Goal: Task Accomplishment & Management: Use online tool/utility

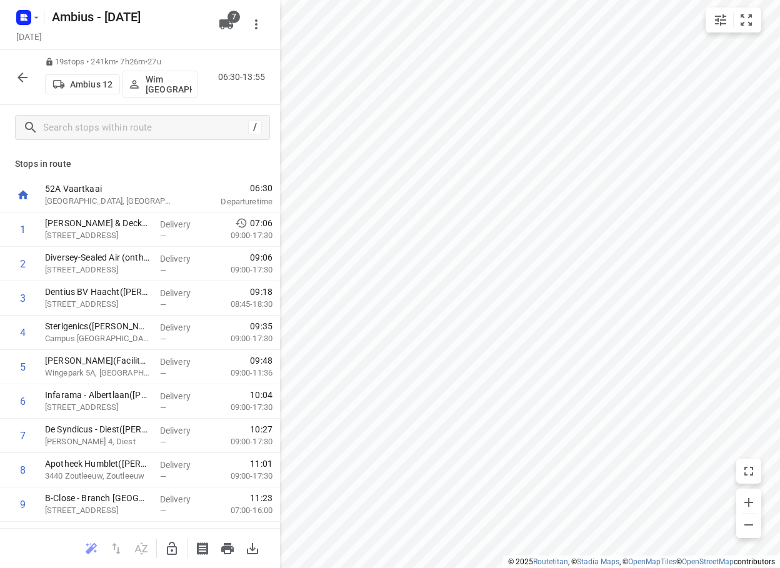
scroll to position [362, 0]
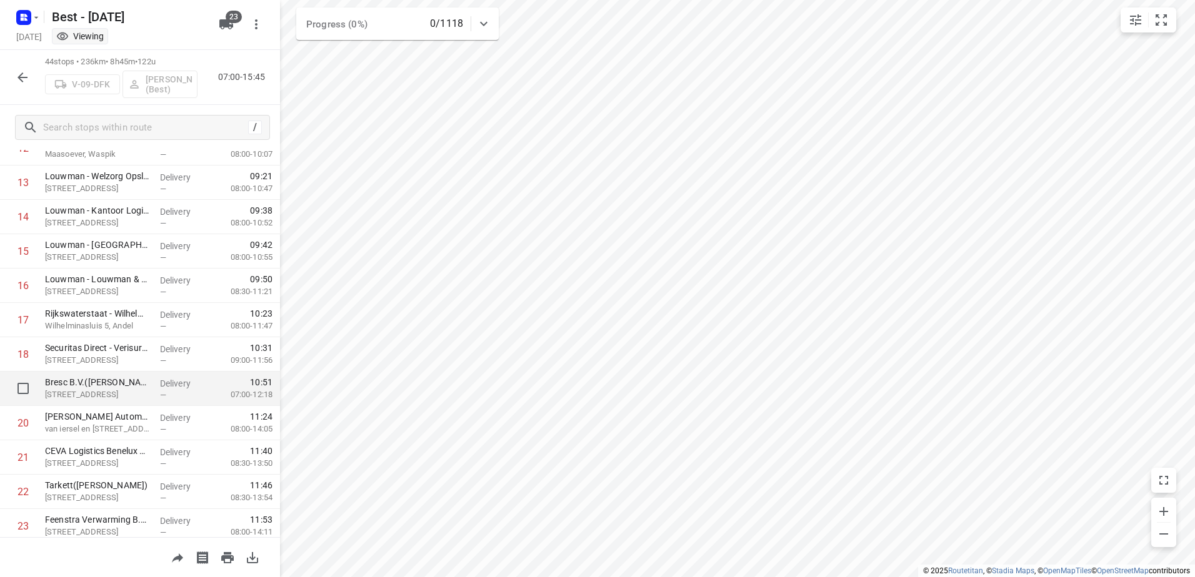
scroll to position [347, 0]
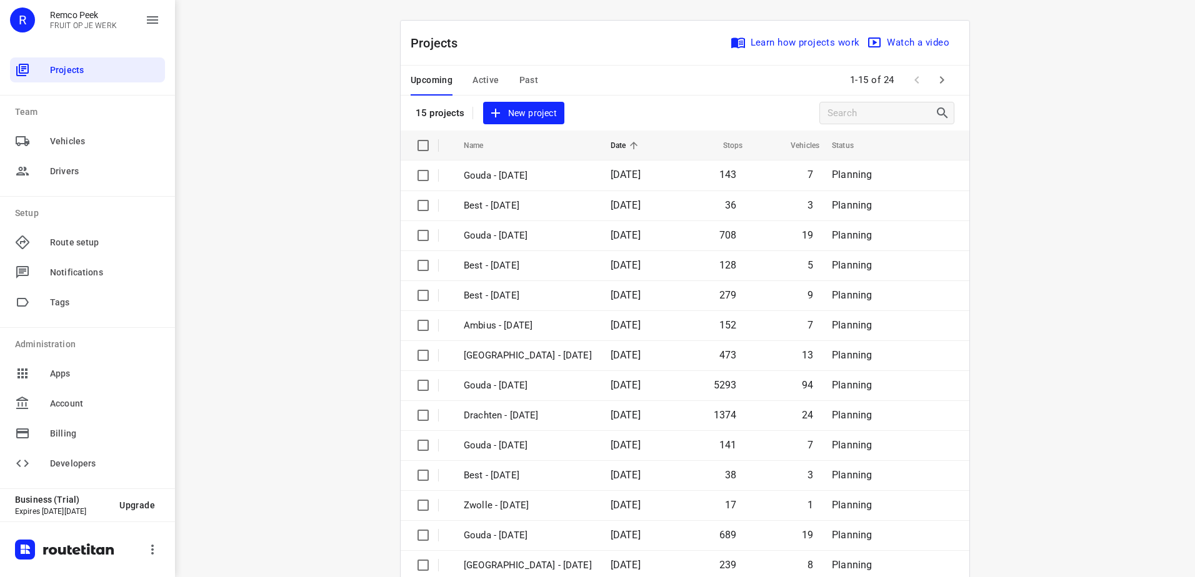
click at [481, 76] on span "Active" at bounding box center [485, 80] width 26 height 16
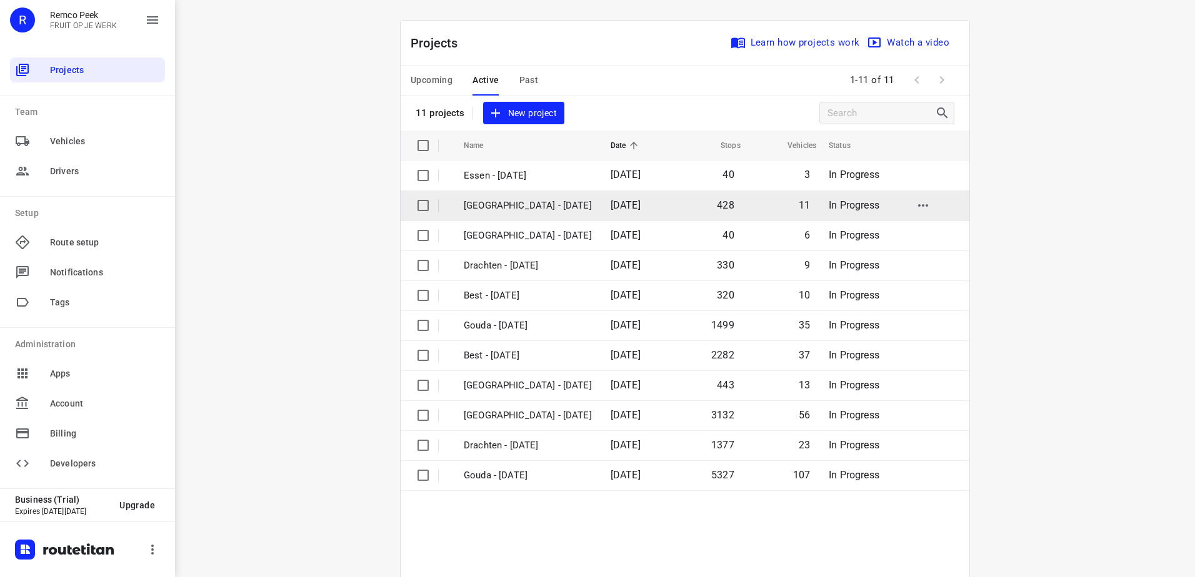
click at [527, 209] on p "[GEOGRAPHIC_DATA] - [DATE]" at bounding box center [528, 206] width 128 height 14
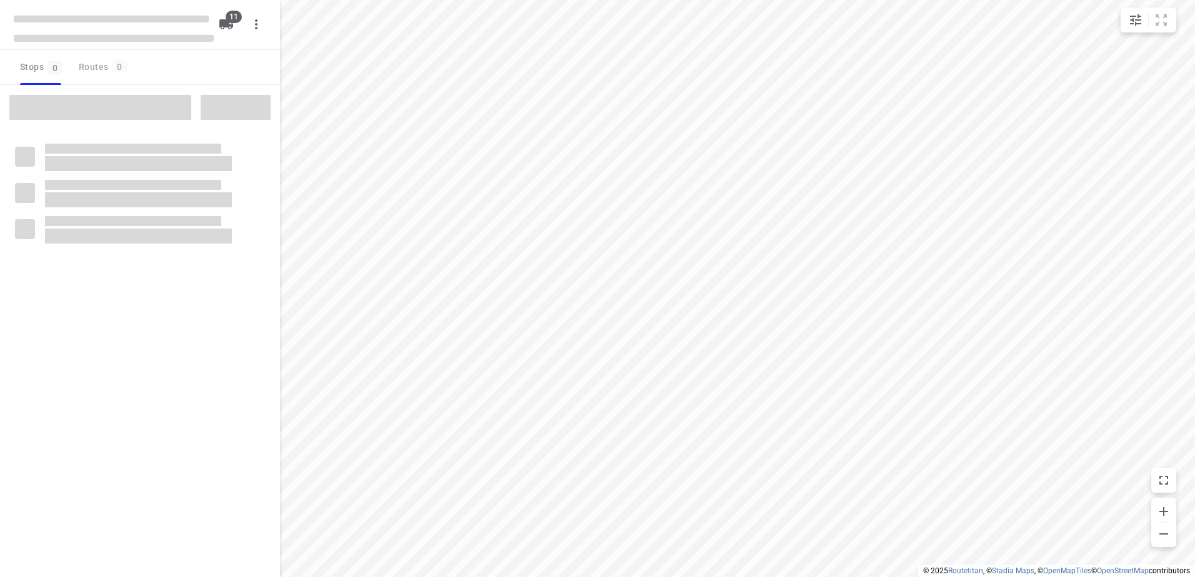
checkbox input "true"
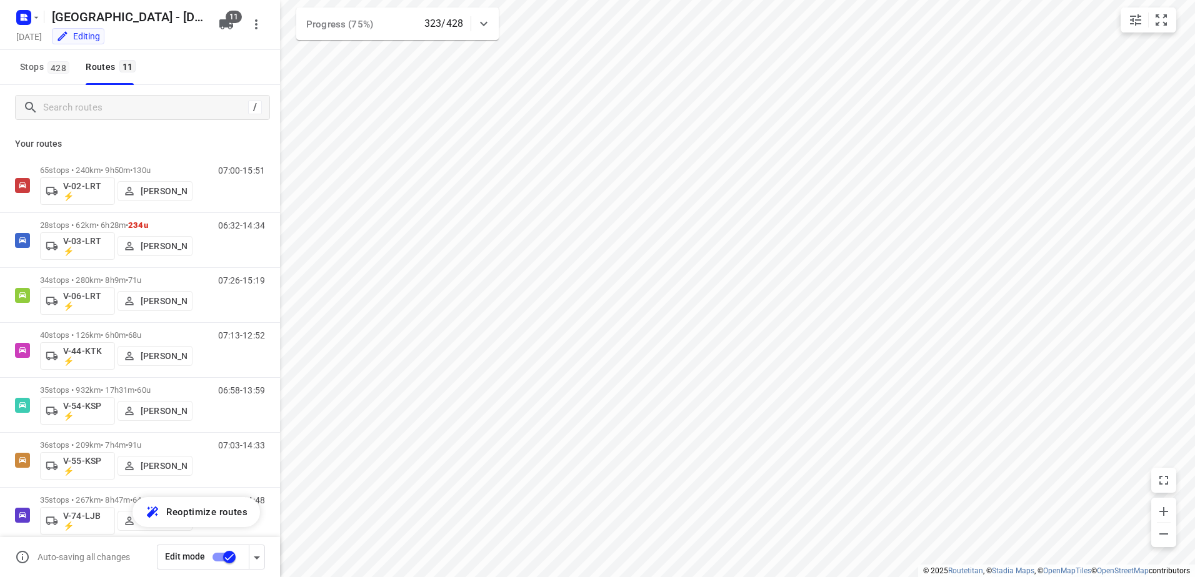
click at [187, 120] on div "/" at bounding box center [140, 107] width 280 height 45
click at [188, 116] on input "Search routes" at bounding box center [156, 107] width 225 height 19
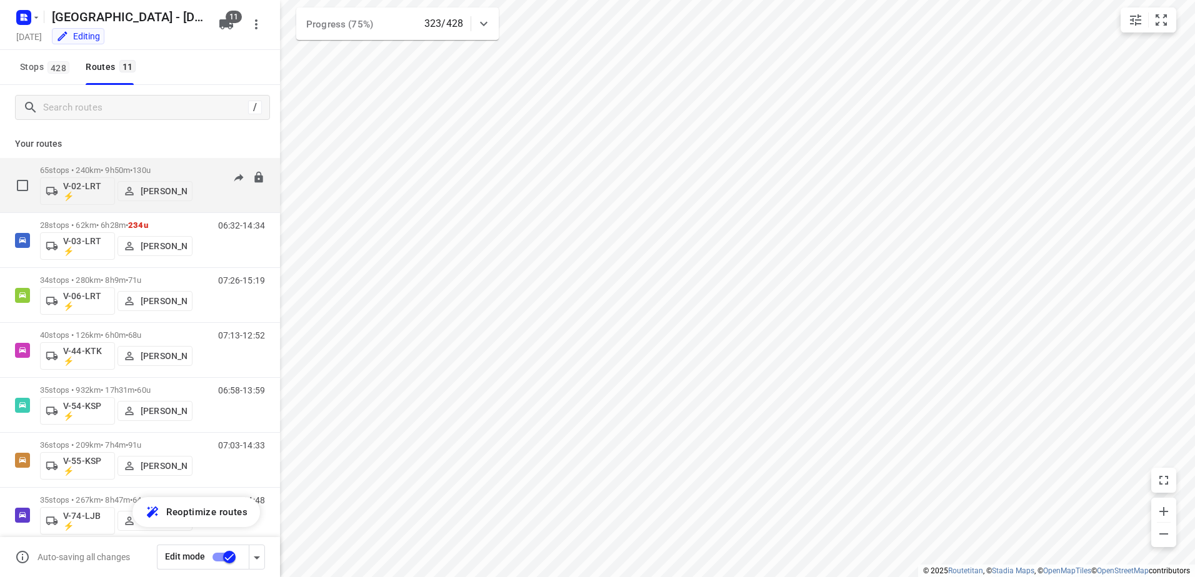
click at [118, 171] on p "65 stops • 240km • 9h50m • 130u" at bounding box center [116, 170] width 152 height 9
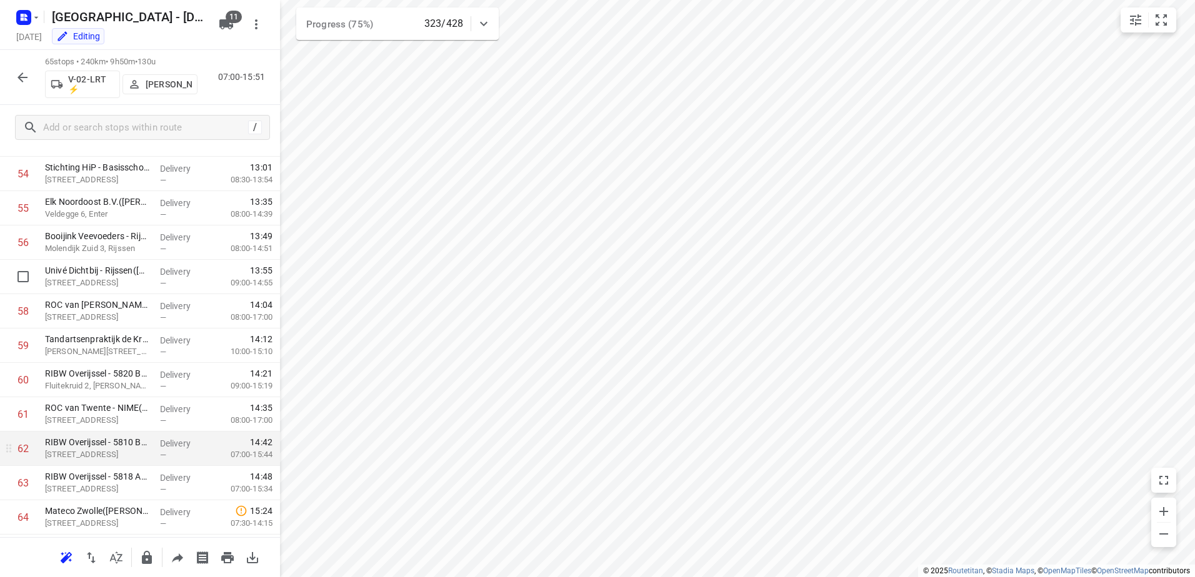
scroll to position [1944, 0]
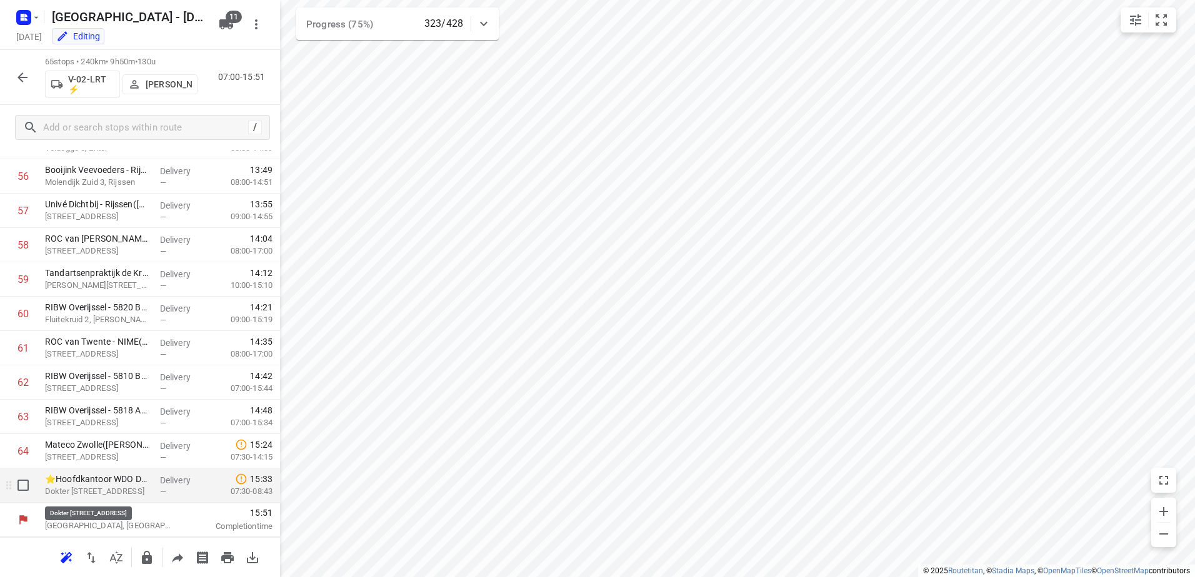
click at [122, 487] on p "Dokter van Deenweg 186, Zwolle" at bounding box center [97, 492] width 105 height 12
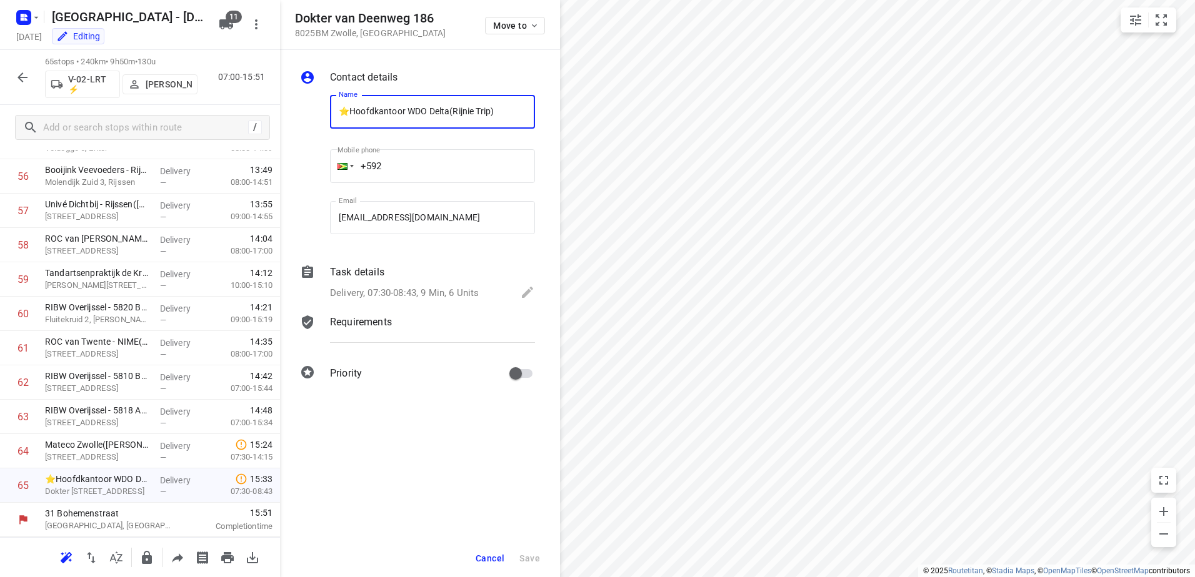
click at [397, 277] on div "Task details" at bounding box center [432, 272] width 205 height 15
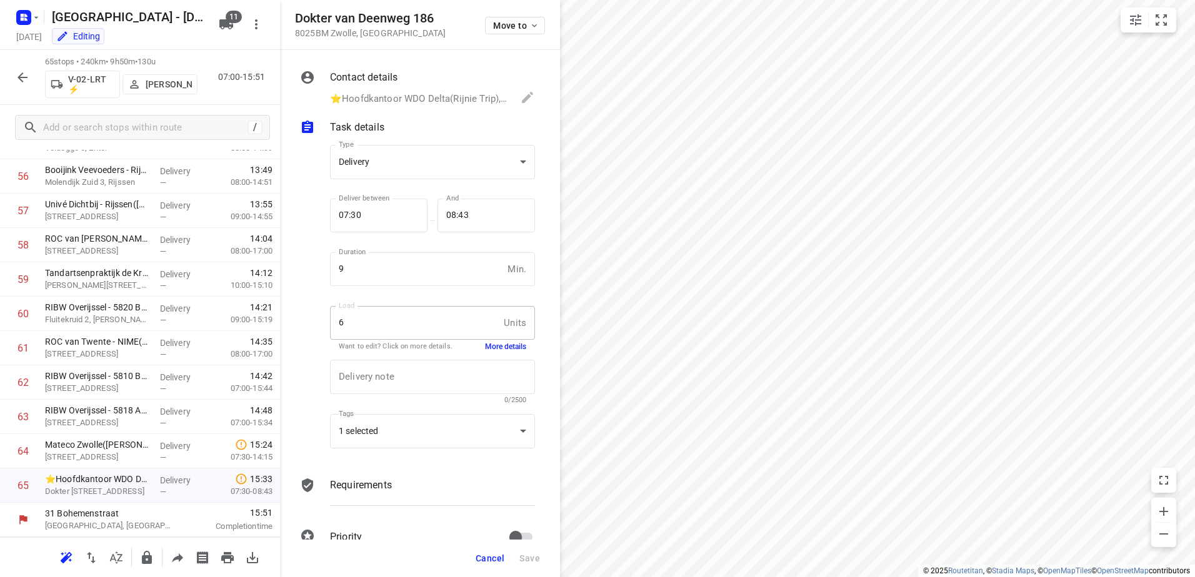
click at [487, 342] on button "More details" at bounding box center [505, 347] width 41 height 11
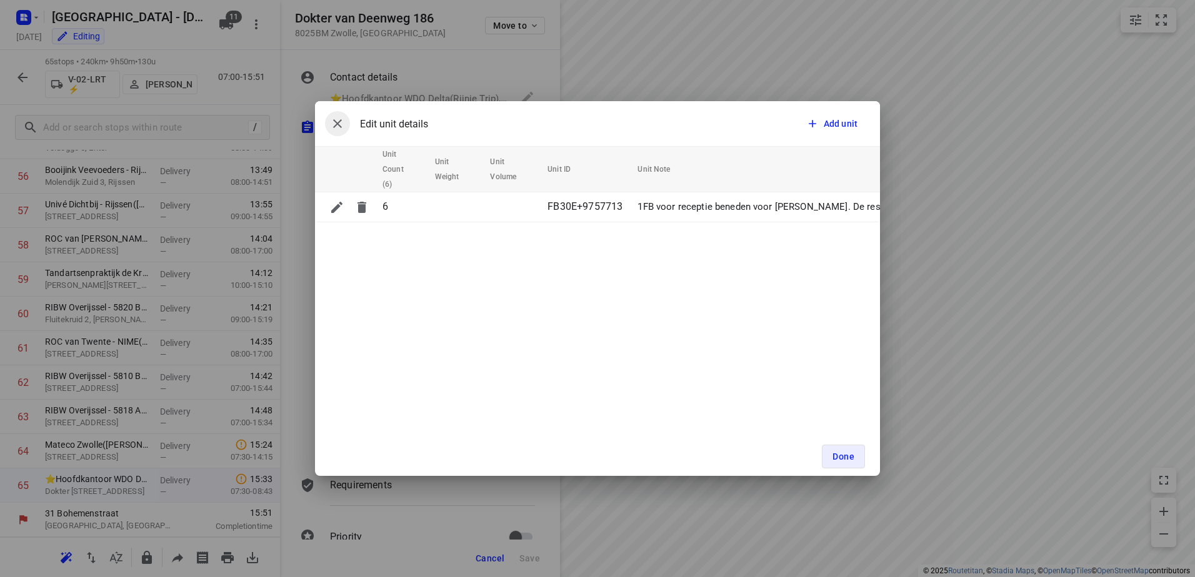
click at [341, 123] on icon "button" at bounding box center [337, 123] width 15 height 15
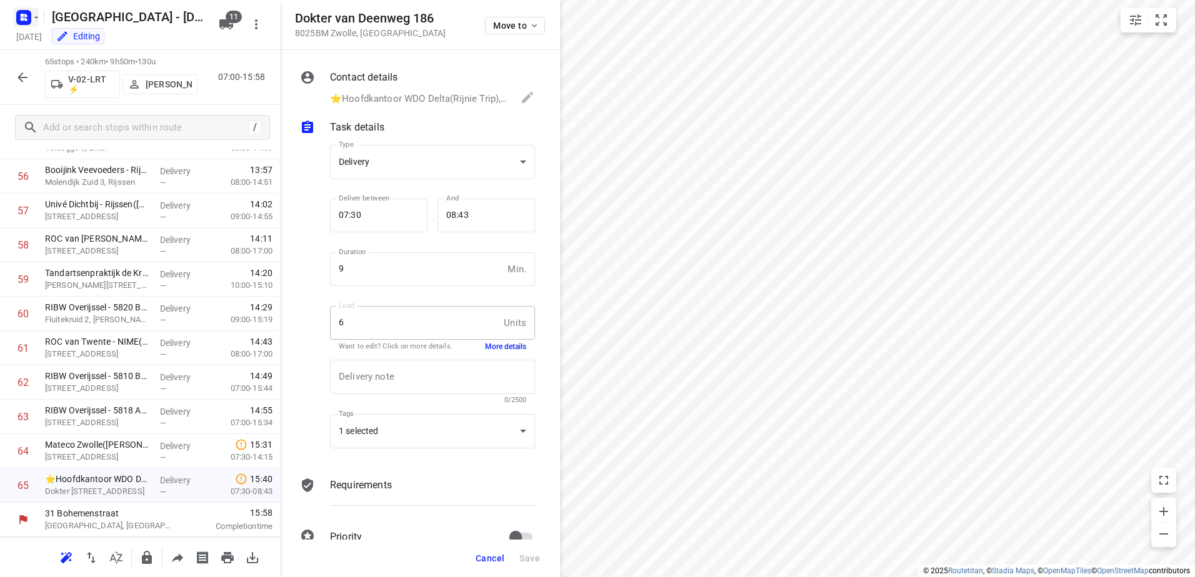
click at [19, 10] on icon "button" at bounding box center [24, 17] width 20 height 20
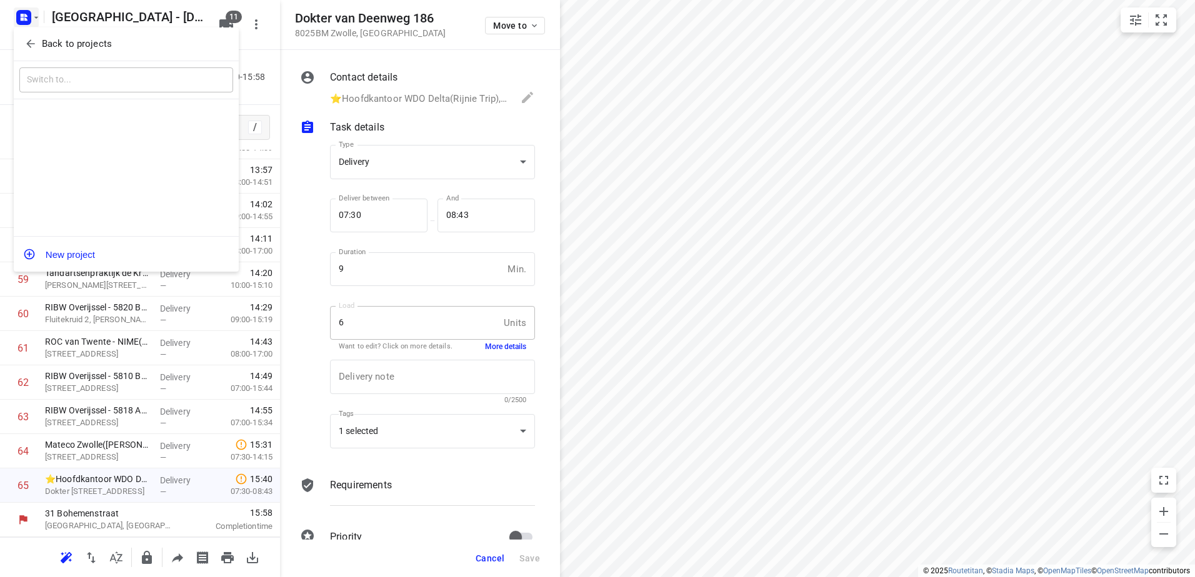
click at [37, 34] on button "Back to projects" at bounding box center [126, 44] width 214 height 21
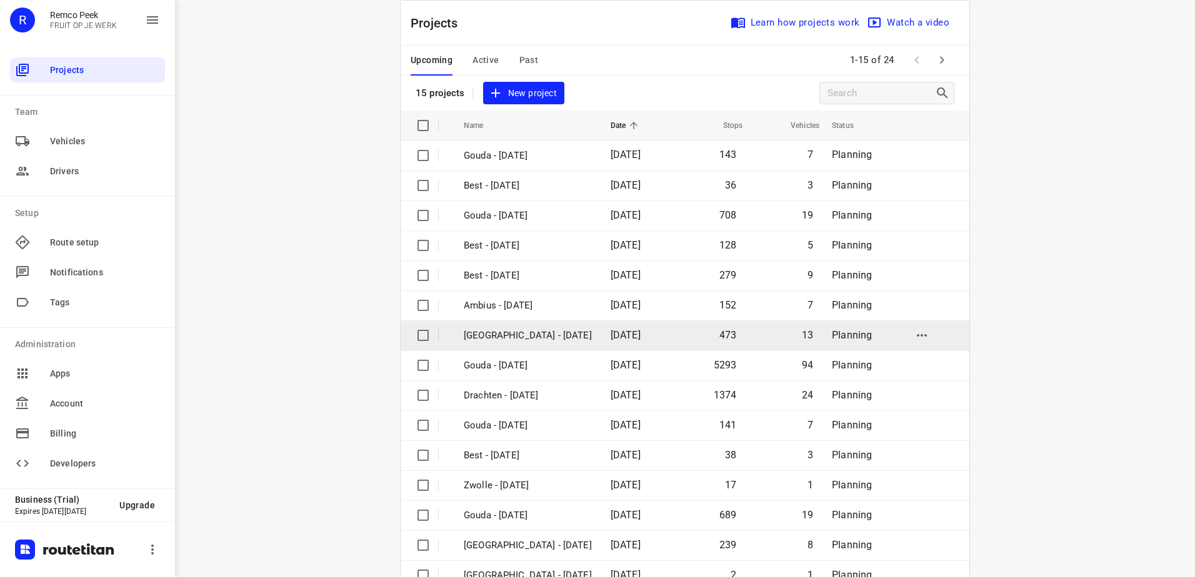
scroll to position [54, 0]
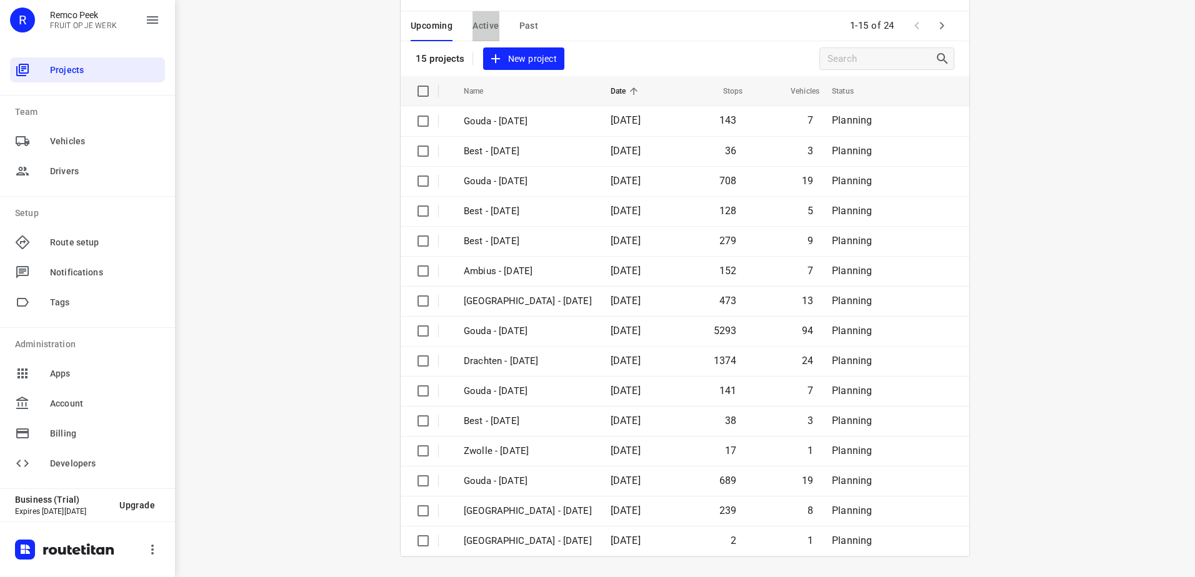
click at [477, 34] on button "Active" at bounding box center [485, 26] width 26 height 30
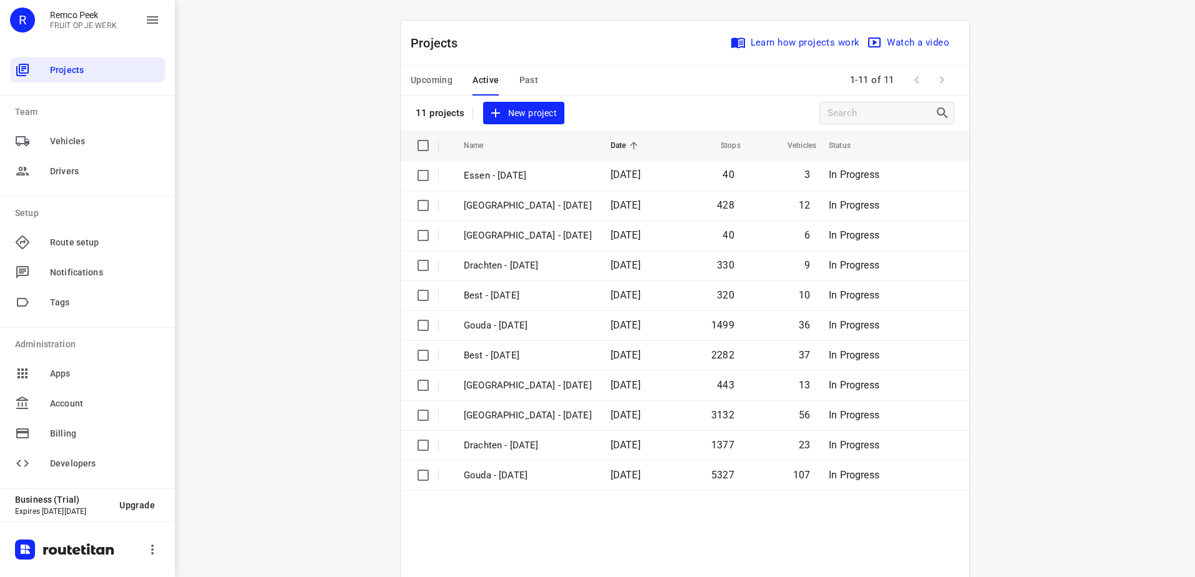
click at [441, 76] on span "Upcoming" at bounding box center [432, 80] width 42 height 16
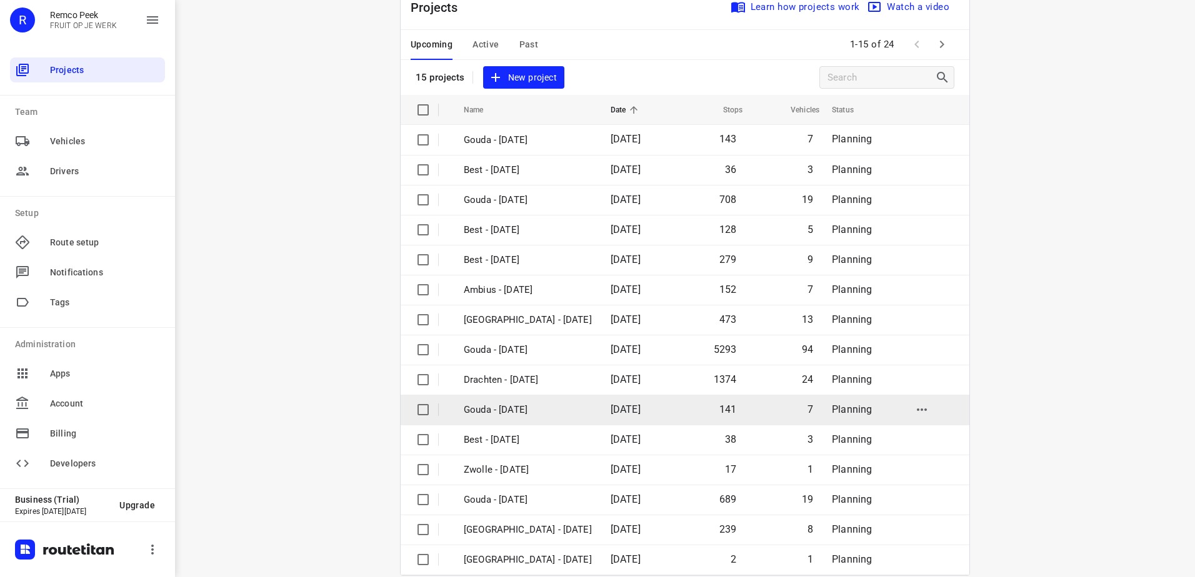
scroll to position [54, 0]
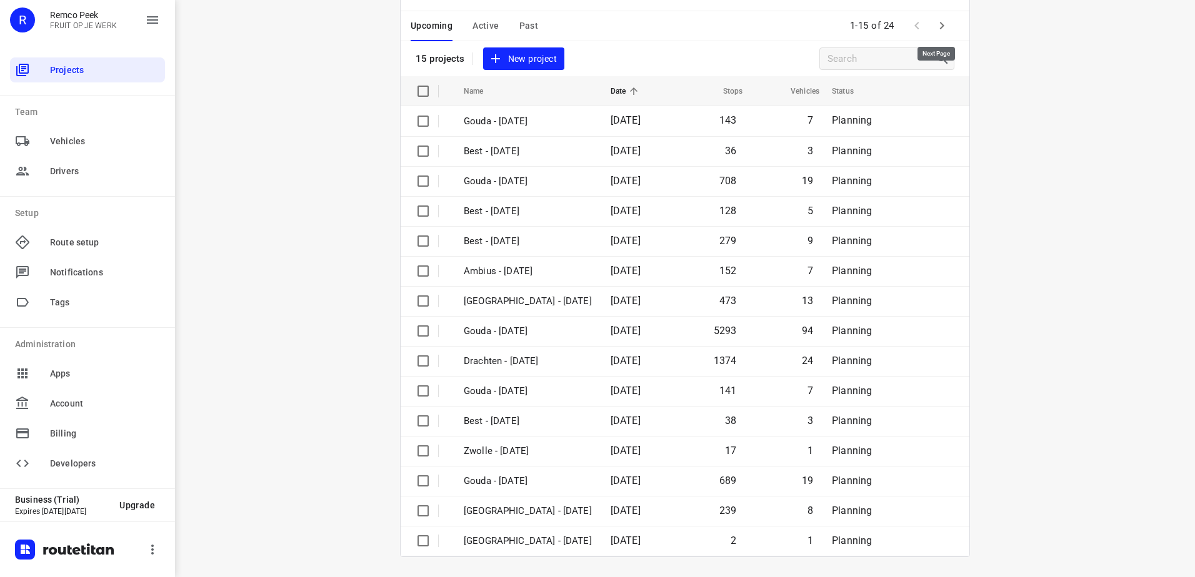
click at [946, 32] on button "button" at bounding box center [941, 25] width 25 height 25
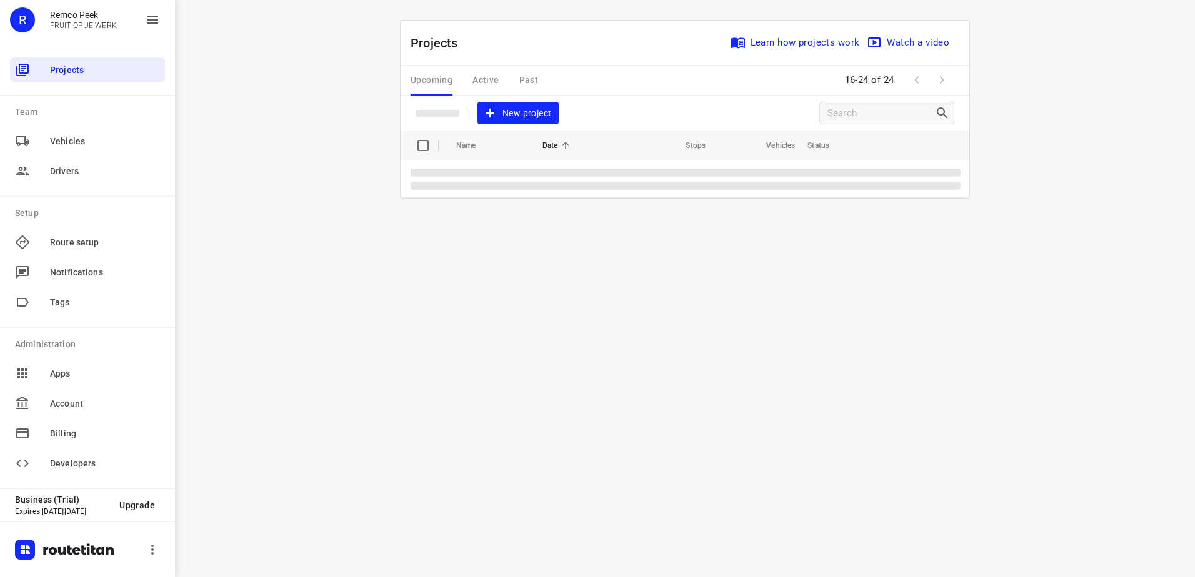
scroll to position [0, 0]
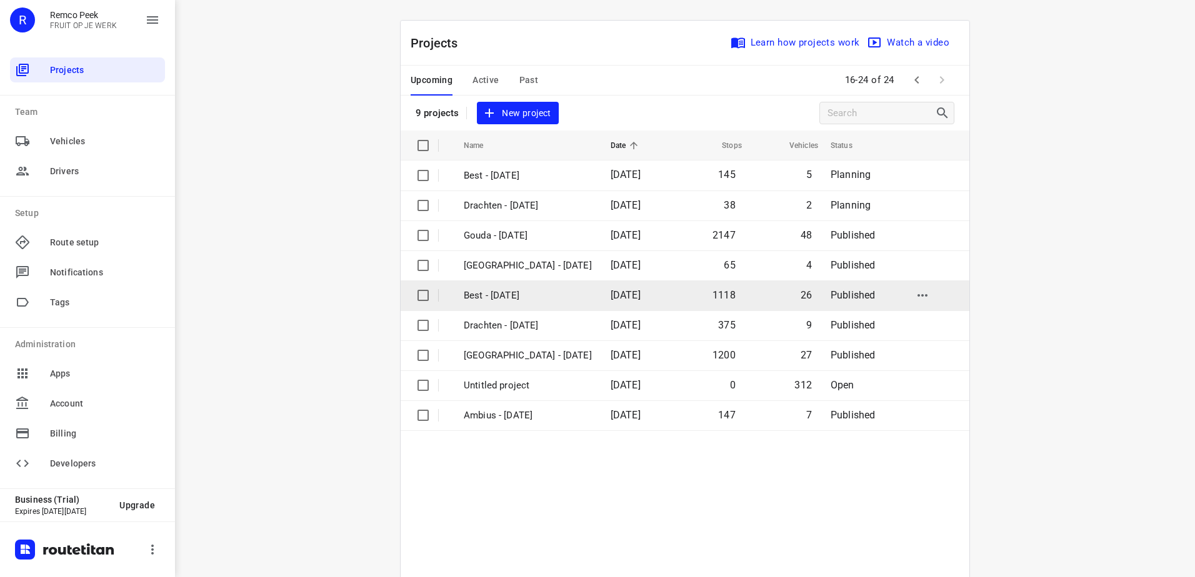
click at [501, 294] on p "Best - Wednesday" at bounding box center [528, 296] width 128 height 14
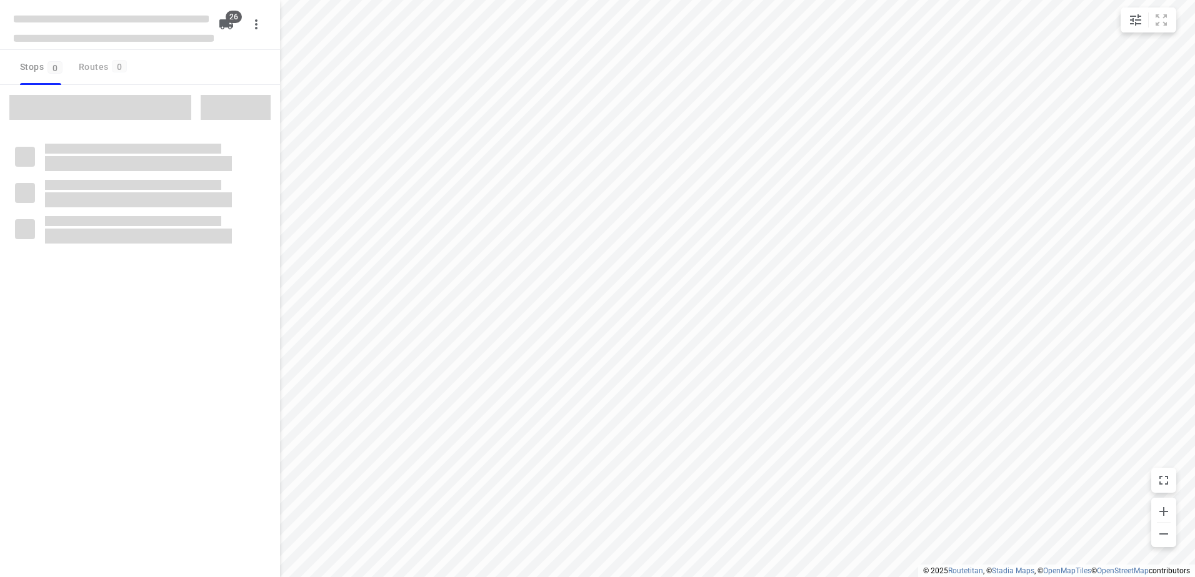
checkbox input "true"
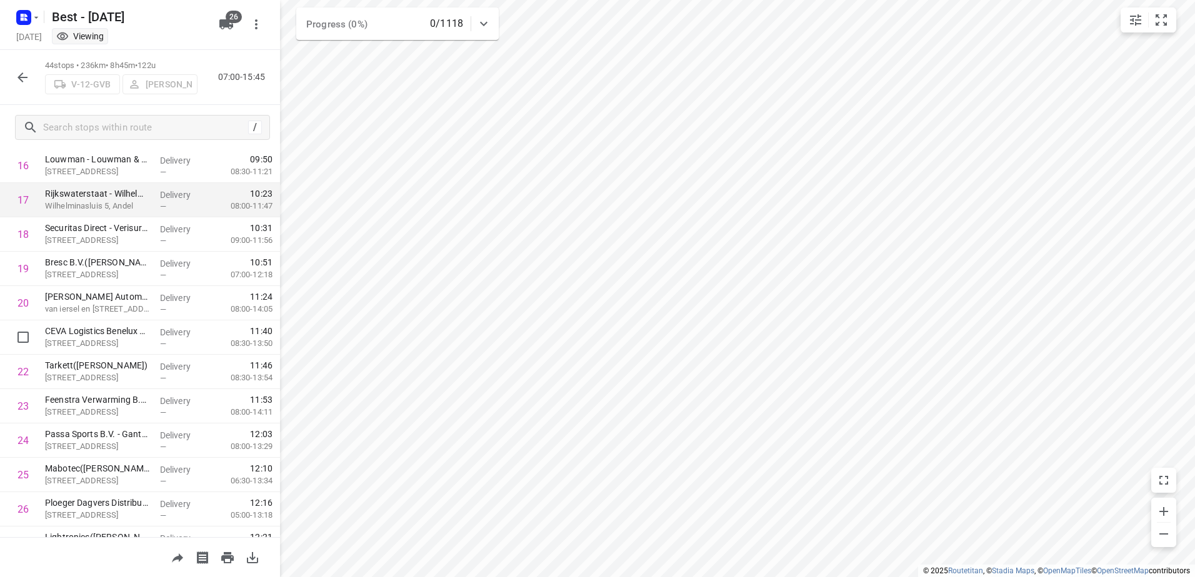
scroll to position [500, 0]
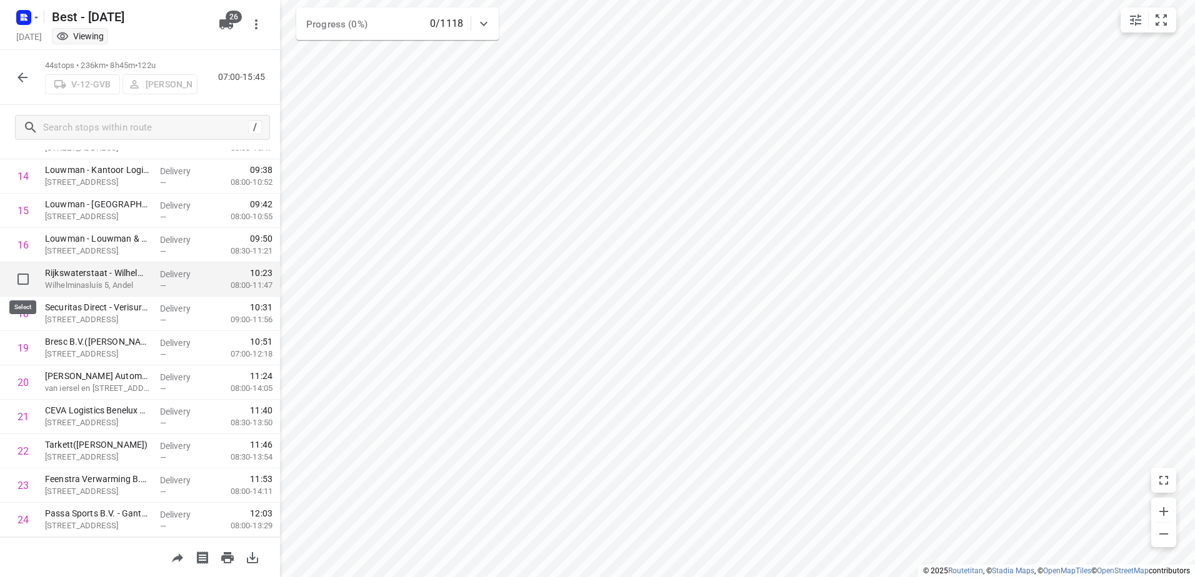
click at [20, 279] on input "checkbox" at bounding box center [23, 279] width 25 height 25
checkbox input "true"
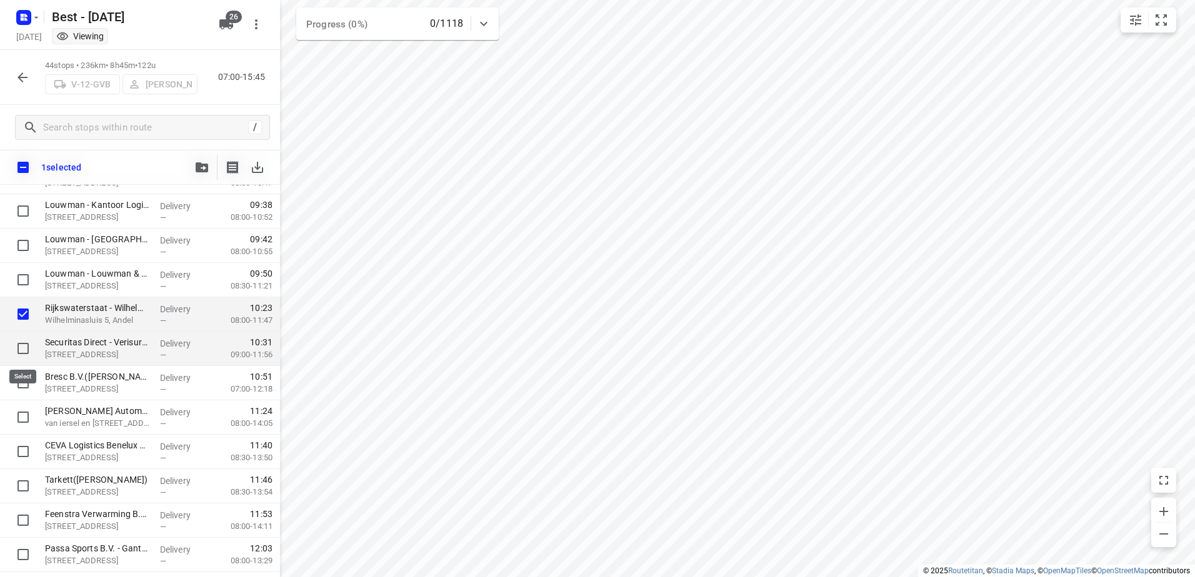
click at [24, 347] on input "checkbox" at bounding box center [23, 348] width 25 height 25
checkbox input "true"
click at [22, 380] on input "checkbox" at bounding box center [23, 383] width 25 height 25
checkbox input "true"
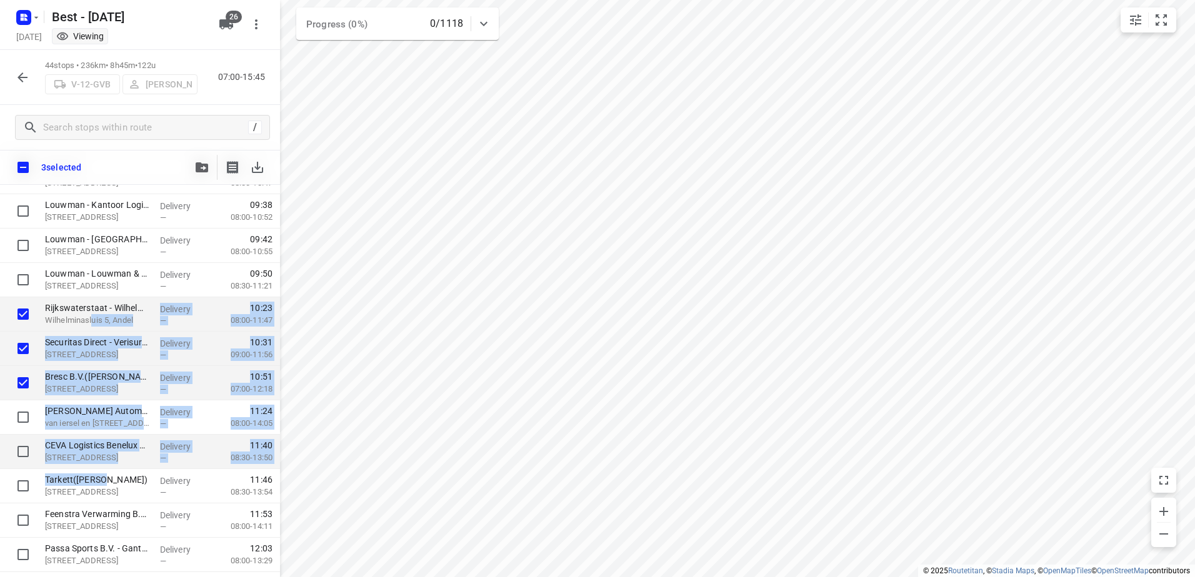
drag, startPoint x: 91, startPoint y: 331, endPoint x: 104, endPoint y: 468, distance: 138.1
click at [104, 468] on div "44 De Waal Best, Netherlands 07:00 Departure time Weener XL(Frank Vervoort) Bok…" at bounding box center [140, 503] width 280 height 1581
click at [18, 76] on icon "button" at bounding box center [22, 77] width 15 height 15
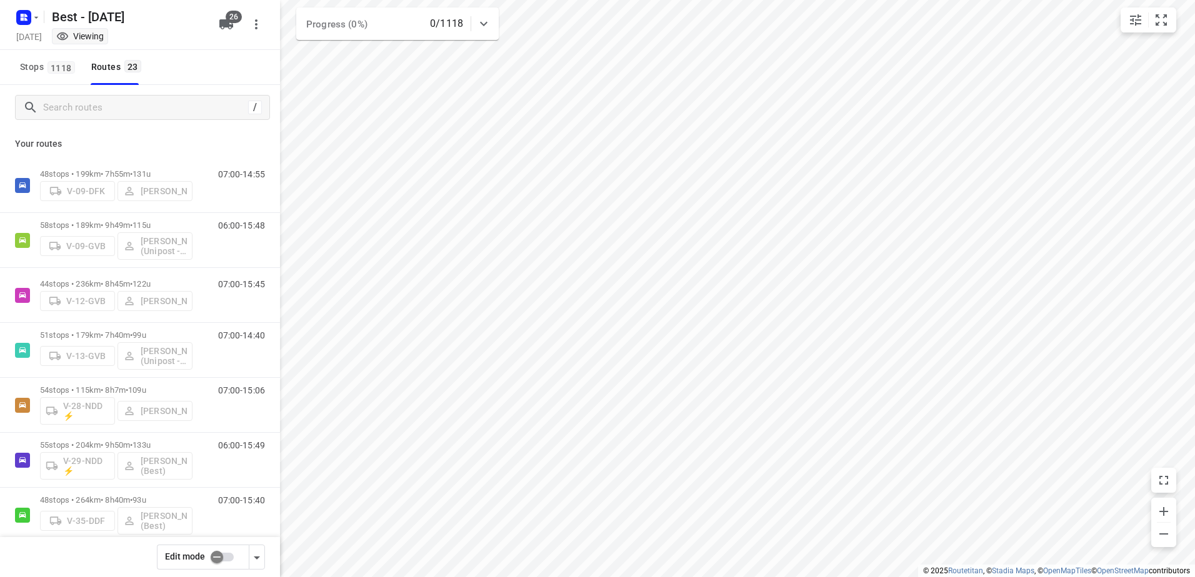
click at [223, 561] on input "checkbox" at bounding box center [216, 558] width 71 height 24
checkbox input "false"
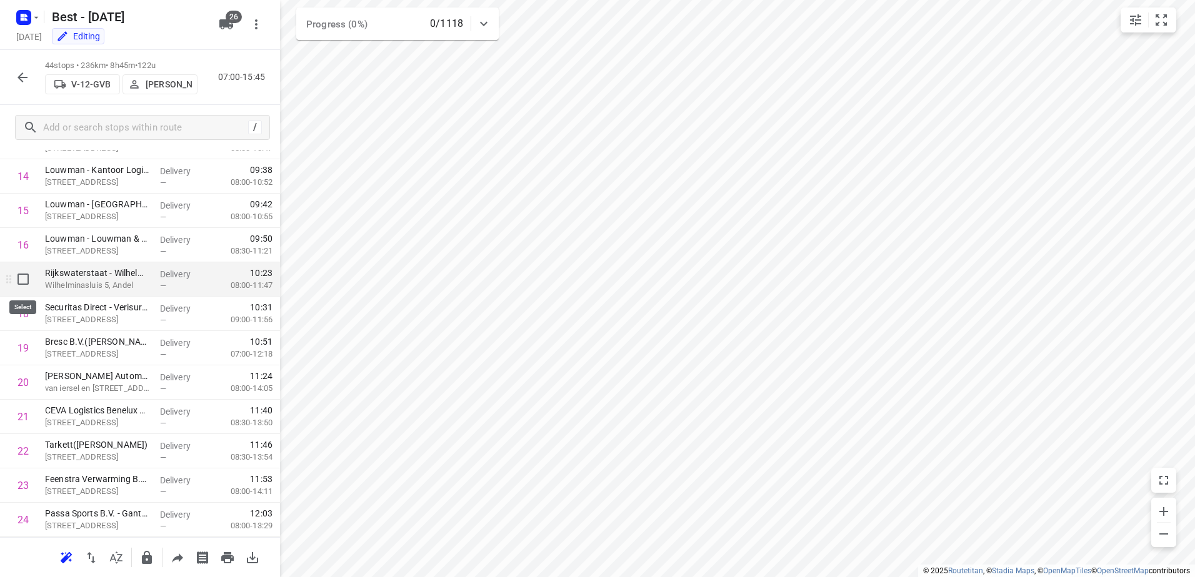
click at [29, 282] on input "checkbox" at bounding box center [23, 279] width 25 height 25
checkbox input "true"
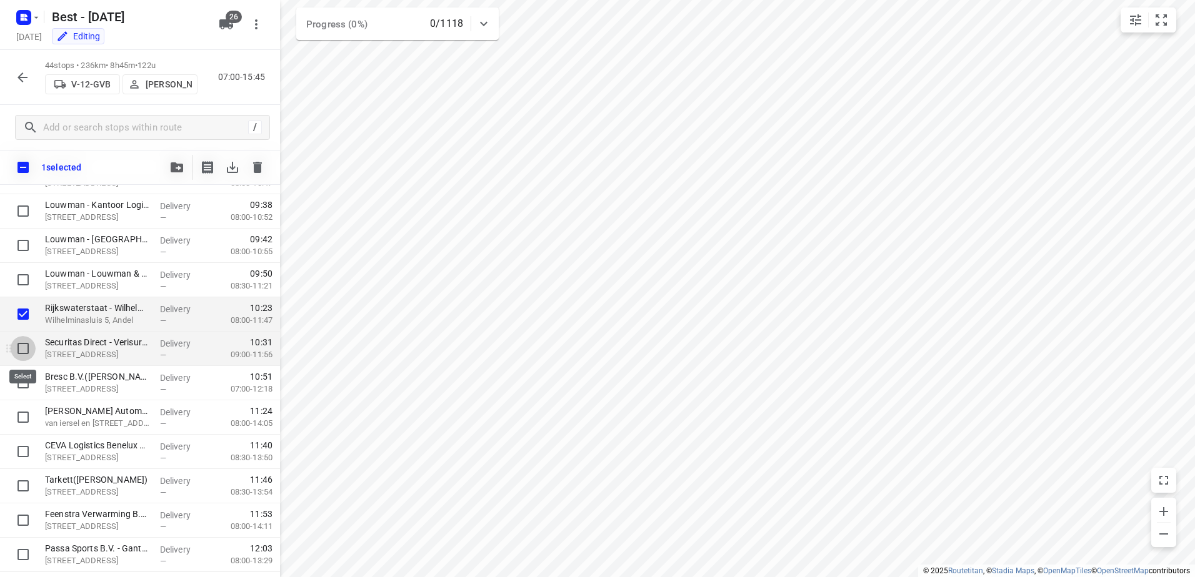
drag, startPoint x: 21, startPoint y: 353, endPoint x: 29, endPoint y: 383, distance: 31.1
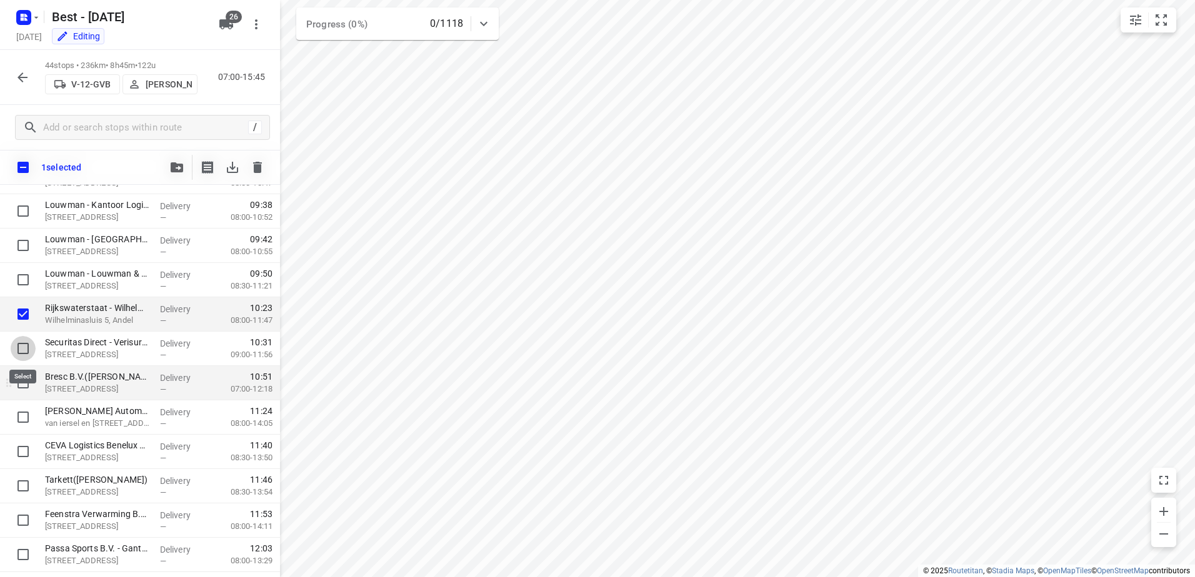
click at [21, 352] on input "checkbox" at bounding box center [23, 348] width 25 height 25
checkbox input "true"
click at [25, 384] on input "checkbox" at bounding box center [23, 383] width 25 height 25
checkbox input "true"
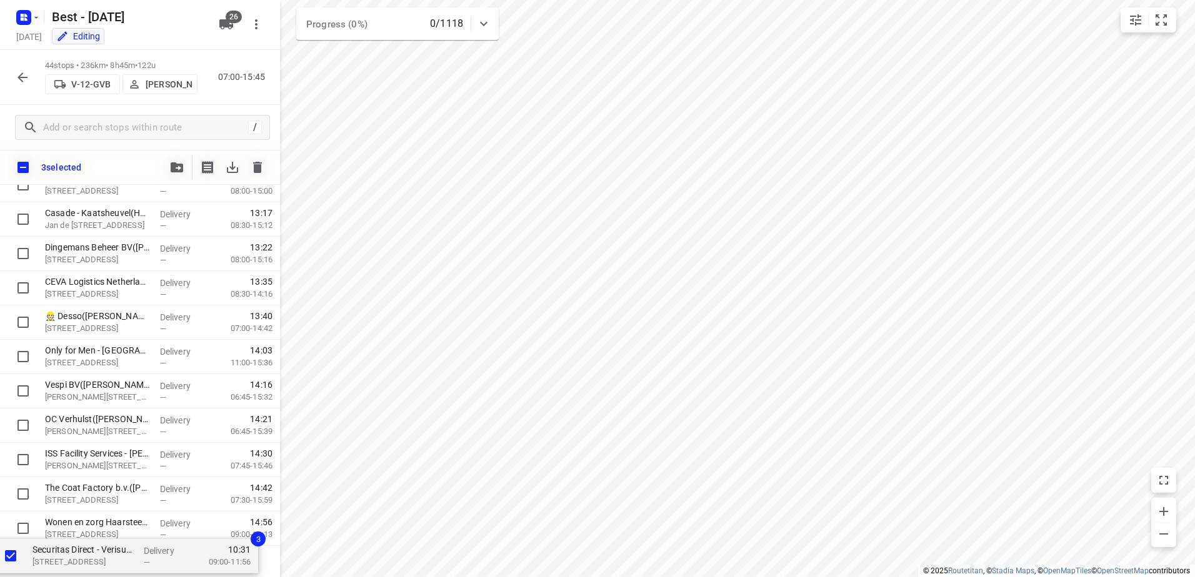
scroll to position [1217, 0]
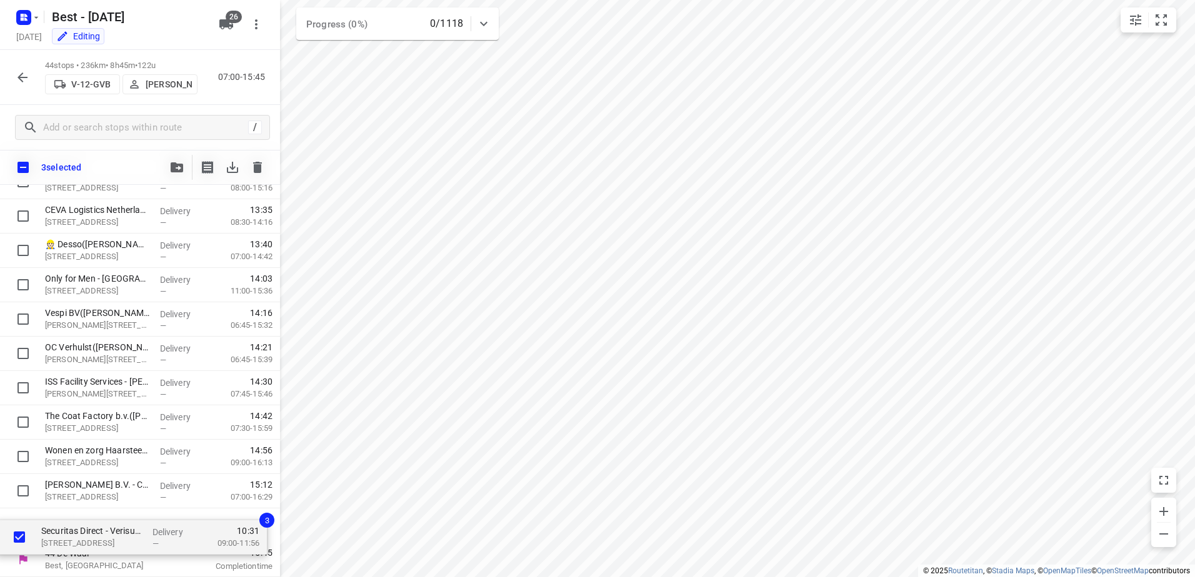
drag, startPoint x: 78, startPoint y: 396, endPoint x: 86, endPoint y: 544, distance: 148.3
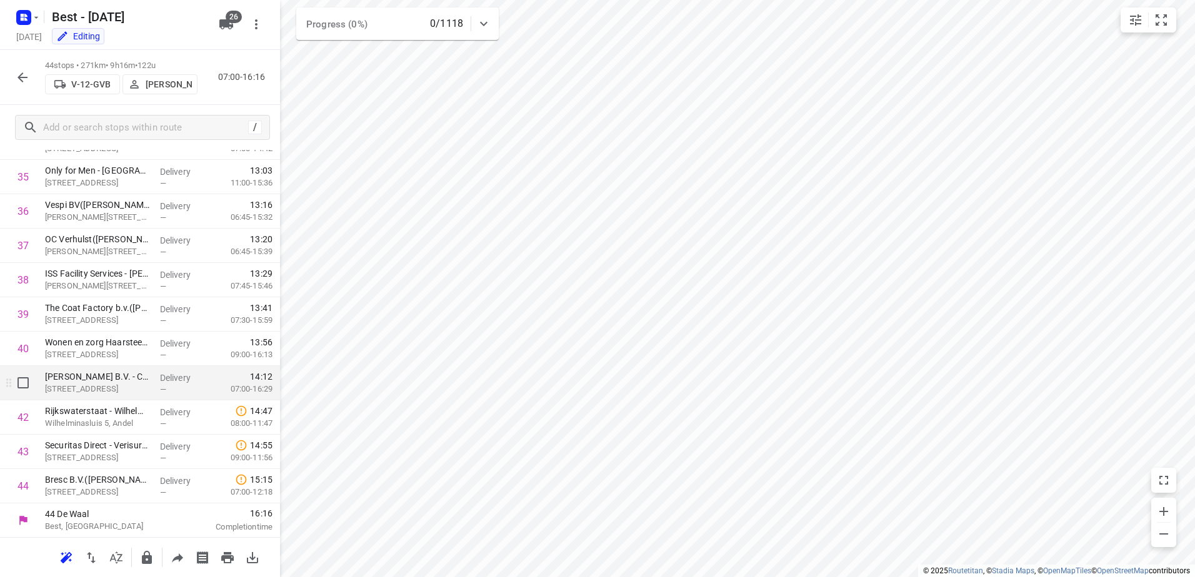
scroll to position [1222, 0]
drag, startPoint x: 224, startPoint y: 346, endPoint x: 216, endPoint y: 342, distance: 8.1
drag, startPoint x: 221, startPoint y: 388, endPoint x: 221, endPoint y: 316, distance: 71.9
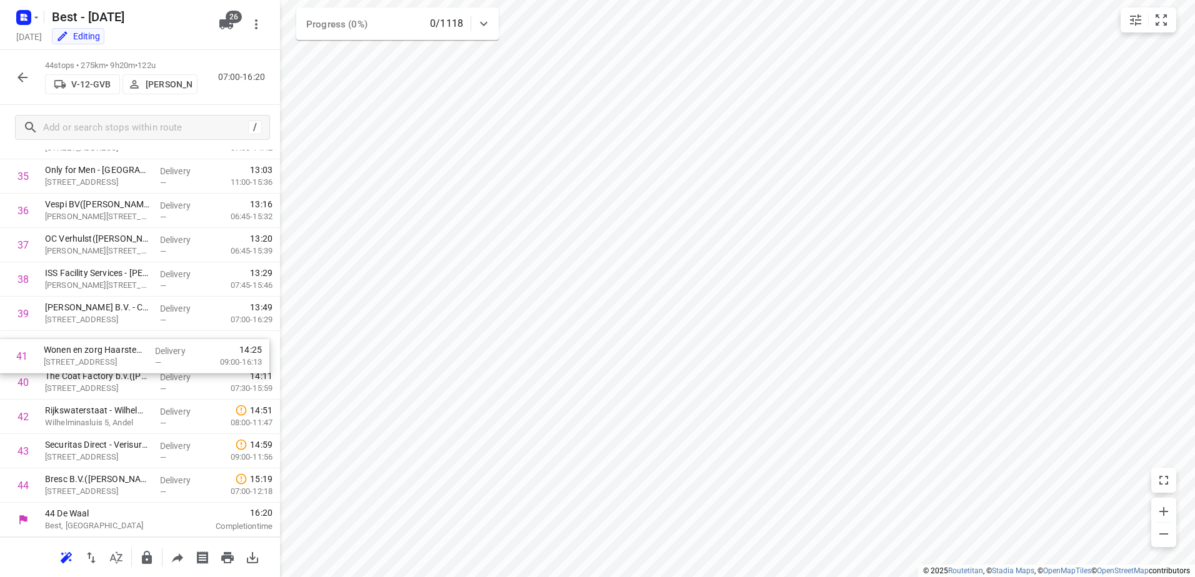
drag, startPoint x: 177, startPoint y: 384, endPoint x: 172, endPoint y: 350, distance: 34.1
click at [177, 86] on p "Gerjan Sterken" at bounding box center [169, 84] width 46 height 10
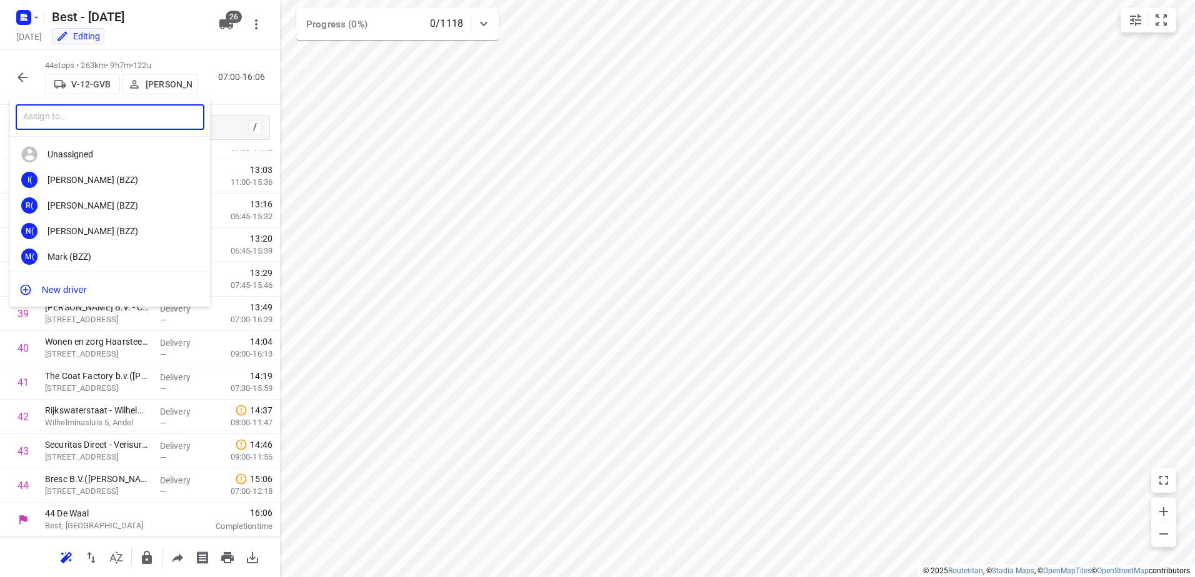
click at [122, 107] on input "text" at bounding box center [110, 117] width 189 height 26
type input "cent"
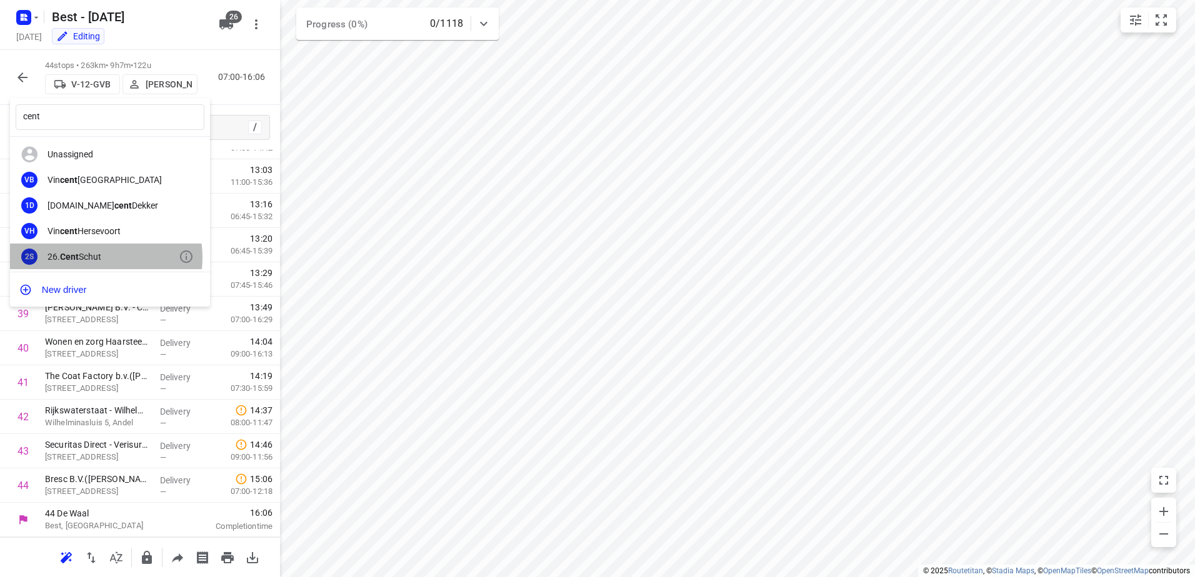
click at [99, 257] on div "26. Cent Schut" at bounding box center [112, 257] width 131 height 10
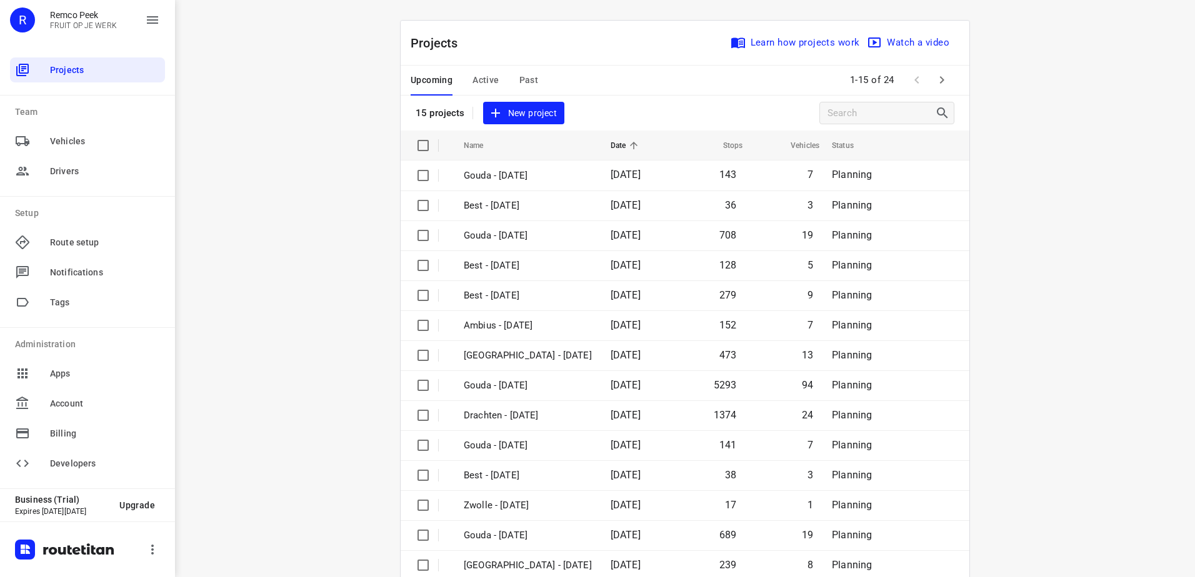
scroll to position [54, 0]
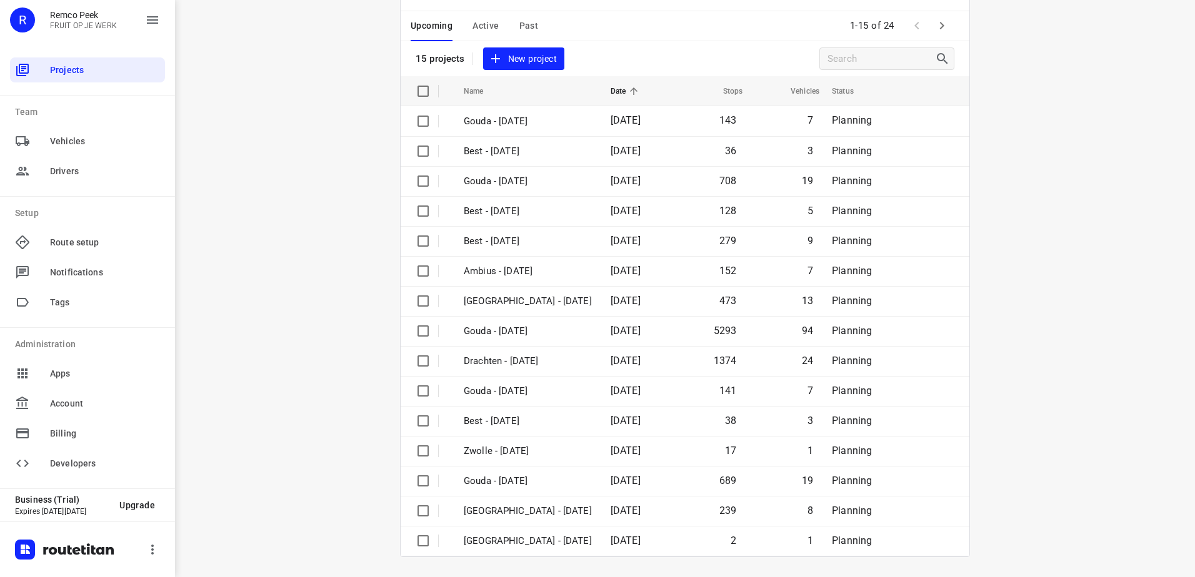
click at [374, 246] on div "i © 2025 Routetitan , © Stadia Maps , © OpenMapTiles © OpenStreetMap contributo…" at bounding box center [685, 288] width 1020 height 577
click at [934, 28] on icon "button" at bounding box center [941, 25] width 15 height 15
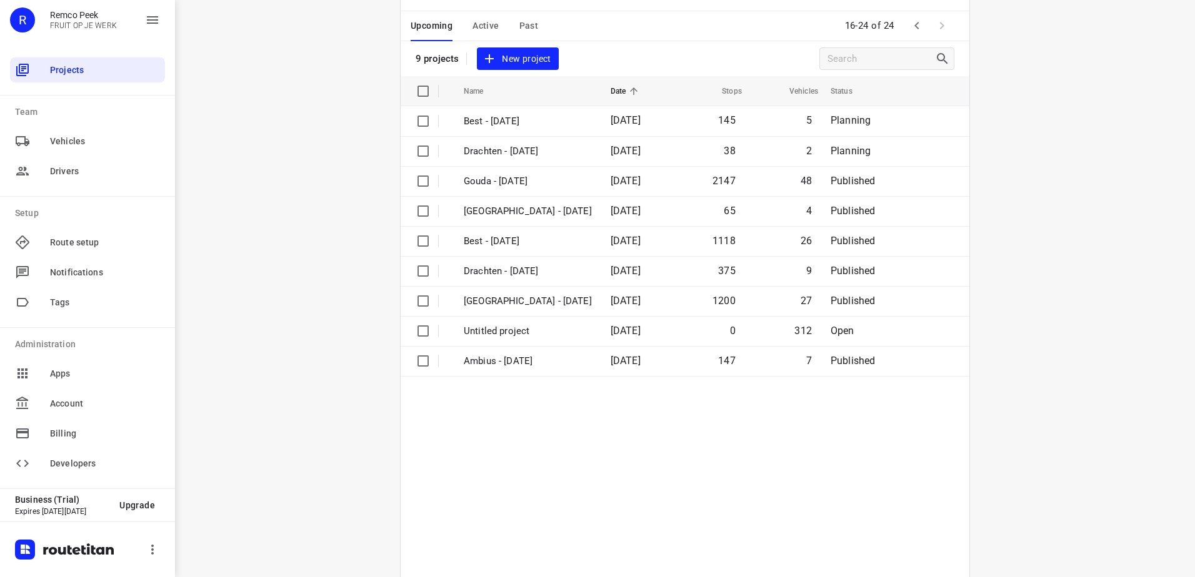
scroll to position [0, 0]
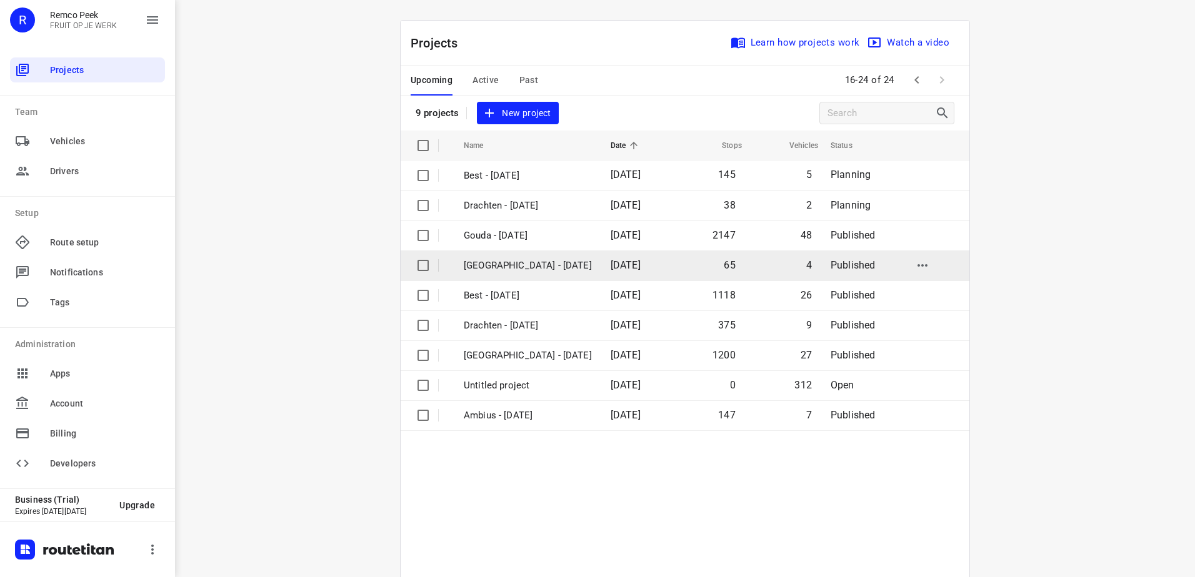
click at [558, 279] on td "[GEOGRAPHIC_DATA] - [DATE]" at bounding box center [525, 266] width 149 height 30
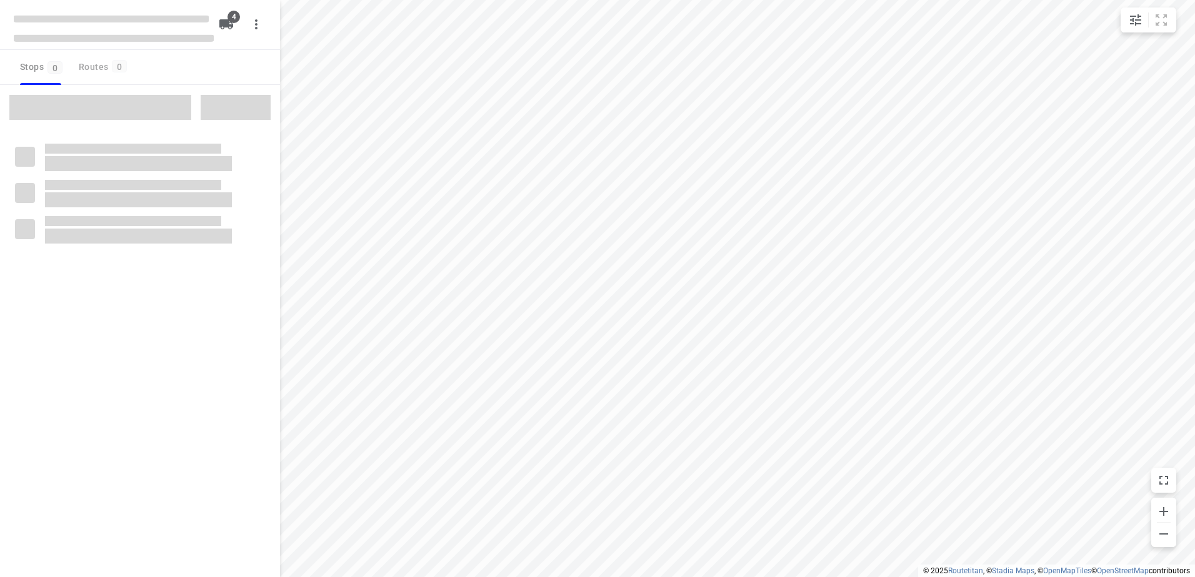
checkbox input "true"
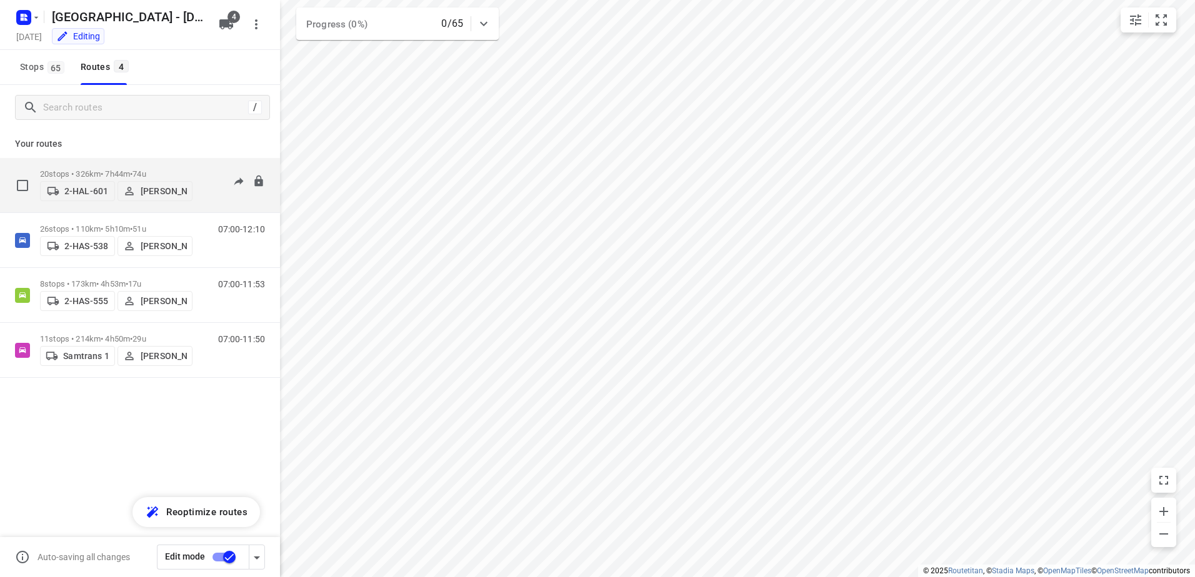
click at [136, 169] on p "20 stops • 326km • 7h44m • 74u" at bounding box center [116, 173] width 152 height 9
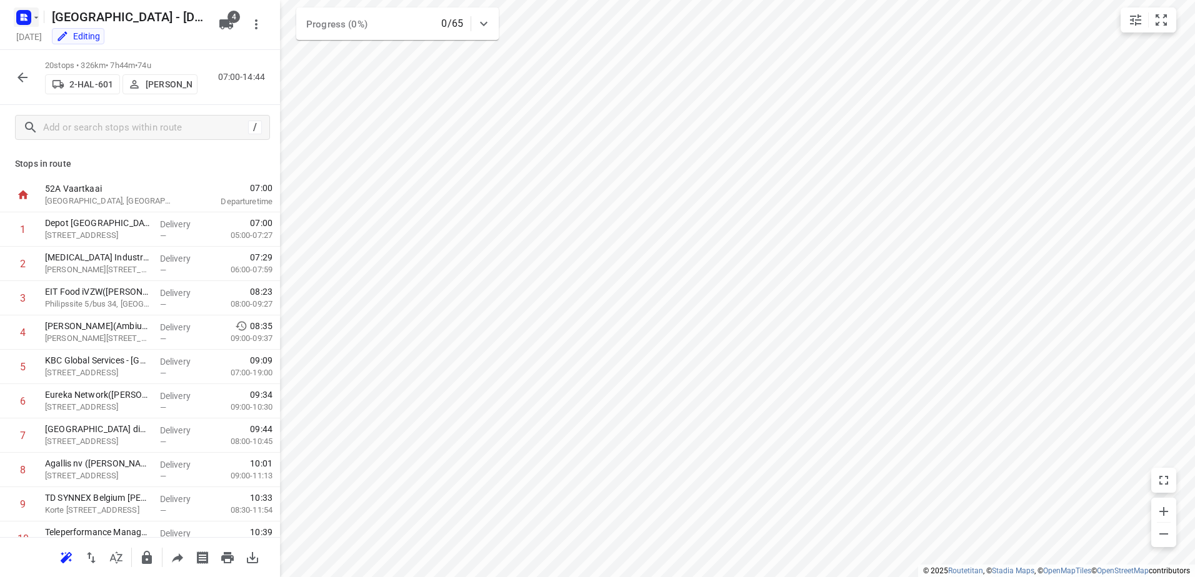
click at [27, 11] on rect "button" at bounding box center [23, 17] width 15 height 15
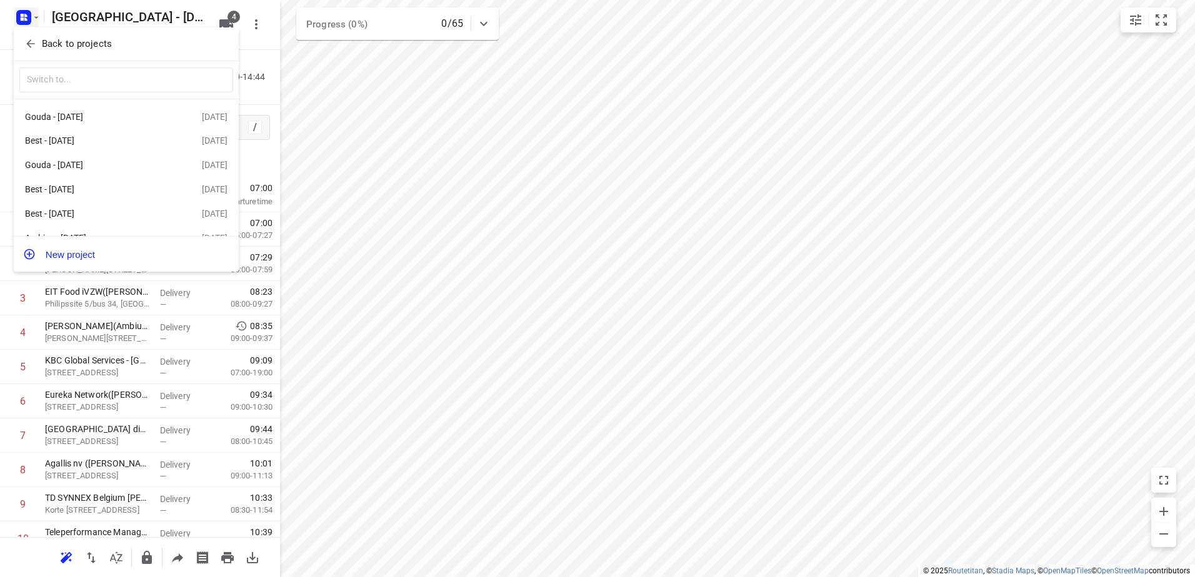
click at [100, 40] on p "Back to projects" at bounding box center [77, 44] width 70 height 14
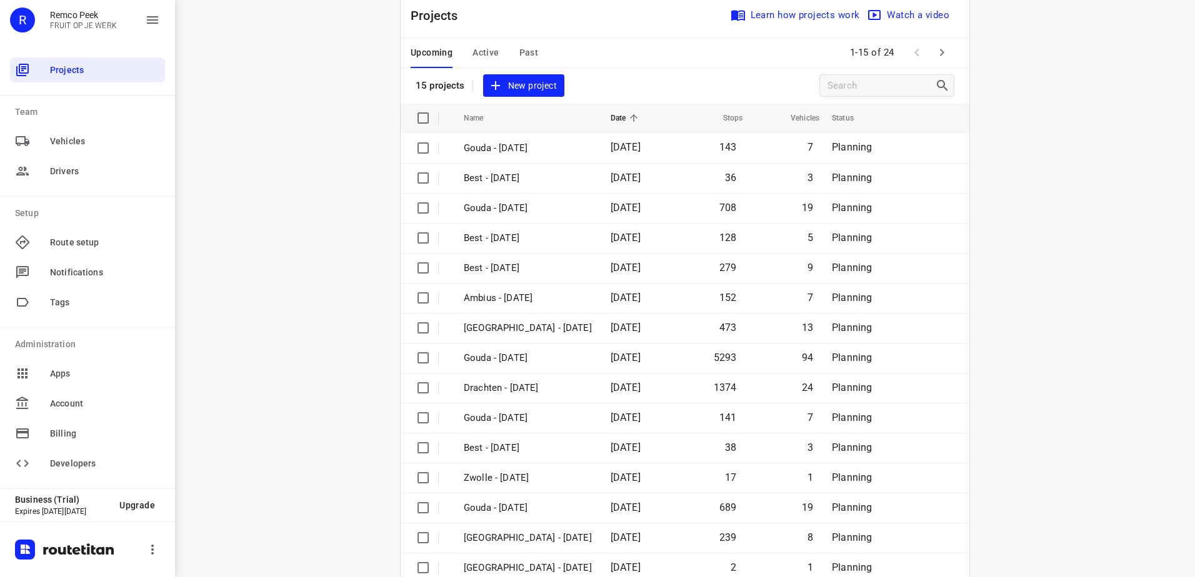
scroll to position [54, 0]
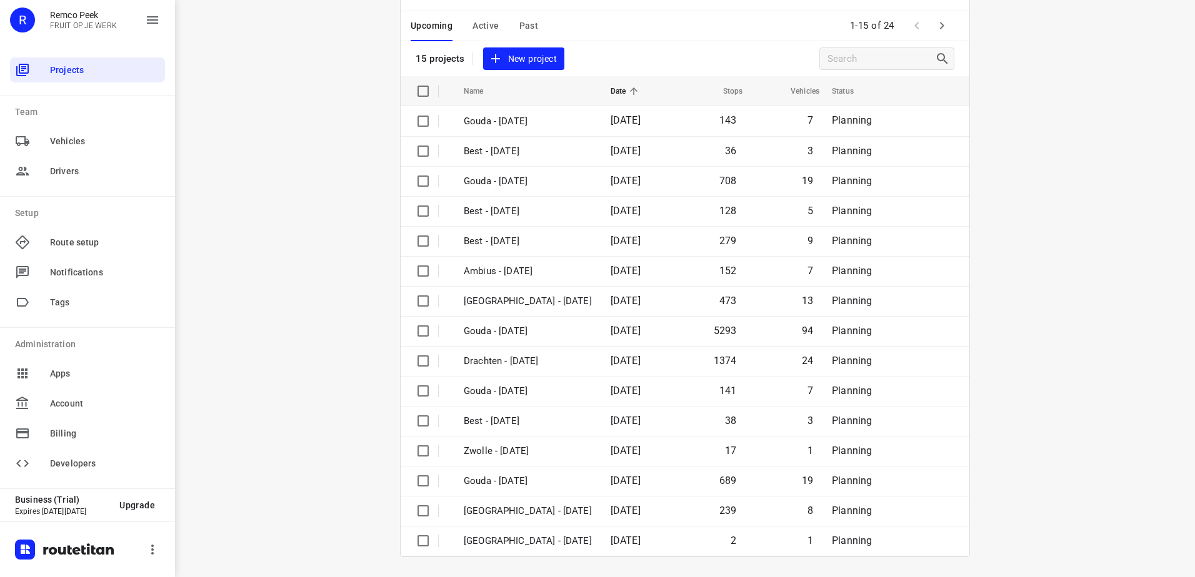
drag, startPoint x: 354, startPoint y: 282, endPoint x: 361, endPoint y: 281, distance: 7.1
click at [361, 281] on div "i © 2025 Routetitan , © Stadia Maps , © OpenMapTiles © OpenStreetMap contributo…" at bounding box center [685, 288] width 1020 height 577
click at [944, 22] on icon "button" at bounding box center [941, 25] width 15 height 15
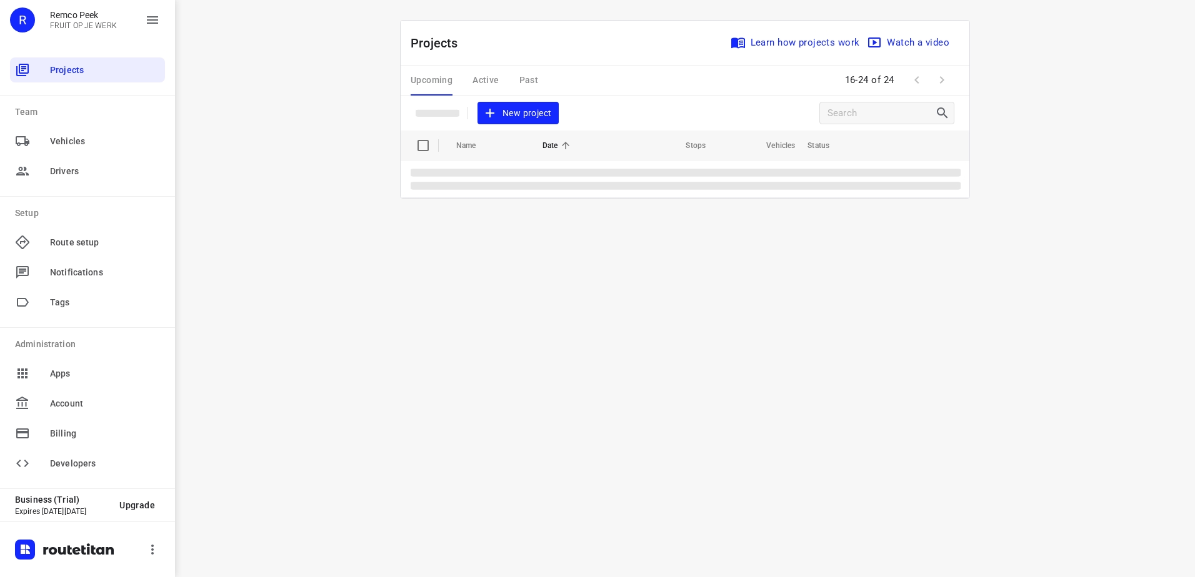
scroll to position [0, 0]
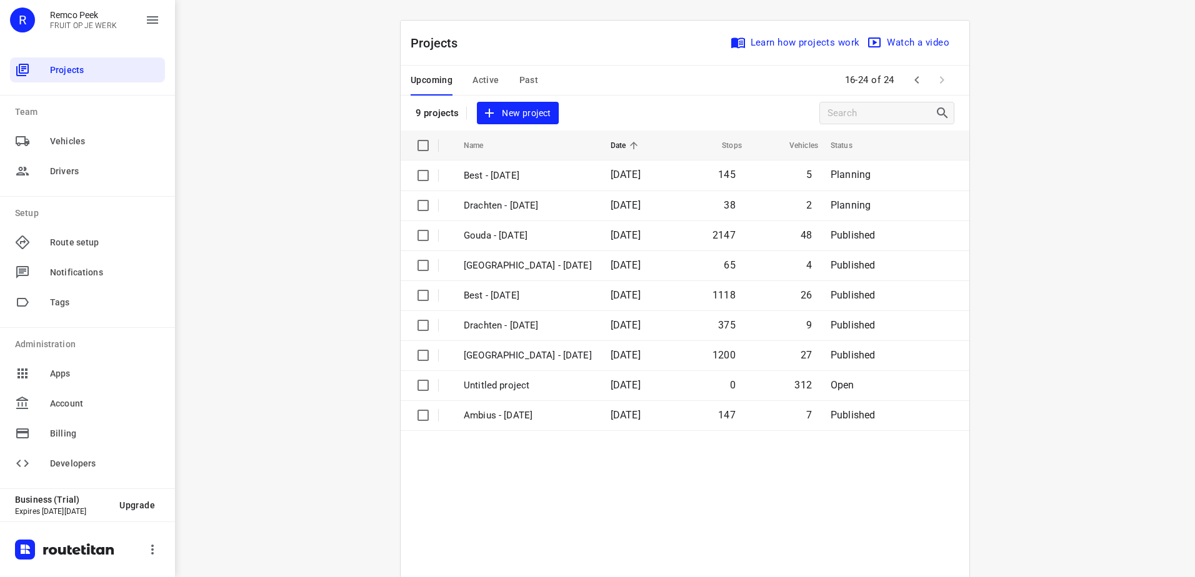
click at [302, 289] on div "i © 2025 Routetitan , © Stadia Maps , © OpenMapTiles © OpenStreetMap contributo…" at bounding box center [685, 288] width 1020 height 577
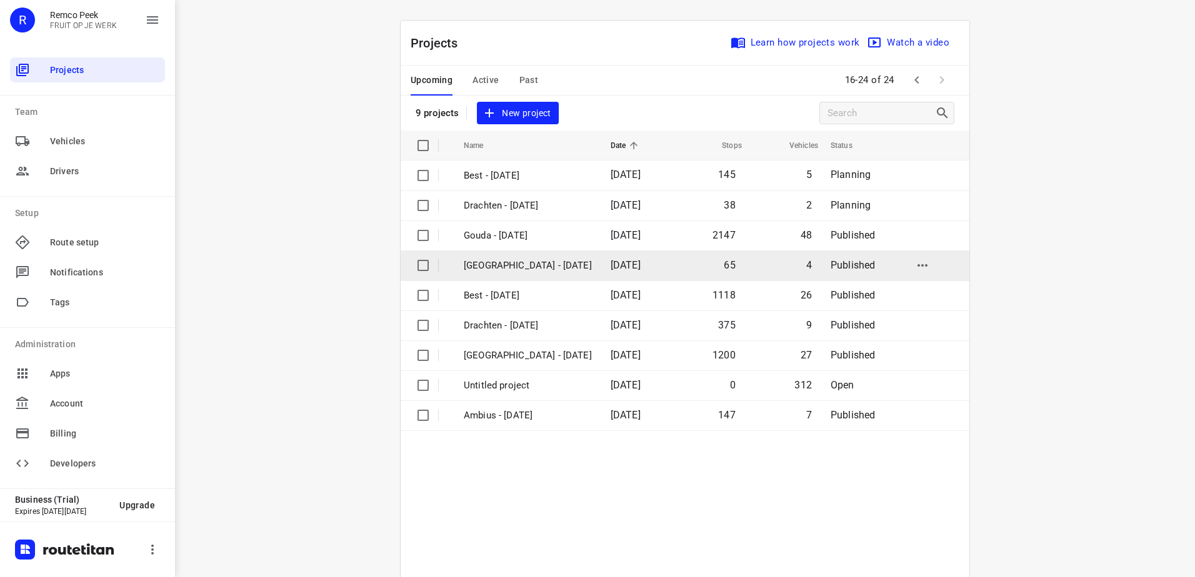
click at [672, 279] on td "65" at bounding box center [708, 266] width 72 height 30
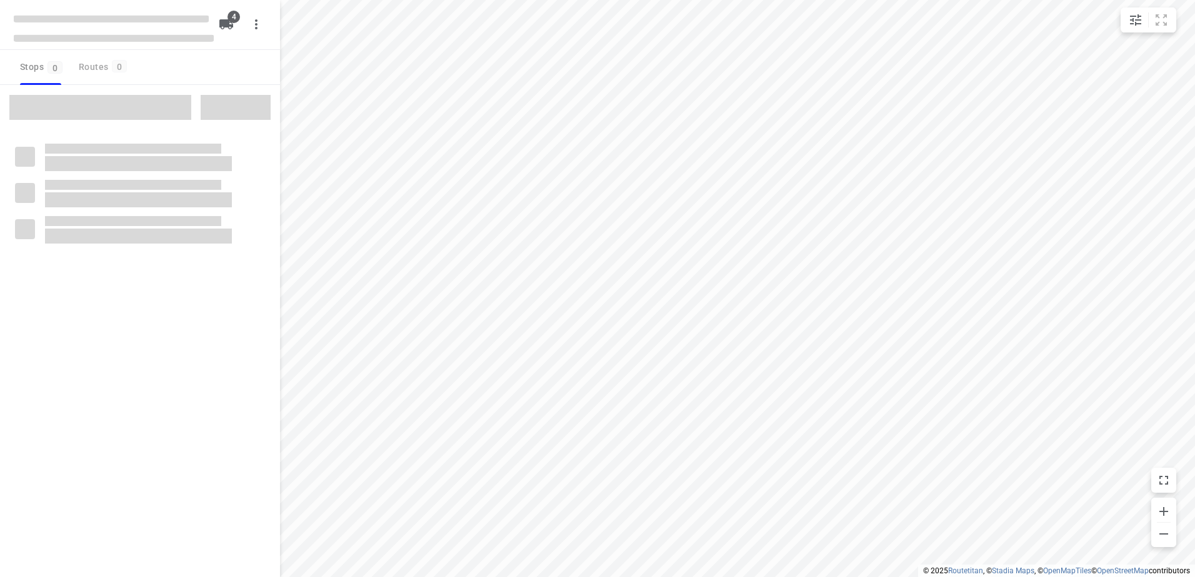
checkbox input "true"
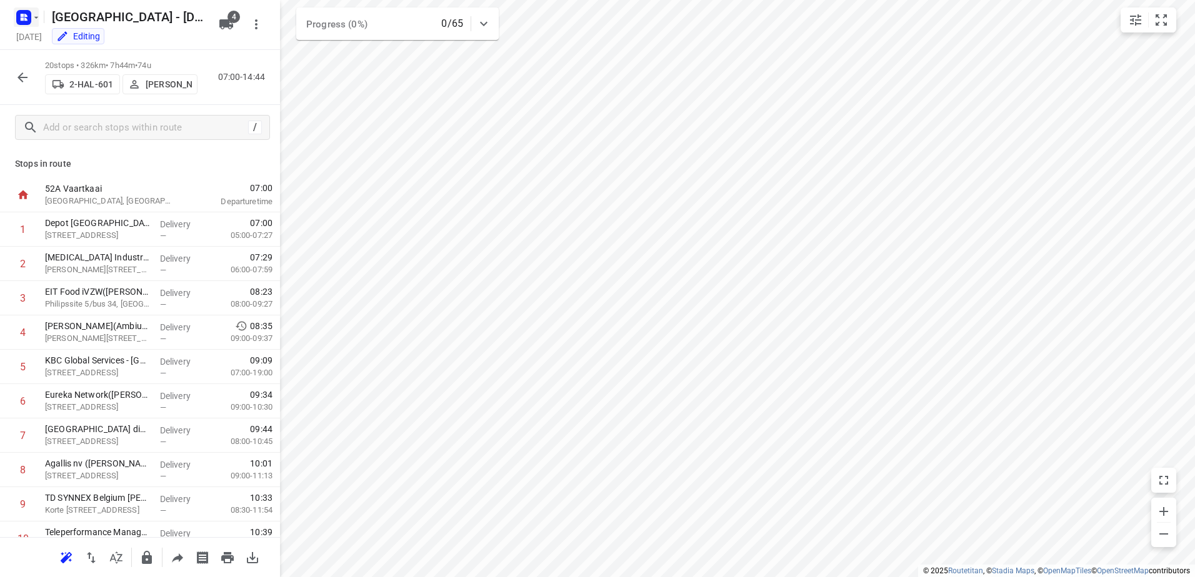
click at [28, 13] on rect "button" at bounding box center [23, 17] width 15 height 15
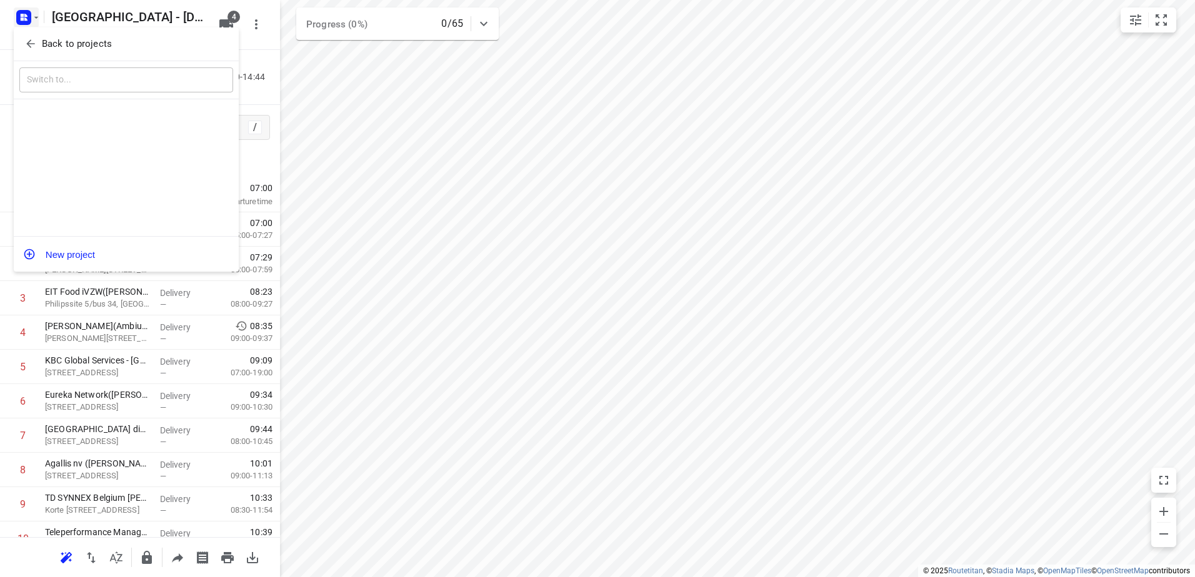
click at [56, 51] on button "Back to projects" at bounding box center [126, 44] width 214 height 21
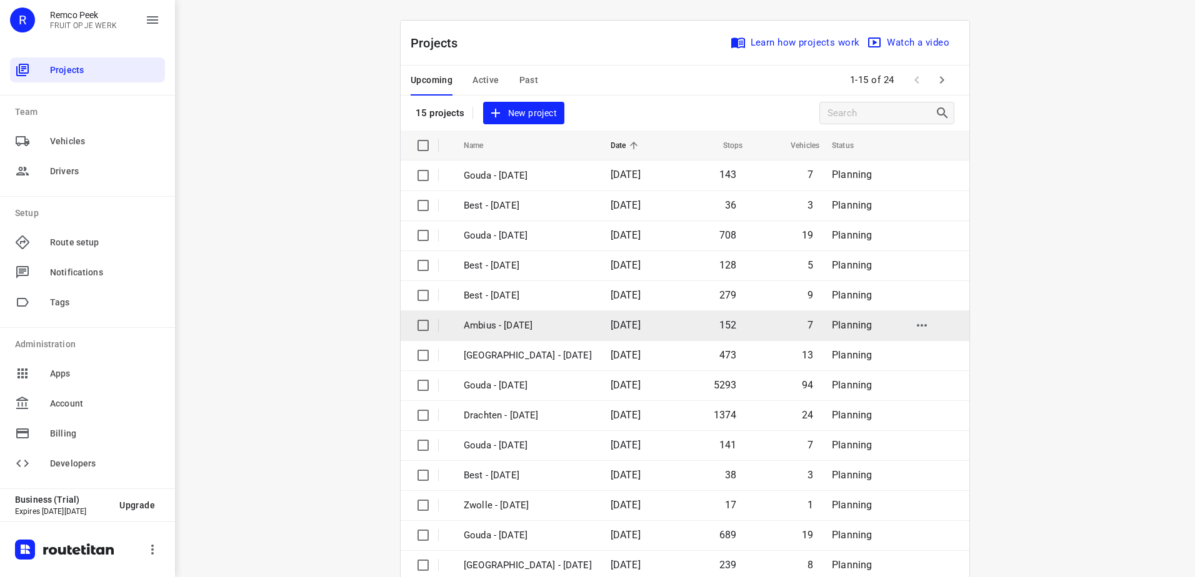
scroll to position [54, 0]
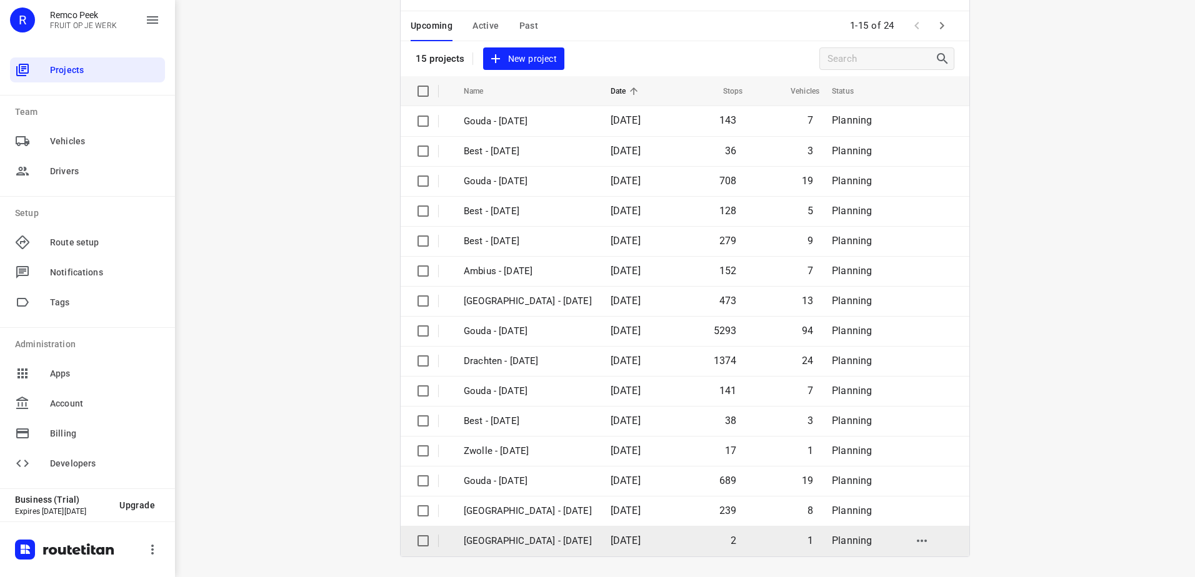
click at [545, 553] on td "[GEOGRAPHIC_DATA] - [DATE]" at bounding box center [525, 541] width 149 height 30
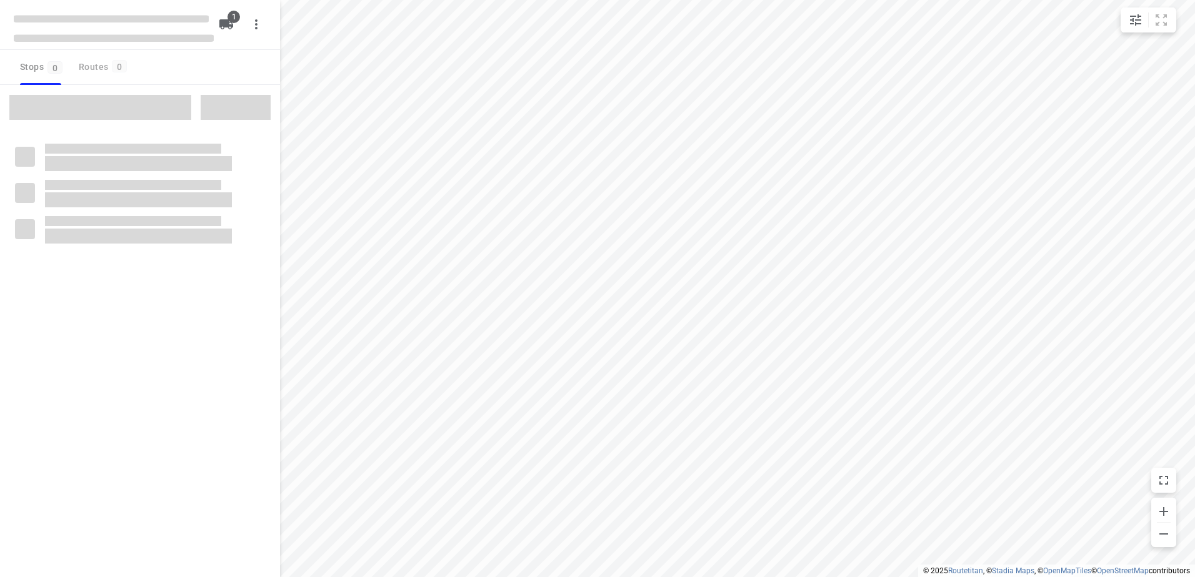
checkbox input "true"
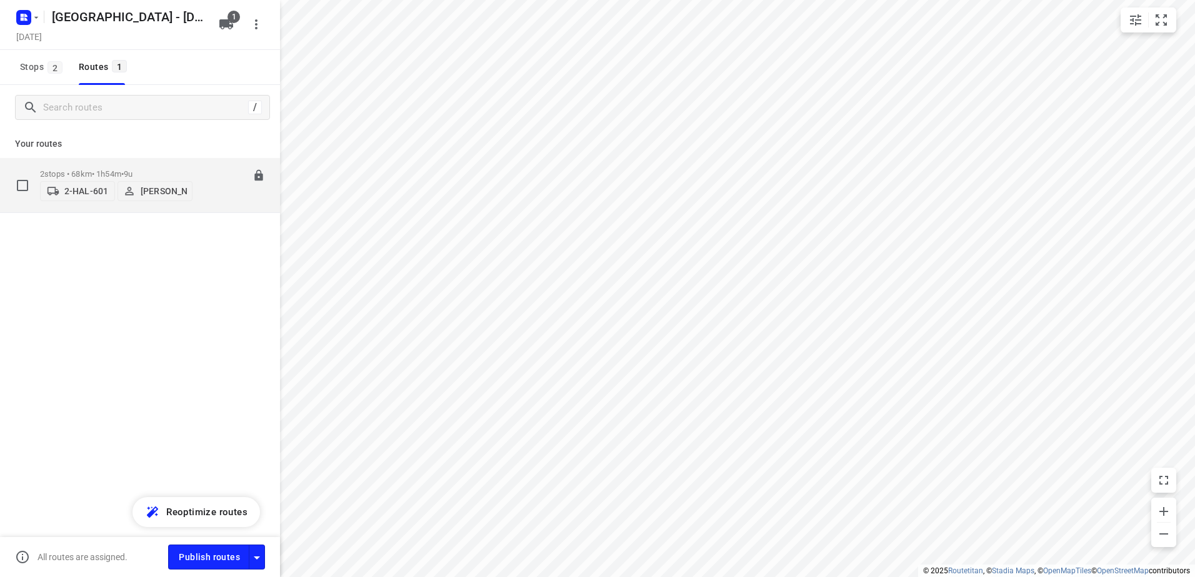
click at [124, 169] on span "•" at bounding box center [122, 173] width 2 height 9
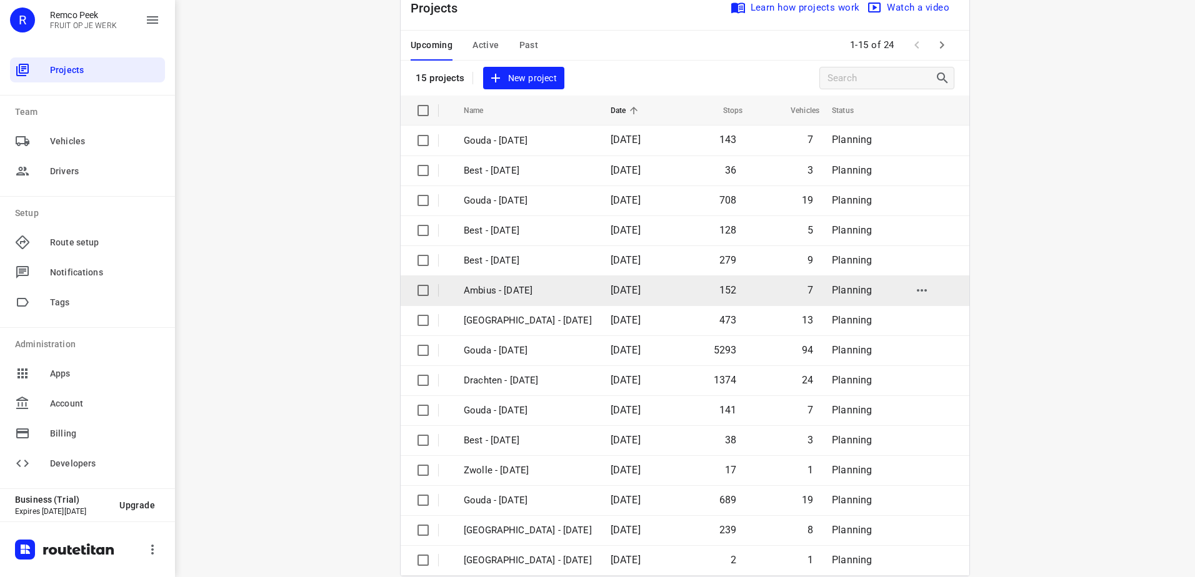
scroll to position [54, 0]
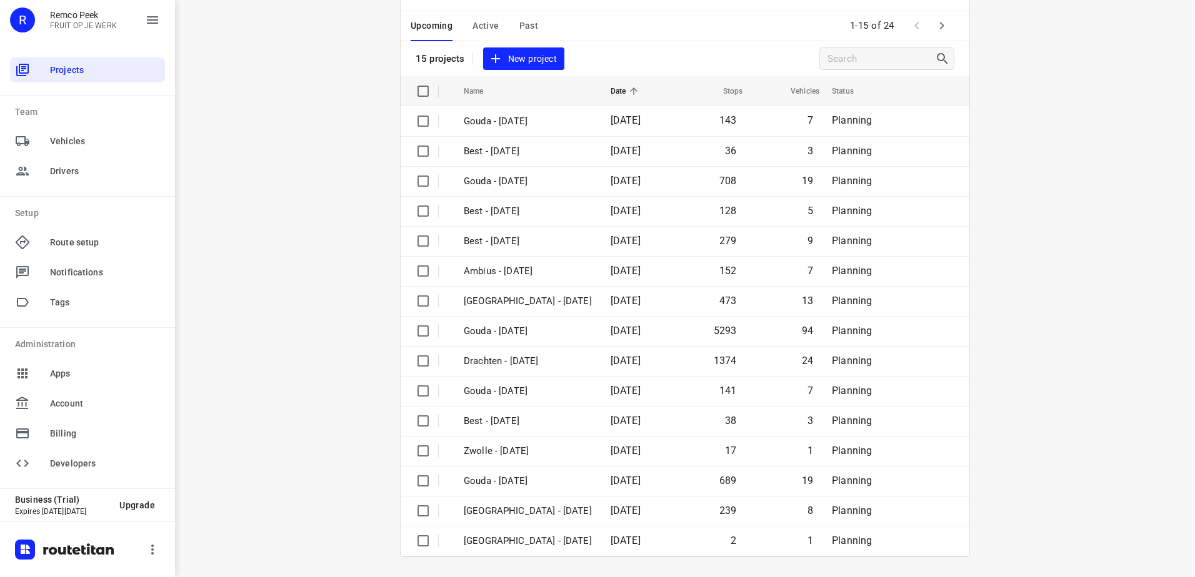
drag, startPoint x: 248, startPoint y: 362, endPoint x: 264, endPoint y: 354, distance: 17.6
click at [248, 362] on div "i © 2025 Routetitan , © Stadia Maps , © OpenMapTiles © OpenStreetMap contributo…" at bounding box center [685, 288] width 1020 height 577
click at [934, 26] on icon "button" at bounding box center [941, 25] width 15 height 15
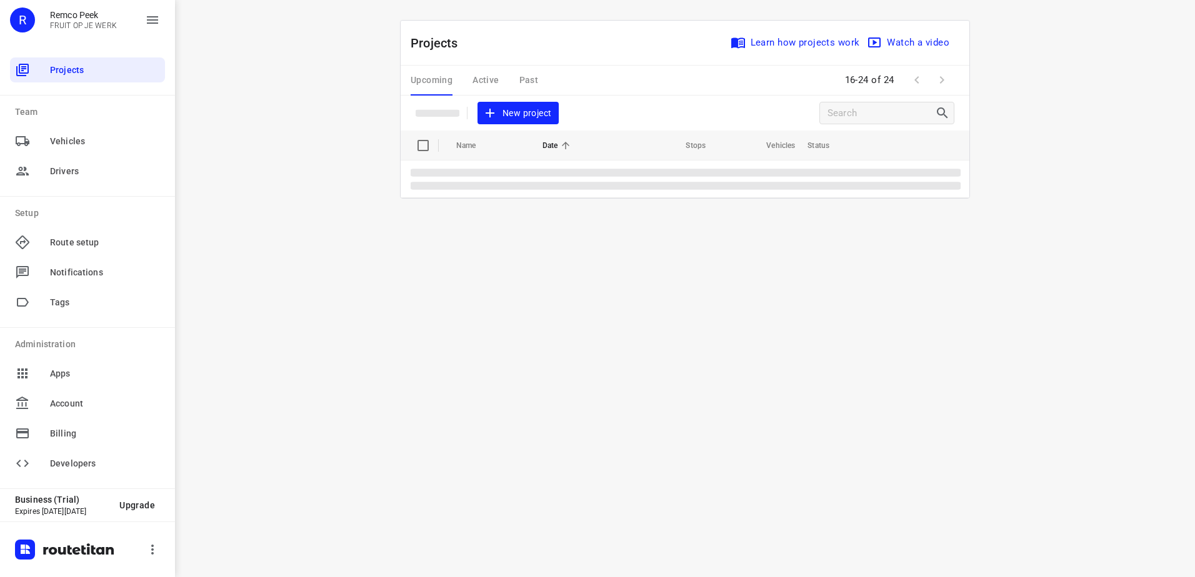
scroll to position [0, 0]
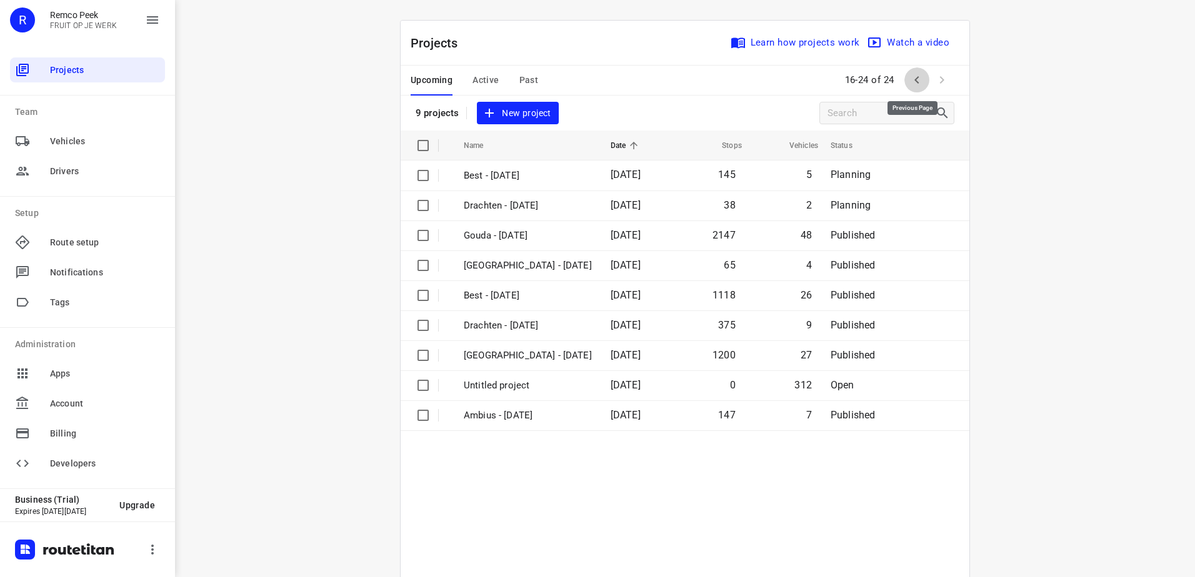
click at [916, 79] on icon "button" at bounding box center [916, 79] width 15 height 15
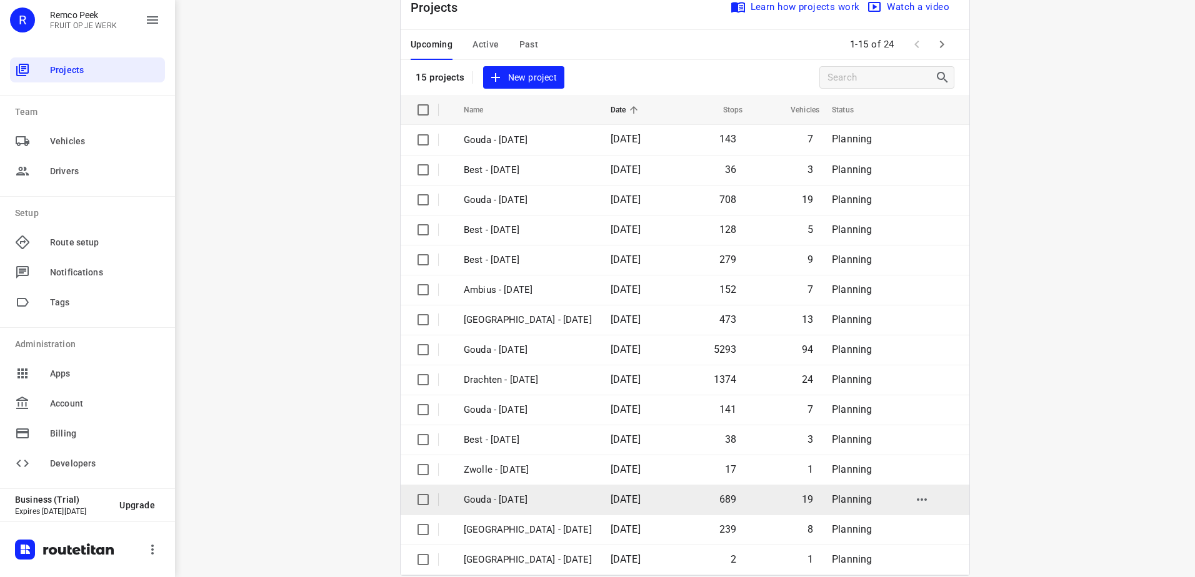
scroll to position [54, 0]
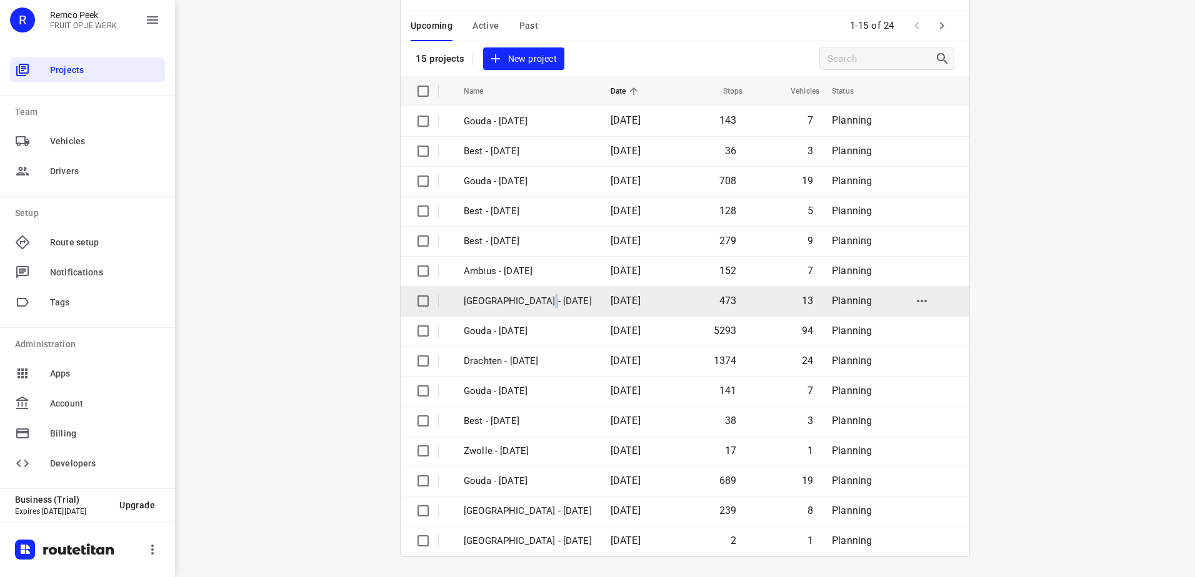
click at [544, 302] on p "[GEOGRAPHIC_DATA] - [DATE]" at bounding box center [528, 301] width 128 height 14
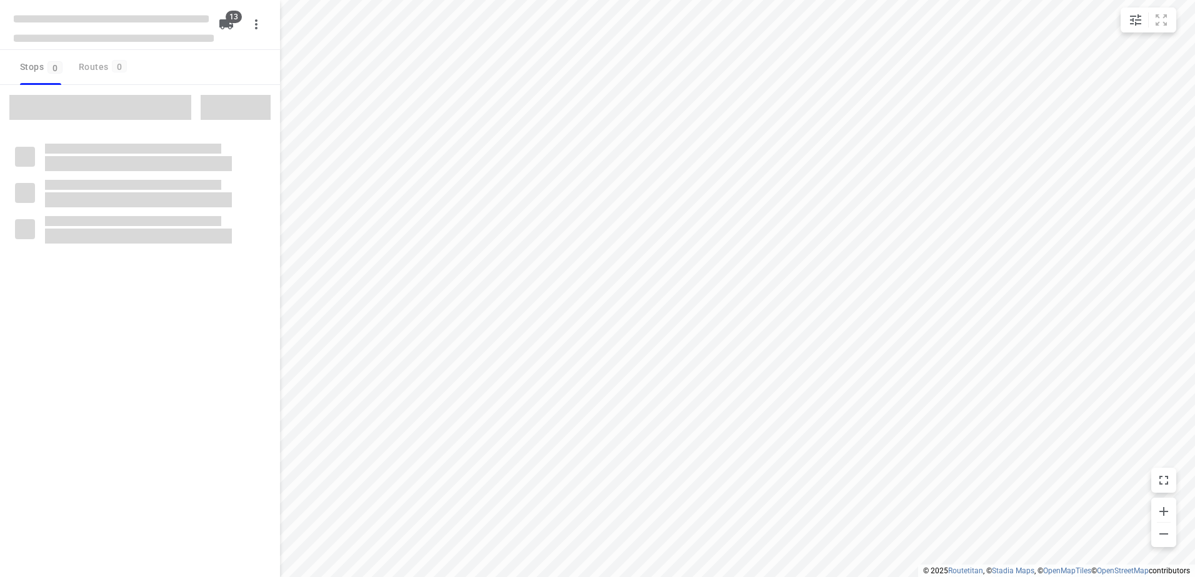
checkbox input "true"
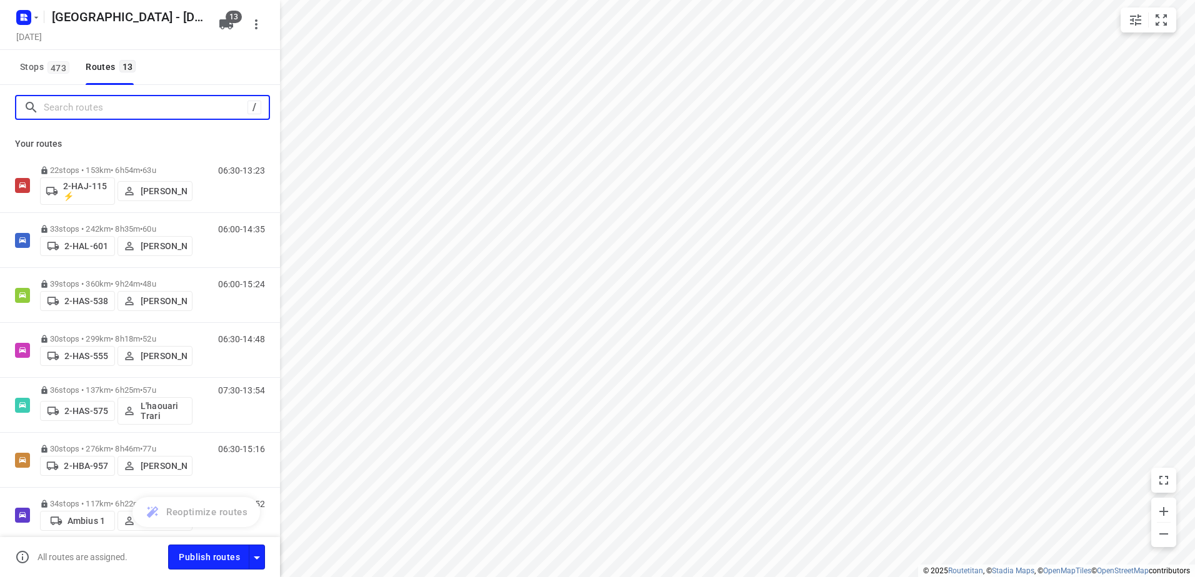
click at [121, 109] on input "Search routes" at bounding box center [146, 107] width 204 height 19
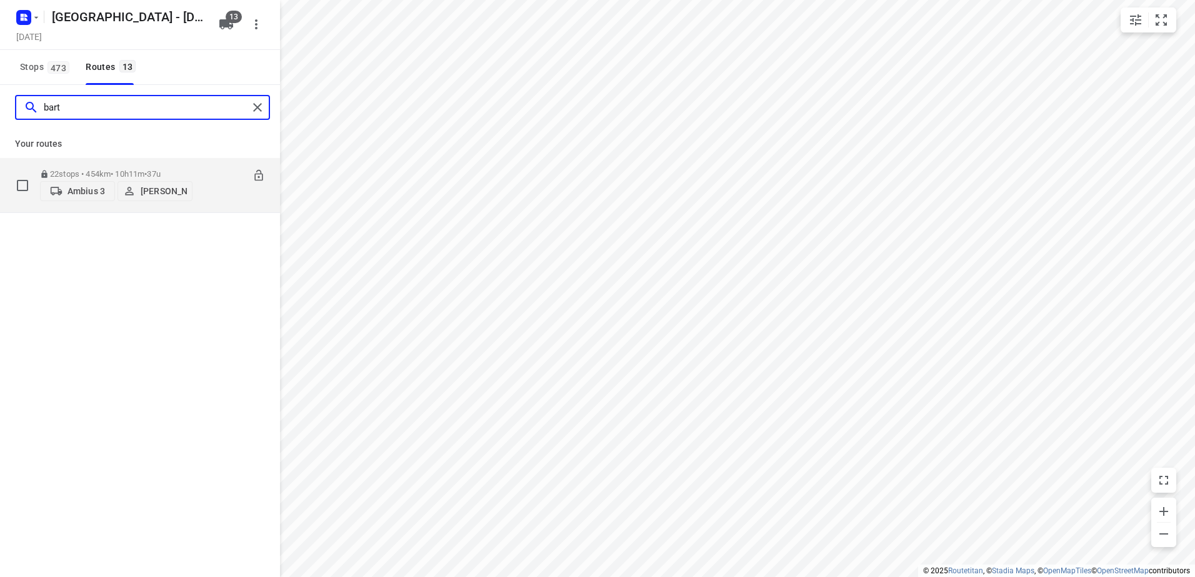
type input "bart"
click at [170, 164] on div "22 stops • 454km • 10h11m • 37u Ambius 3 Bart Denbeir" at bounding box center [116, 185] width 152 height 44
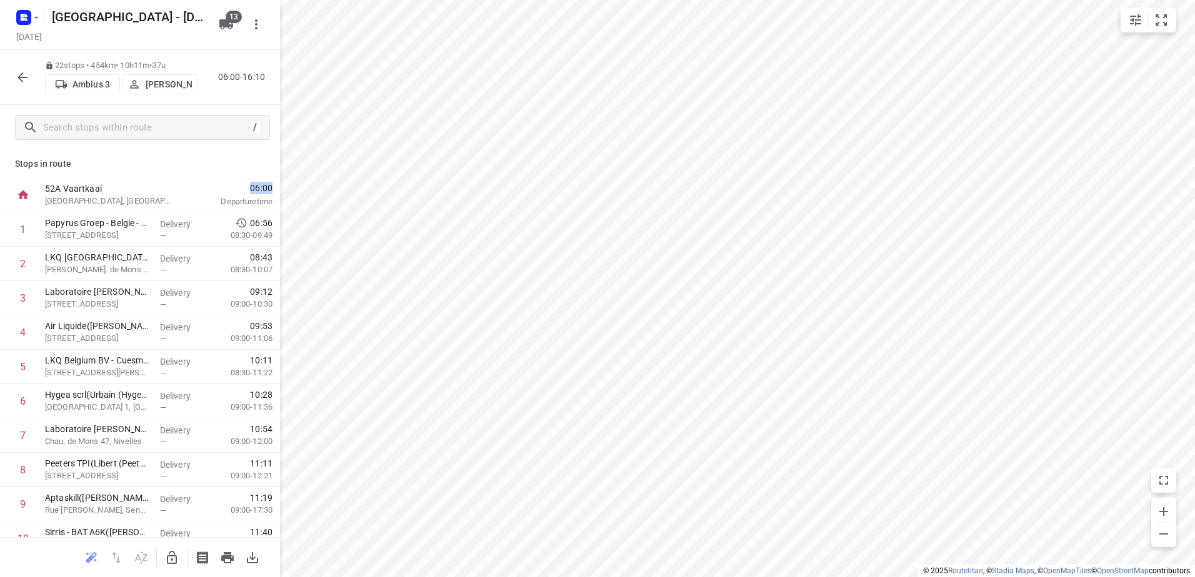
drag, startPoint x: 241, startPoint y: 187, endPoint x: 264, endPoint y: 187, distance: 23.1
click at [264, 187] on div "06:00 Departure time" at bounding box center [235, 195] width 90 height 34
click at [251, 197] on p "Departure time" at bounding box center [231, 202] width 82 height 12
click at [251, 193] on span "06:00" at bounding box center [231, 188] width 82 height 12
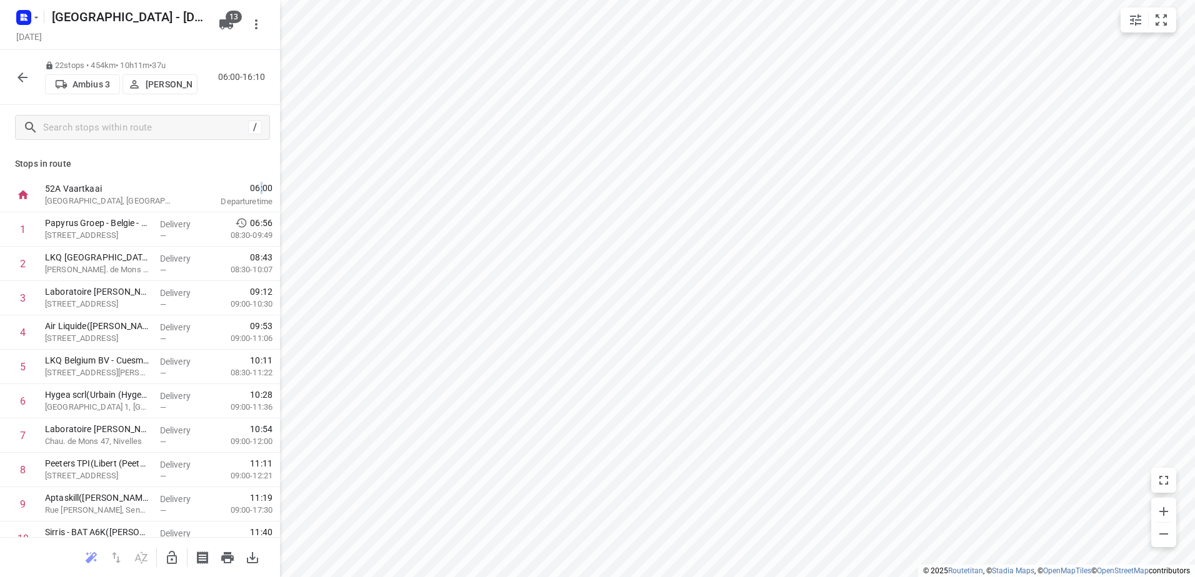
click at [251, 190] on span "06:00" at bounding box center [231, 188] width 82 height 12
drag, startPoint x: 251, startPoint y: 190, endPoint x: 261, endPoint y: 189, distance: 10.6
click at [261, 189] on span "06:00" at bounding box center [231, 188] width 82 height 12
drag, startPoint x: 263, startPoint y: 189, endPoint x: 232, endPoint y: 189, distance: 30.6
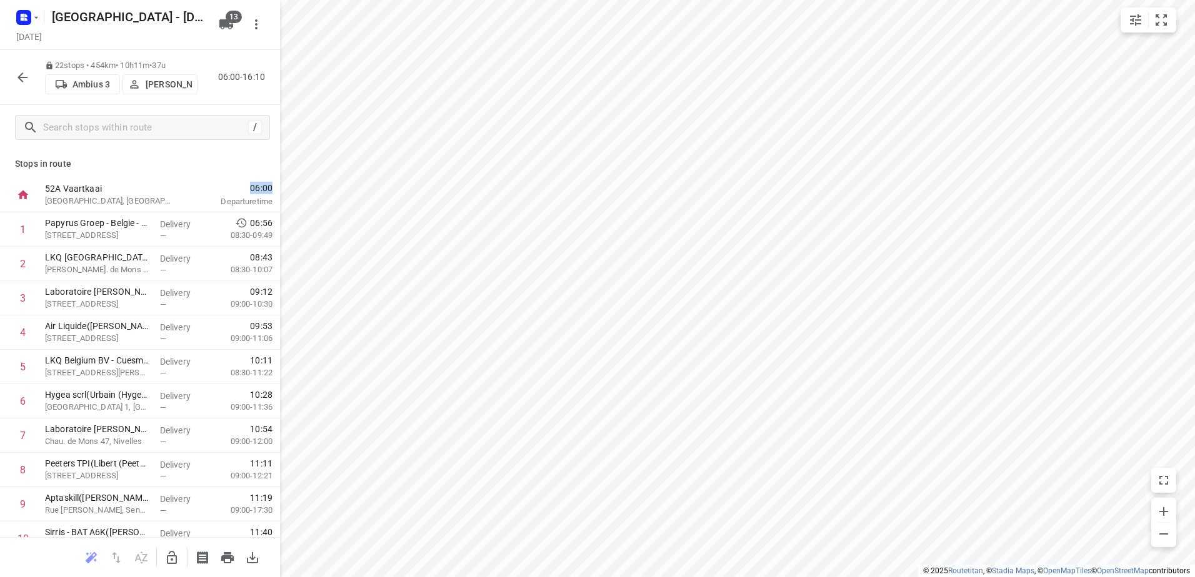
click at [232, 189] on div "06:00 Departure time" at bounding box center [235, 195] width 90 height 34
drag, startPoint x: 186, startPoint y: 65, endPoint x: 159, endPoint y: 64, distance: 27.5
click at [159, 64] on p "22 stops • 454km • 10h11m • 37u" at bounding box center [121, 66] width 152 height 12
drag, startPoint x: 159, startPoint y: 64, endPoint x: 129, endPoint y: 64, distance: 29.4
click at [129, 64] on p "22 stops • 454km • 10h11m • 37u" at bounding box center [121, 66] width 152 height 12
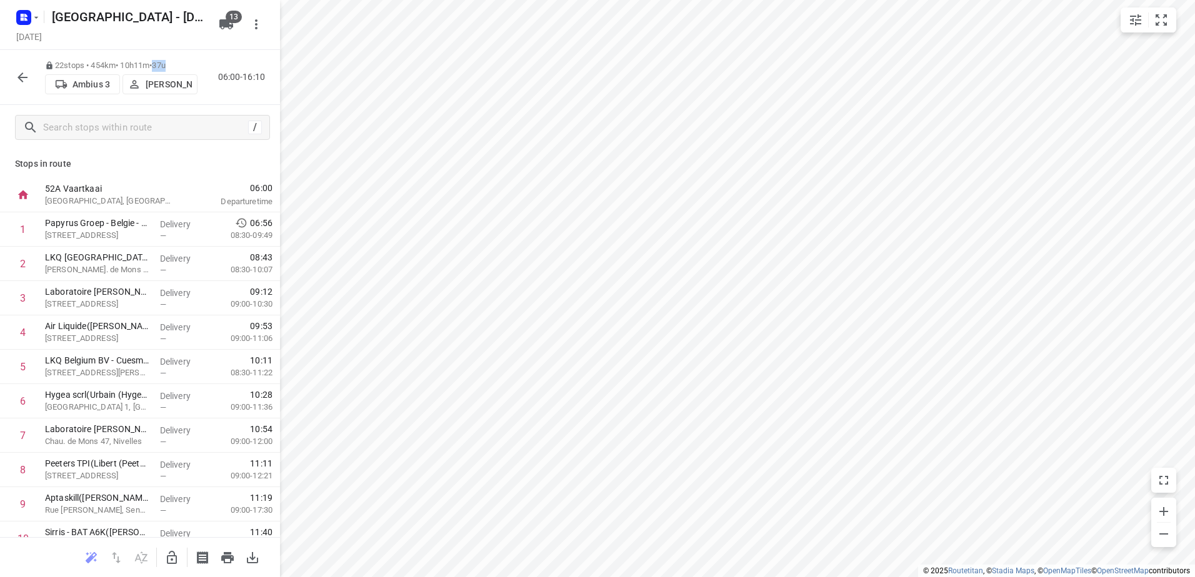
drag, startPoint x: 181, startPoint y: 62, endPoint x: 164, endPoint y: 60, distance: 17.0
click at [164, 60] on p "22 stops • 454km • 10h11m • 37u" at bounding box center [121, 66] width 152 height 12
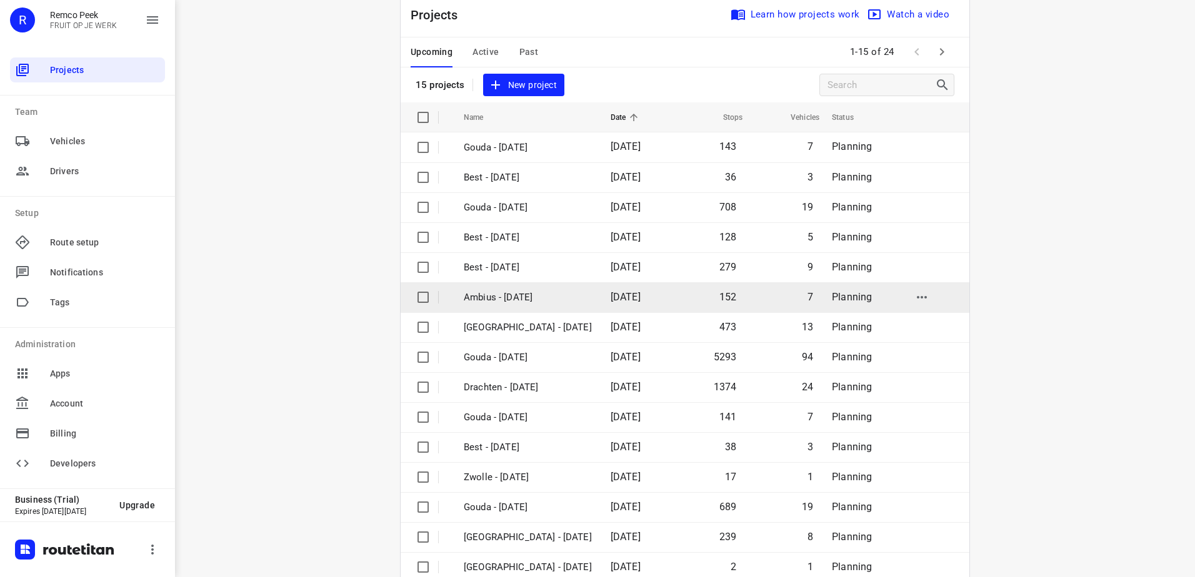
scroll to position [54, 0]
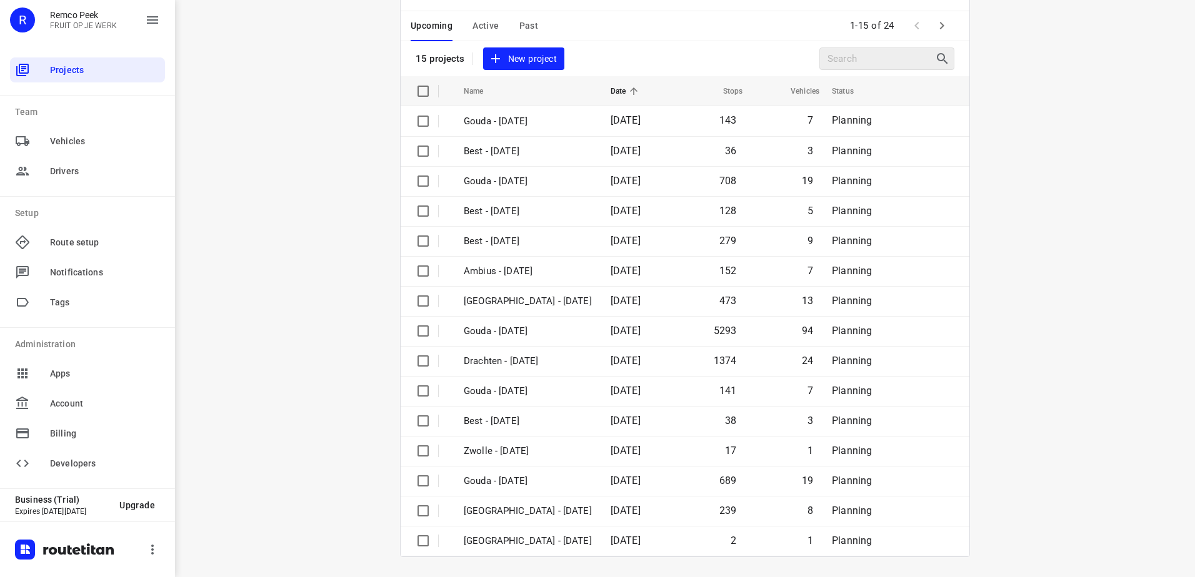
drag, startPoint x: 618, startPoint y: 49, endPoint x: 827, endPoint y: 65, distance: 209.3
click at [618, 49] on div "Projects Learn how projects work Watch a video 15 projects New project" at bounding box center [685, 21] width 569 height 110
click at [936, 34] on button "button" at bounding box center [941, 25] width 25 height 25
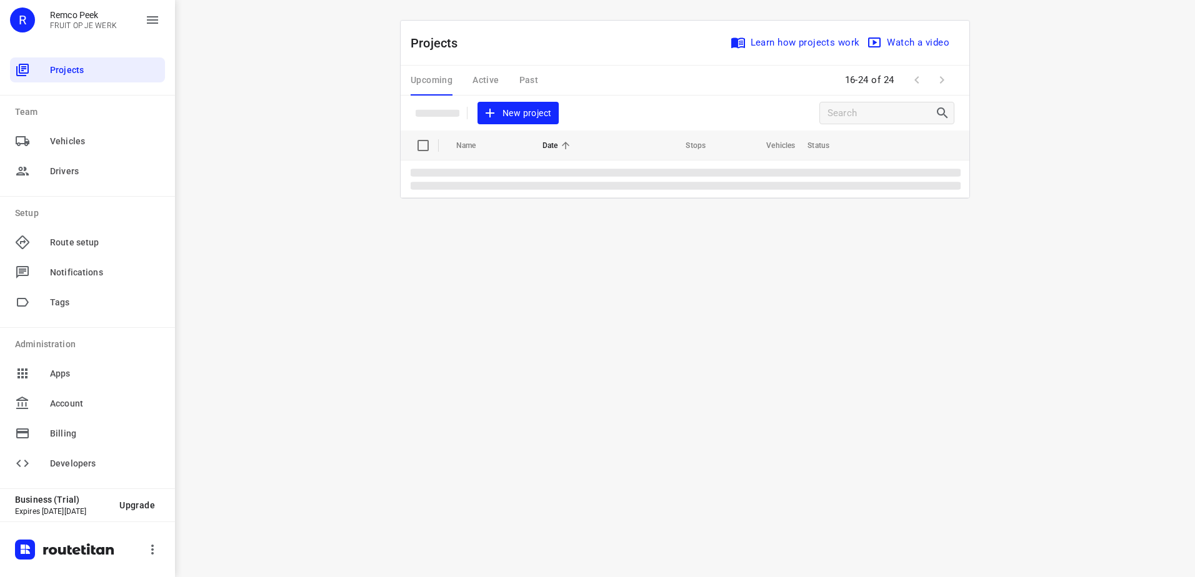
scroll to position [0, 0]
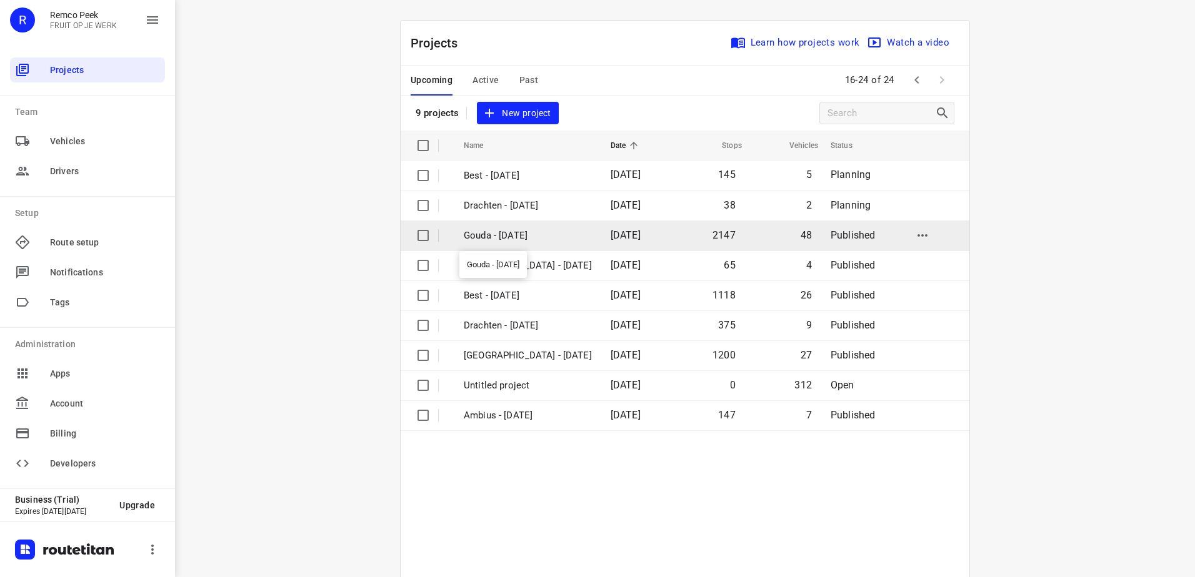
click at [530, 230] on p "Gouda - Wednesday" at bounding box center [528, 236] width 128 height 14
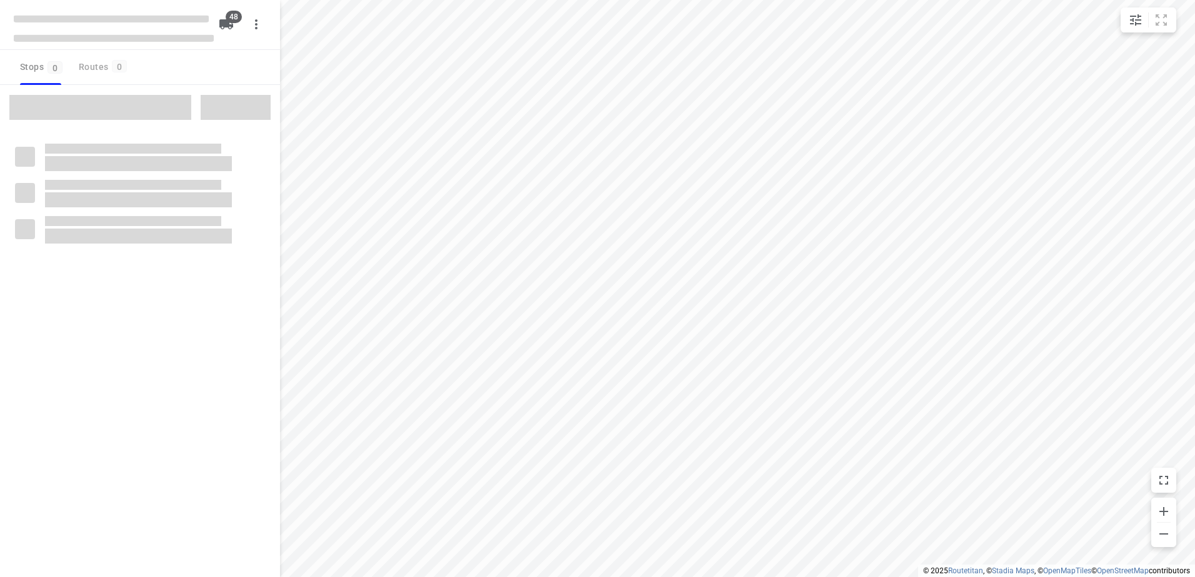
checkbox input "true"
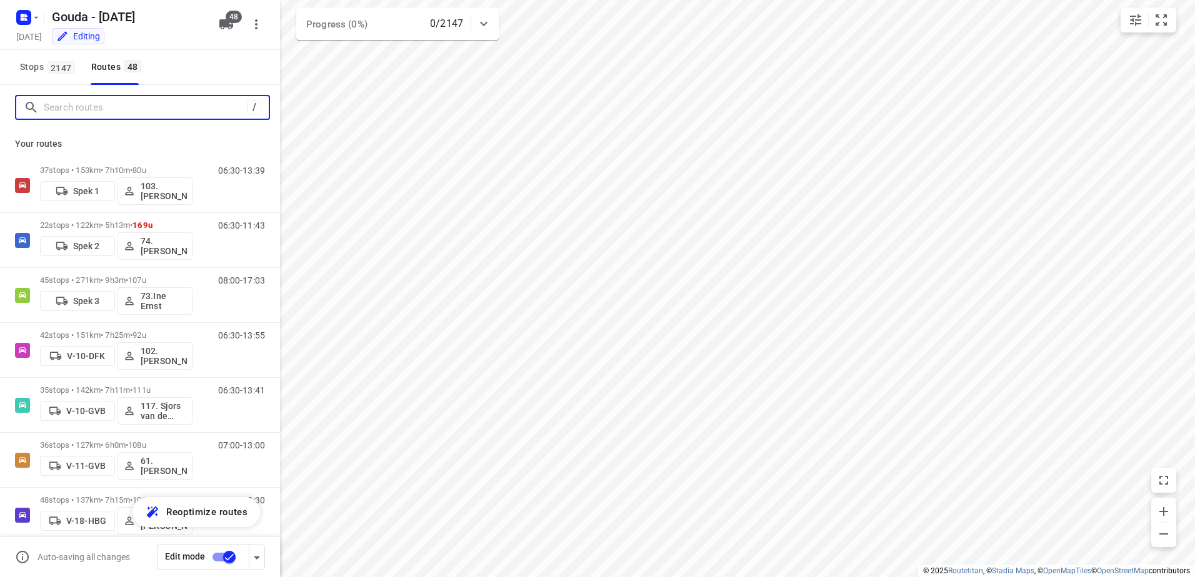
click at [101, 103] on input "Search routes" at bounding box center [146, 107] width 204 height 19
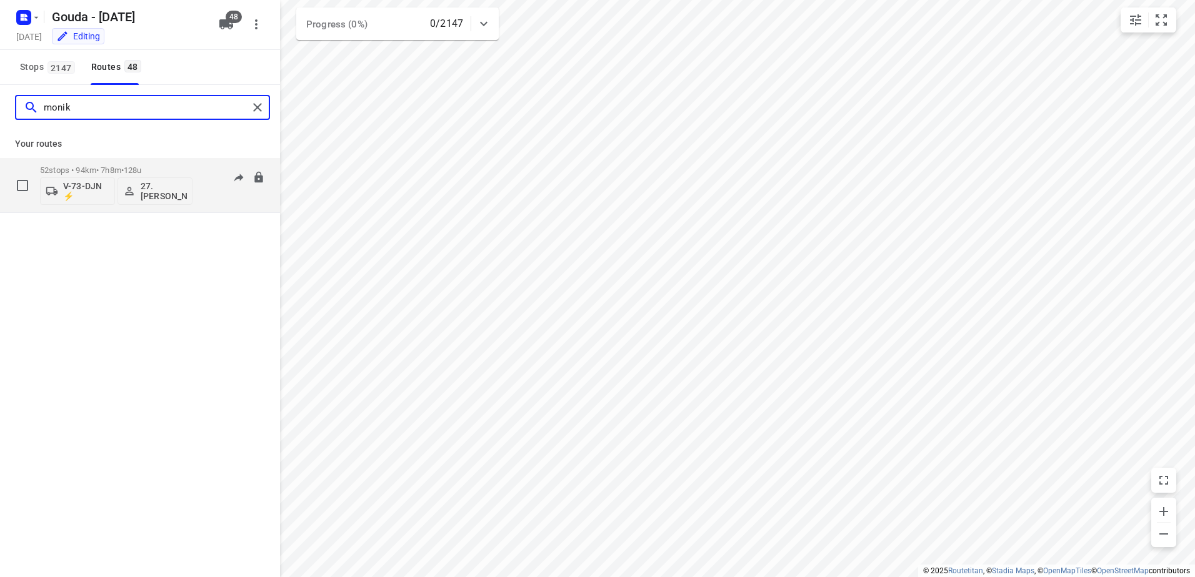
type input "monik"
click at [111, 164] on div "52 stops • 94km • 7h8m • 128u V-73-DJN ⚡ 27.Monika Rola" at bounding box center [116, 185] width 152 height 52
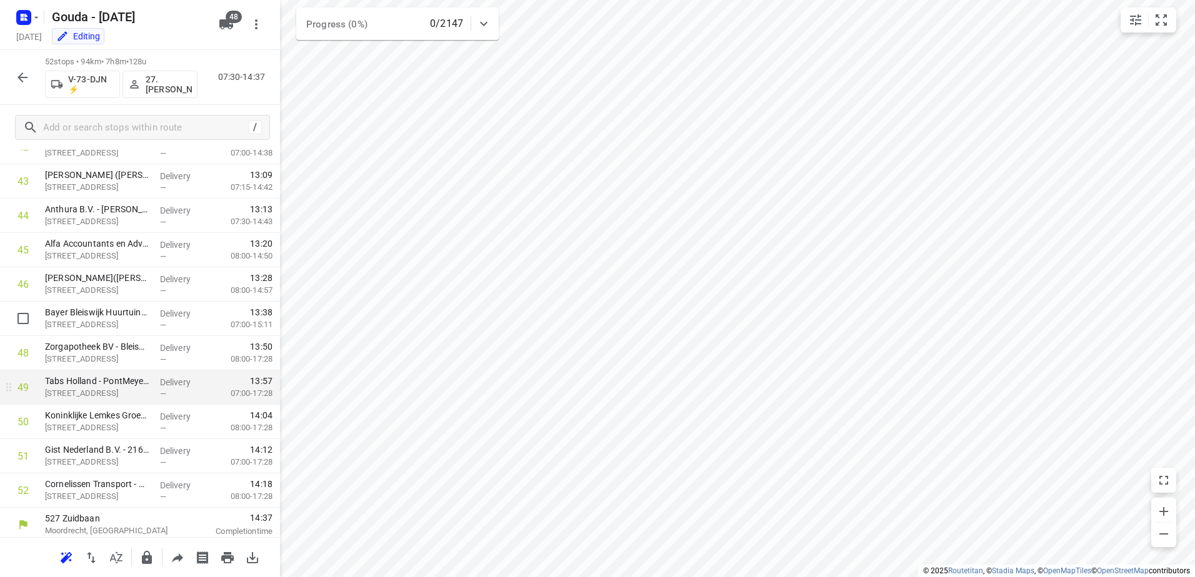
scroll to position [1497, 0]
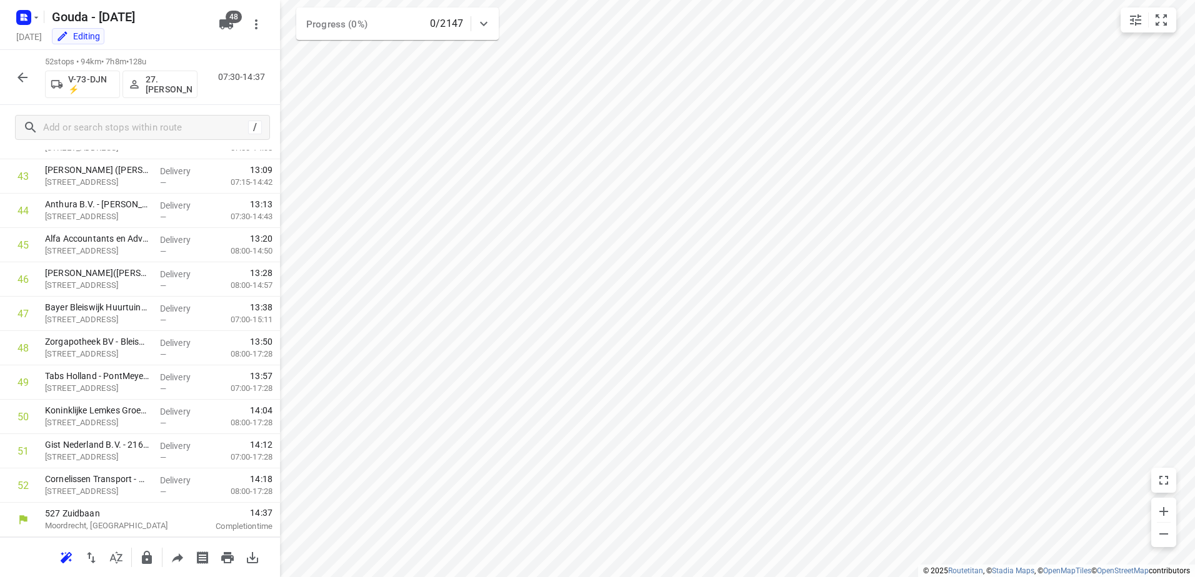
click at [16, 86] on button "button" at bounding box center [22, 77] width 25 height 25
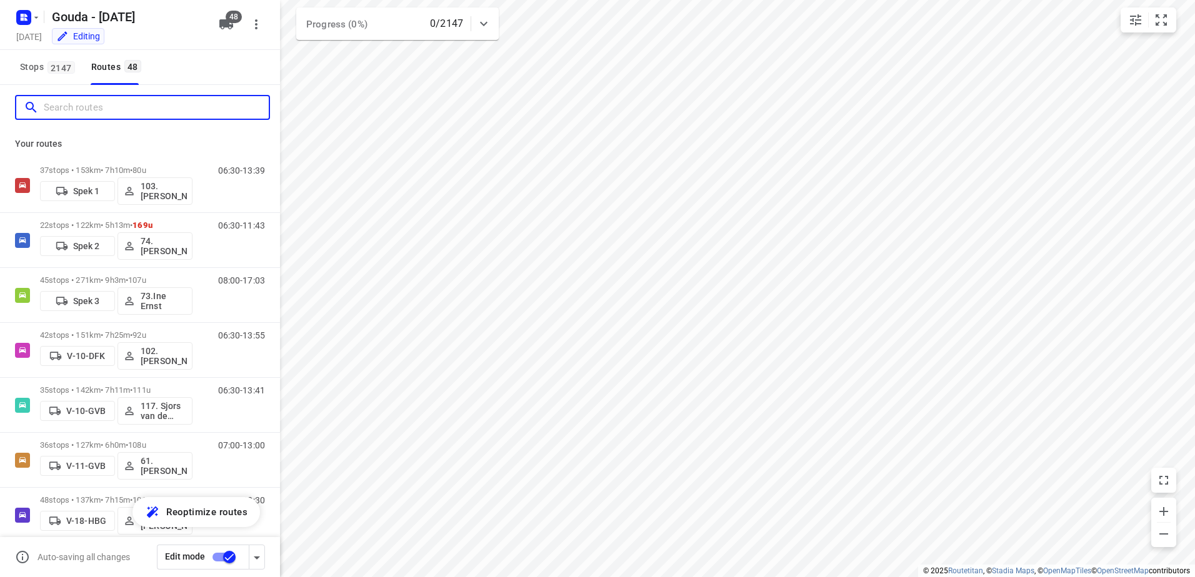
click at [152, 109] on input "Search routes" at bounding box center [156, 107] width 225 height 19
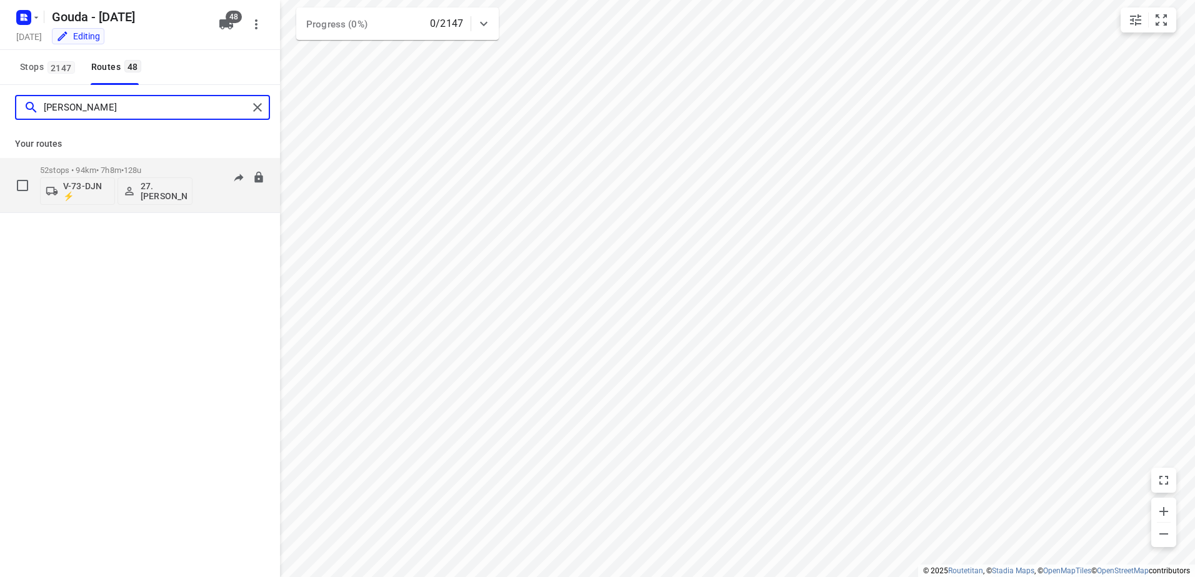
type input "monika"
click at [145, 205] on div "52 stops • 94km • 7h8m • 128u V-73-DJN ⚡ 27.Monika Rola" at bounding box center [116, 185] width 152 height 52
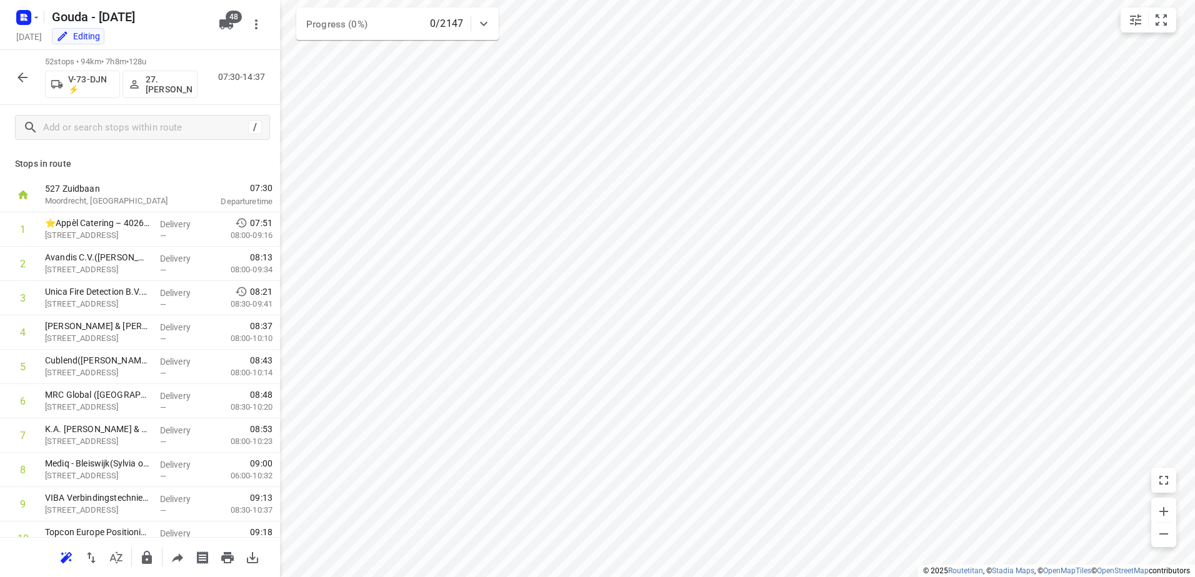
click at [156, 89] on p "27.Monika Rola" at bounding box center [169, 84] width 46 height 20
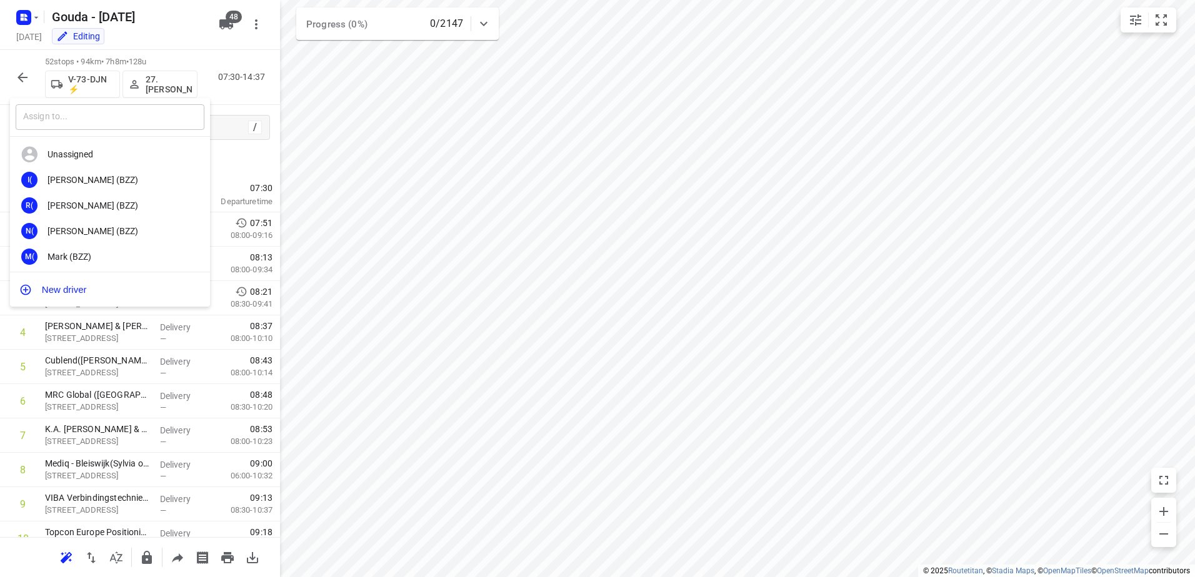
click at [129, 124] on input "text" at bounding box center [110, 117] width 189 height 26
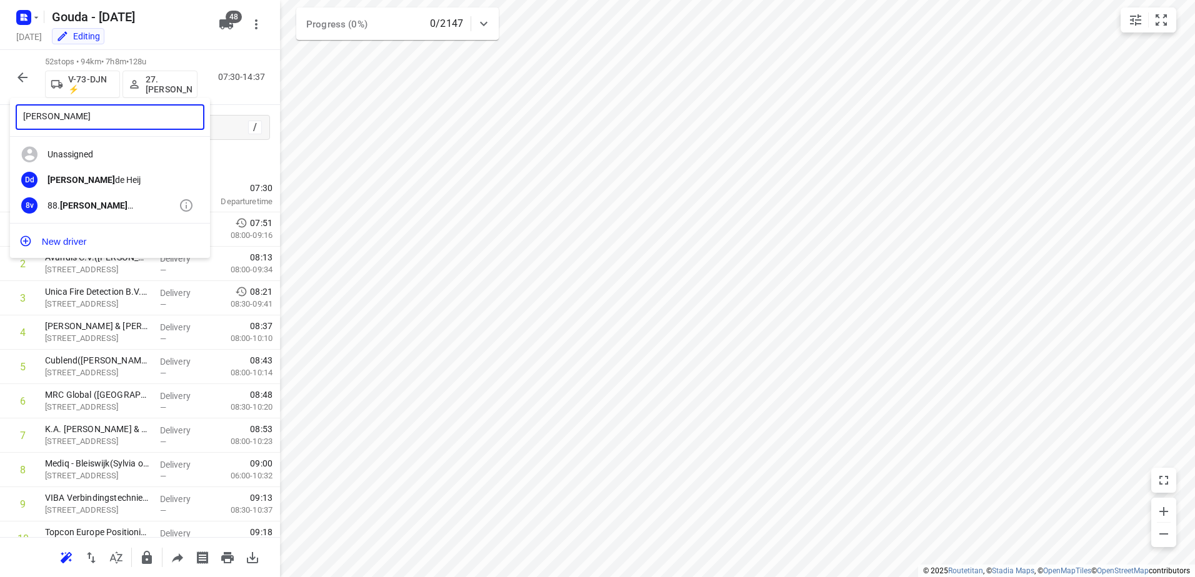
type input "Deborah"
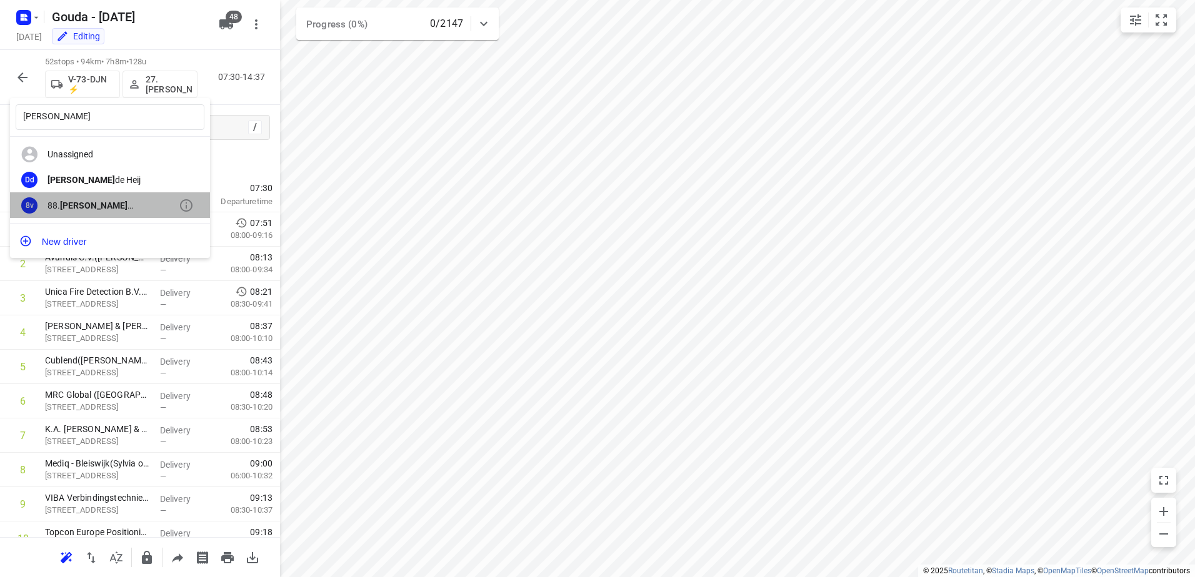
click at [87, 214] on div "8v 88. Deborah van den Berg" at bounding box center [110, 205] width 200 height 26
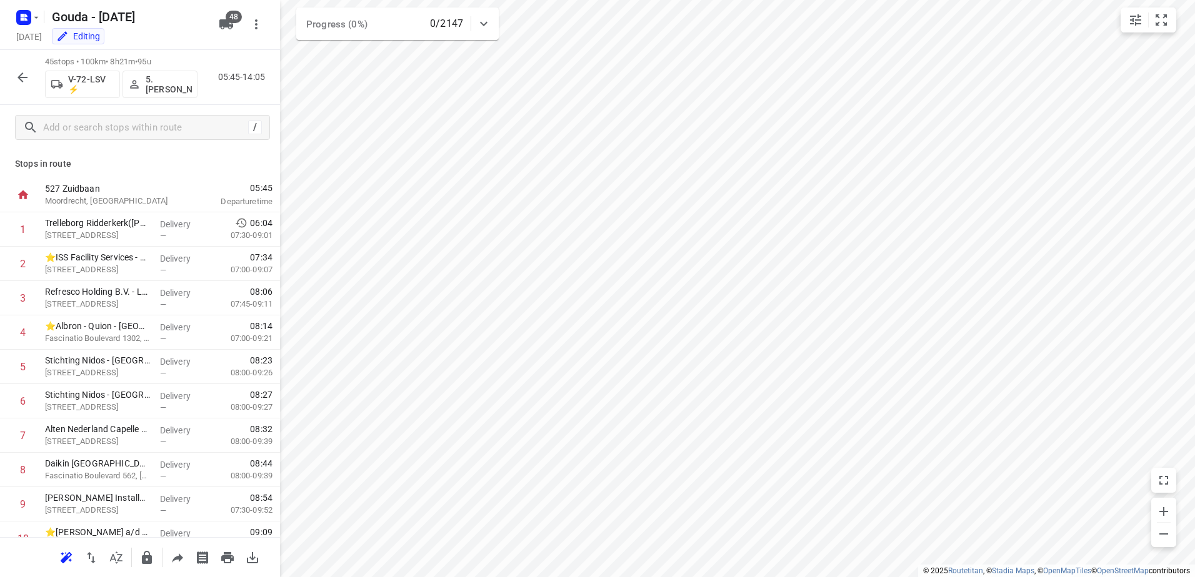
click at [28, 80] on icon "button" at bounding box center [22, 77] width 15 height 15
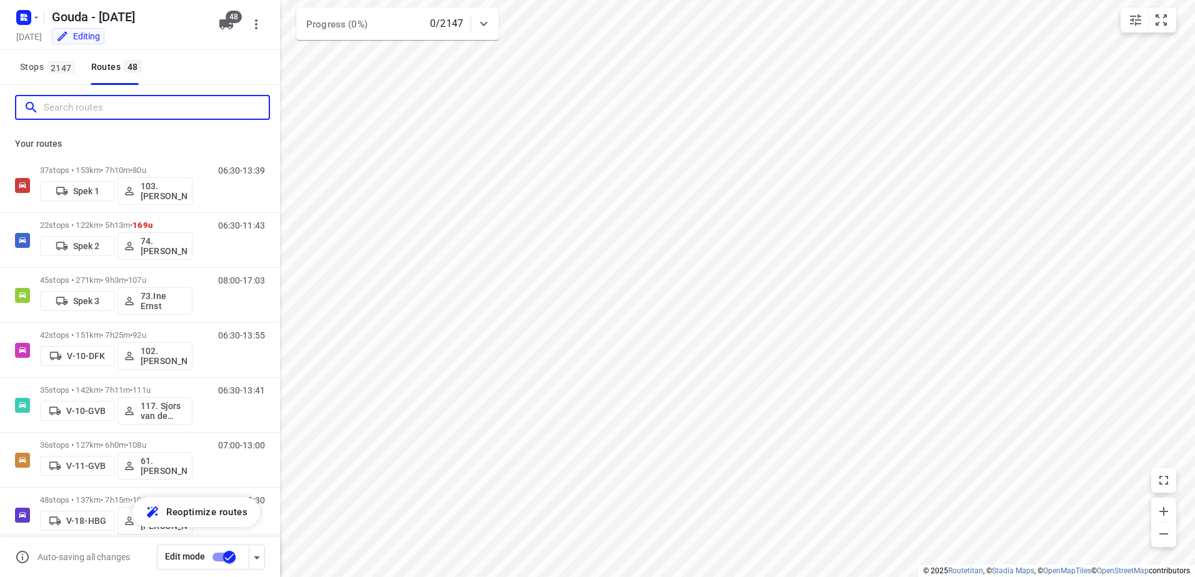
click at [108, 114] on input "Search routes" at bounding box center [156, 107] width 225 height 19
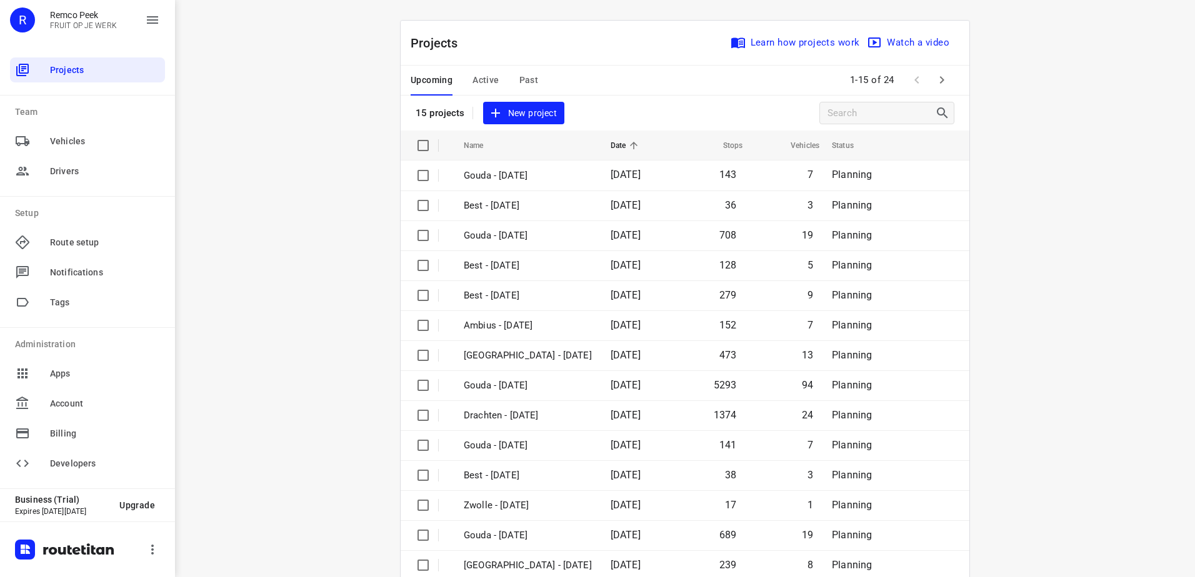
click at [472, 70] on button "Active" at bounding box center [485, 81] width 26 height 30
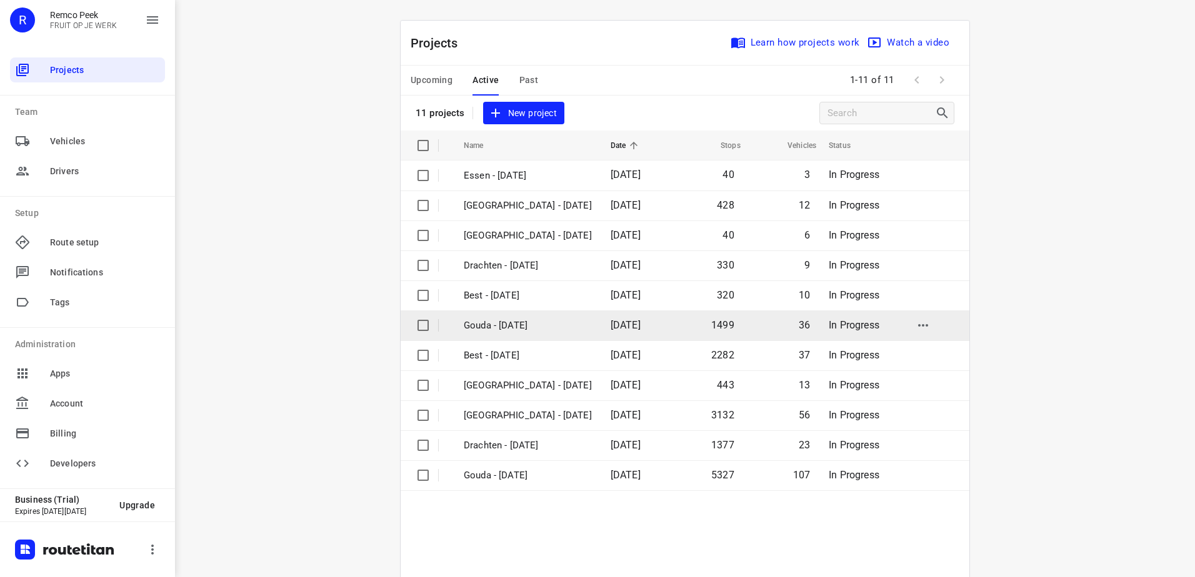
click at [532, 325] on p "Gouda - [DATE]" at bounding box center [528, 326] width 128 height 14
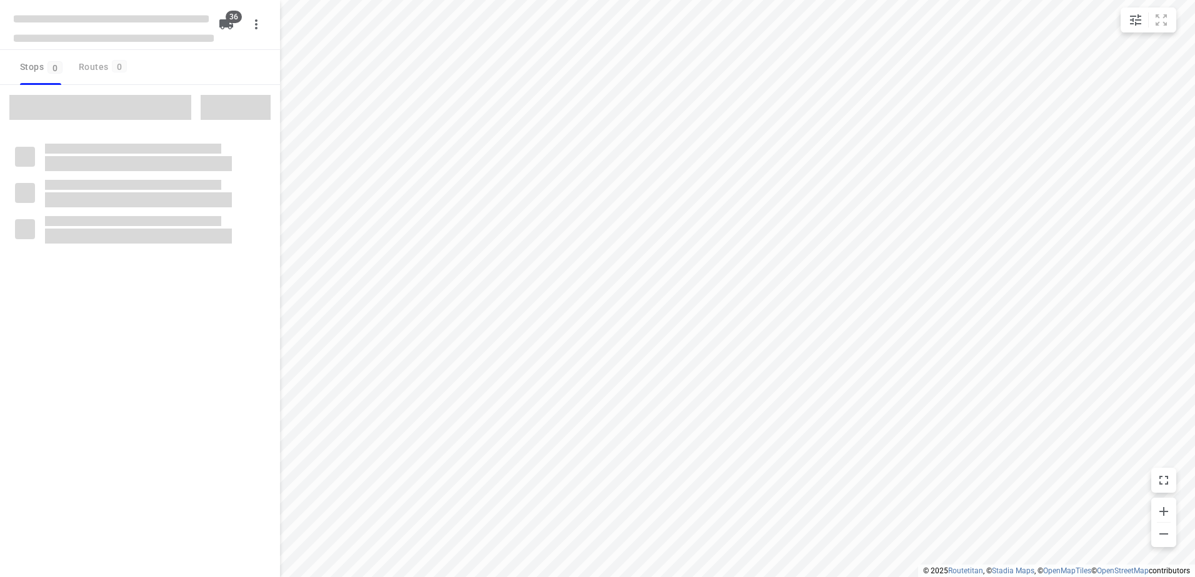
checkbox input "true"
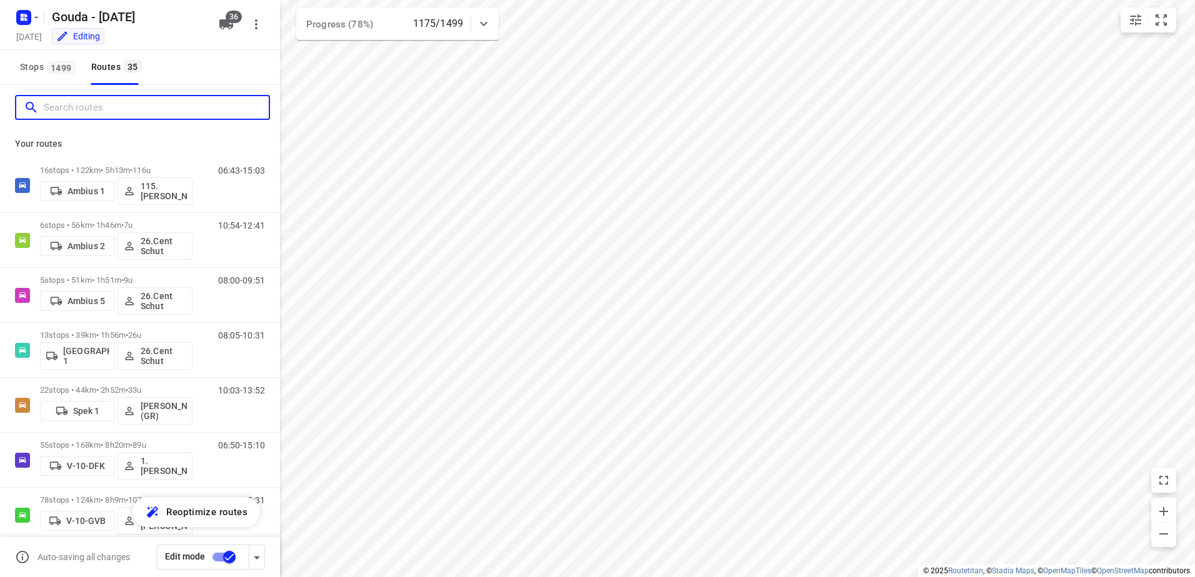
click at [151, 107] on input "Search routes" at bounding box center [156, 107] width 225 height 19
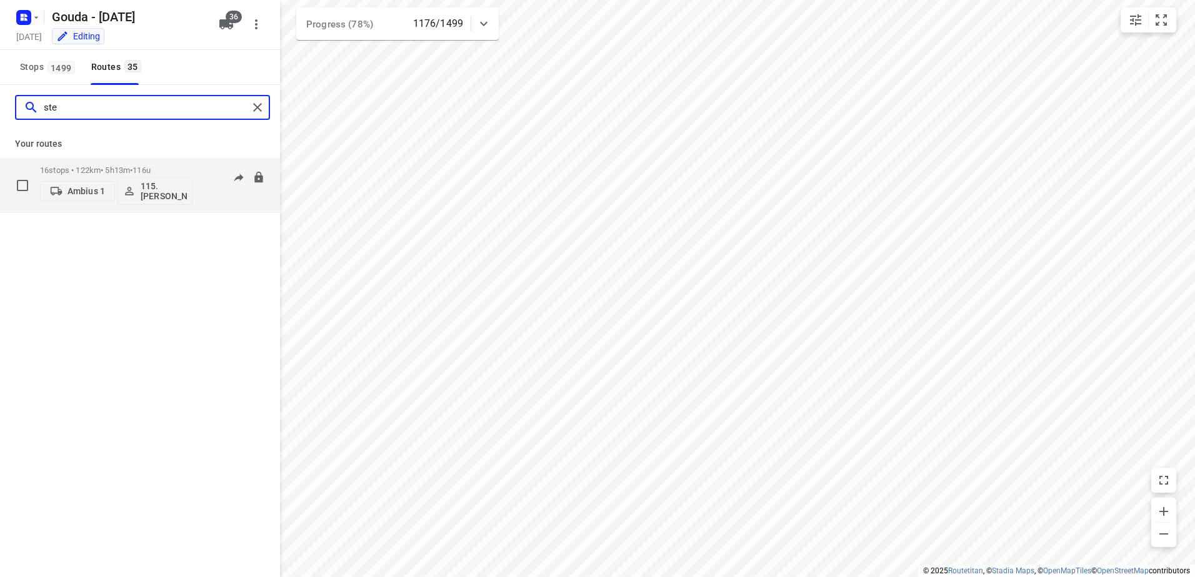
type input "ste"
click at [106, 174] on p "16 stops • 122km • 5h13m • 116u" at bounding box center [116, 170] width 152 height 9
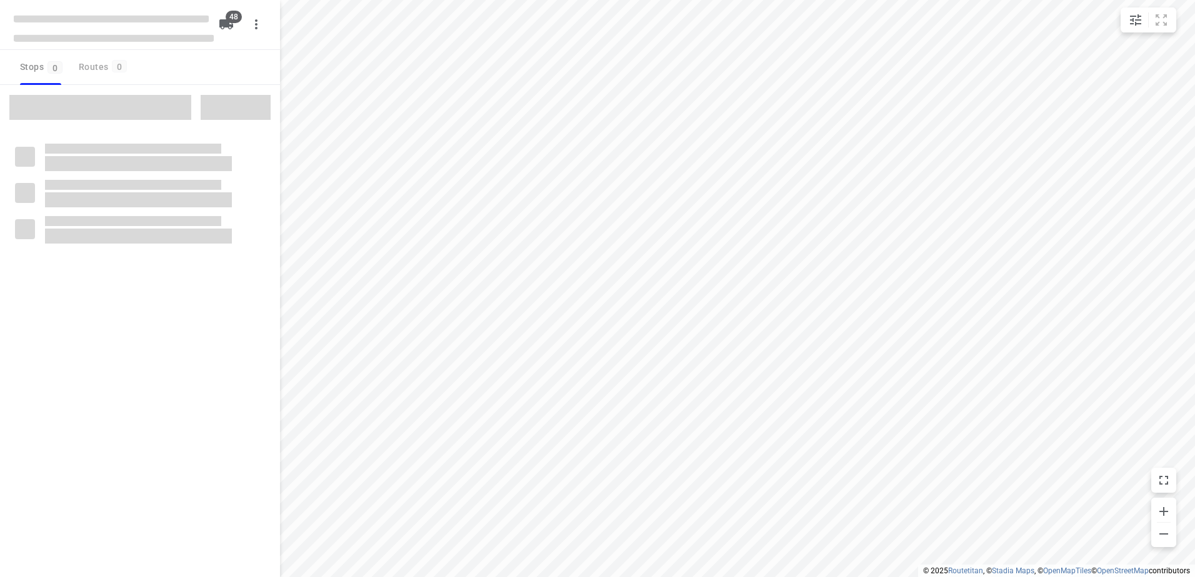
checkbox input "true"
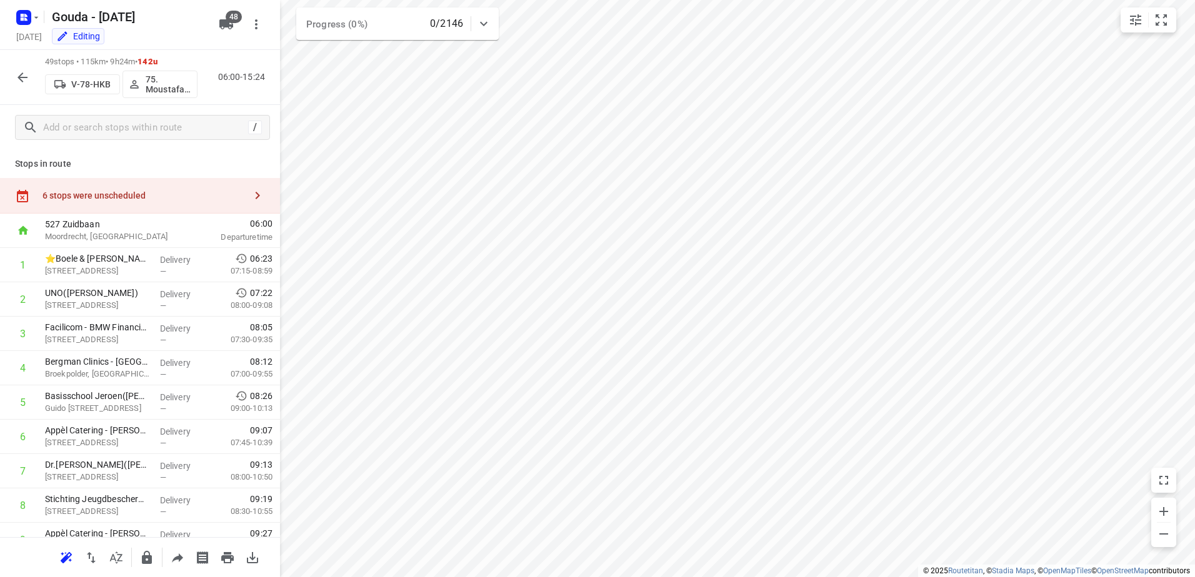
click at [156, 188] on div "6 stops were unscheduled" at bounding box center [140, 196] width 280 height 36
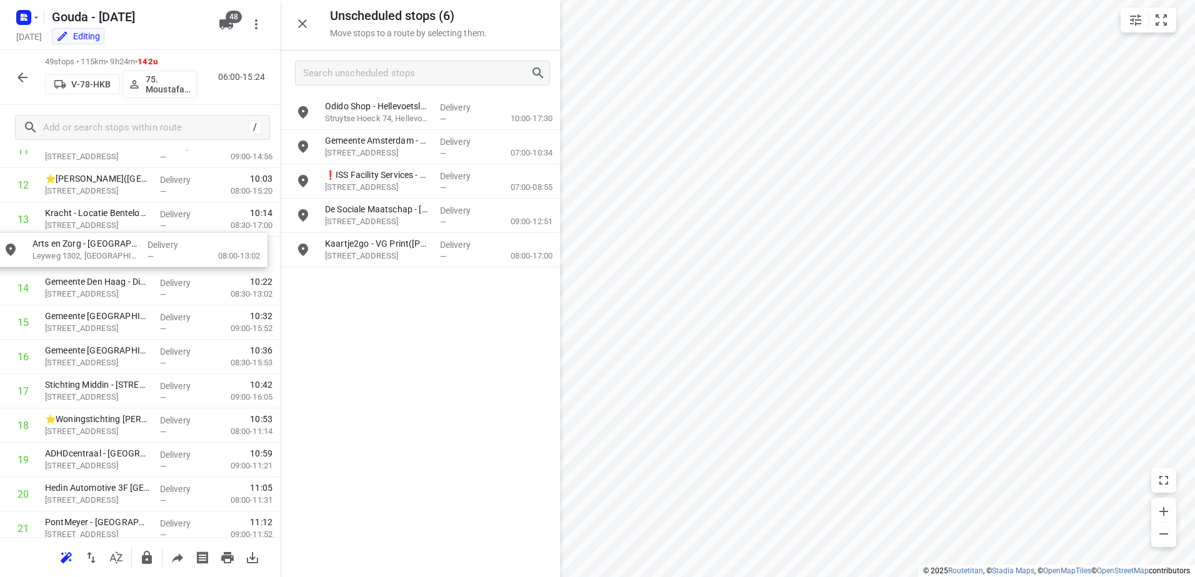
scroll to position [455, 0]
drag, startPoint x: 484, startPoint y: 135, endPoint x: 185, endPoint y: 256, distance: 323.0
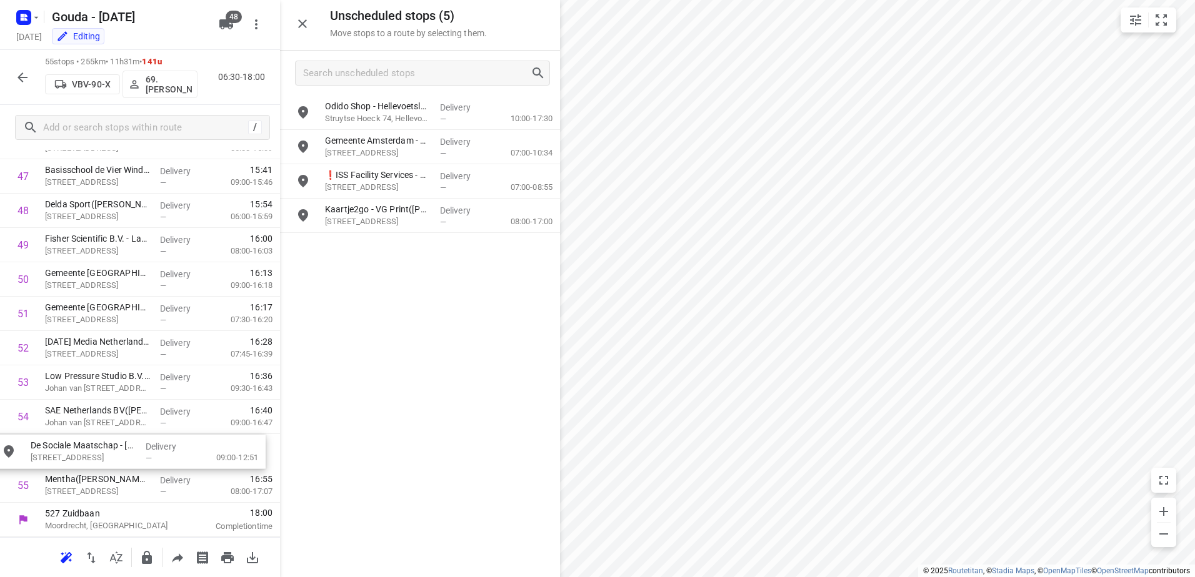
scroll to position [1671, 0]
drag, startPoint x: 458, startPoint y: 224, endPoint x: 171, endPoint y: 445, distance: 362.7
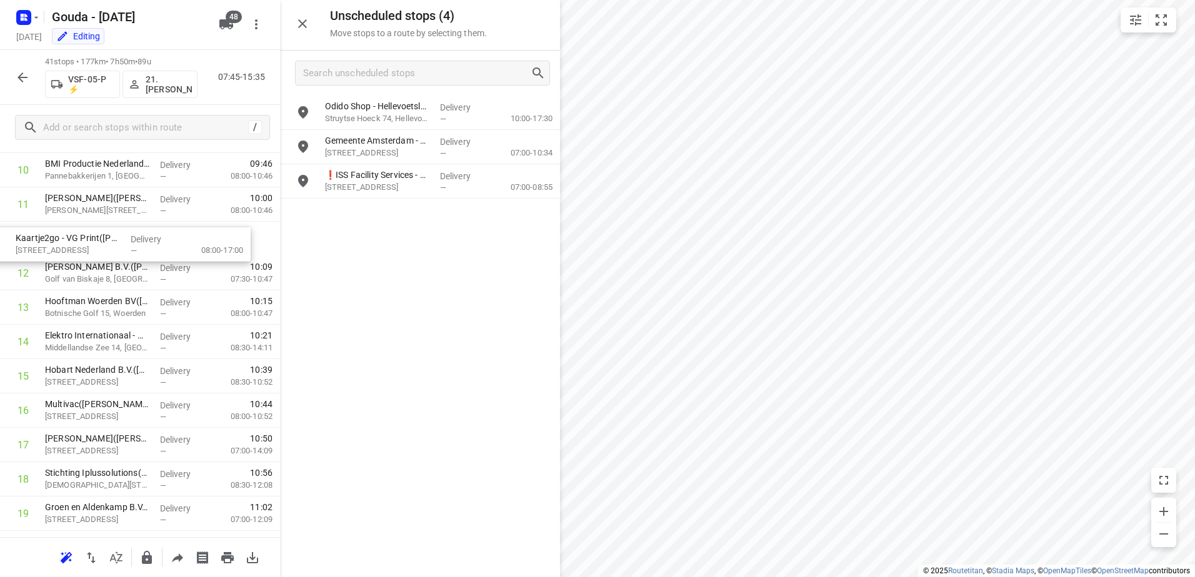
scroll to position [401, 0]
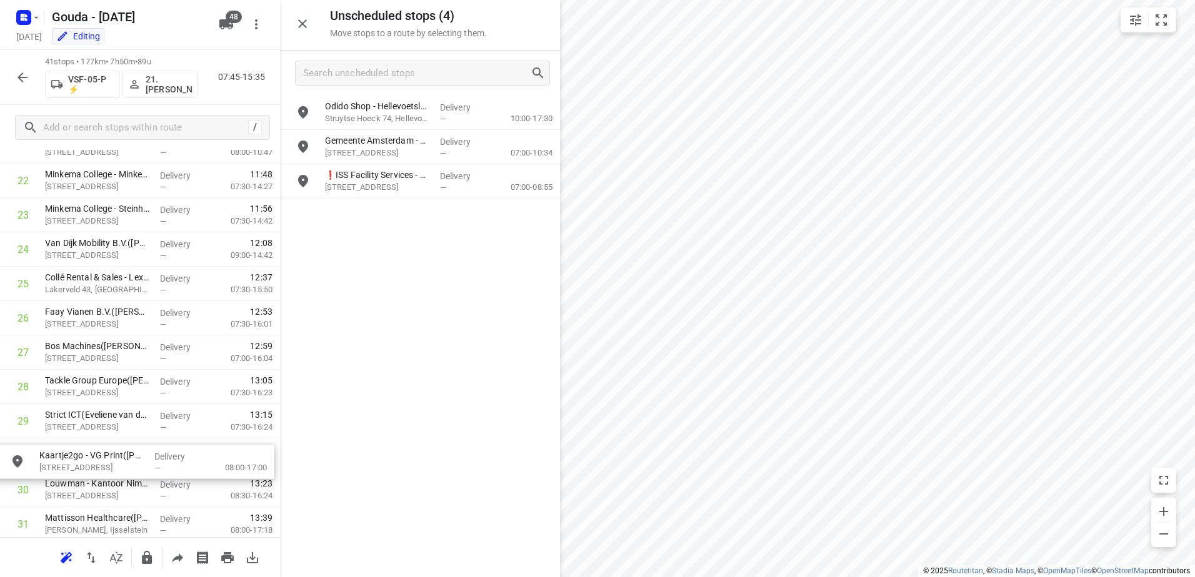
drag, startPoint x: 425, startPoint y: 221, endPoint x: 131, endPoint y: 457, distance: 377.4
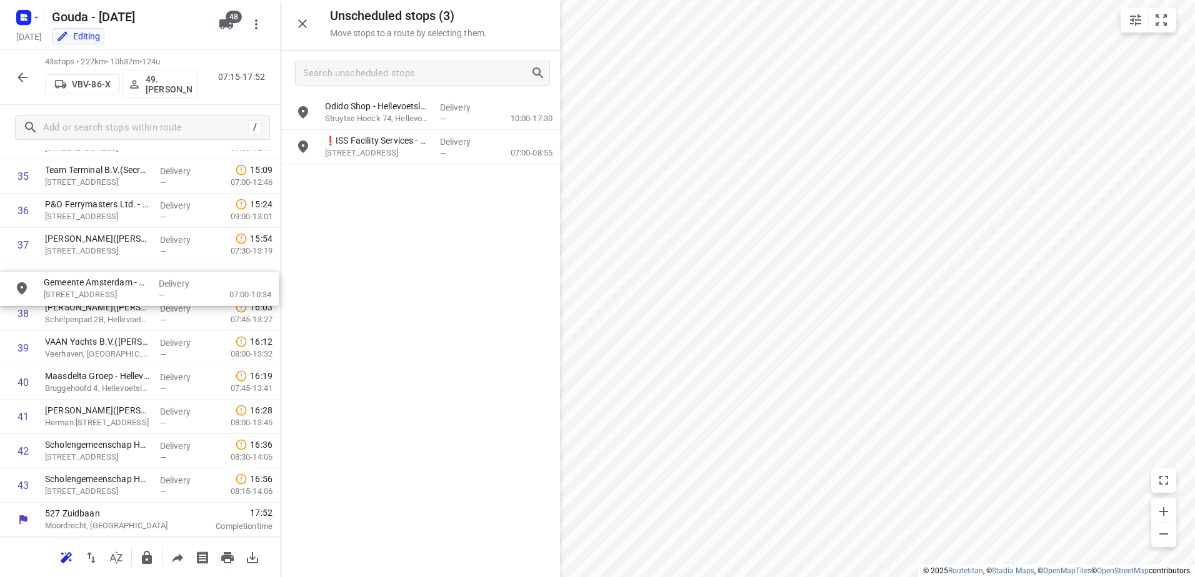
scroll to position [1260, 0]
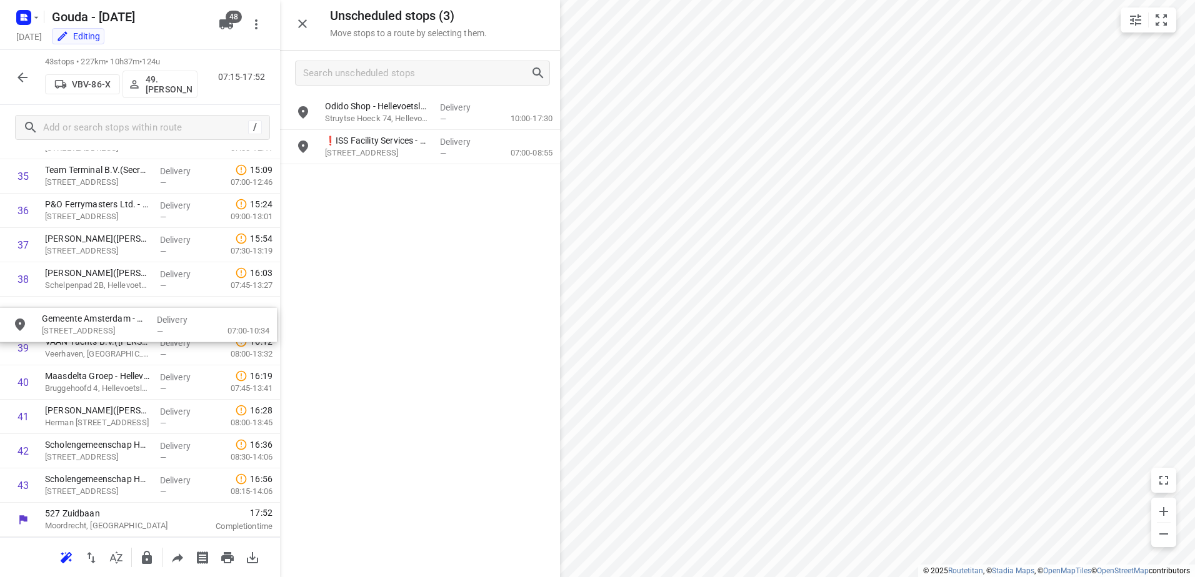
drag, startPoint x: 424, startPoint y: 134, endPoint x: 133, endPoint y: 331, distance: 351.2
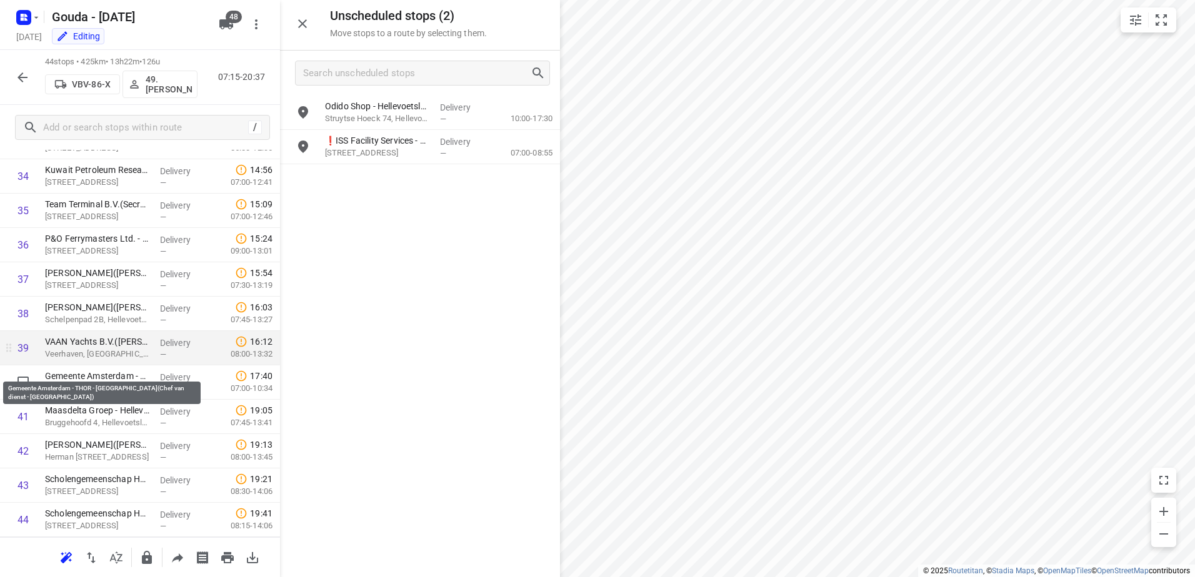
scroll to position [1257, 0]
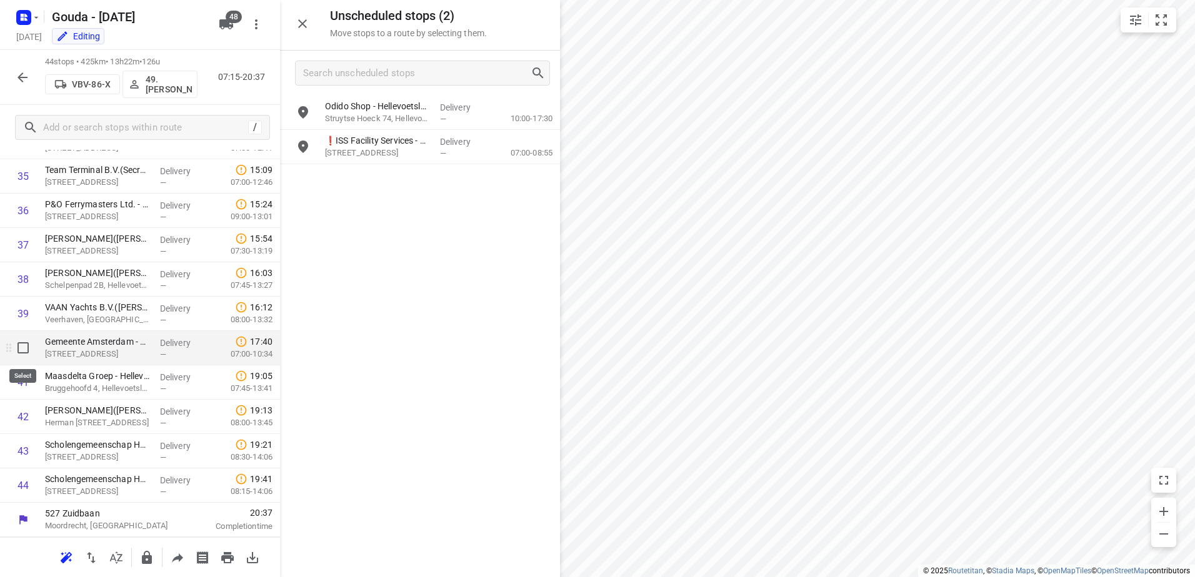
click at [16, 351] on input "checkbox" at bounding box center [23, 348] width 25 height 25
checkbox input "true"
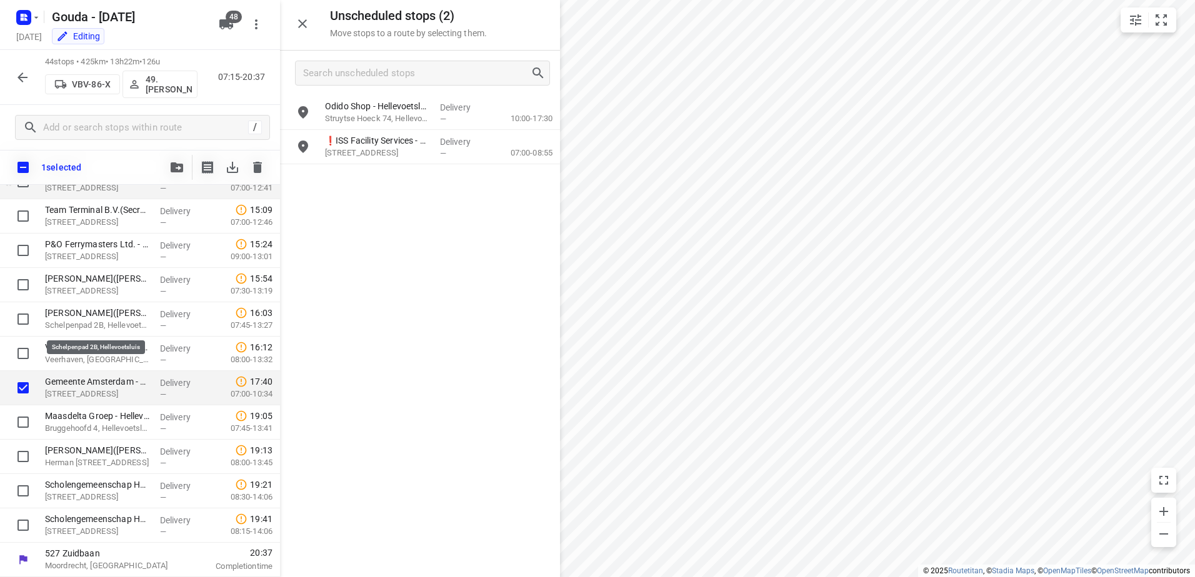
scroll to position [1252, 0]
click at [169, 170] on span "button" at bounding box center [176, 167] width 15 height 10
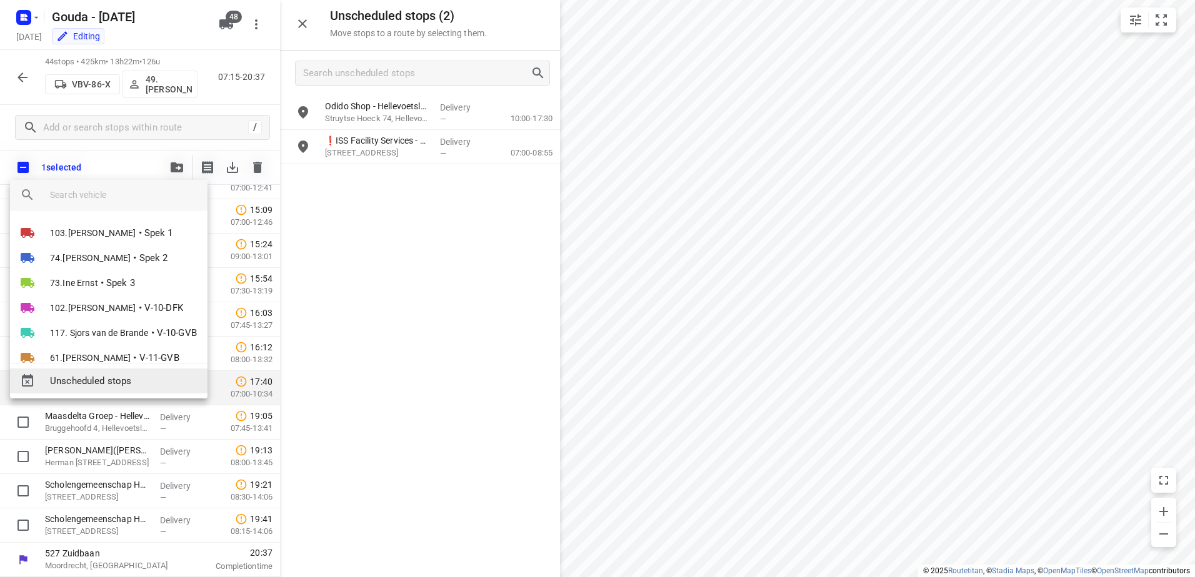
click at [128, 372] on div "Unscheduled stops" at bounding box center [108, 381] width 197 height 25
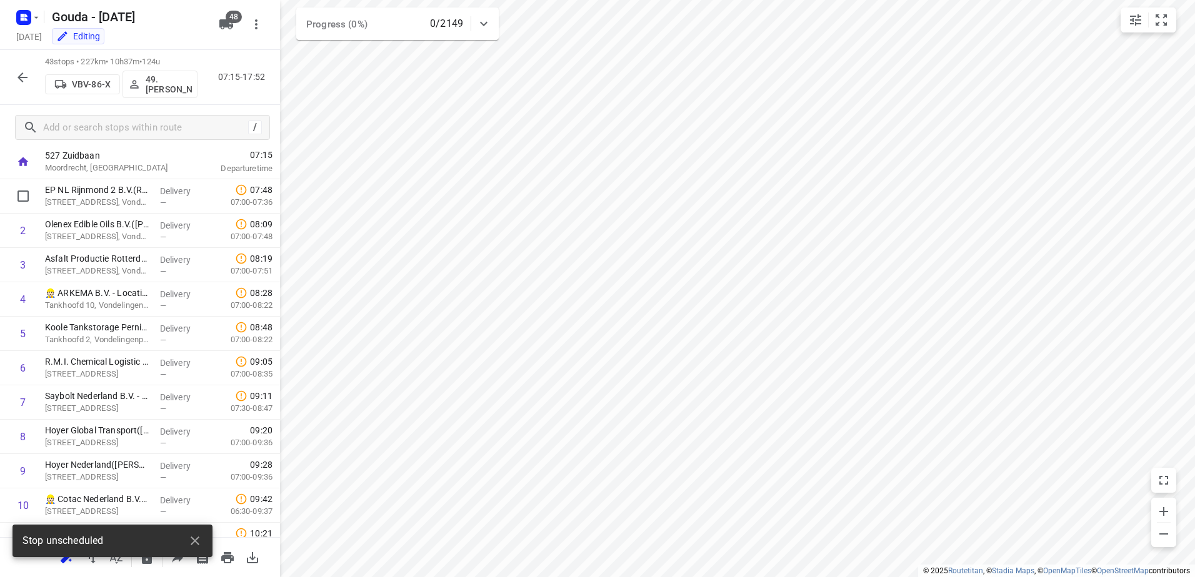
scroll to position [0, 0]
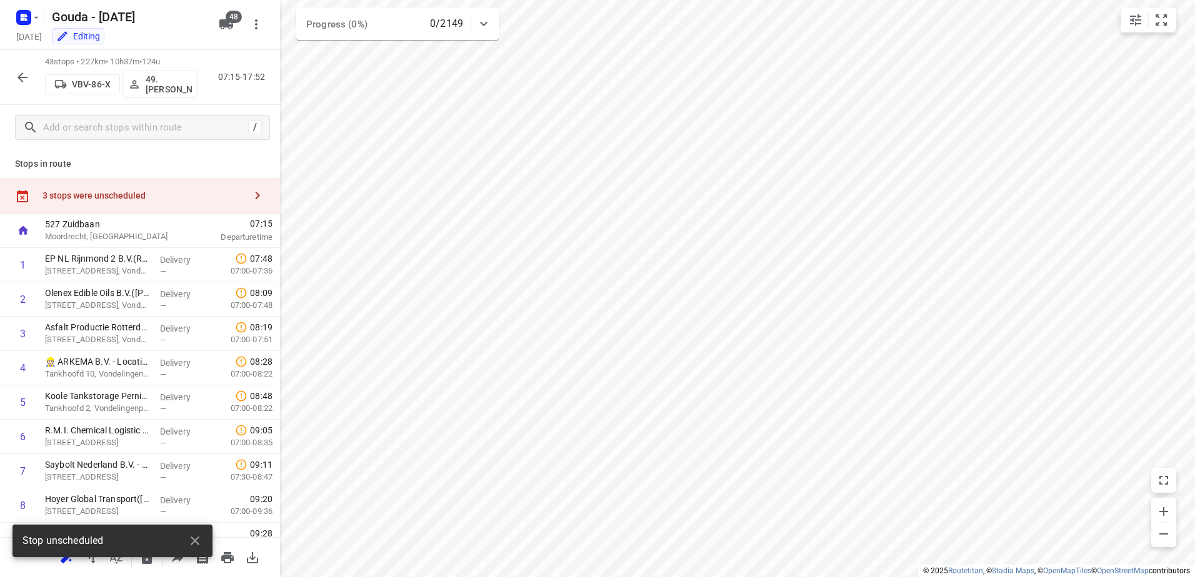
click at [129, 196] on div "3 stops were unscheduled" at bounding box center [143, 196] width 202 height 10
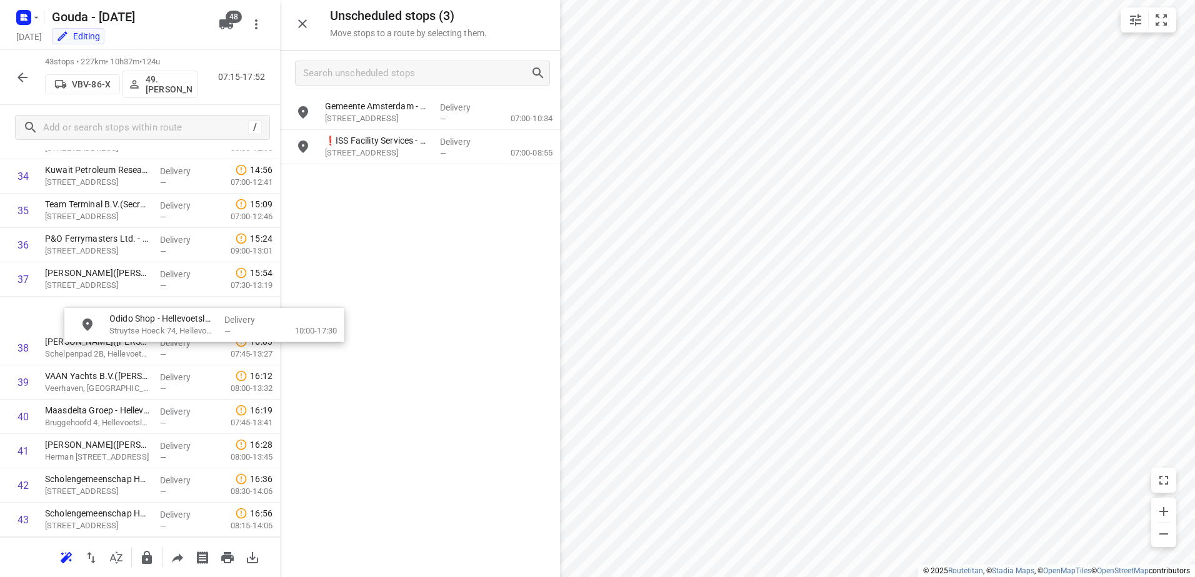
scroll to position [1221, 0]
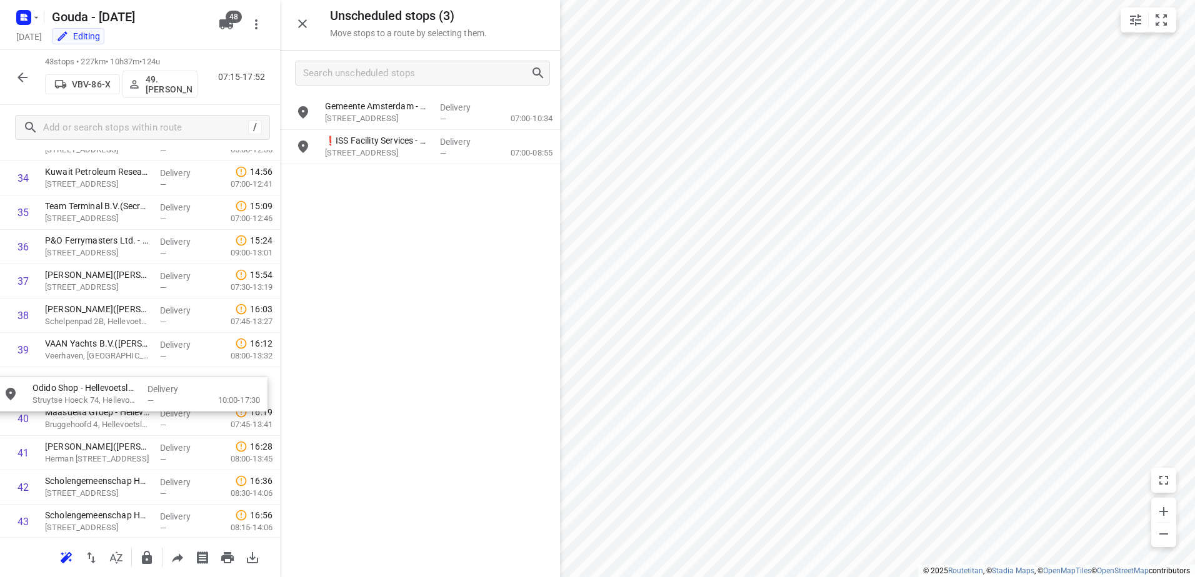
drag, startPoint x: 384, startPoint y: 141, endPoint x: 79, endPoint y: 393, distance: 395.5
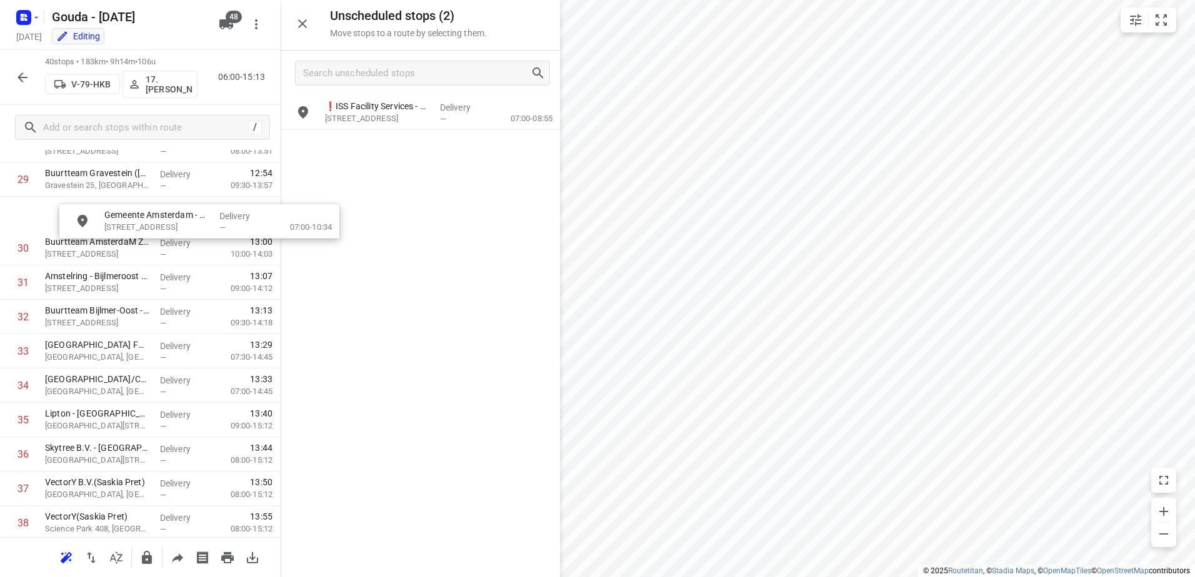
scroll to position [1026, 1]
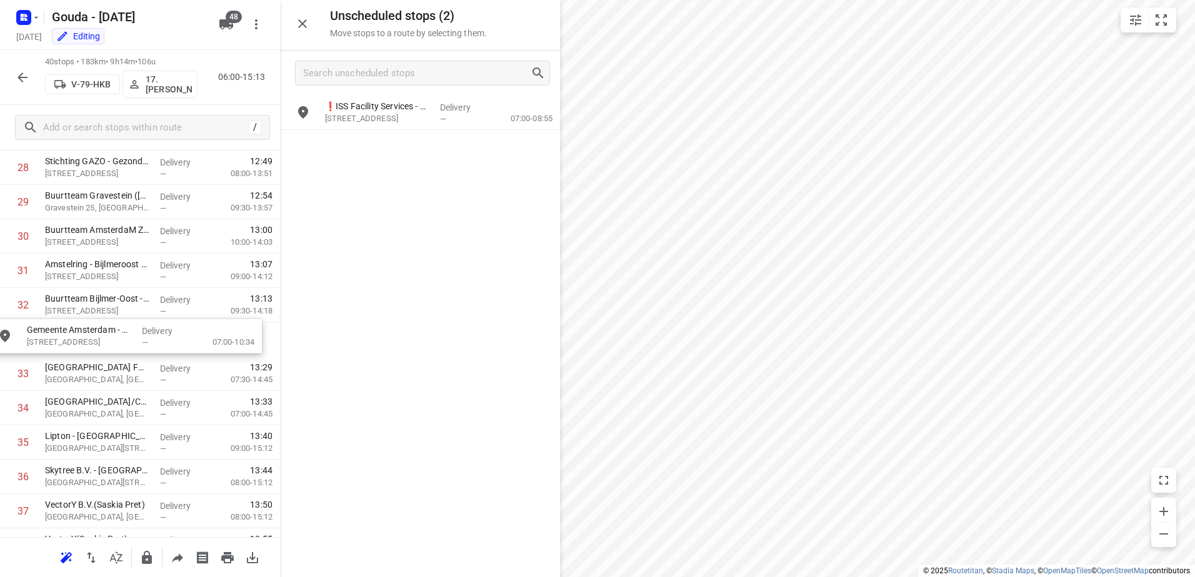
drag, startPoint x: 368, startPoint y: 129, endPoint x: 93, endPoint y: 344, distance: 349.0
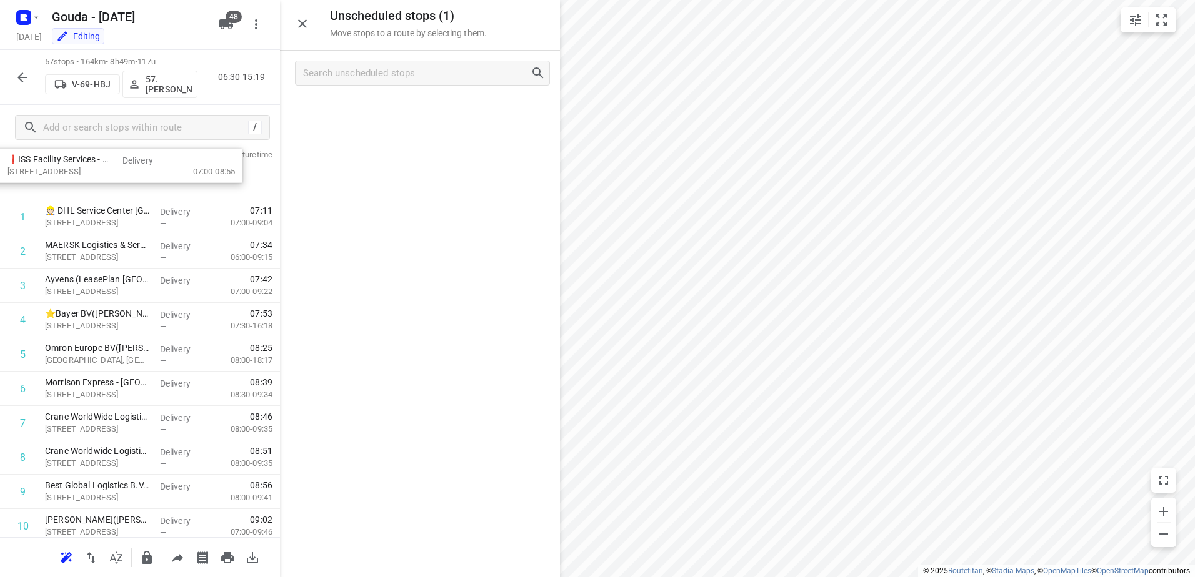
scroll to position [0, 0]
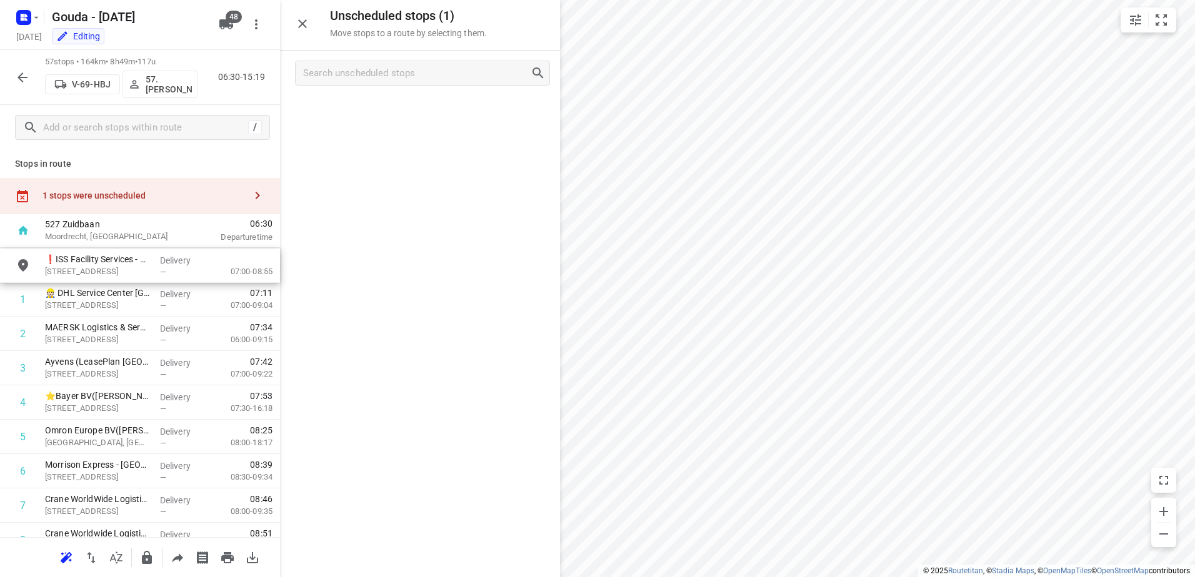
drag, startPoint x: 377, startPoint y: 121, endPoint x: 80, endPoint y: 286, distance: 339.9
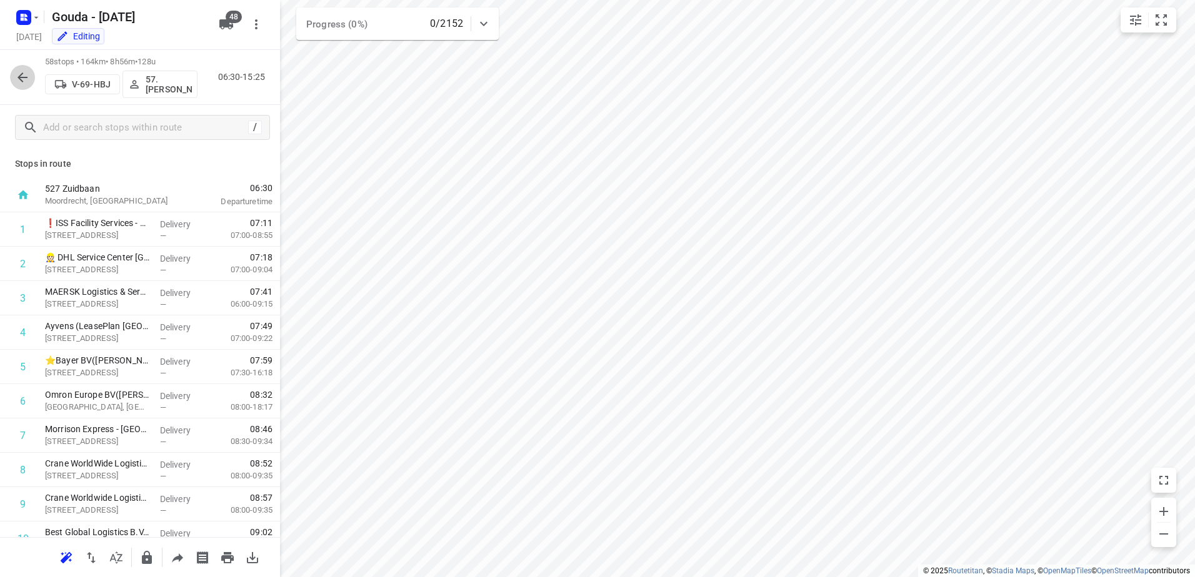
click at [26, 80] on icon "button" at bounding box center [22, 77] width 15 height 15
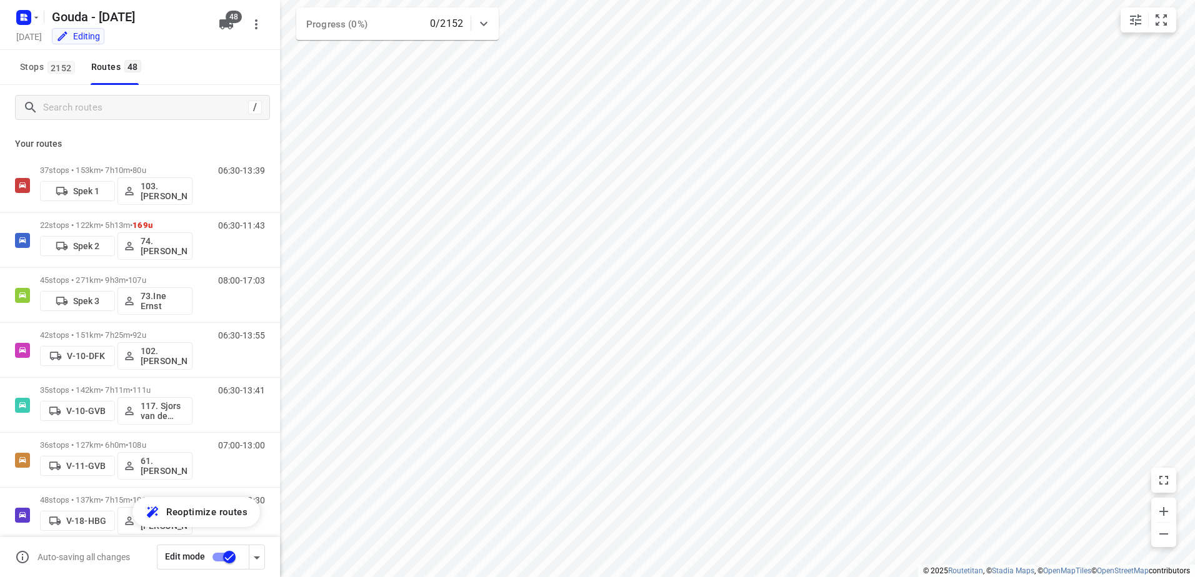
click at [221, 562] on input "checkbox" at bounding box center [229, 558] width 71 height 24
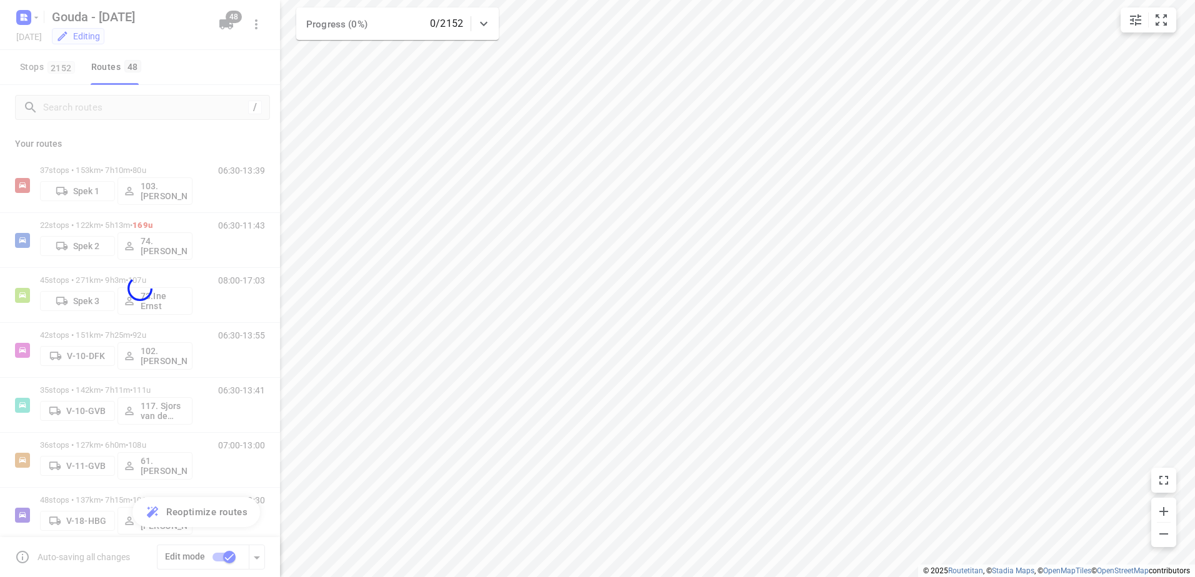
checkbox input "false"
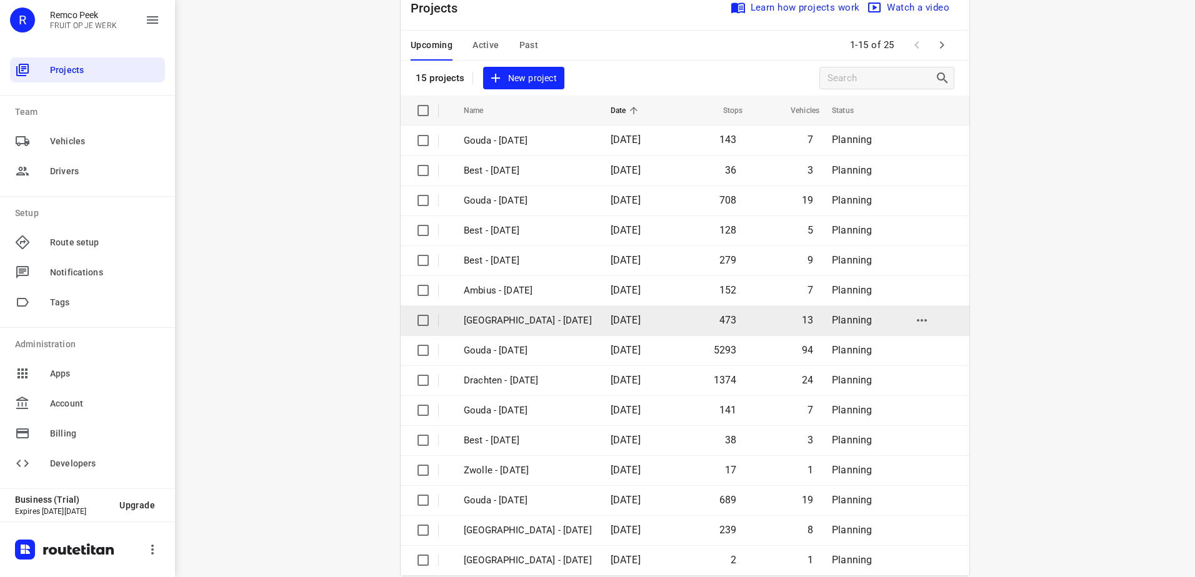
scroll to position [54, 0]
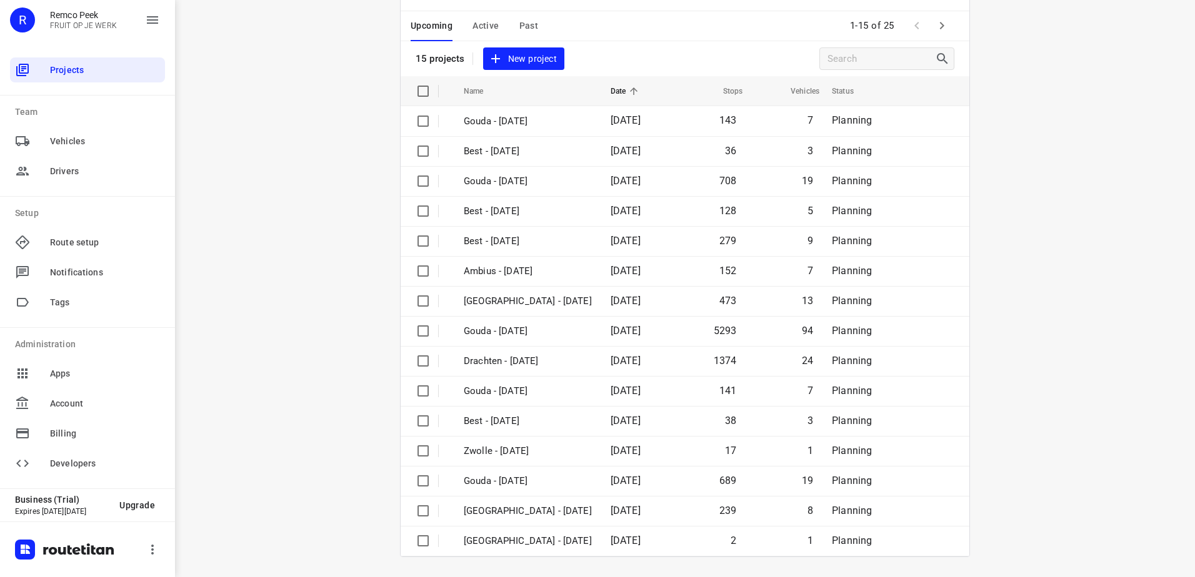
click at [934, 27] on icon "button" at bounding box center [941, 25] width 15 height 15
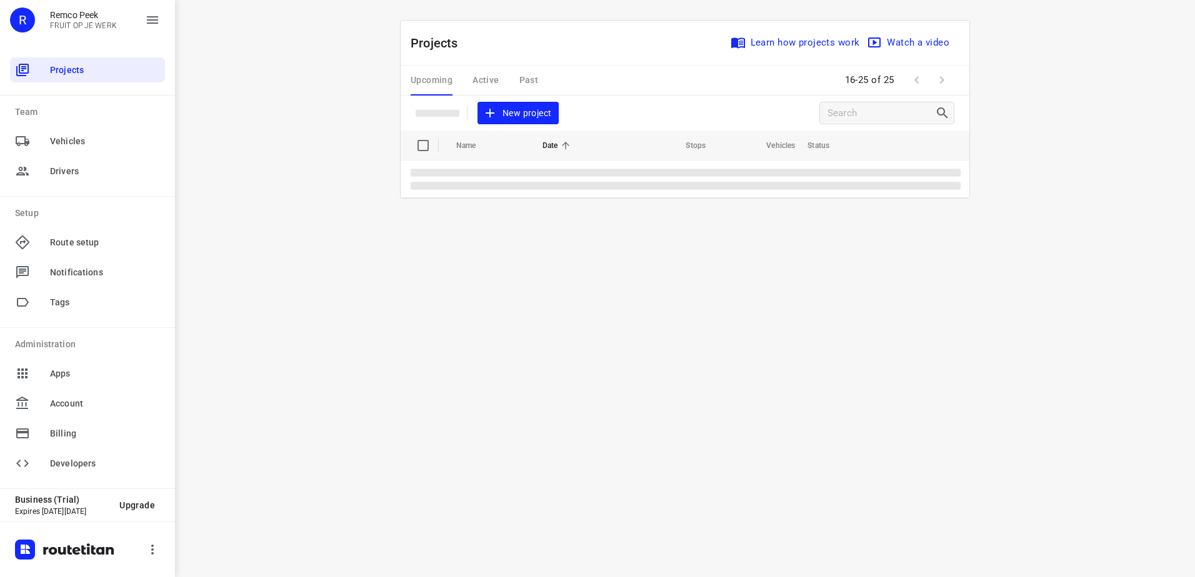
scroll to position [0, 0]
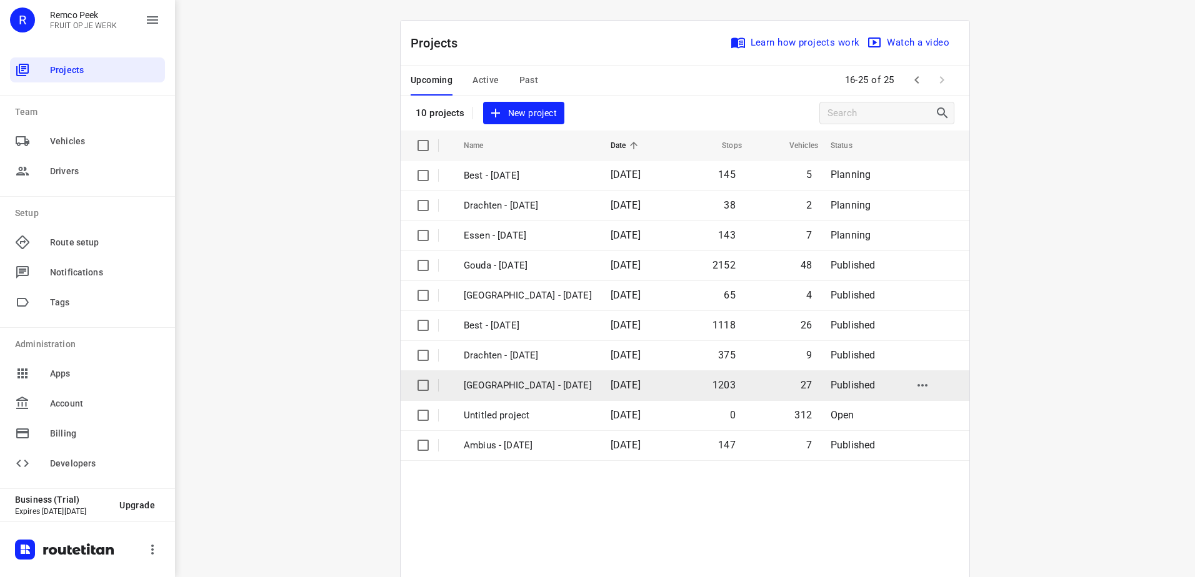
click at [601, 377] on td "[DATE]" at bounding box center [637, 386] width 72 height 30
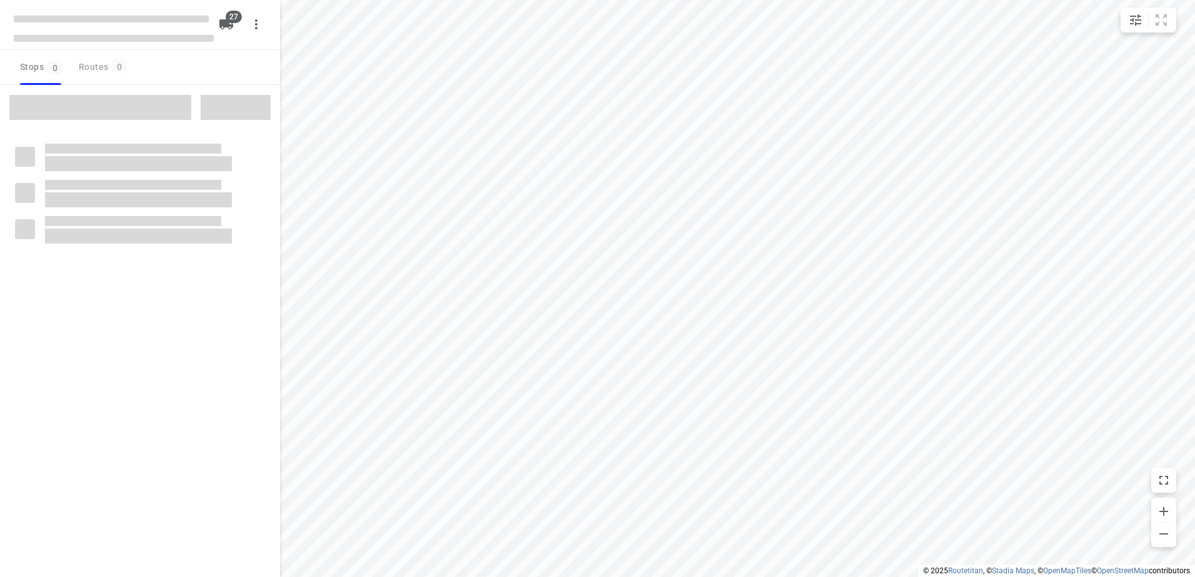
checkbox input "true"
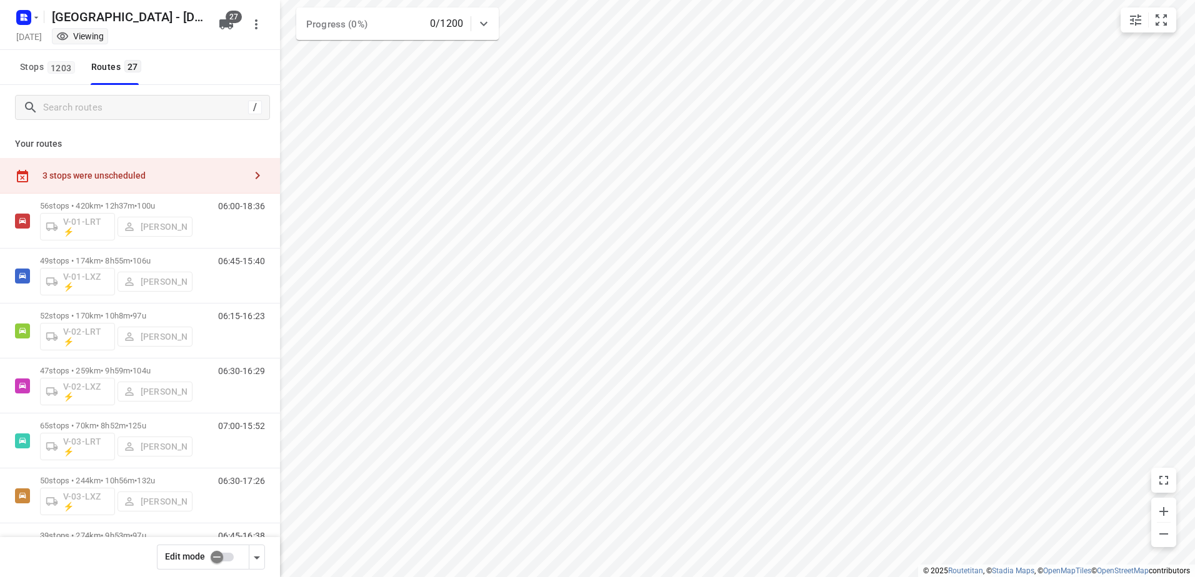
click at [204, 189] on div "3 stops were unscheduled" at bounding box center [140, 176] width 280 height 36
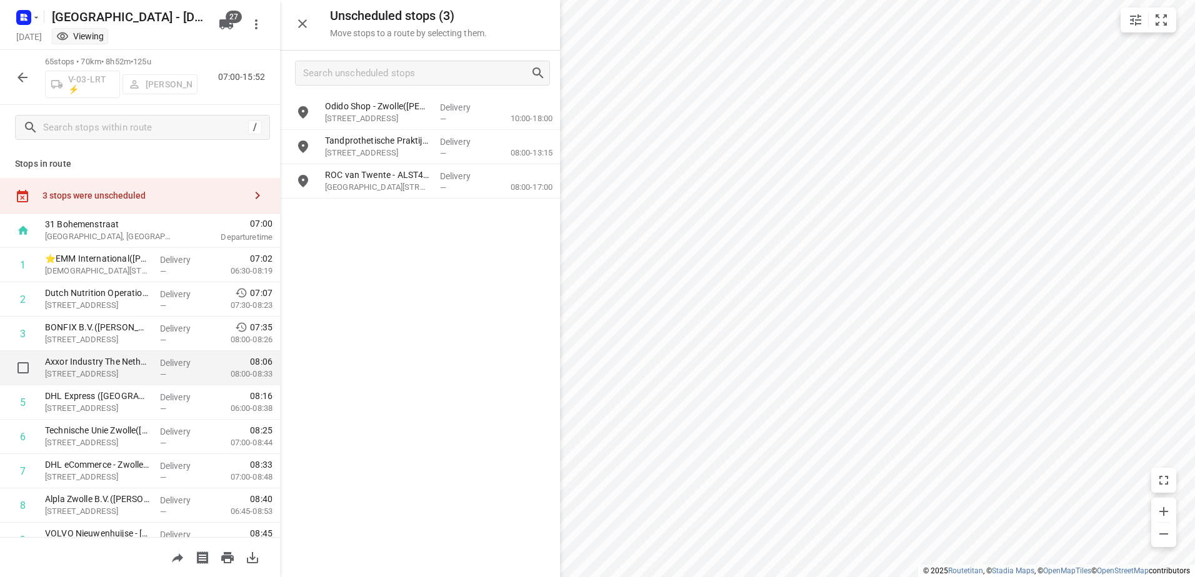
drag, startPoint x: 441, startPoint y: 107, endPoint x: 197, endPoint y: 375, distance: 361.4
click at [197, 376] on div "Unscheduled stops ( 3 ) Move stops to a route by selecting them. Odido Shop - […" at bounding box center [140, 288] width 280 height 577
click at [26, 74] on icon "button" at bounding box center [22, 77] width 15 height 15
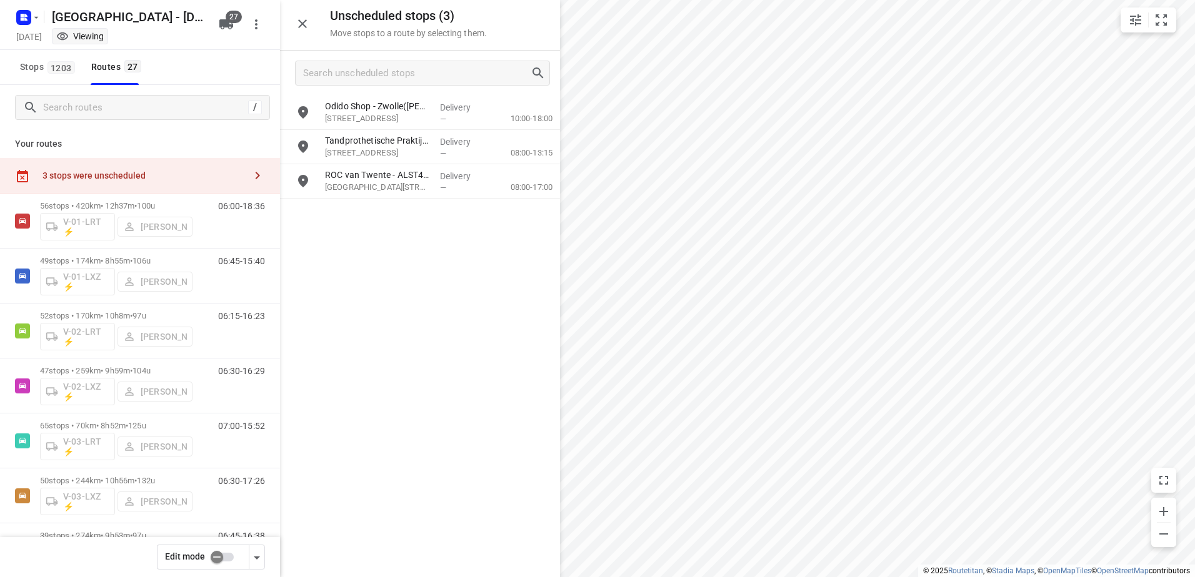
click at [222, 559] on input "checkbox" at bounding box center [216, 558] width 71 height 24
checkbox input "false"
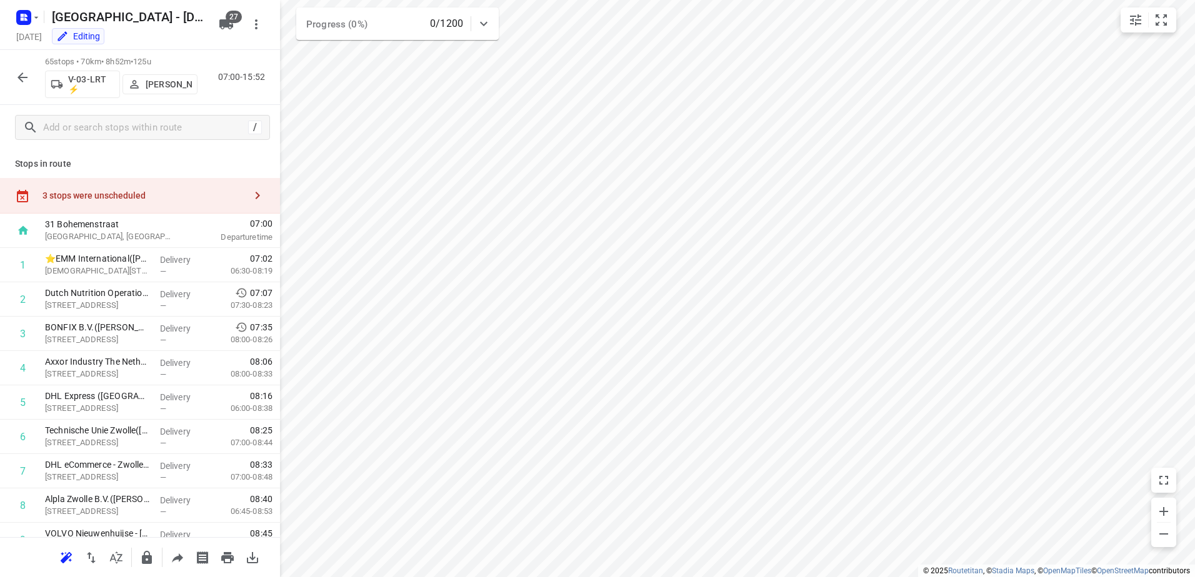
drag, startPoint x: 149, startPoint y: 198, endPoint x: 163, endPoint y: 244, distance: 47.6
click at [149, 197] on div "3 stops were unscheduled" at bounding box center [143, 196] width 202 height 10
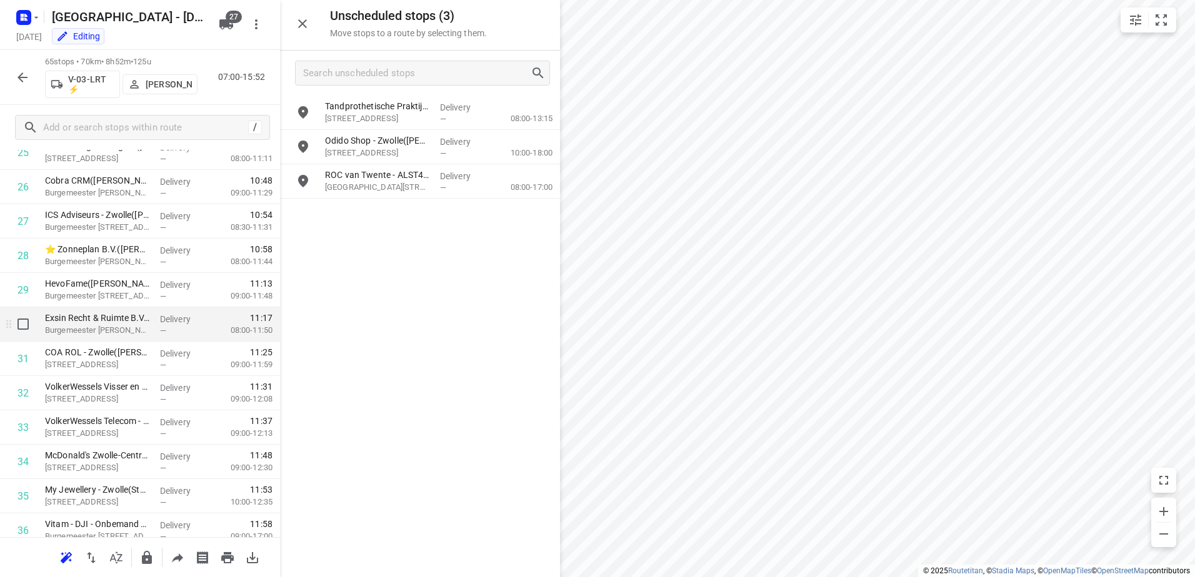
scroll to position [1000, 0]
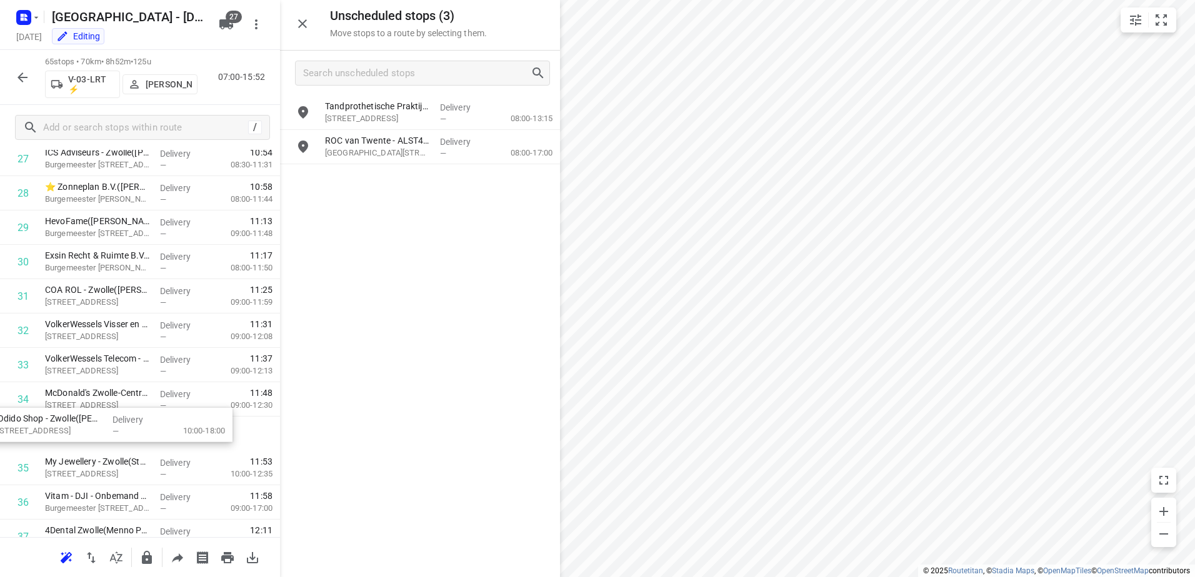
drag, startPoint x: 450, startPoint y: 137, endPoint x: 119, endPoint y: 421, distance: 435.7
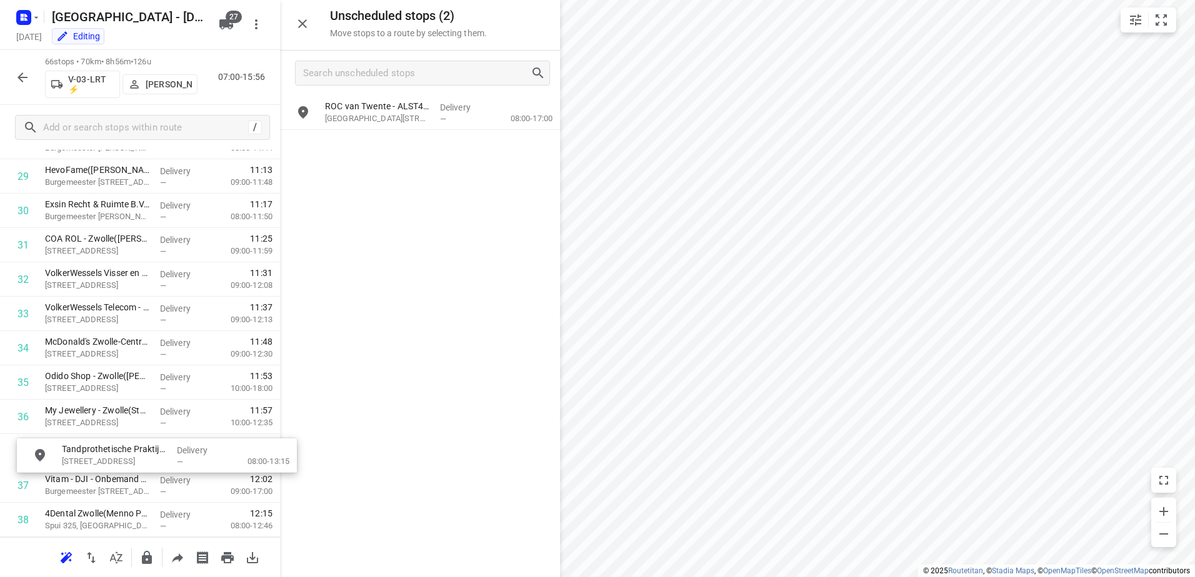
drag, startPoint x: 412, startPoint y: 111, endPoint x: 132, endPoint y: 454, distance: 442.8
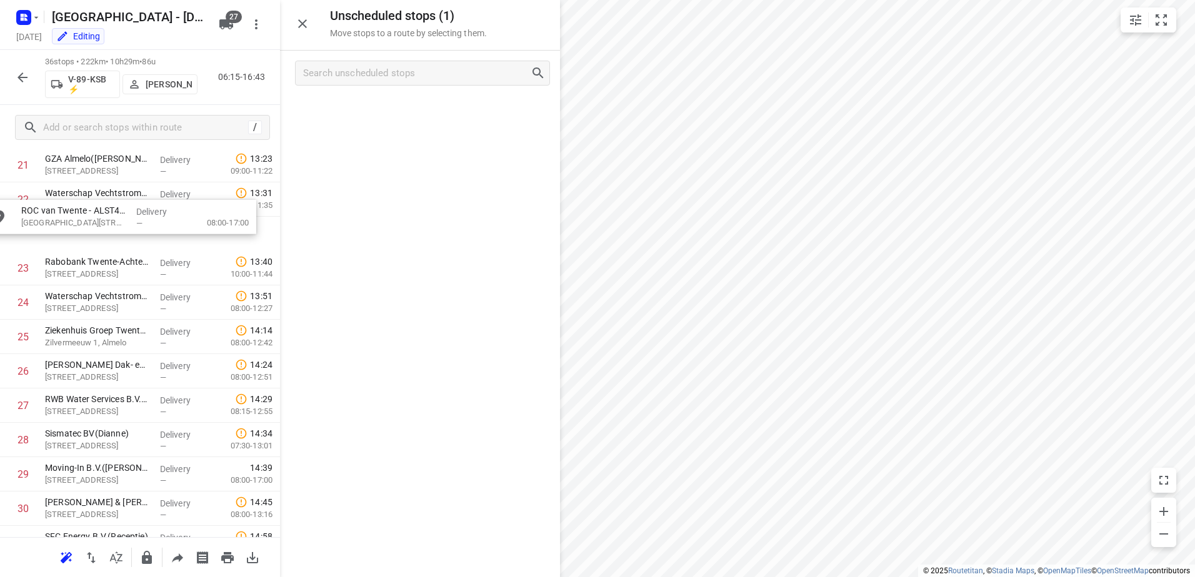
drag, startPoint x: 487, startPoint y: 107, endPoint x: 178, endPoint y: 212, distance: 326.9
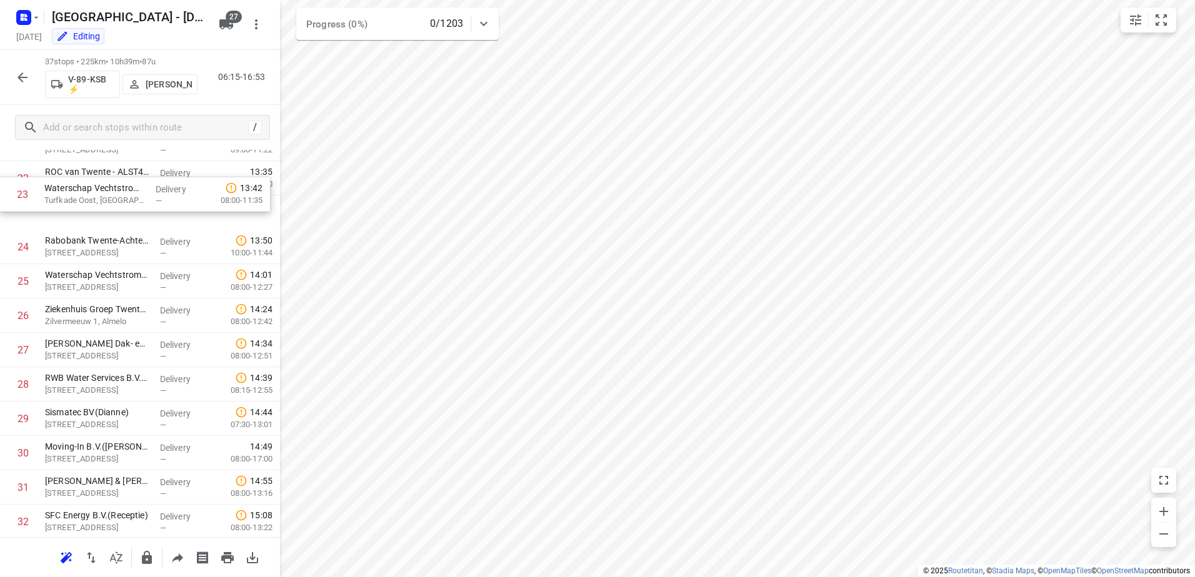
drag, startPoint x: 177, startPoint y: 208, endPoint x: 176, endPoint y: 193, distance: 15.0
click at [176, 193] on div "1 De Aviateur Banketbakkerijen B.V. - Biscuit International - Frijling Dalfsen(…" at bounding box center [140, 75] width 280 height 1272
click at [13, 74] on button "button" at bounding box center [22, 77] width 25 height 25
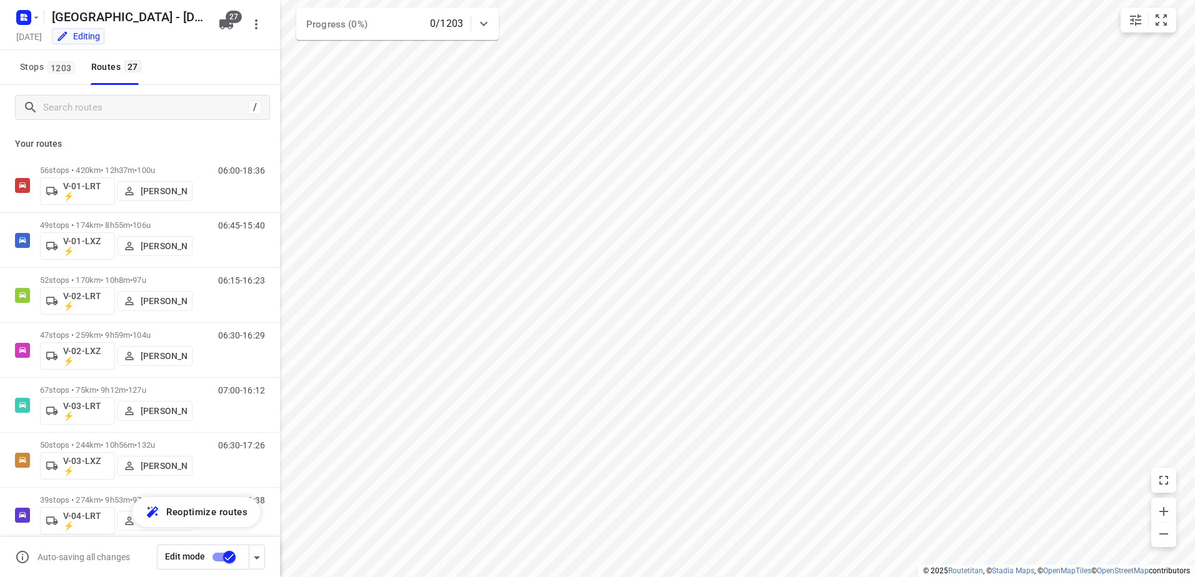
click at [257, 549] on button "button" at bounding box center [257, 557] width 16 height 25
click at [258, 559] on icon "button" at bounding box center [256, 558] width 15 height 15
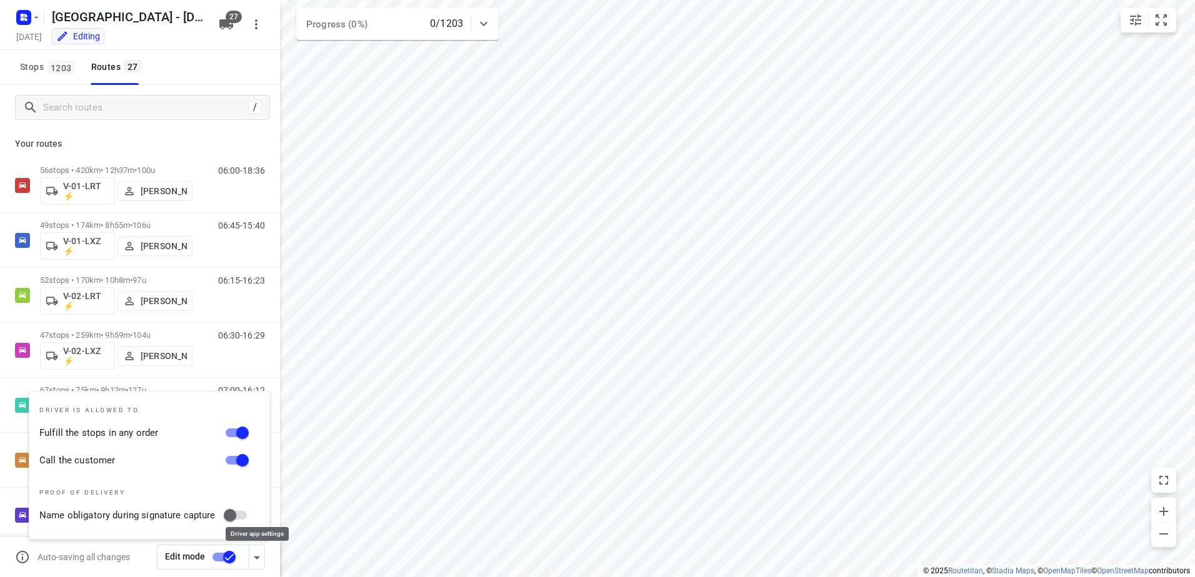
click at [258, 559] on icon "button" at bounding box center [256, 558] width 15 height 15
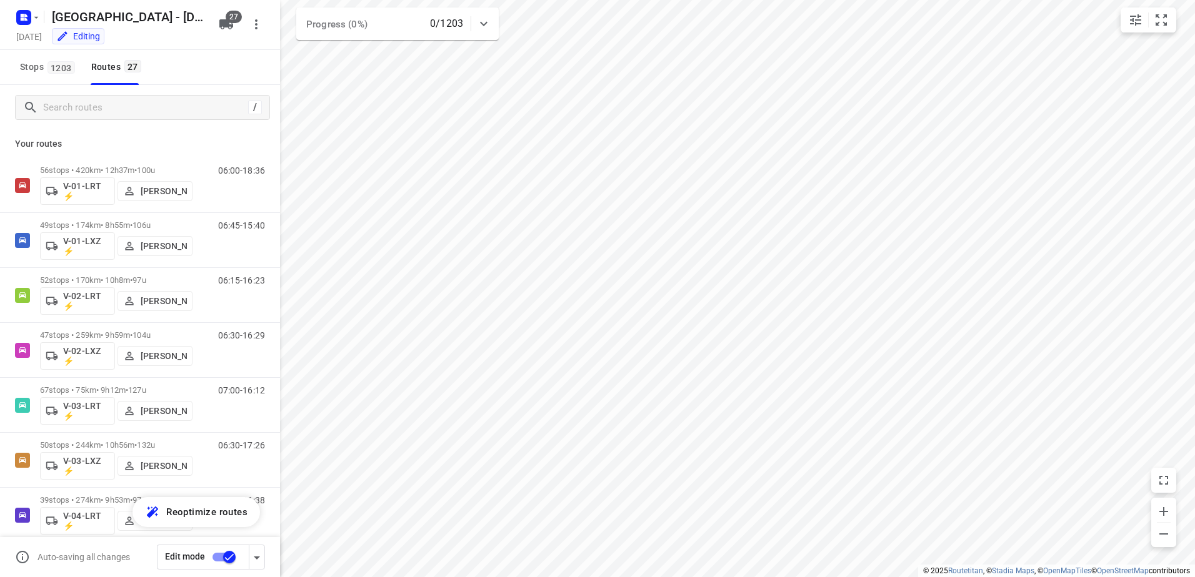
click at [228, 556] on input "checkbox" at bounding box center [229, 558] width 71 height 24
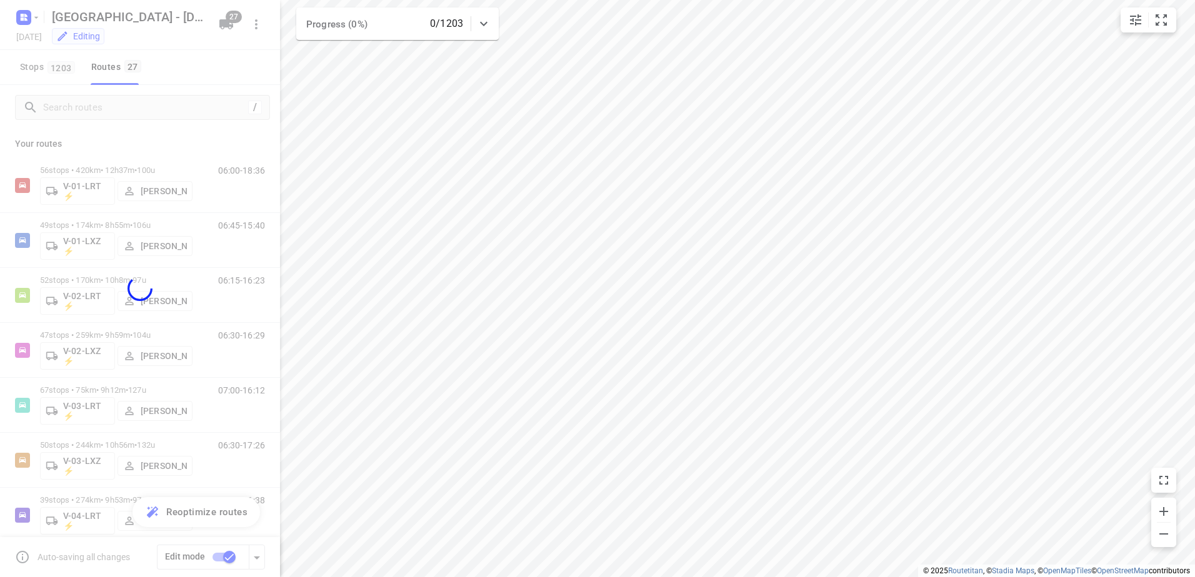
checkbox input "false"
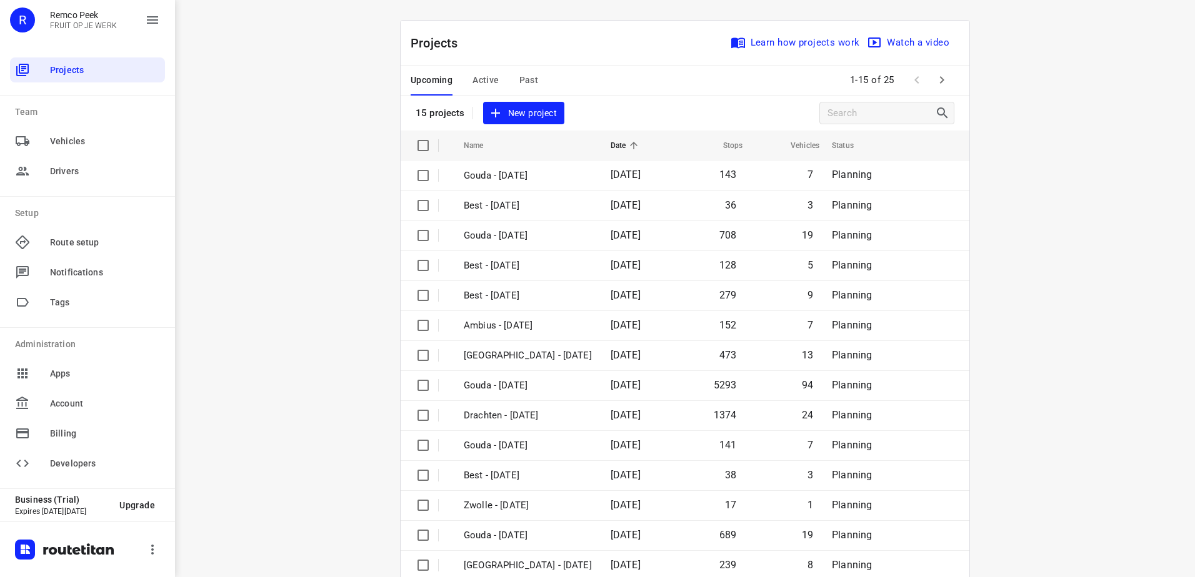
click at [472, 79] on span "Active" at bounding box center [485, 80] width 26 height 16
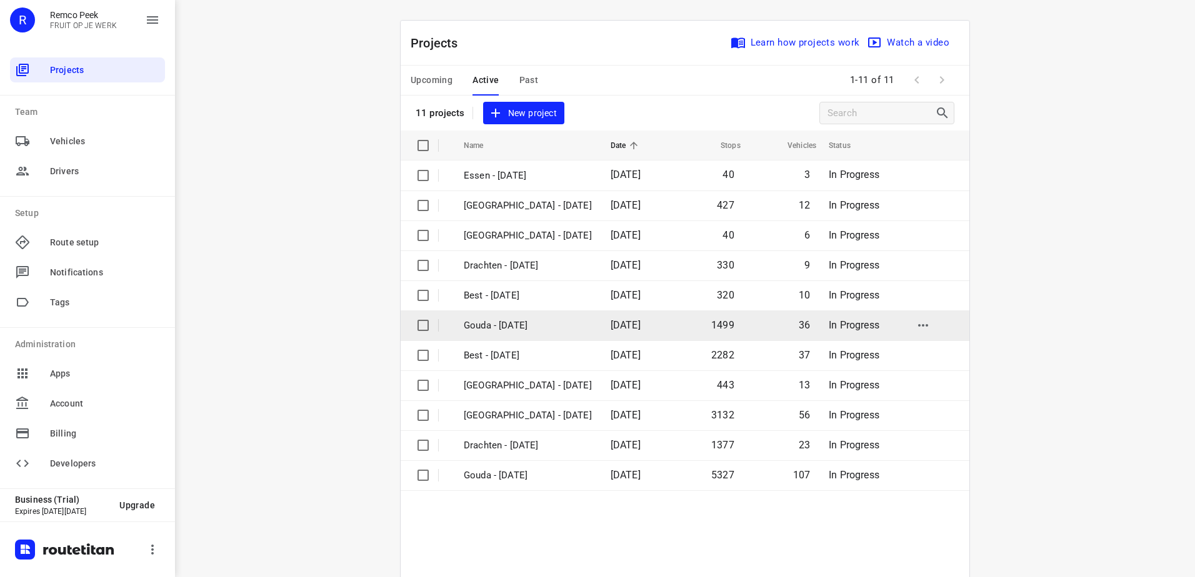
click at [541, 319] on p "Gouda - [DATE]" at bounding box center [528, 326] width 128 height 14
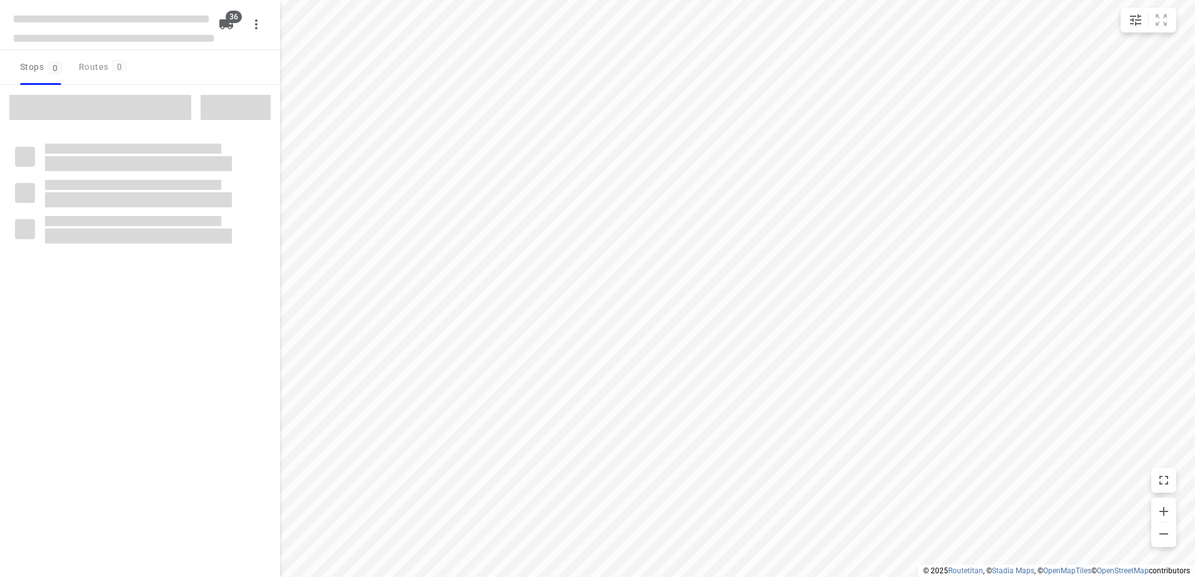
checkbox input "true"
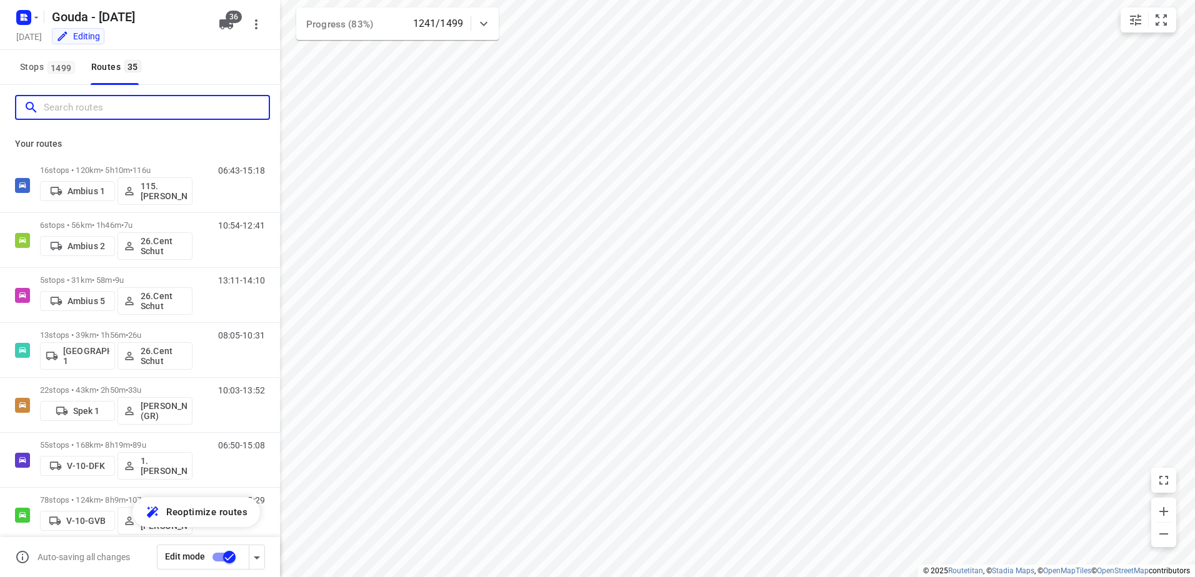
click at [161, 111] on input "Search routes" at bounding box center [156, 107] width 225 height 19
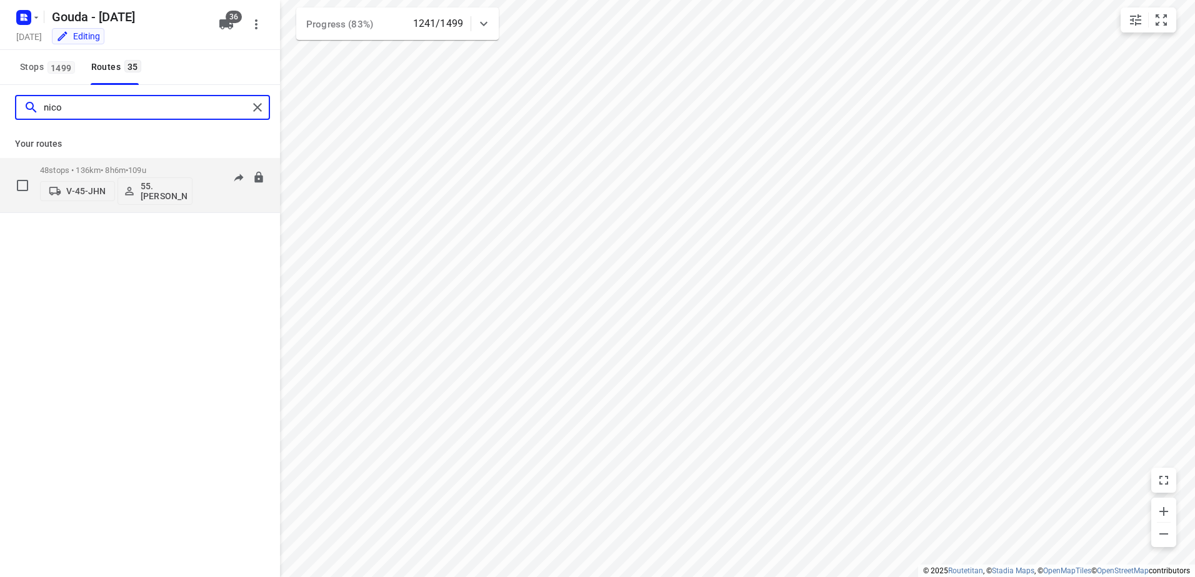
type input "nico"
click at [128, 166] on span "•" at bounding box center [127, 170] width 2 height 9
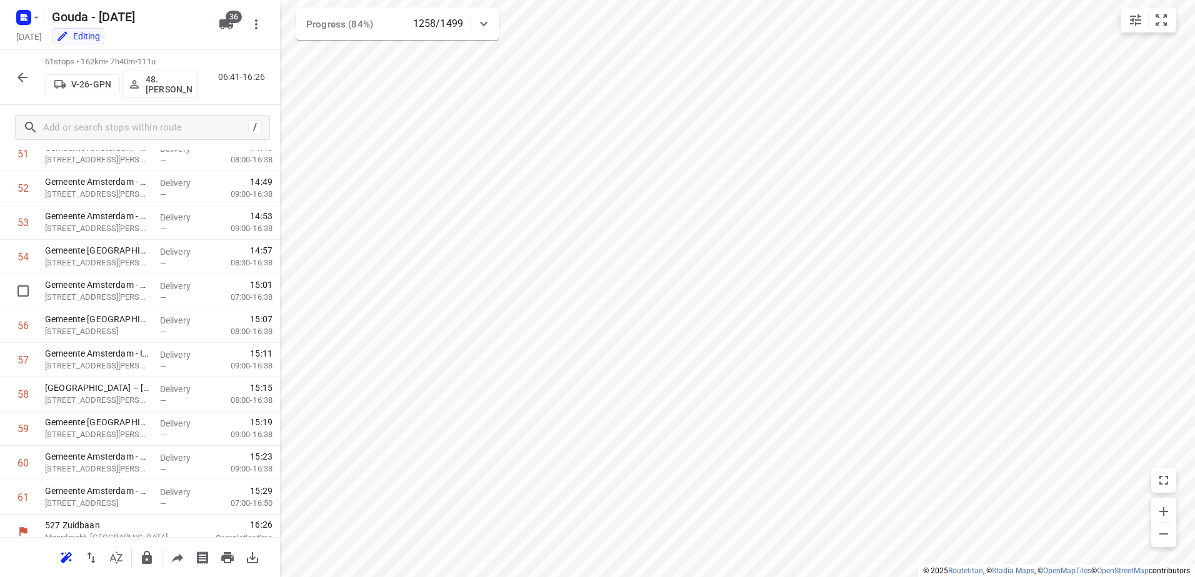
scroll to position [1806, 0]
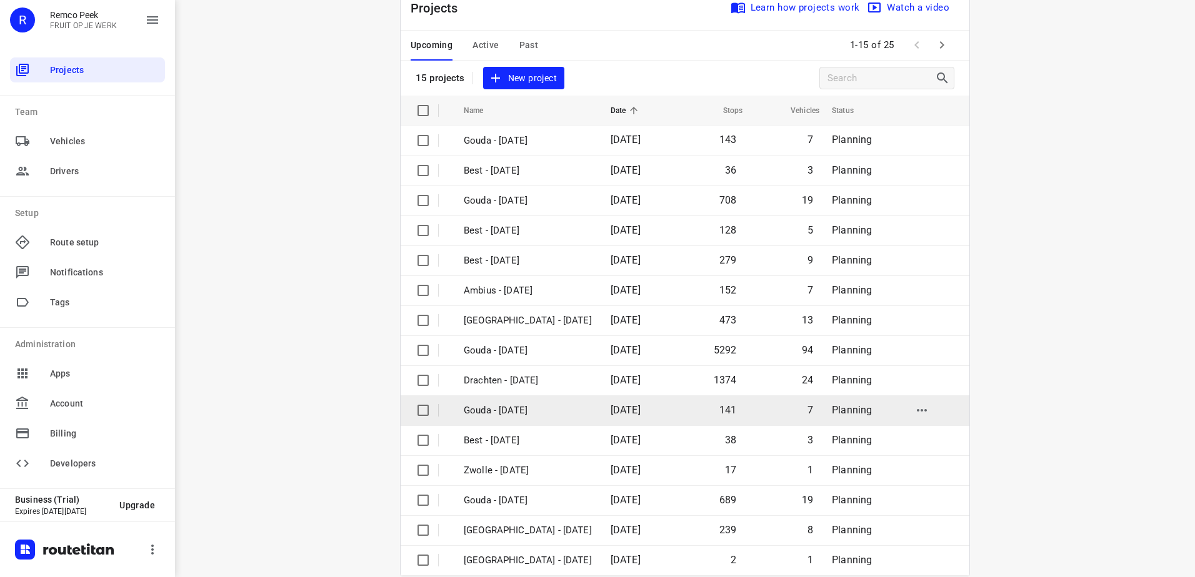
scroll to position [54, 0]
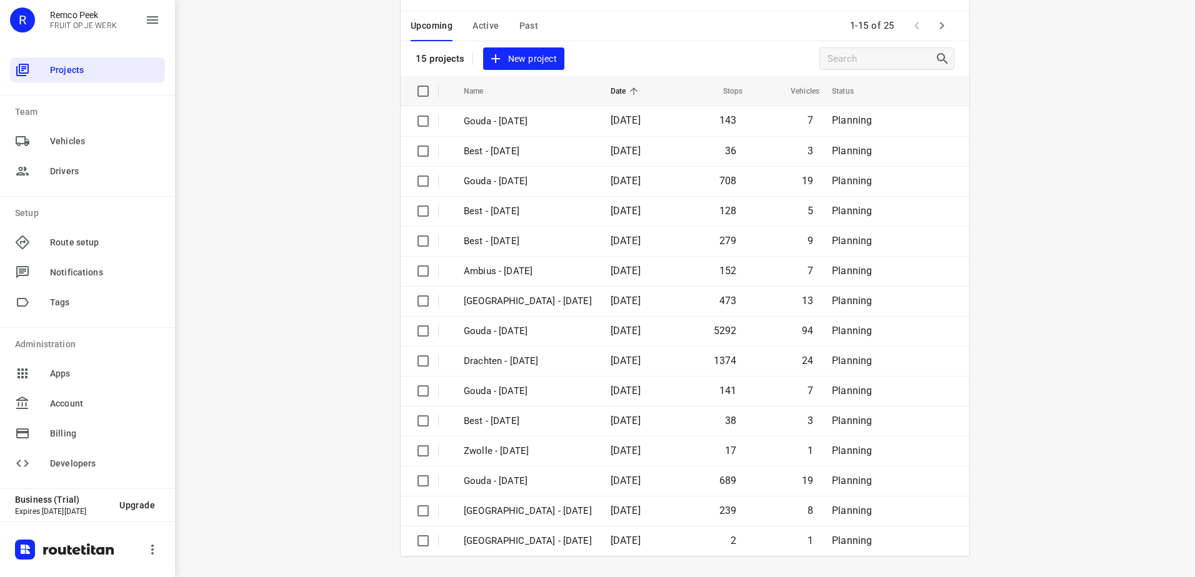
click at [934, 19] on icon "button" at bounding box center [941, 25] width 15 height 15
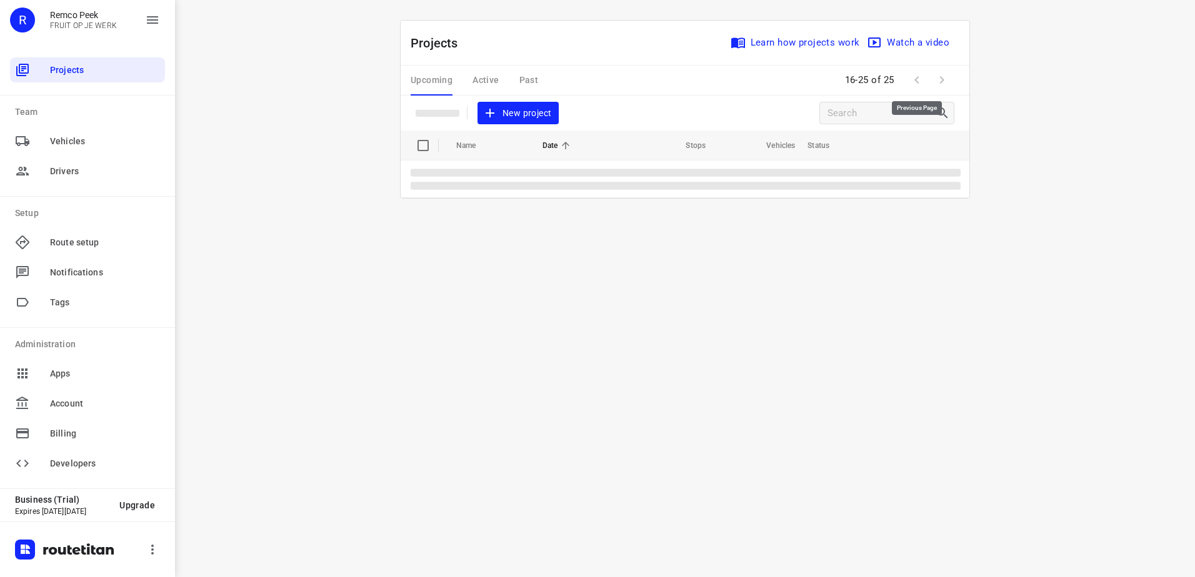
scroll to position [0, 0]
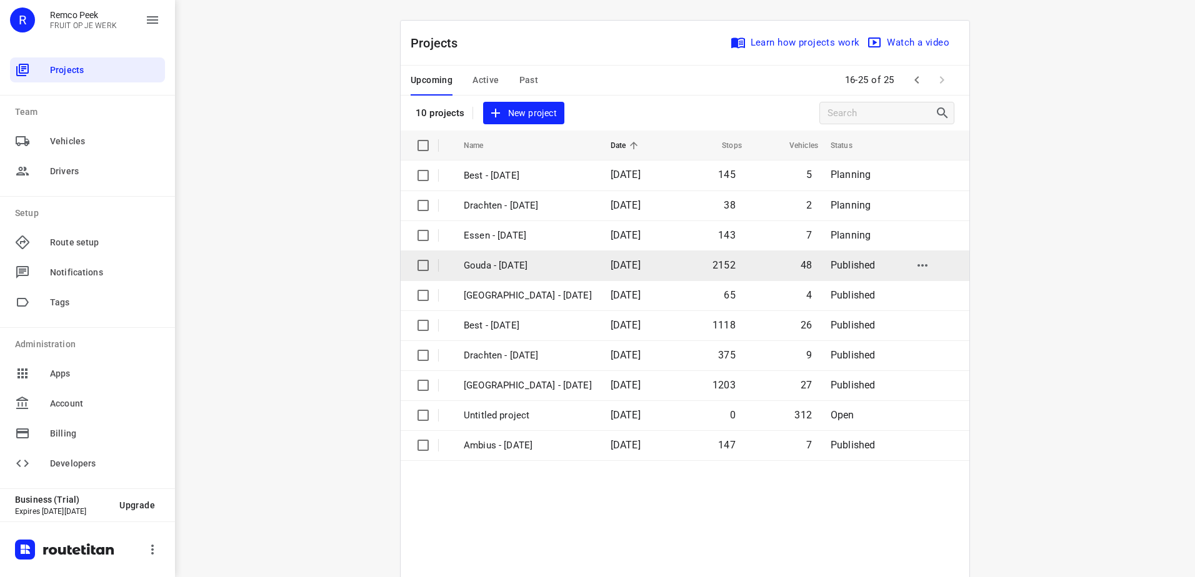
click at [543, 267] on p "Gouda - Wednesday" at bounding box center [528, 266] width 128 height 14
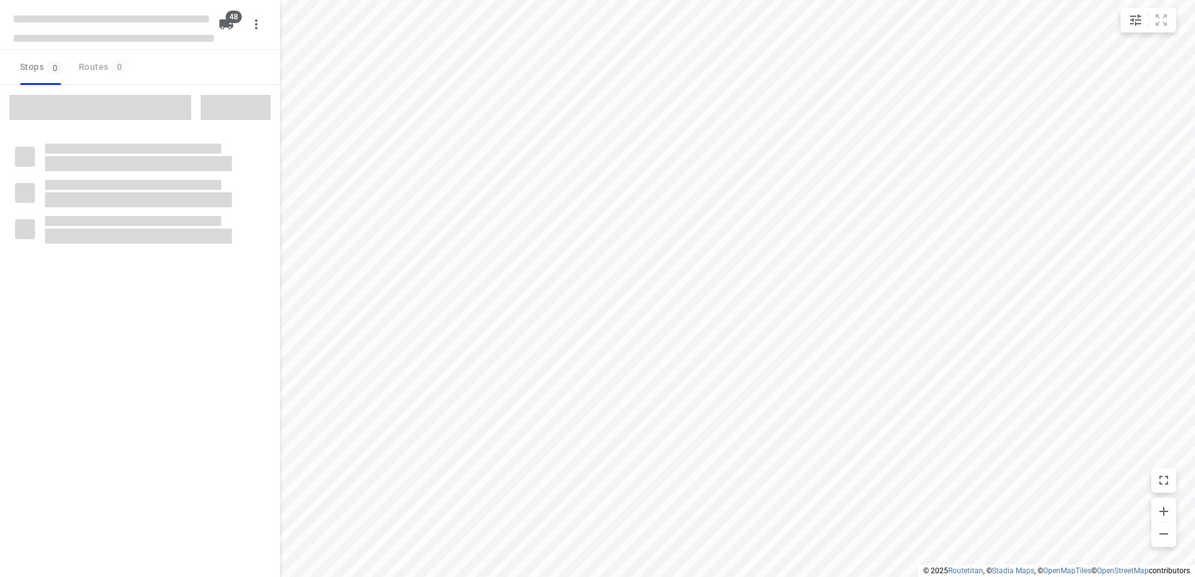
checkbox input "true"
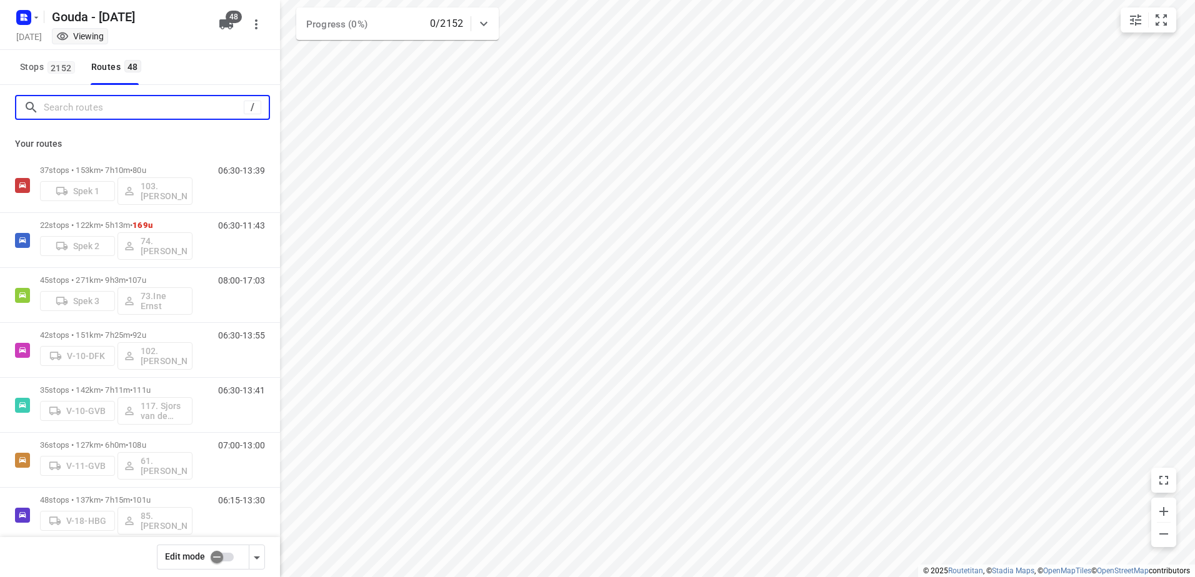
click at [99, 113] on input "Search routes" at bounding box center [144, 107] width 200 height 19
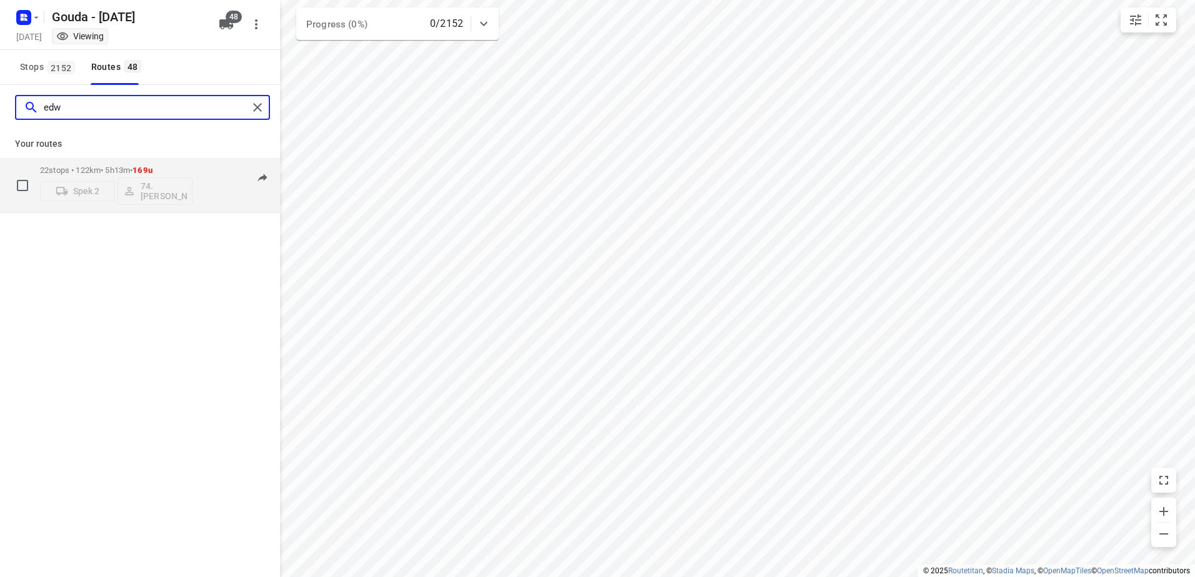
type input "edw"
click at [112, 165] on div "22 stops • 122km • 5h13m • 169u Spek 2 74.Edwin van Riemsdijk" at bounding box center [116, 185] width 152 height 52
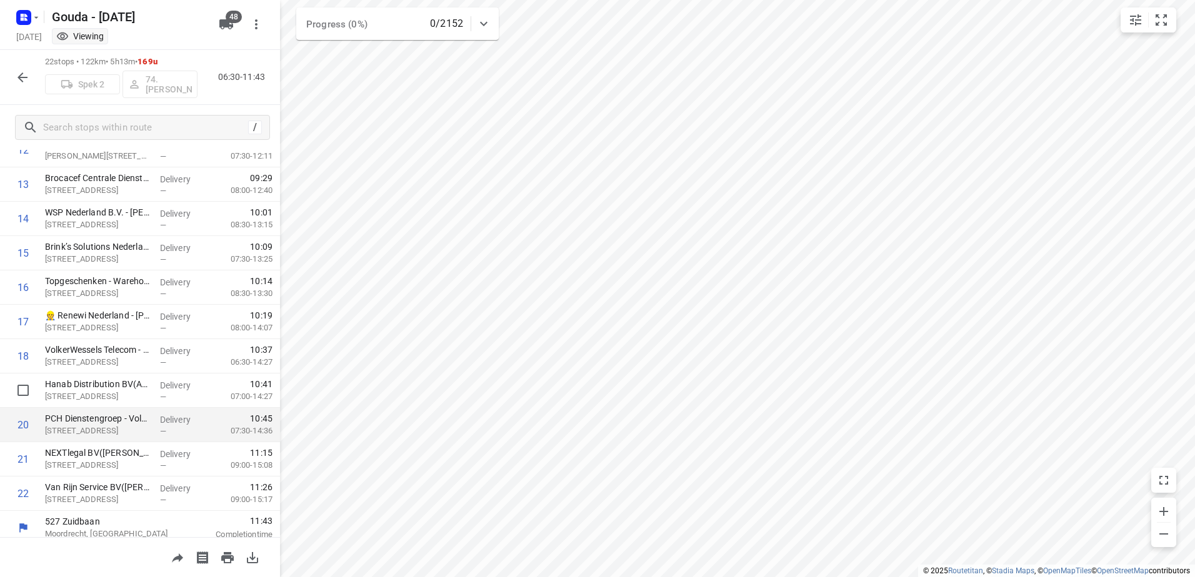
scroll to position [466, 0]
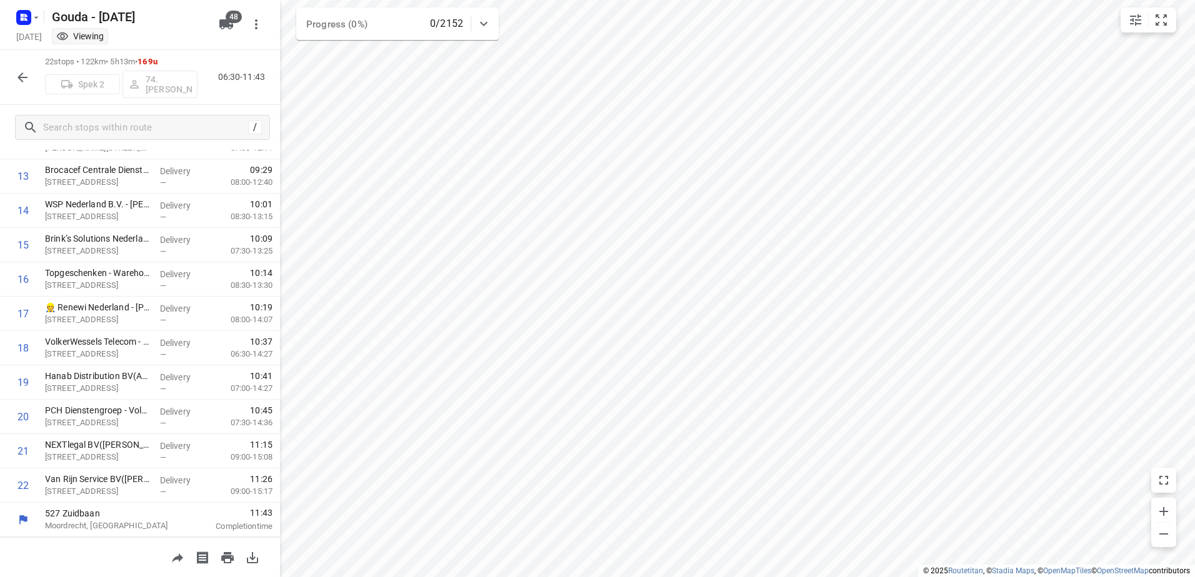
click at [23, 80] on icon "button" at bounding box center [22, 77] width 15 height 15
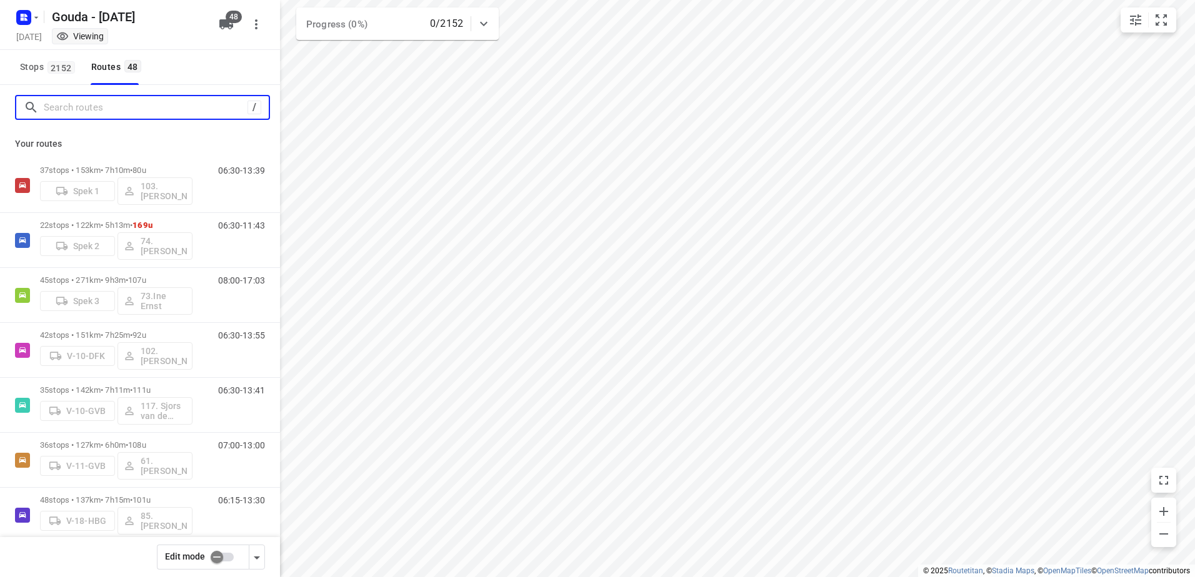
click at [90, 110] on input "Search routes" at bounding box center [146, 107] width 204 height 19
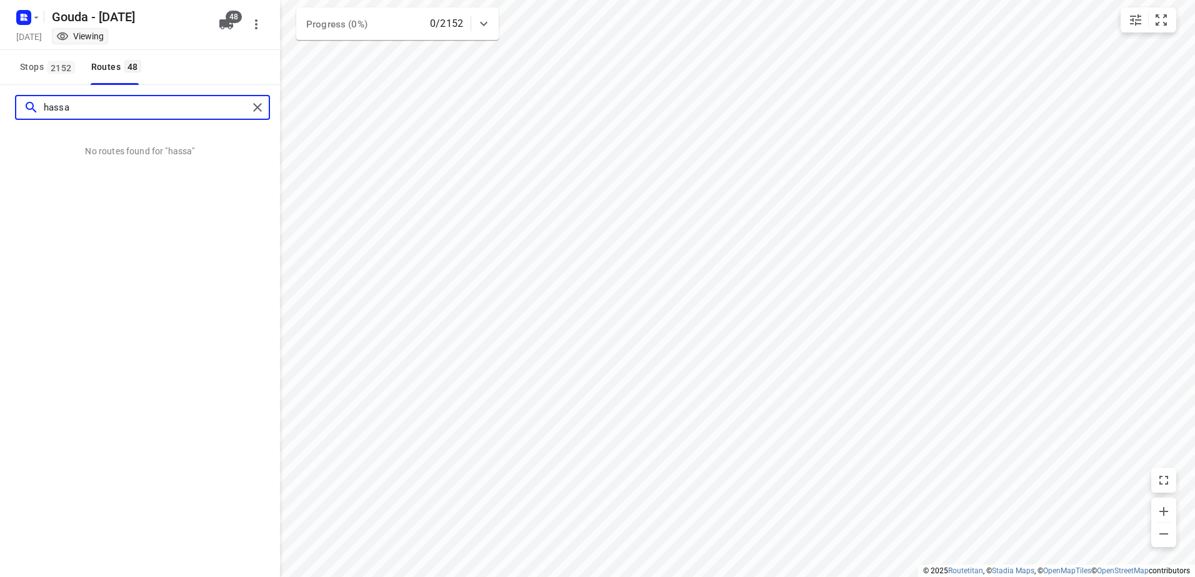
type input "hassa"
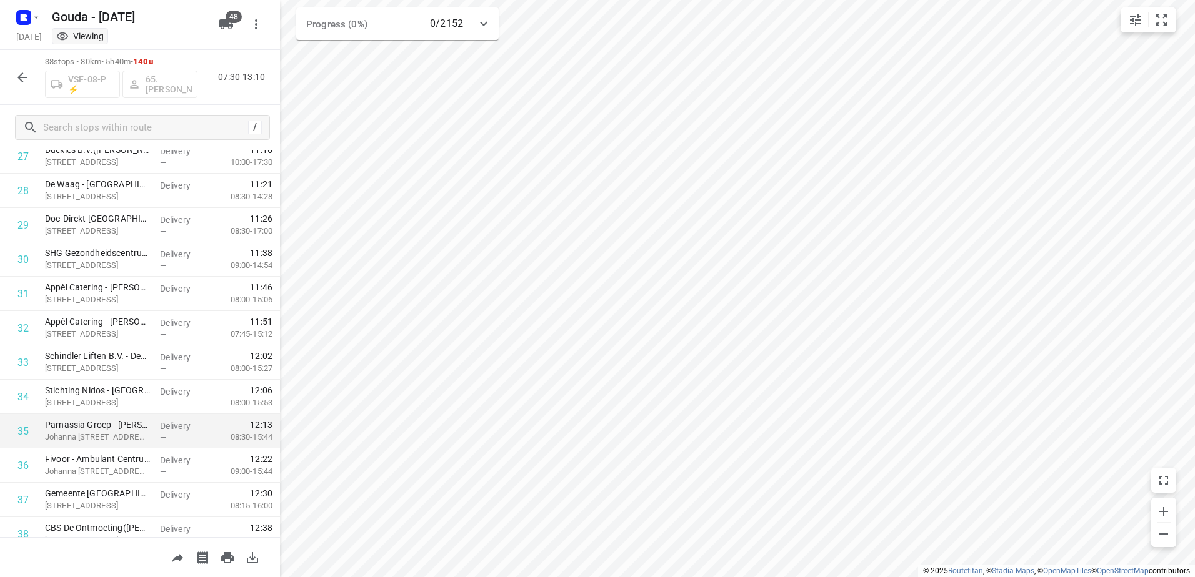
scroll to position [1016, 0]
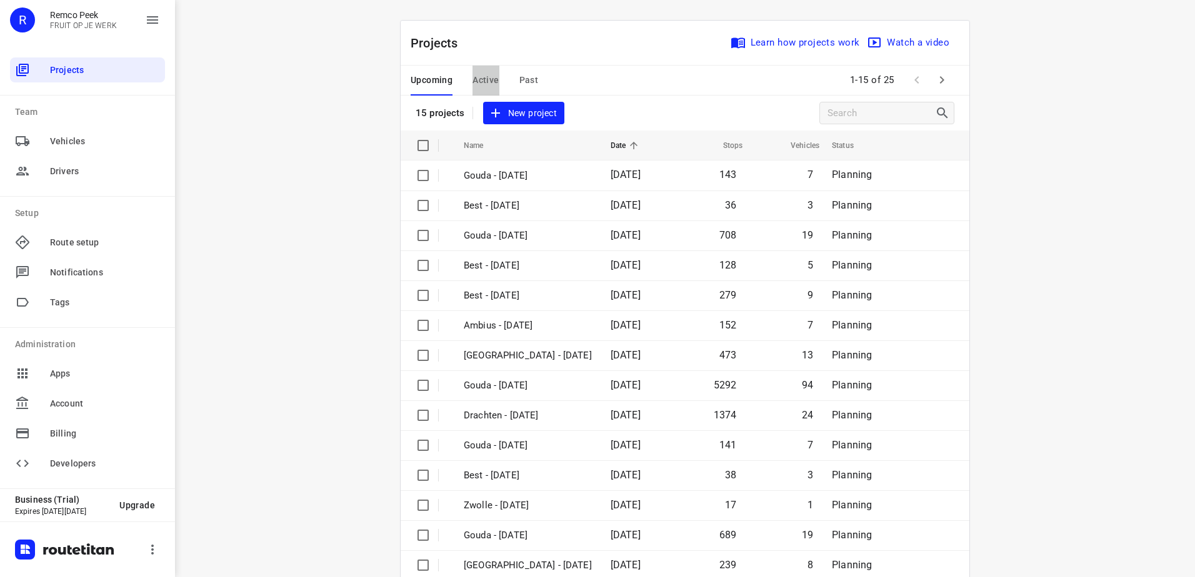
click at [478, 86] on span "Active" at bounding box center [485, 80] width 26 height 16
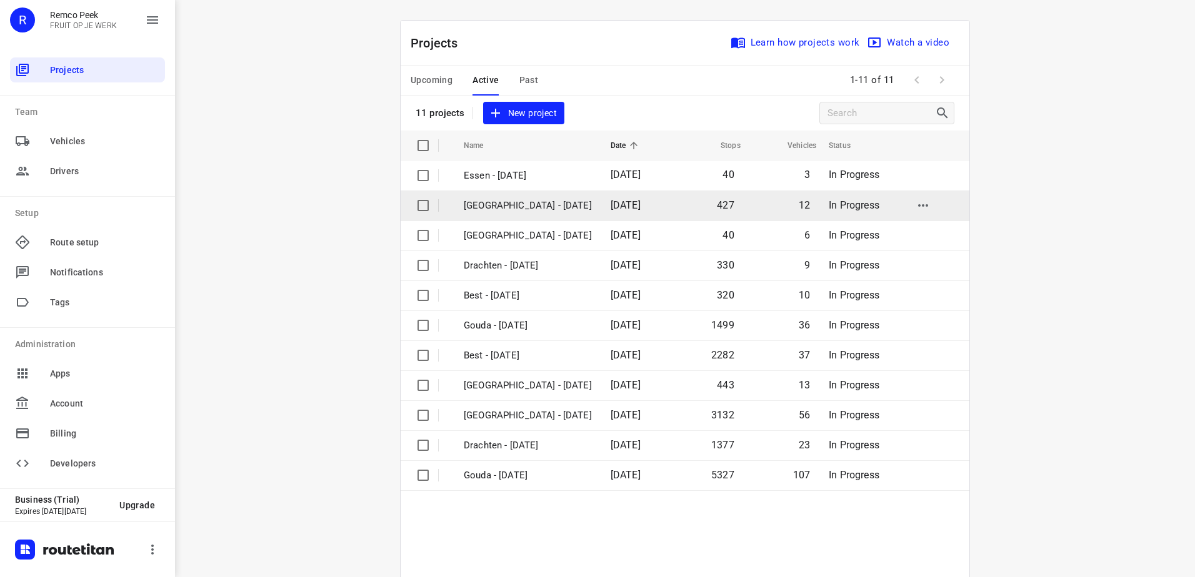
click at [509, 208] on p "[GEOGRAPHIC_DATA] - [DATE]" at bounding box center [528, 206] width 128 height 14
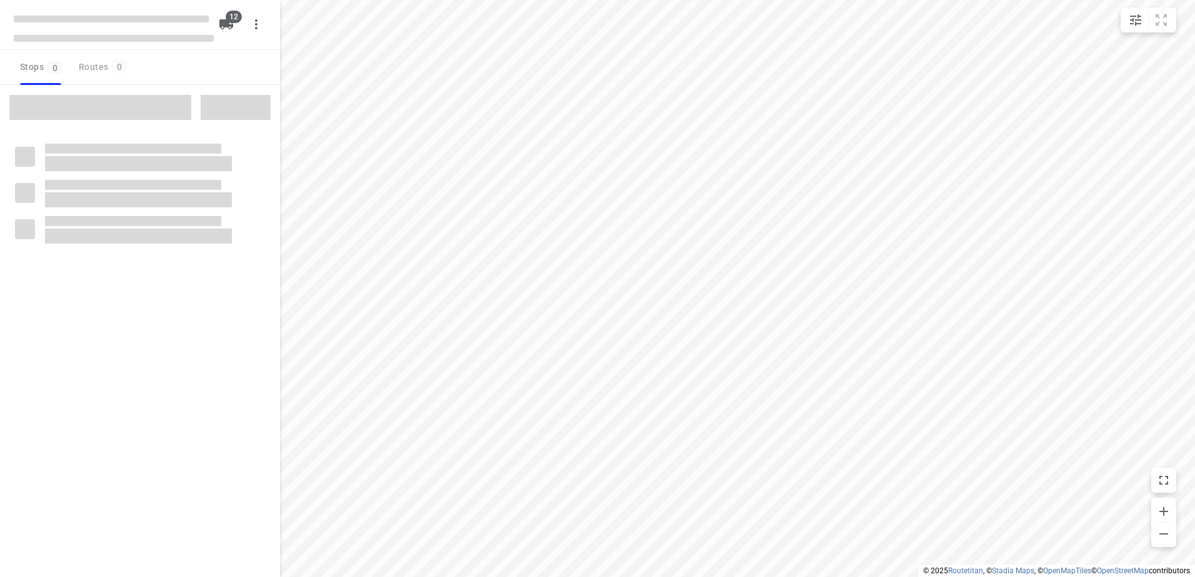
checkbox input "true"
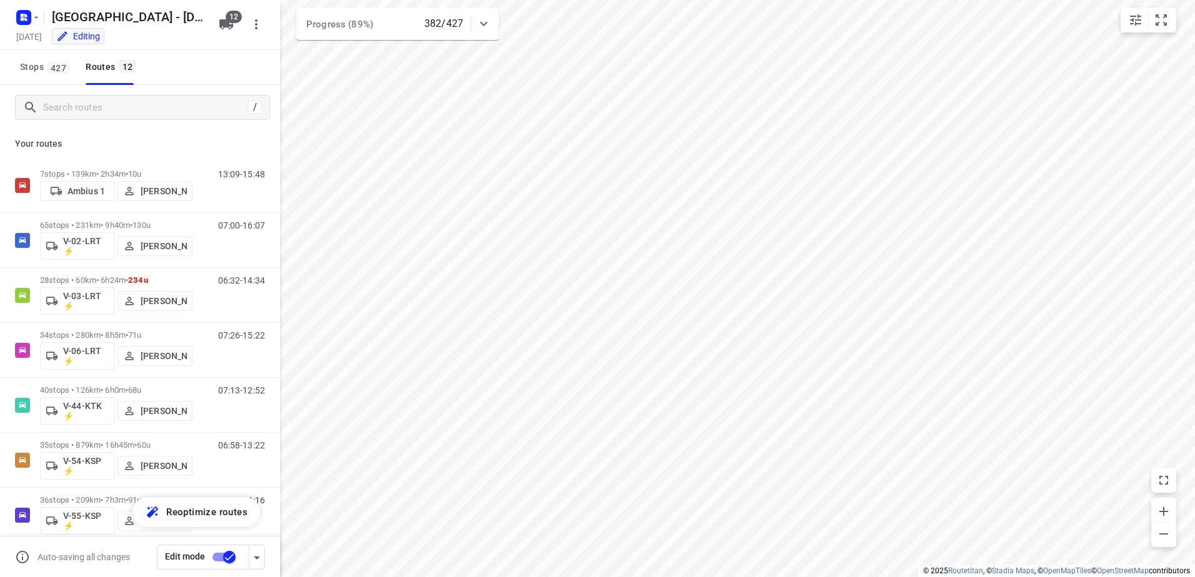
click at [139, 106] on div "/" at bounding box center [140, 107] width 280 height 45
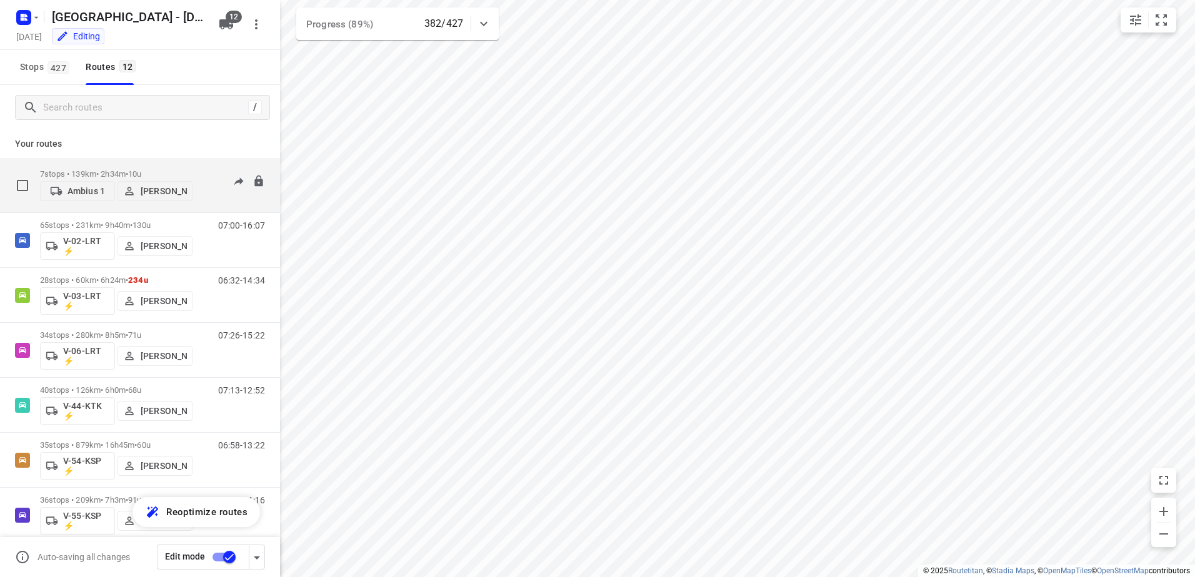
click at [137, 163] on div "7 stops • 139km • 2h34m • 10u Ambius 1 [PERSON_NAME]" at bounding box center [116, 185] width 152 height 44
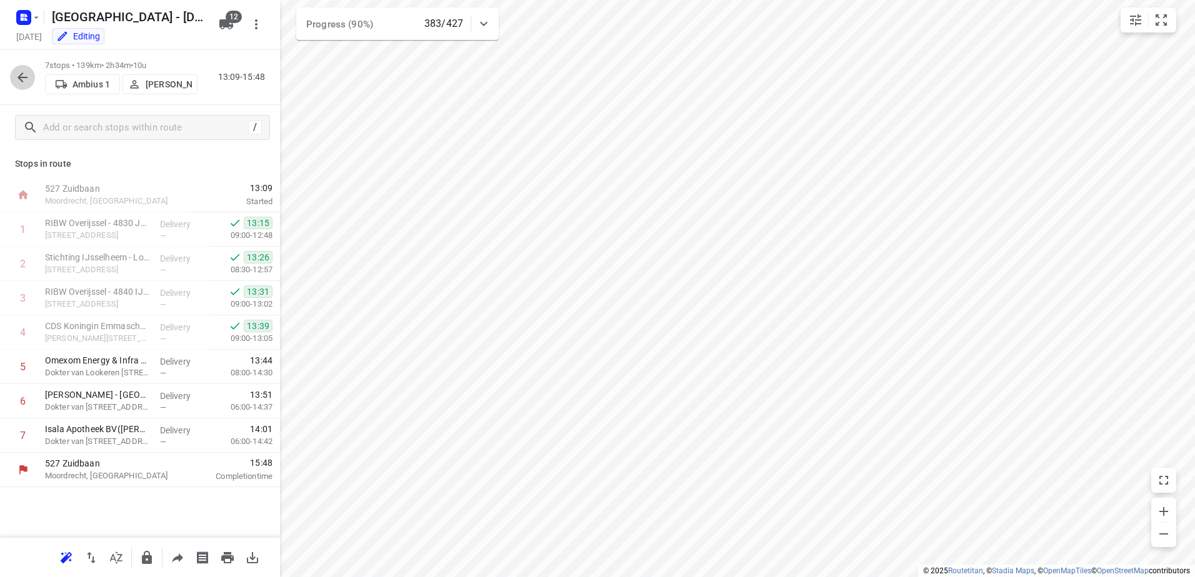
click at [24, 79] on icon "button" at bounding box center [22, 77] width 15 height 15
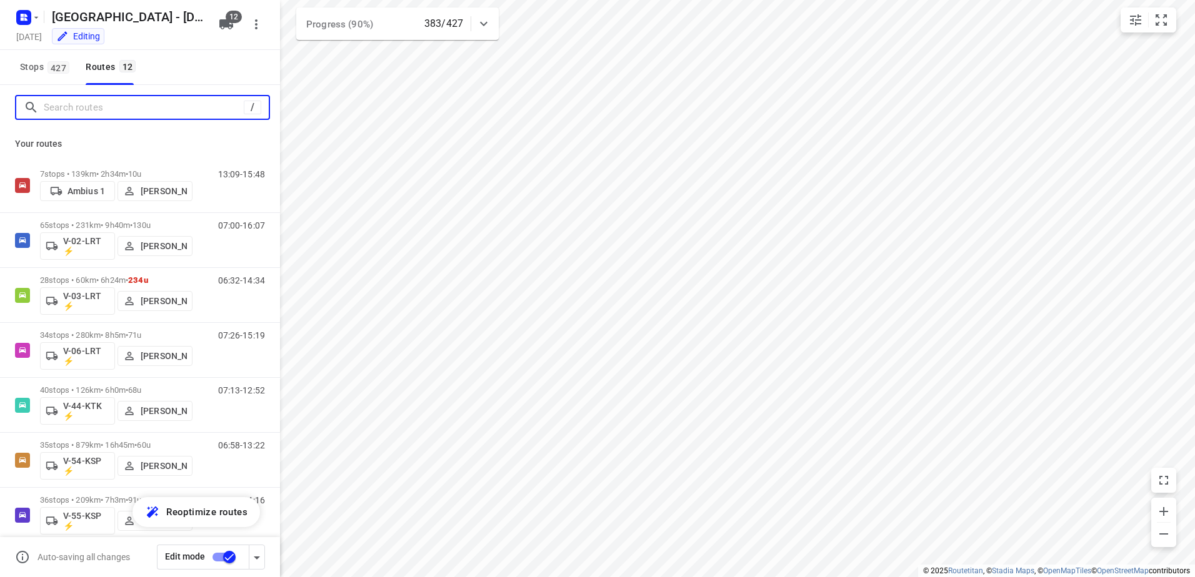
click at [102, 101] on input "Search routes" at bounding box center [144, 107] width 200 height 19
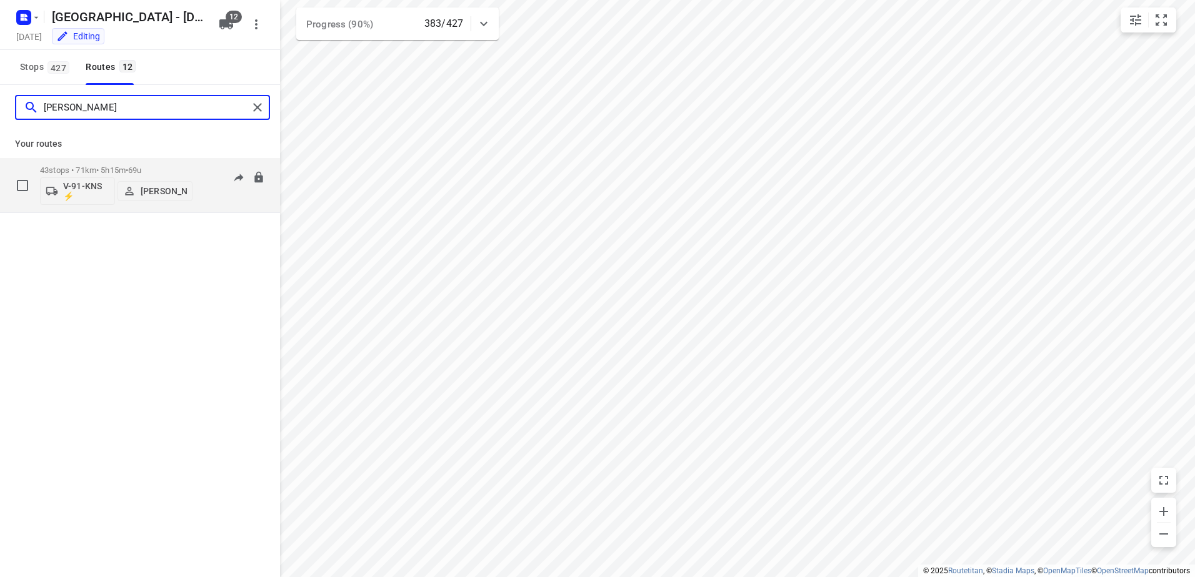
type input "[PERSON_NAME]"
click at [128, 168] on span "•" at bounding box center [127, 170] width 2 height 9
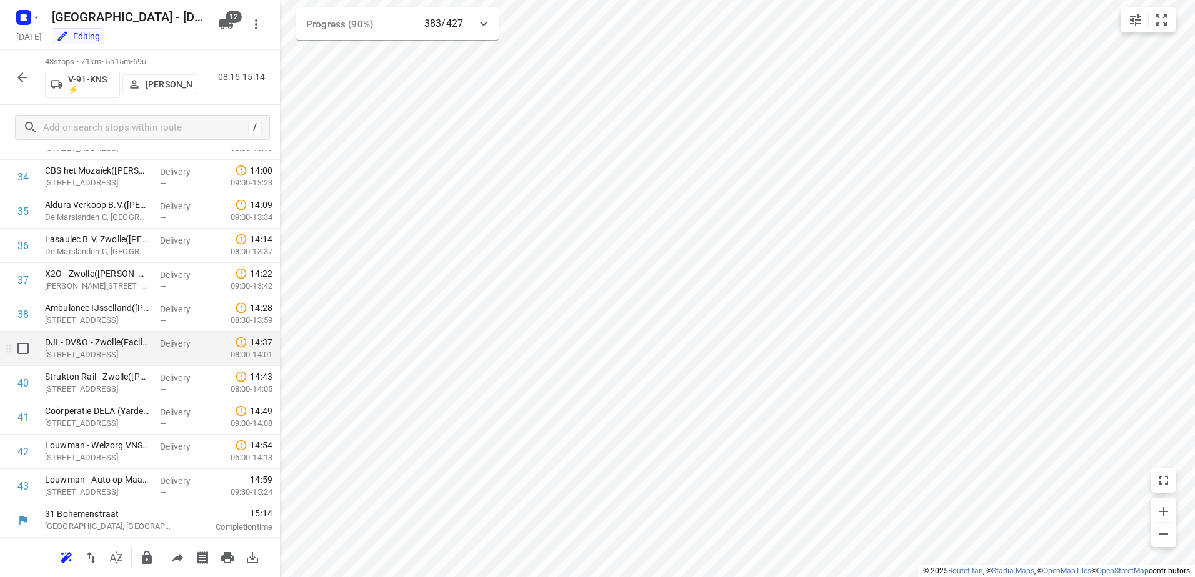
scroll to position [1187, 0]
click at [24, 75] on icon "button" at bounding box center [22, 77] width 15 height 15
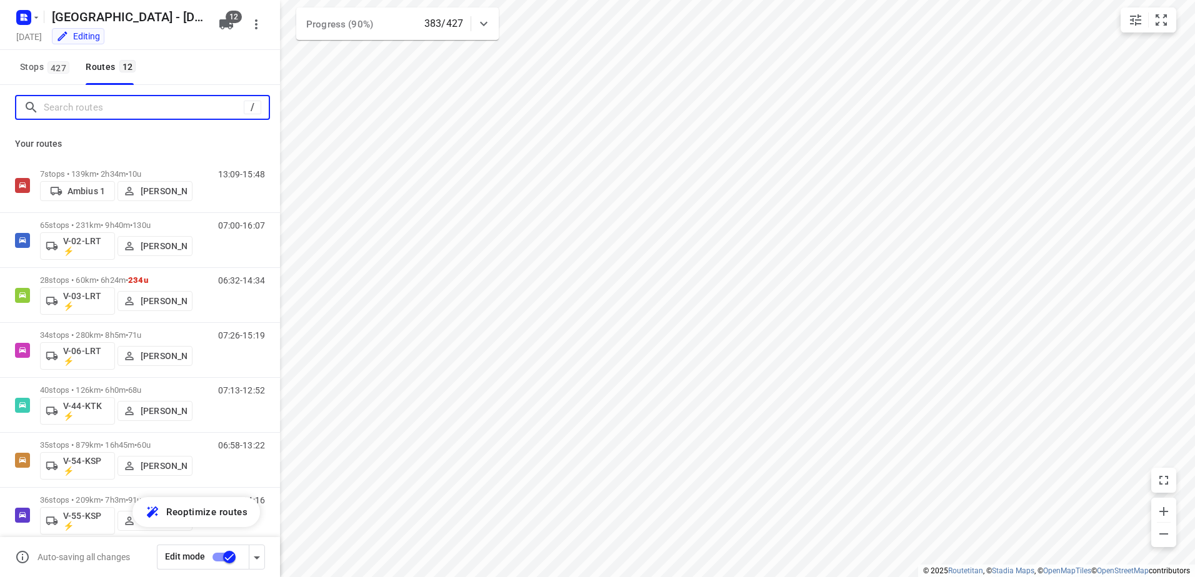
drag, startPoint x: 121, startPoint y: 111, endPoint x: 121, endPoint y: 95, distance: 15.6
click at [121, 110] on input "Search routes" at bounding box center [144, 107] width 200 height 19
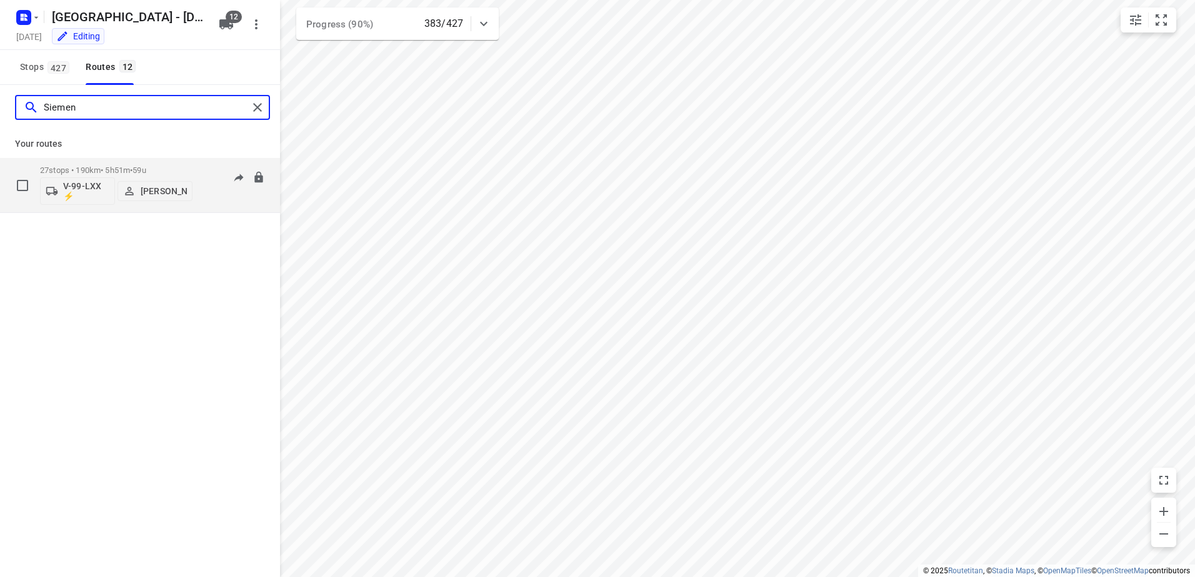
type input "Siemen"
click at [85, 166] on p "27 stops • 190km • 5h51m • 59u" at bounding box center [116, 170] width 152 height 9
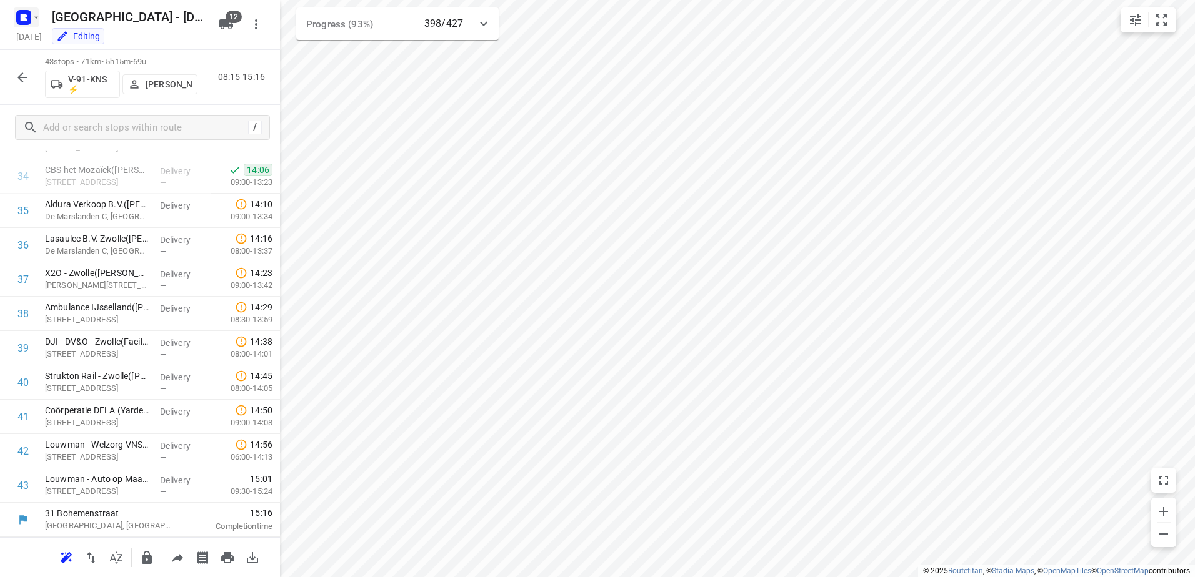
click at [31, 16] on rect "button" at bounding box center [23, 17] width 15 height 15
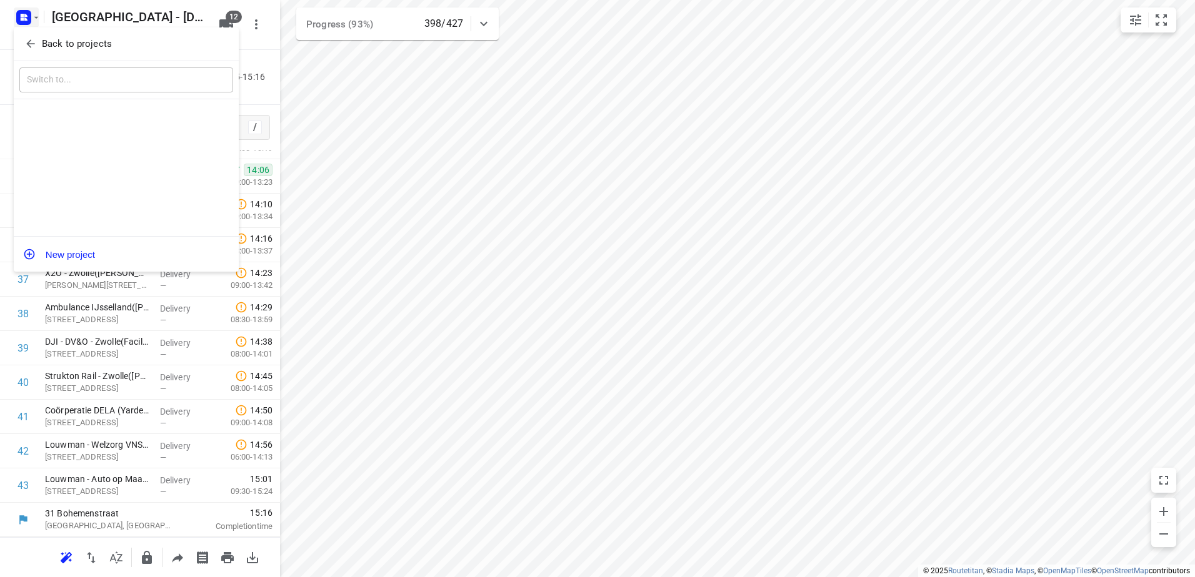
click at [39, 43] on span "Back to projects" at bounding box center [126, 44] width 204 height 14
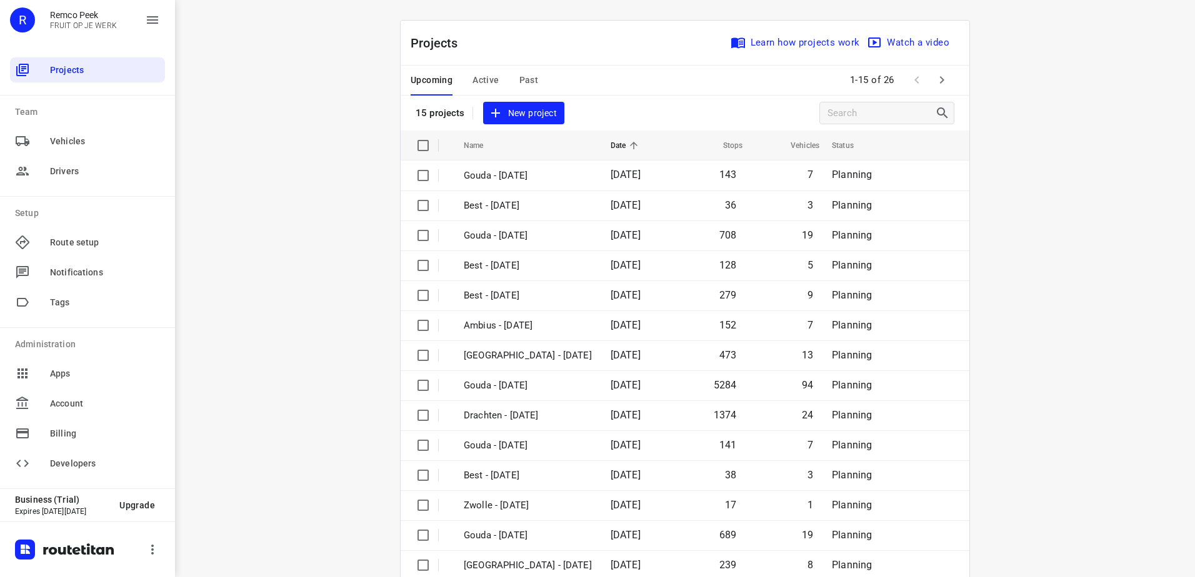
click at [487, 77] on span "Active" at bounding box center [485, 80] width 26 height 16
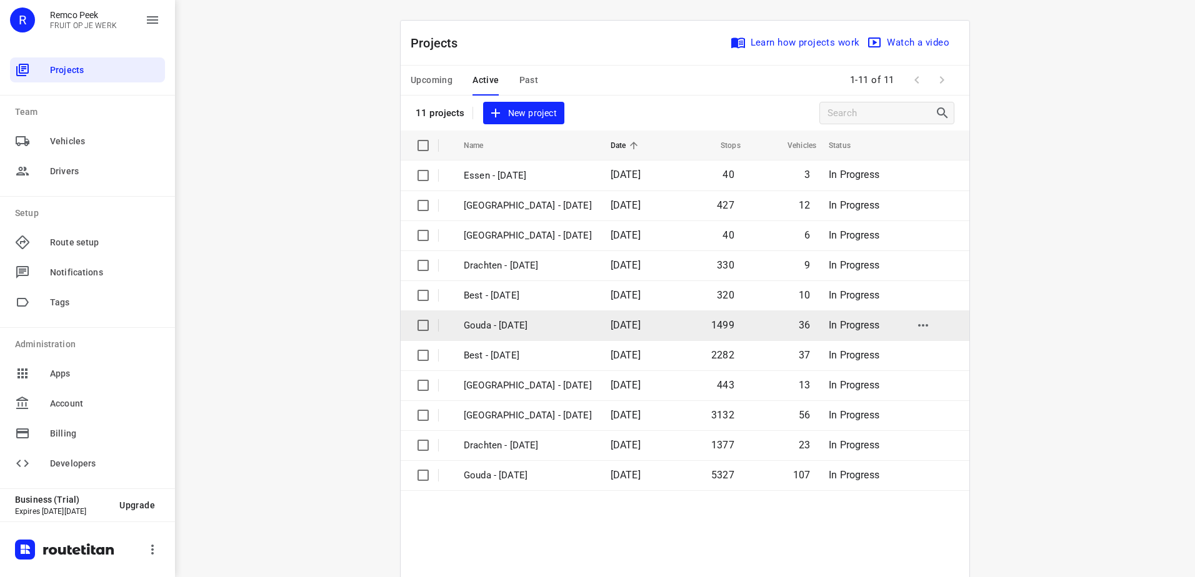
click at [601, 331] on td "[DATE]" at bounding box center [636, 326] width 71 height 30
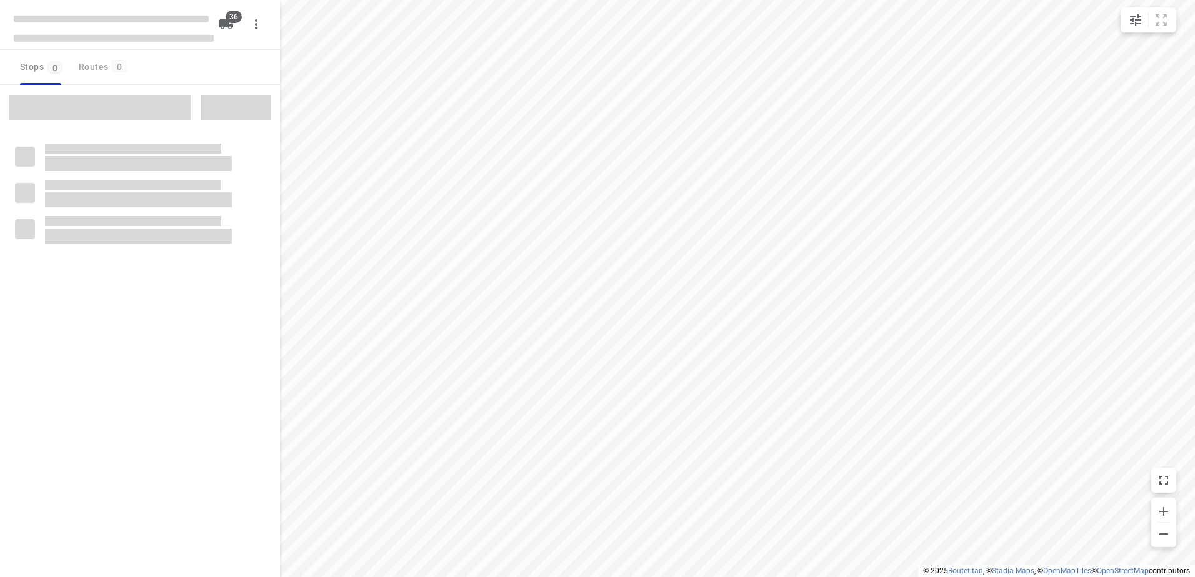
checkbox input "true"
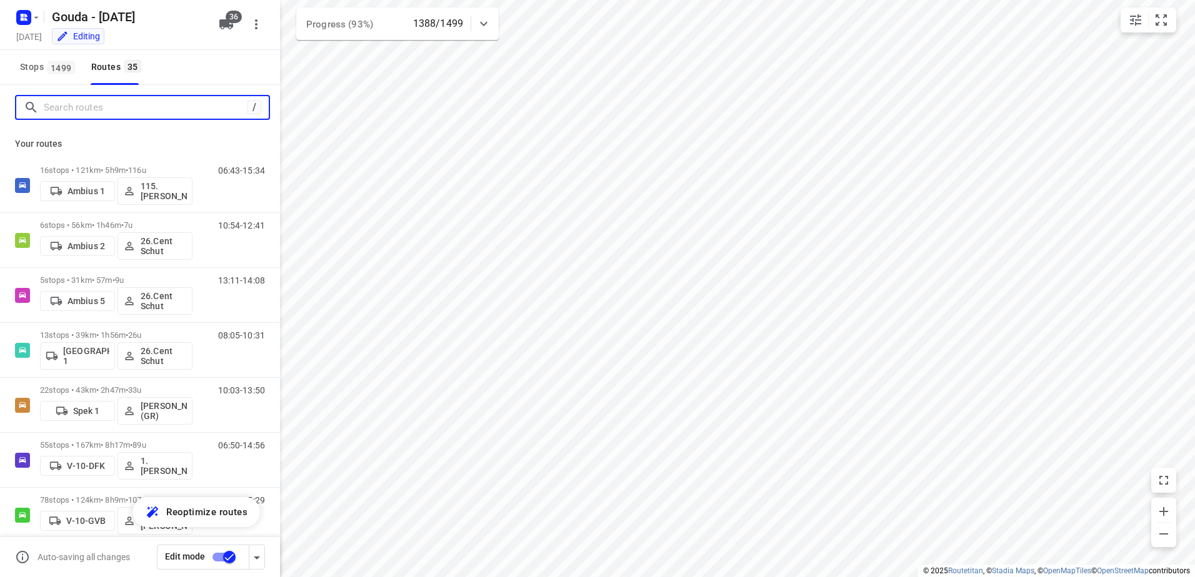
click at [127, 112] on input "Search routes" at bounding box center [146, 107] width 204 height 19
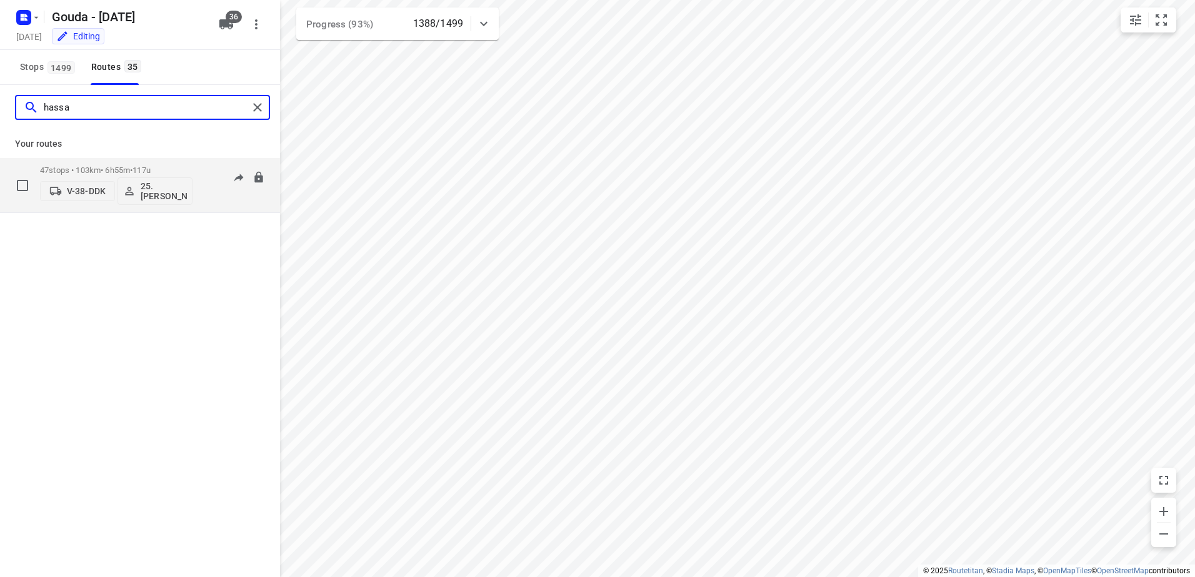
type input "hassa"
click at [127, 161] on div "47 stops • 103km • 6h55m • 117u V-38-DDK 25. Hassan Schweineh" at bounding box center [116, 185] width 152 height 52
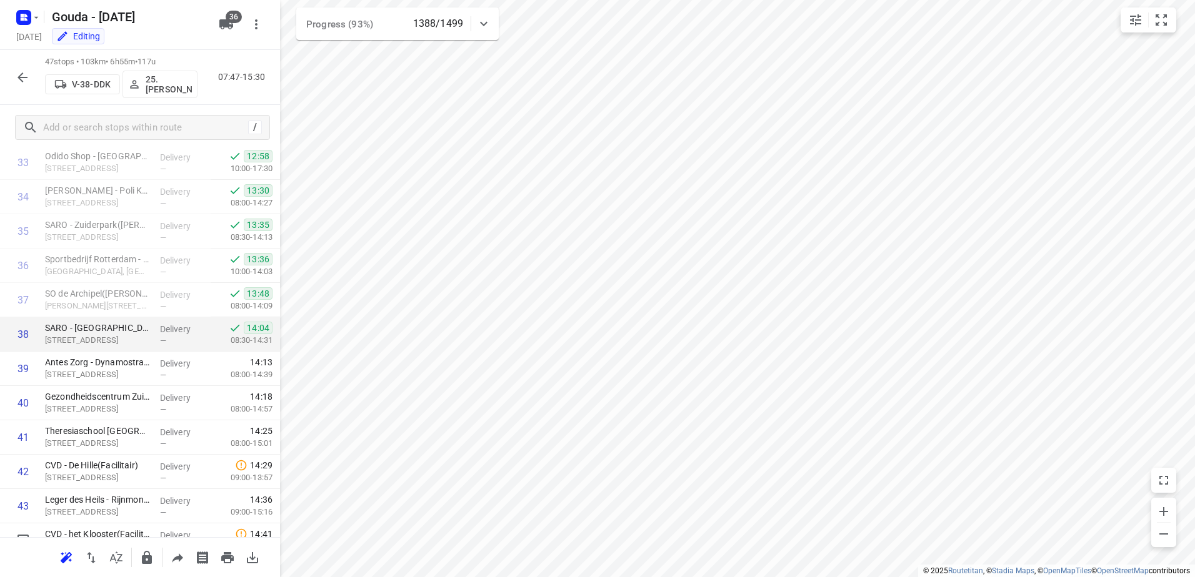
scroll to position [1075, 0]
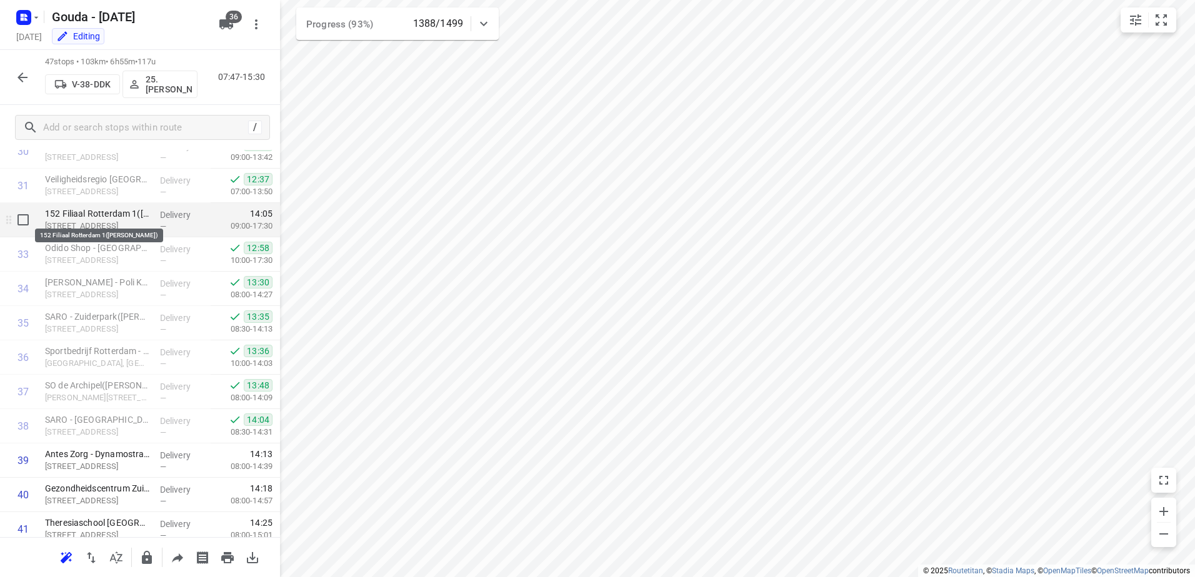
click at [125, 213] on p "152 Filiaal Rotterdam 1(Marielle Gudde)" at bounding box center [97, 213] width 105 height 12
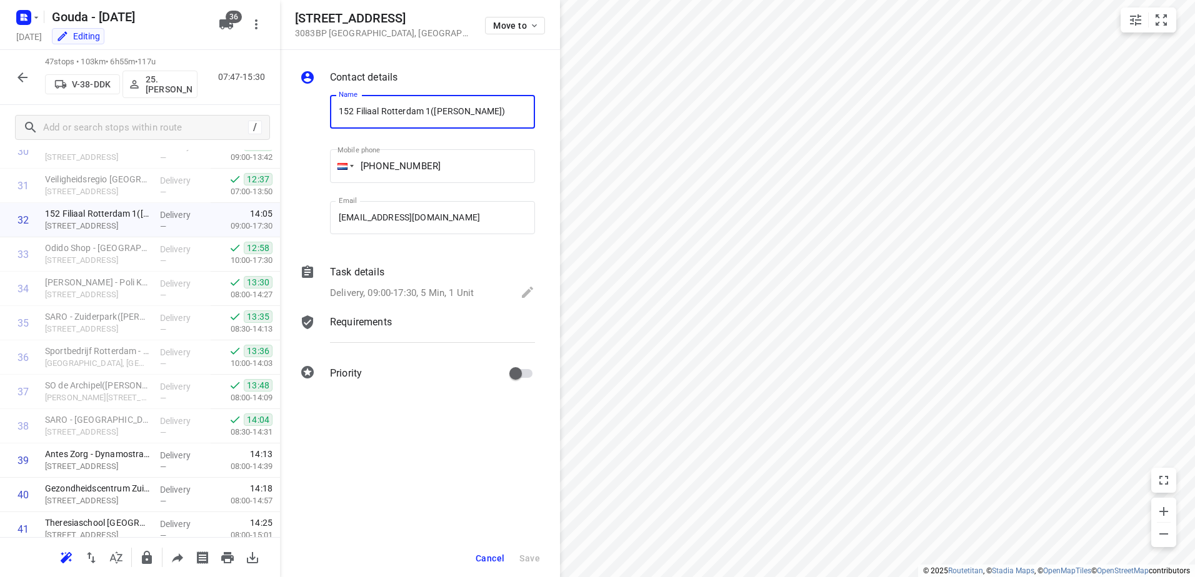
click at [457, 291] on p "Delivery, 09:00-17:30, 5 Min, 1 Unit" at bounding box center [402, 293] width 144 height 14
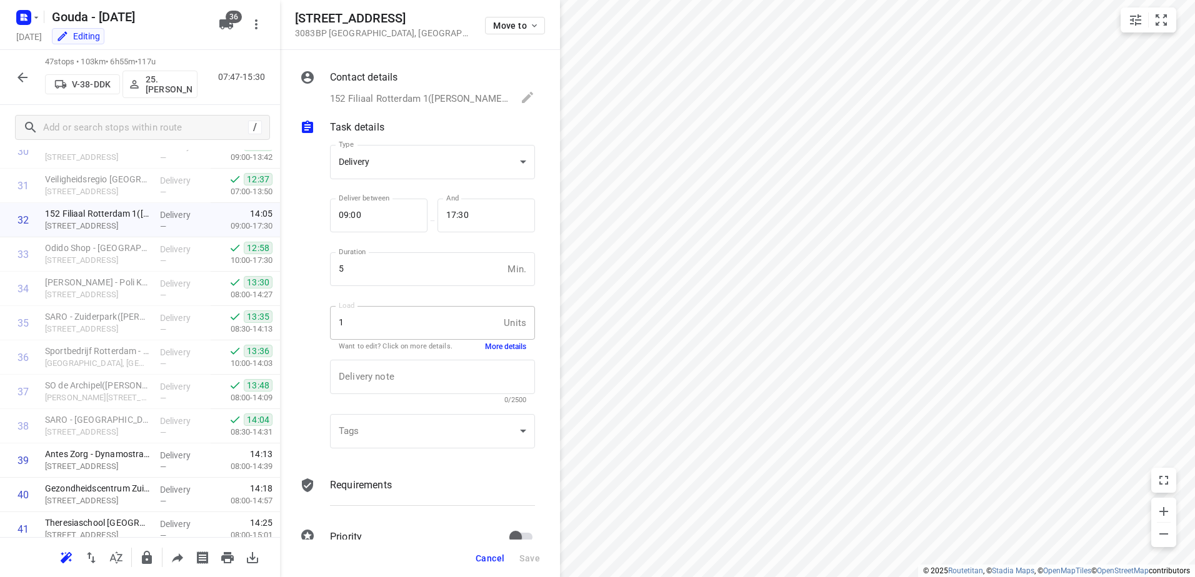
click at [499, 356] on div "Delivery note x Delivery note 0/2500" at bounding box center [432, 381] width 215 height 59
click at [499, 347] on button "More details" at bounding box center [505, 347] width 41 height 11
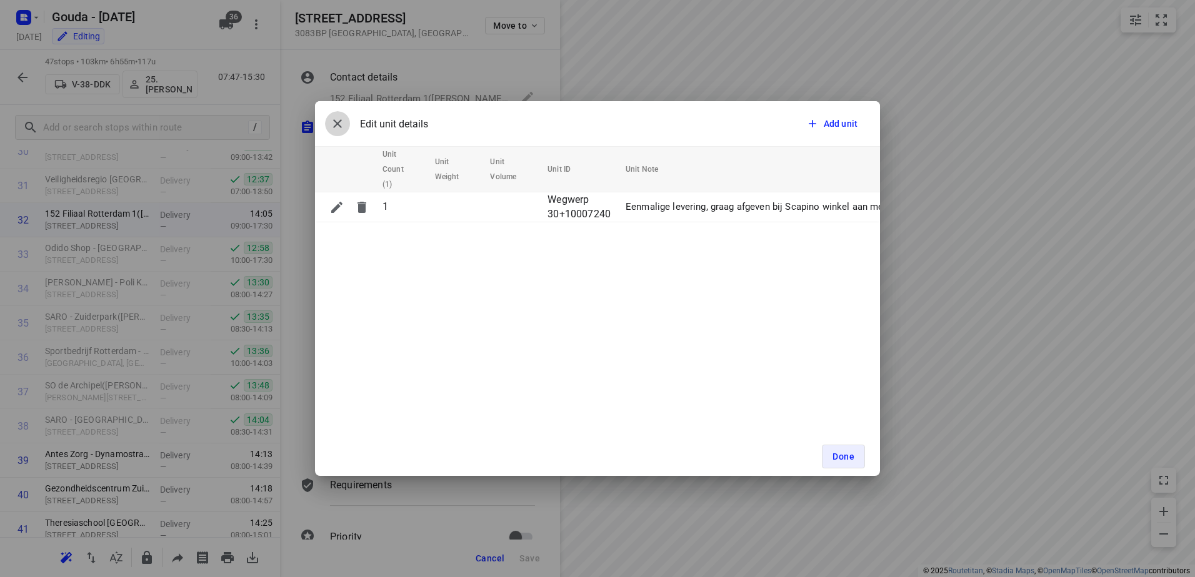
drag, startPoint x: 339, startPoint y: 121, endPoint x: 489, endPoint y: 341, distance: 265.9
click at [339, 121] on icon "button" at bounding box center [337, 123] width 15 height 15
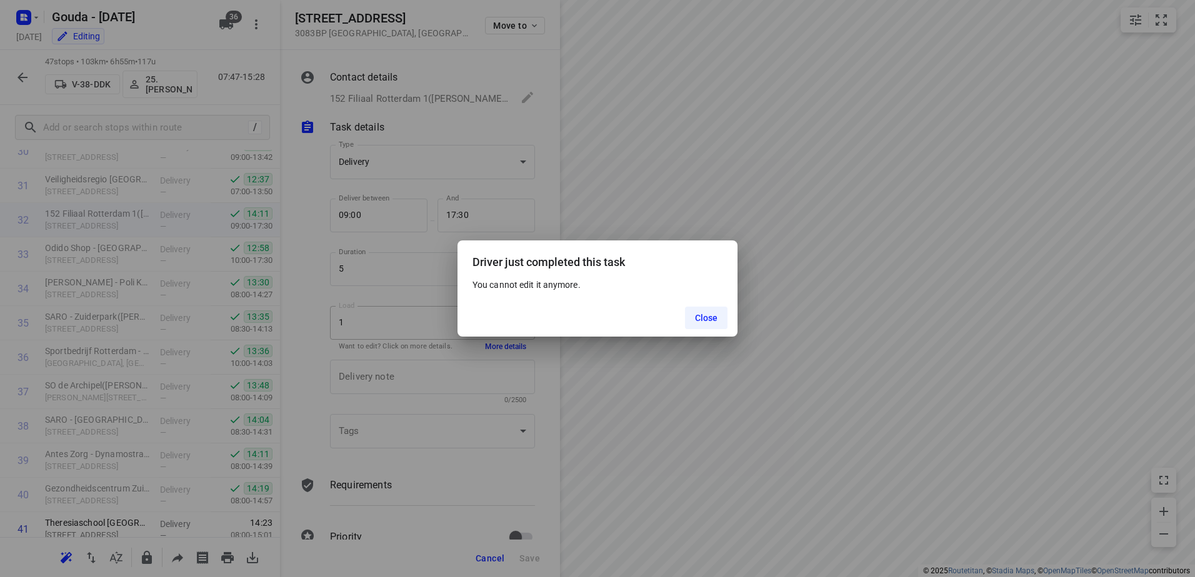
click at [696, 317] on span "Close" at bounding box center [706, 318] width 23 height 10
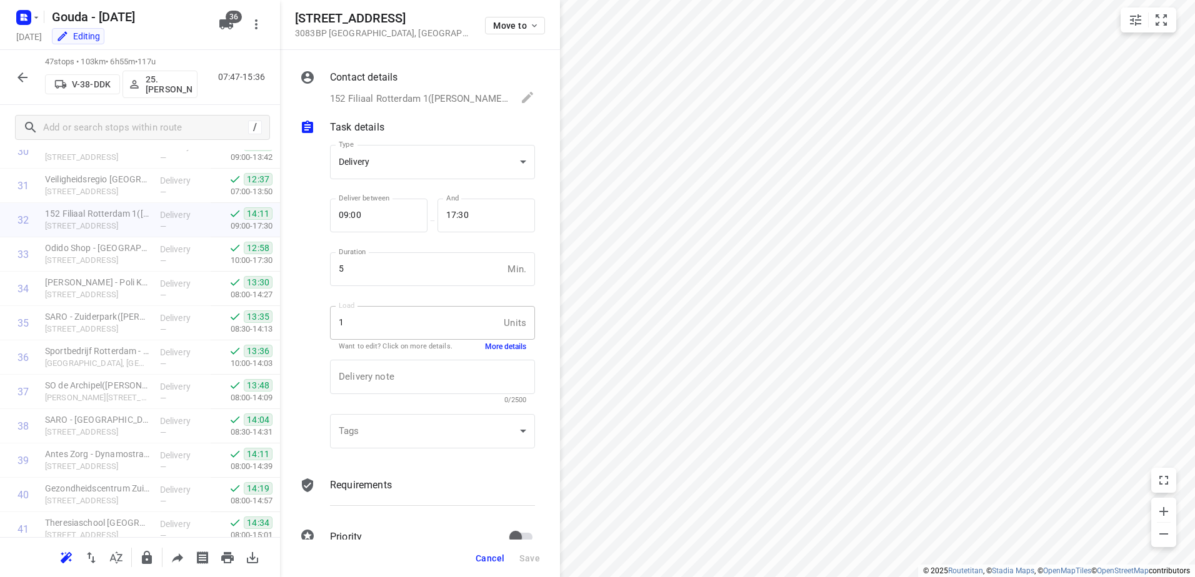
click at [13, 74] on button "button" at bounding box center [22, 77] width 25 height 25
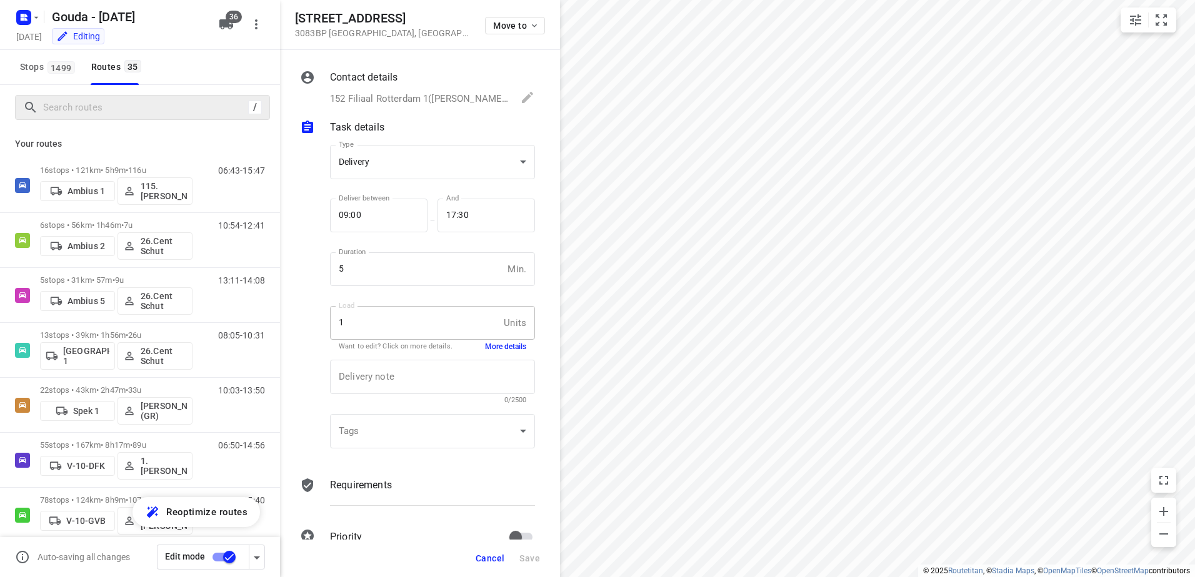
click at [110, 118] on div "/" at bounding box center [142, 107] width 255 height 25
click at [112, 115] on input "Search routes" at bounding box center [156, 107] width 225 height 19
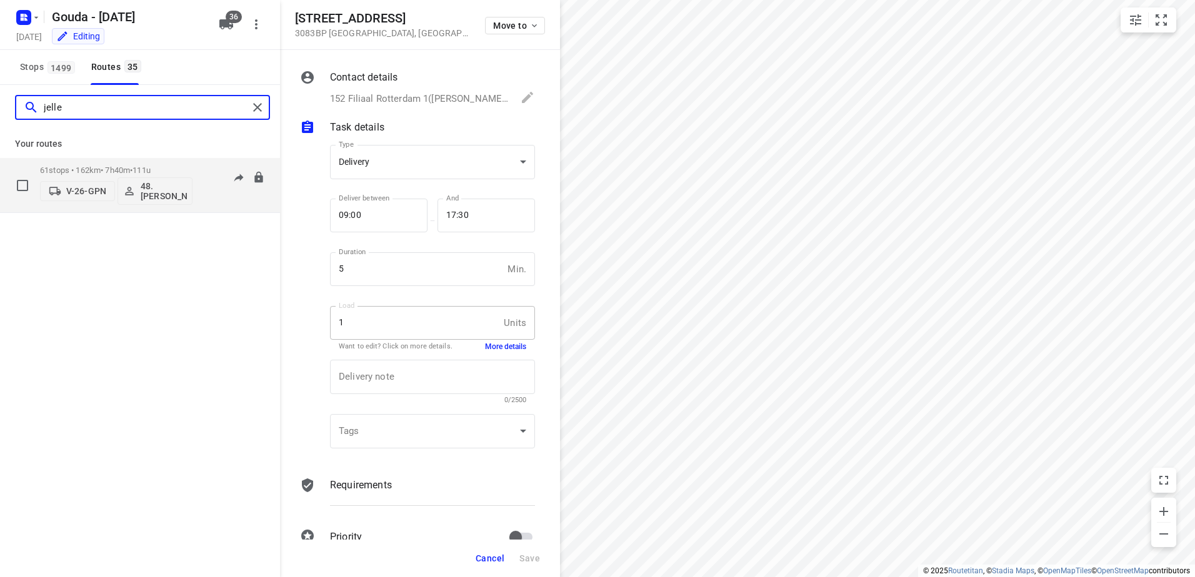
type input "jelle"
click at [141, 164] on div "61 stops • 162km • 7h40m • 111u V-26-GPN 48.Jelle Alderden" at bounding box center [116, 185] width 152 height 52
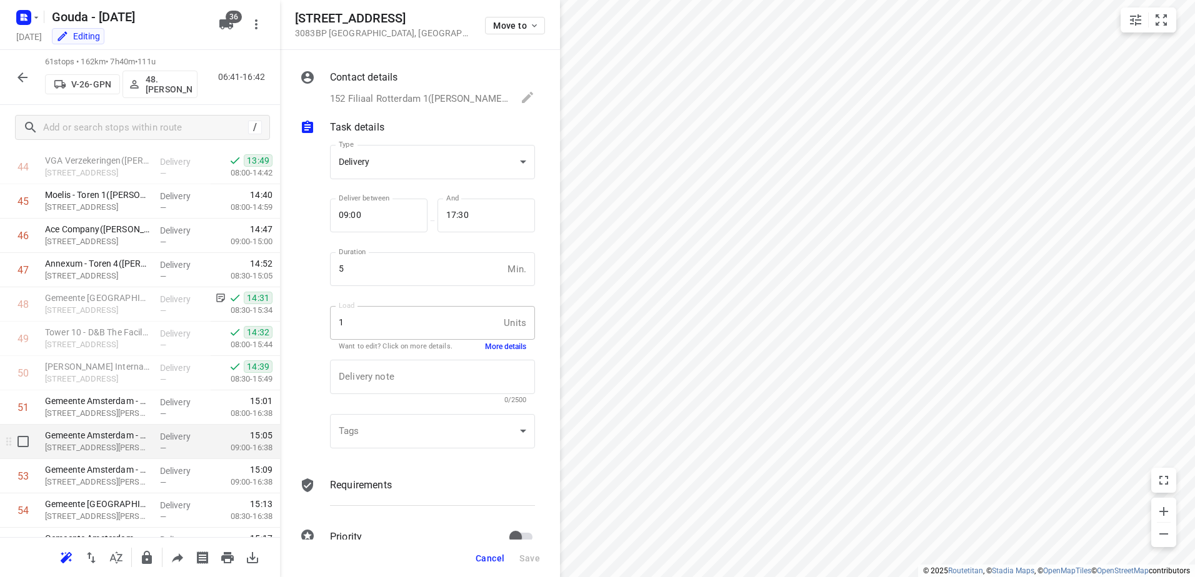
scroll to position [1431, 0]
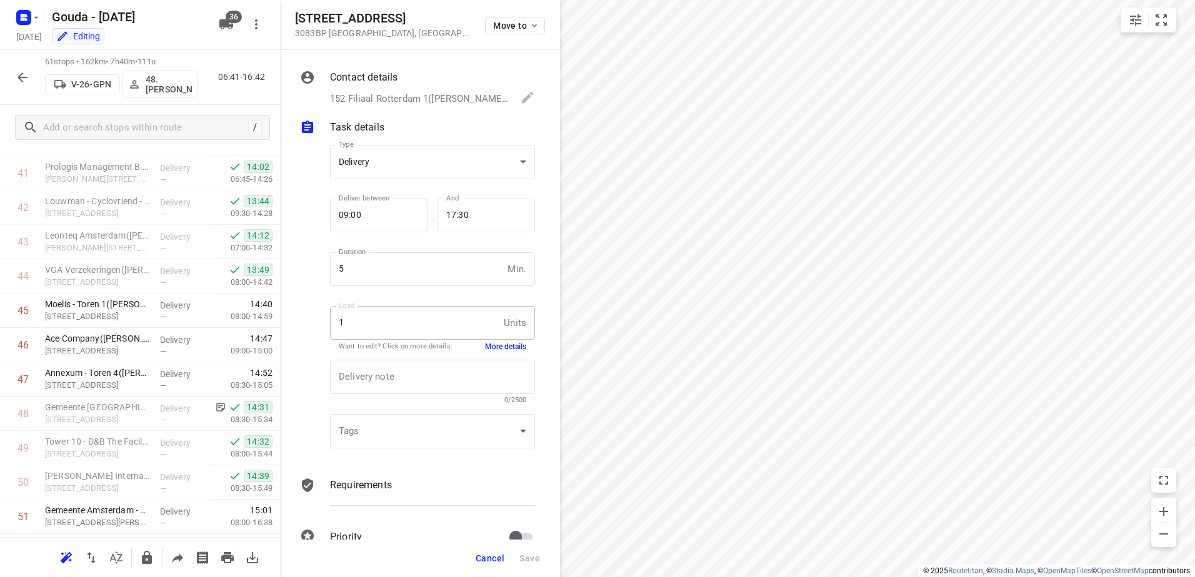
click at [492, 561] on span "Cancel" at bounding box center [490, 559] width 29 height 10
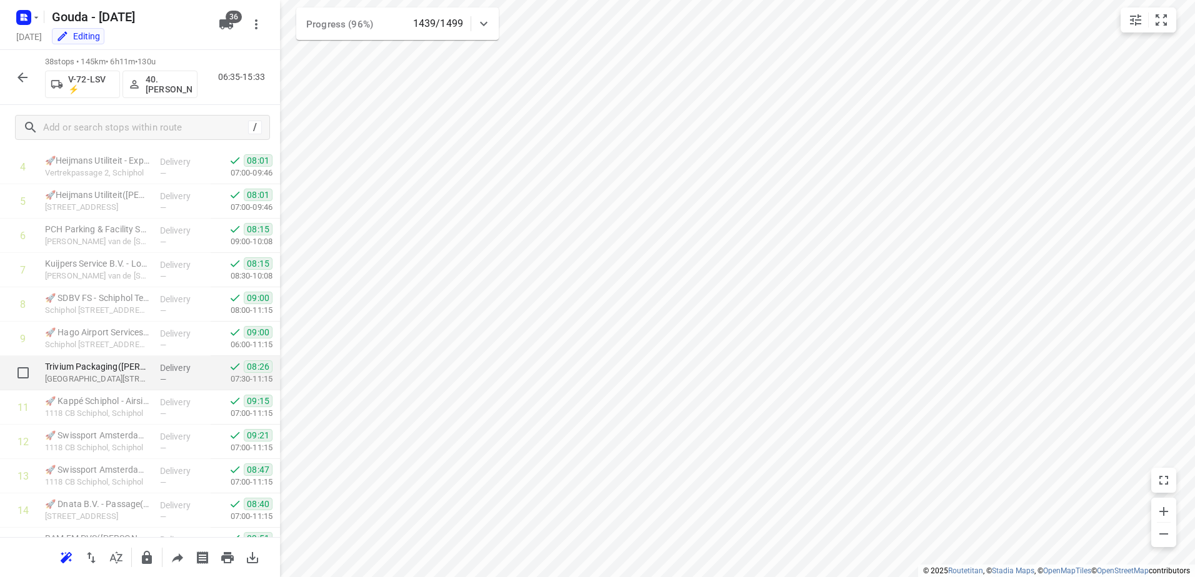
scroll to position [125, 0]
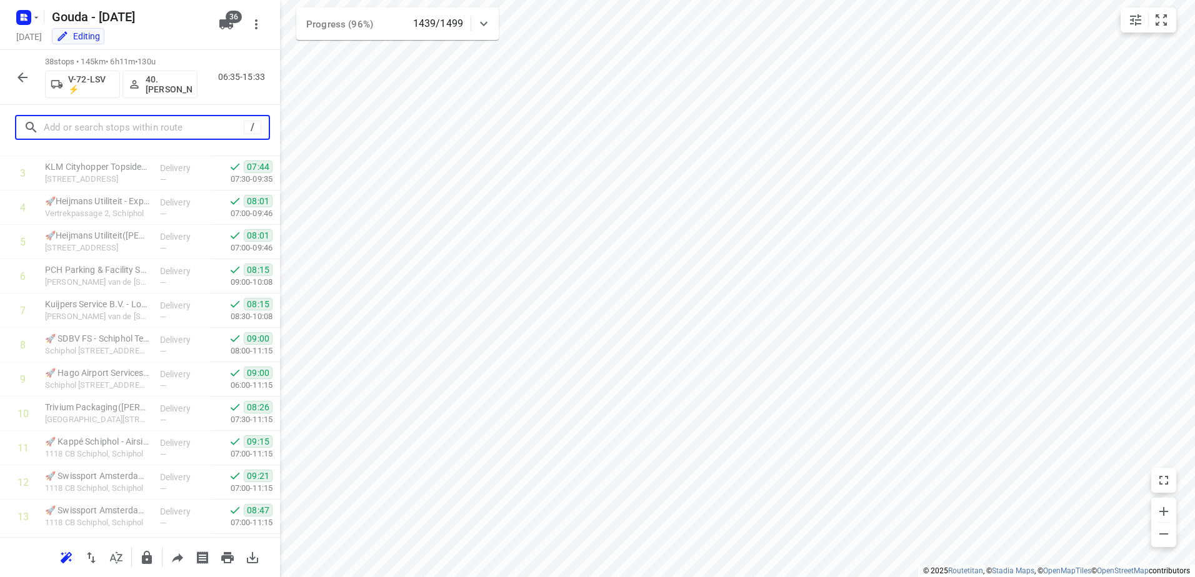
click at [172, 119] on input "text" at bounding box center [144, 127] width 200 height 19
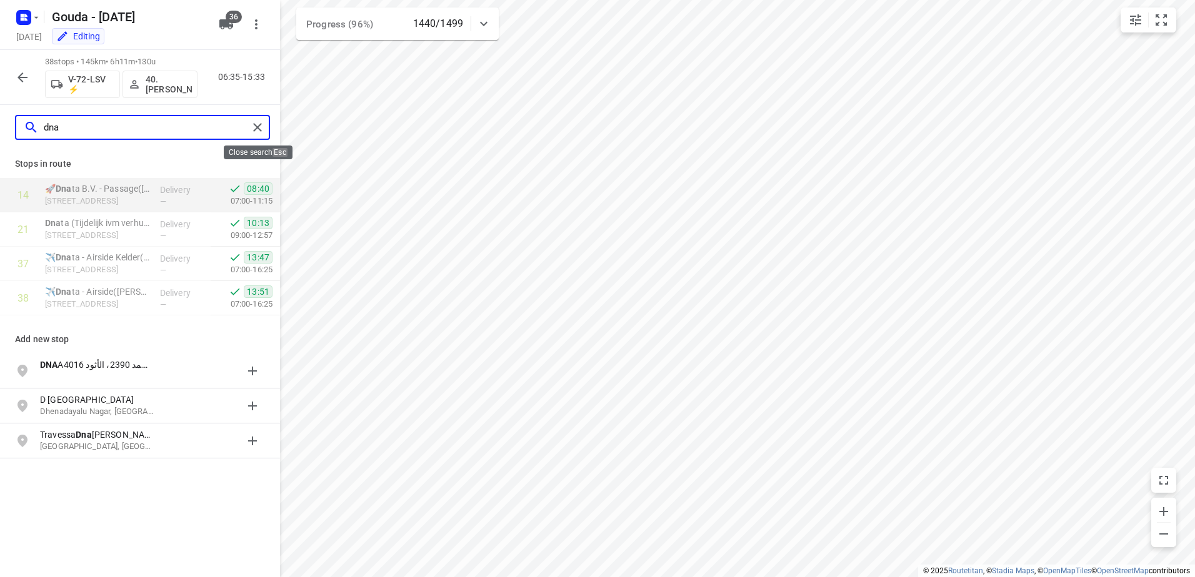
type input "dna"
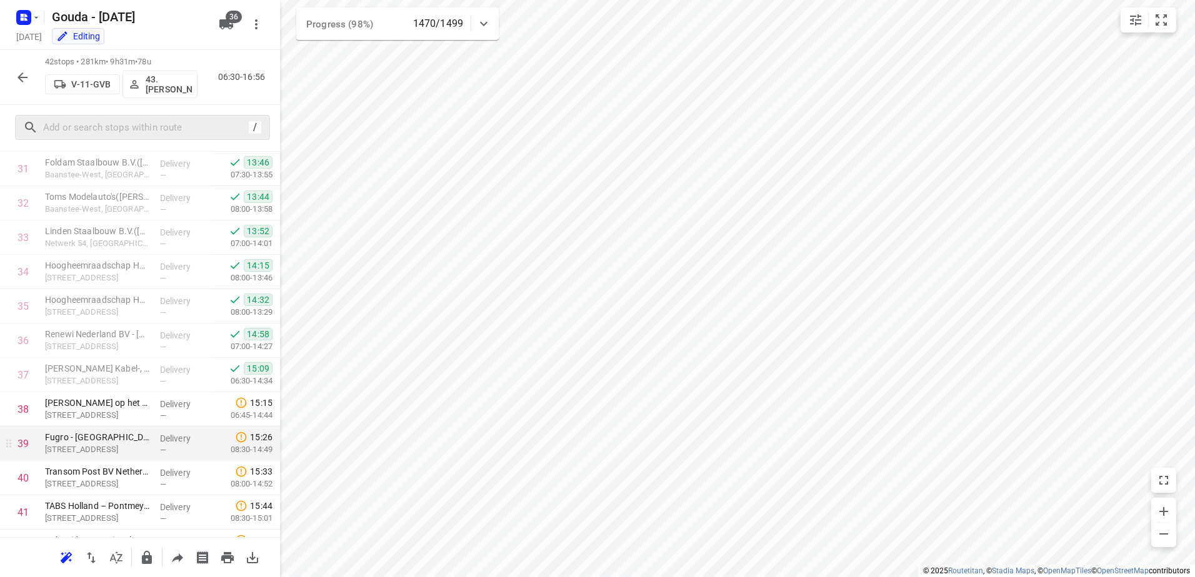
scroll to position [1134, 0]
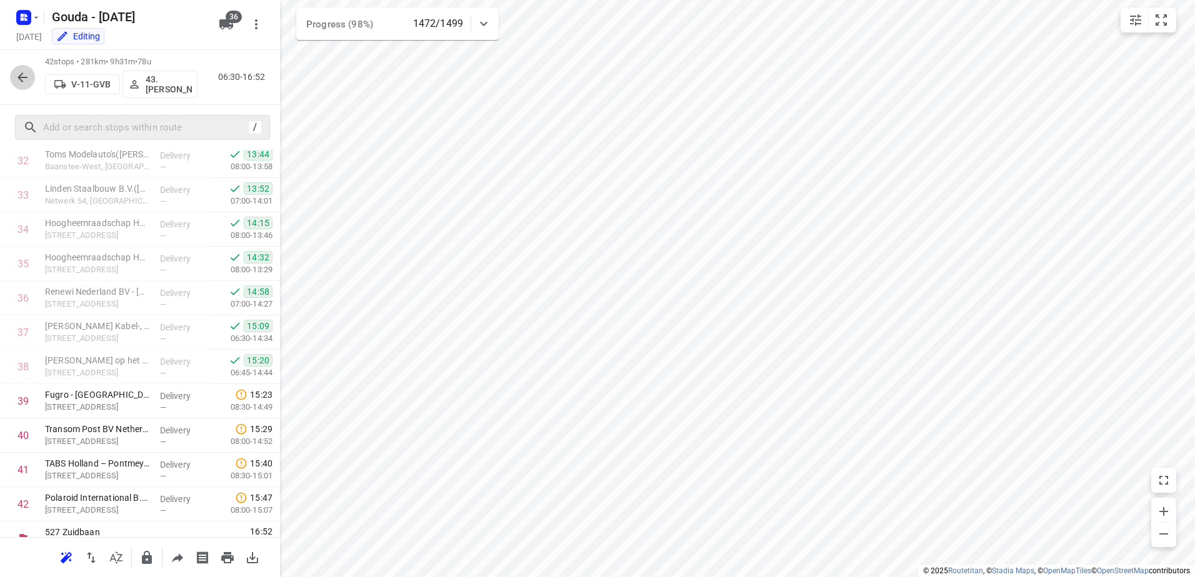
click at [29, 84] on button "button" at bounding box center [22, 77] width 25 height 25
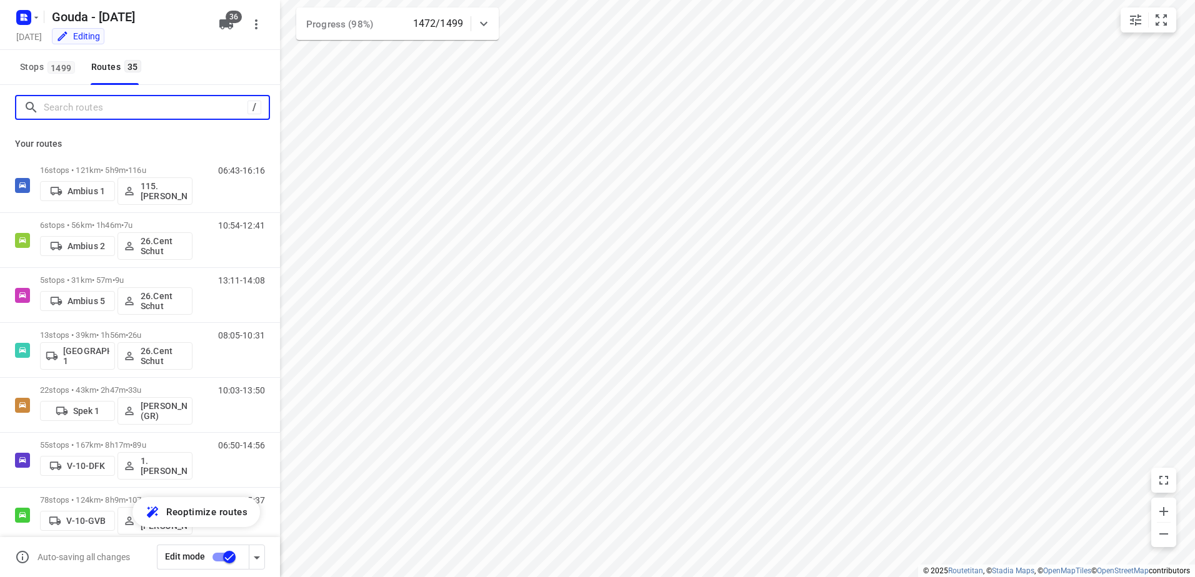
click at [65, 114] on input "Search routes" at bounding box center [146, 107] width 204 height 19
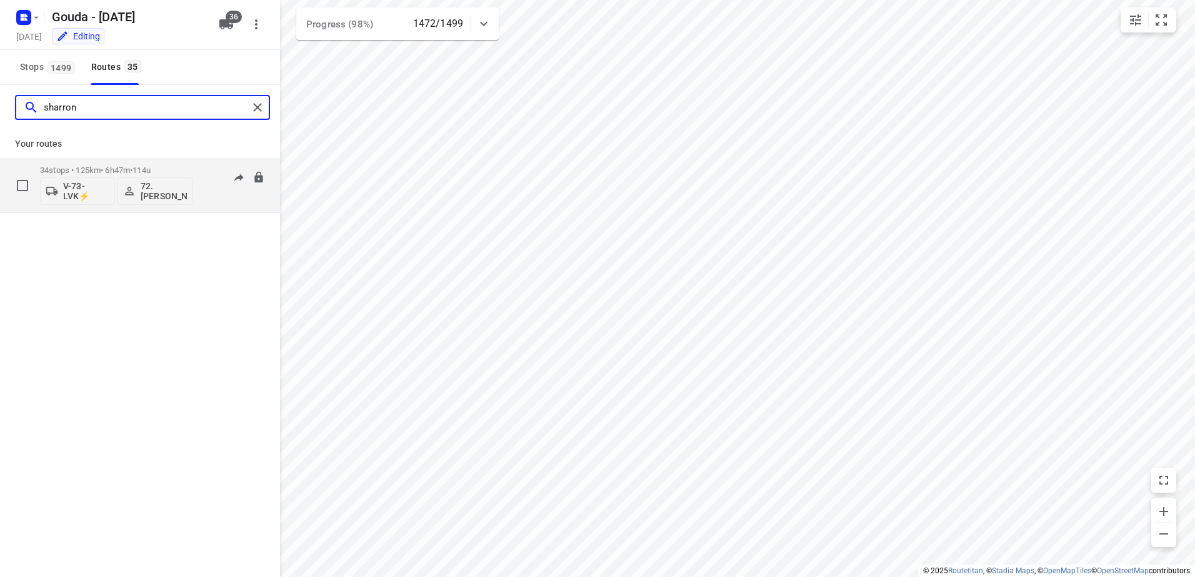
type input "sharron"
click at [91, 165] on div "34 stops • 125km • 6h47m • 114u V-73-LVK⚡ 72.Sharron Koeiman" at bounding box center [116, 185] width 152 height 52
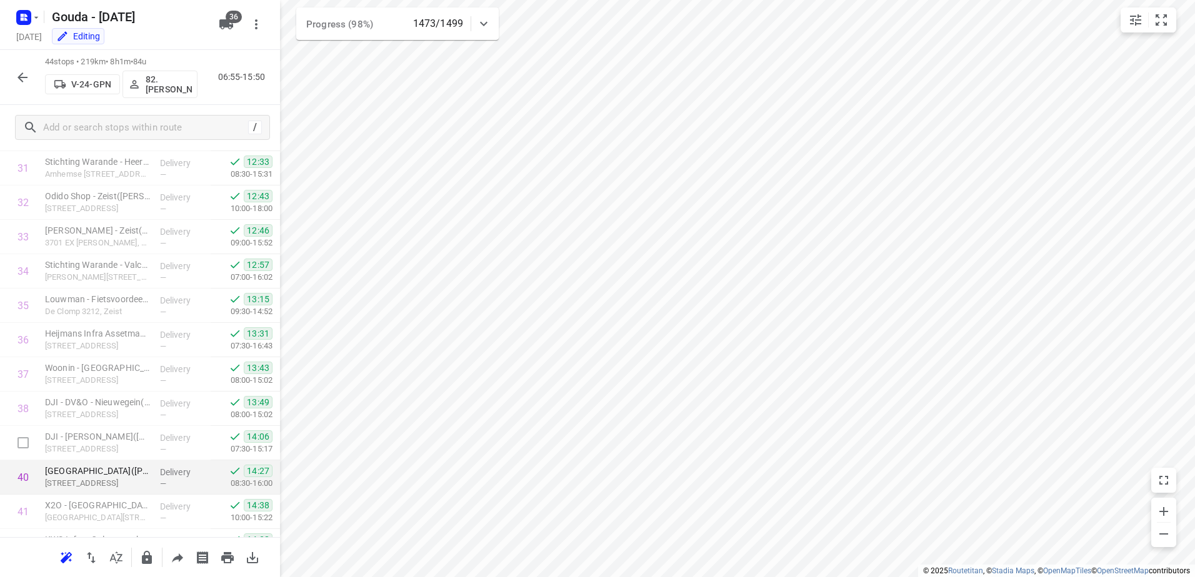
scroll to position [1222, 0]
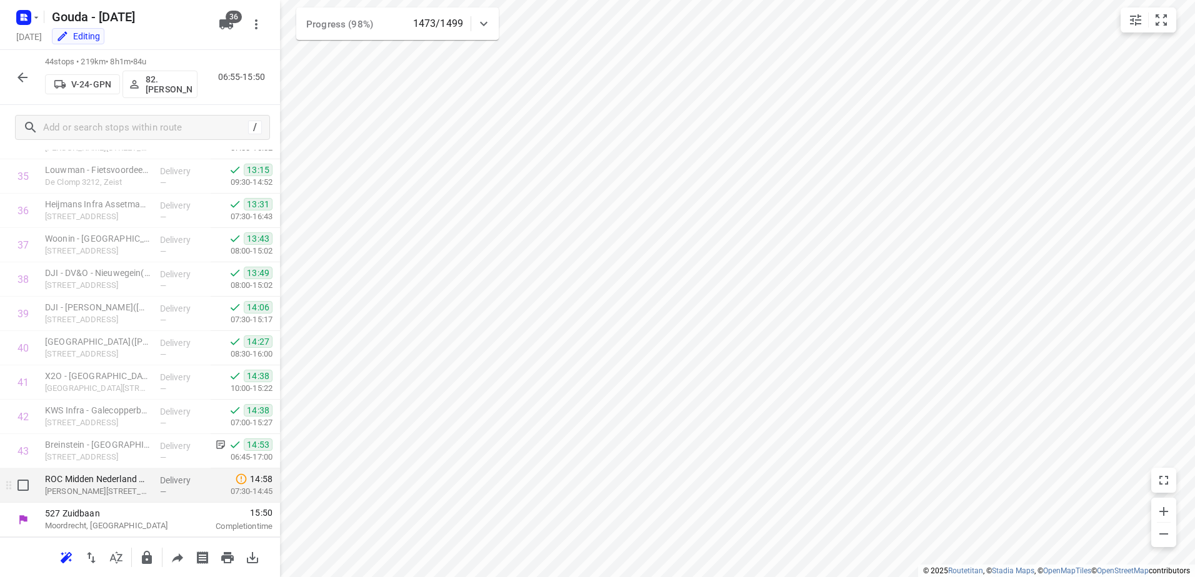
click at [168, 496] on div "—" at bounding box center [183, 491] width 46 height 9
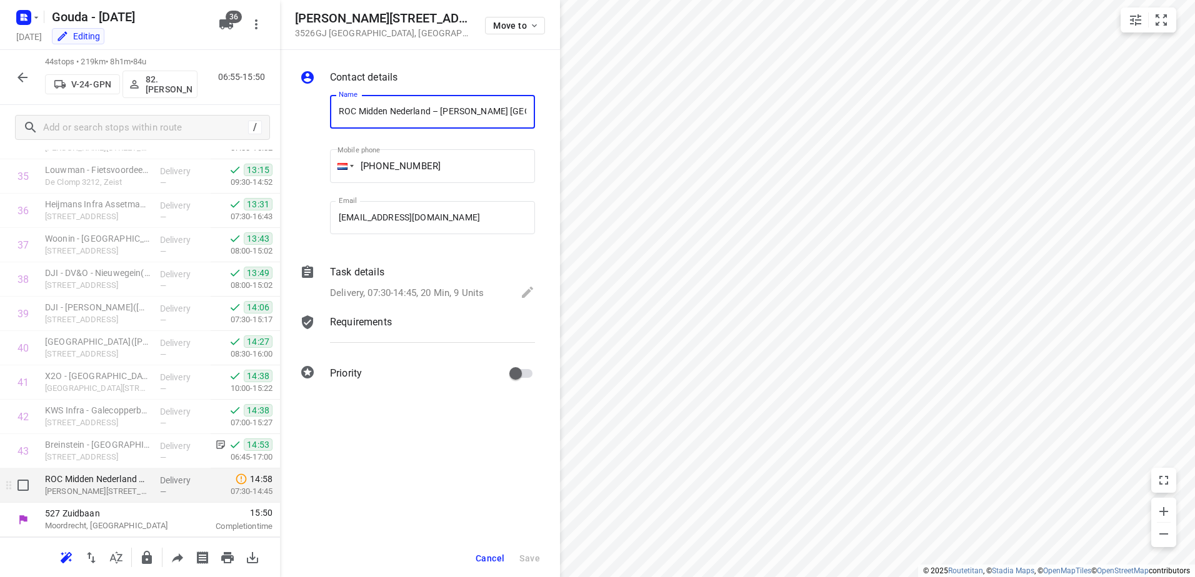
scroll to position [0, 81]
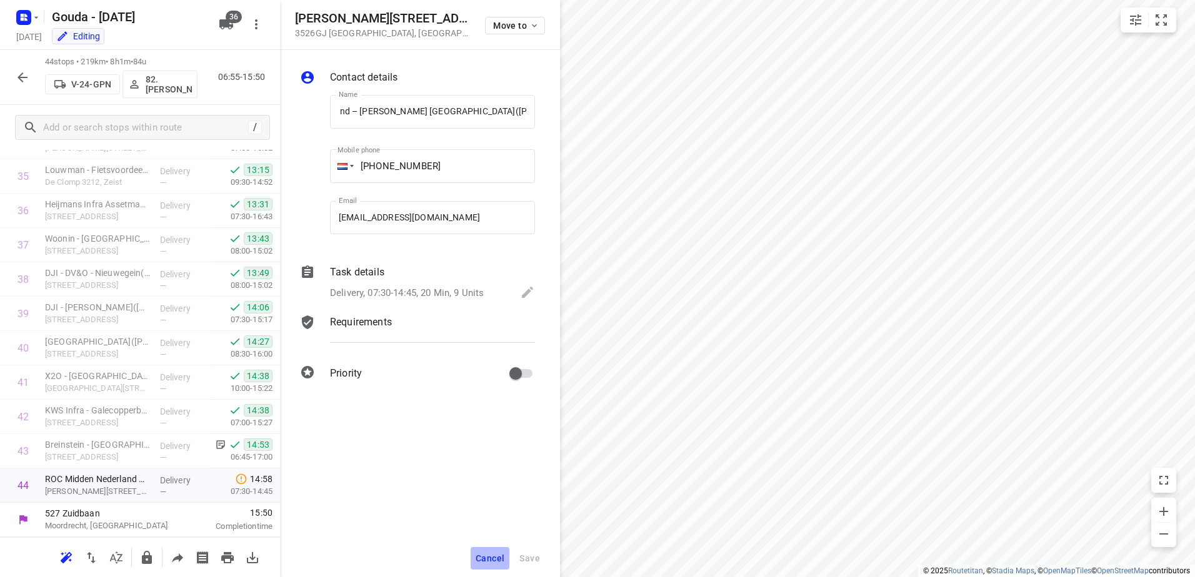
click at [504, 553] on button "Cancel" at bounding box center [490, 558] width 39 height 22
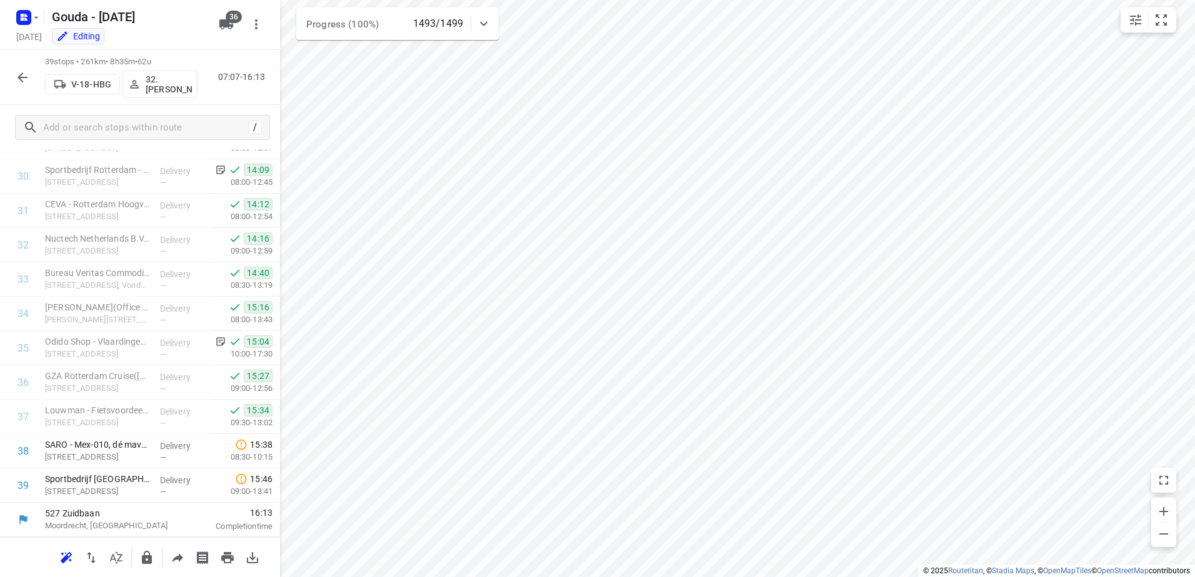
scroll to position [1050, 0]
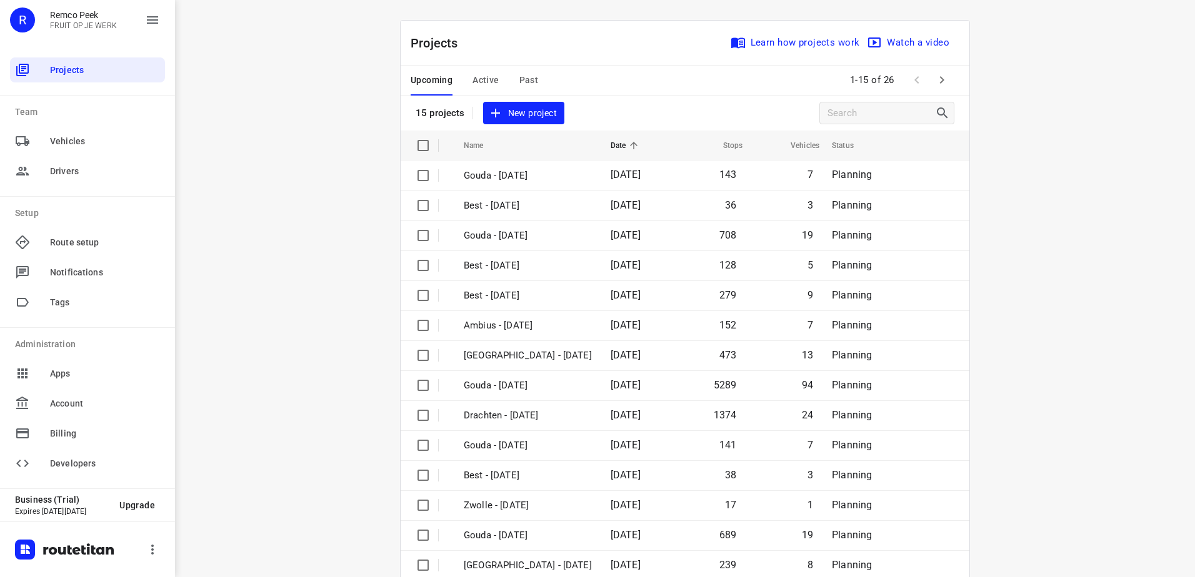
click at [476, 81] on span "Active" at bounding box center [485, 80] width 26 height 16
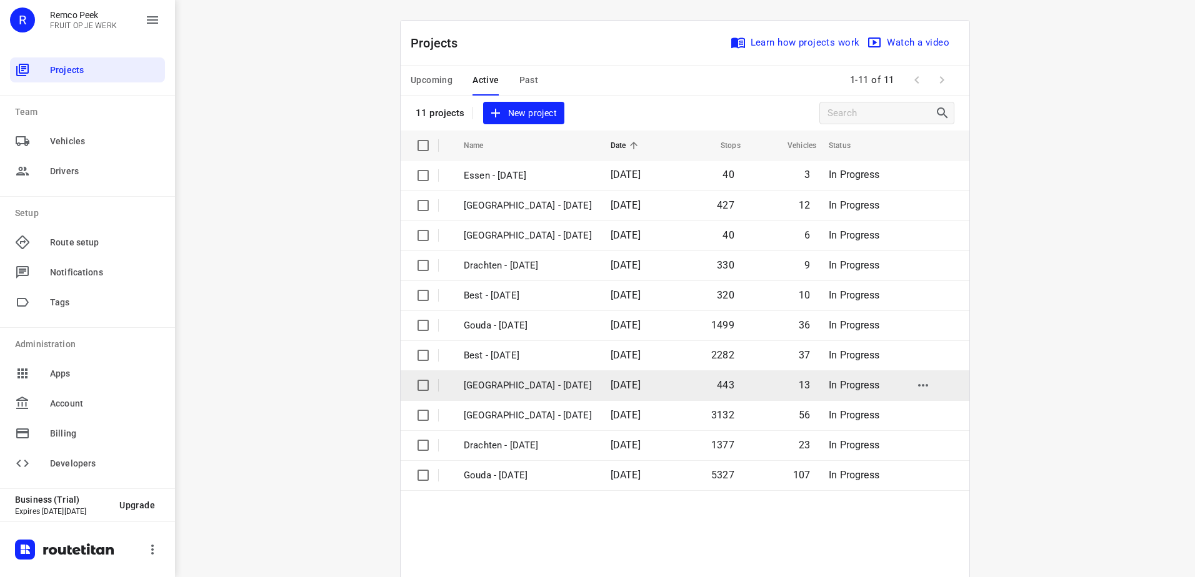
click at [534, 387] on p "[GEOGRAPHIC_DATA] - [DATE]" at bounding box center [528, 386] width 128 height 14
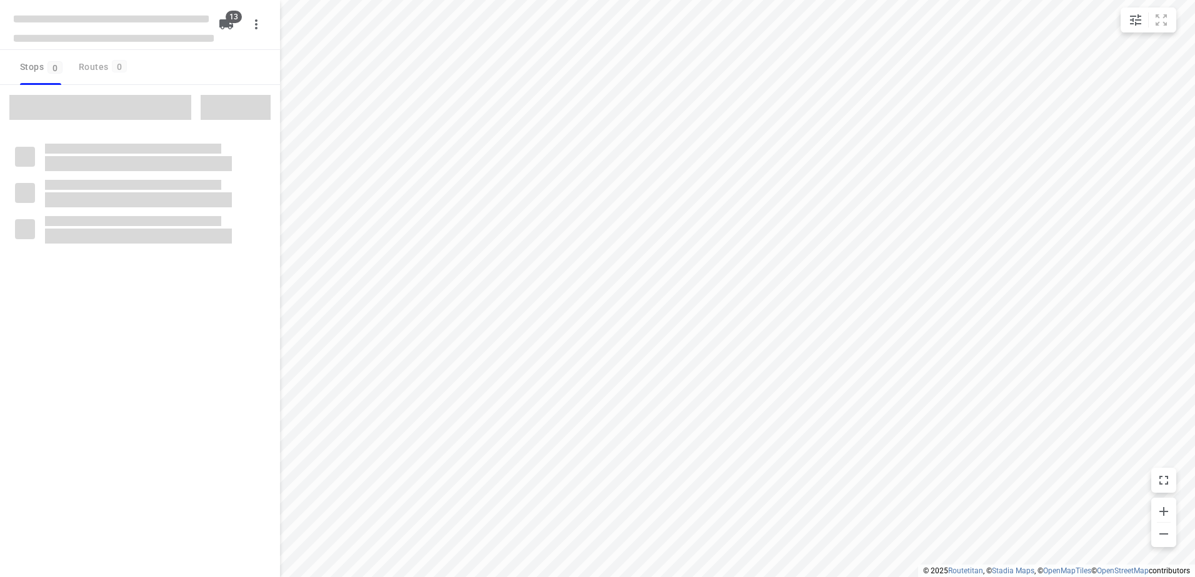
checkbox input "true"
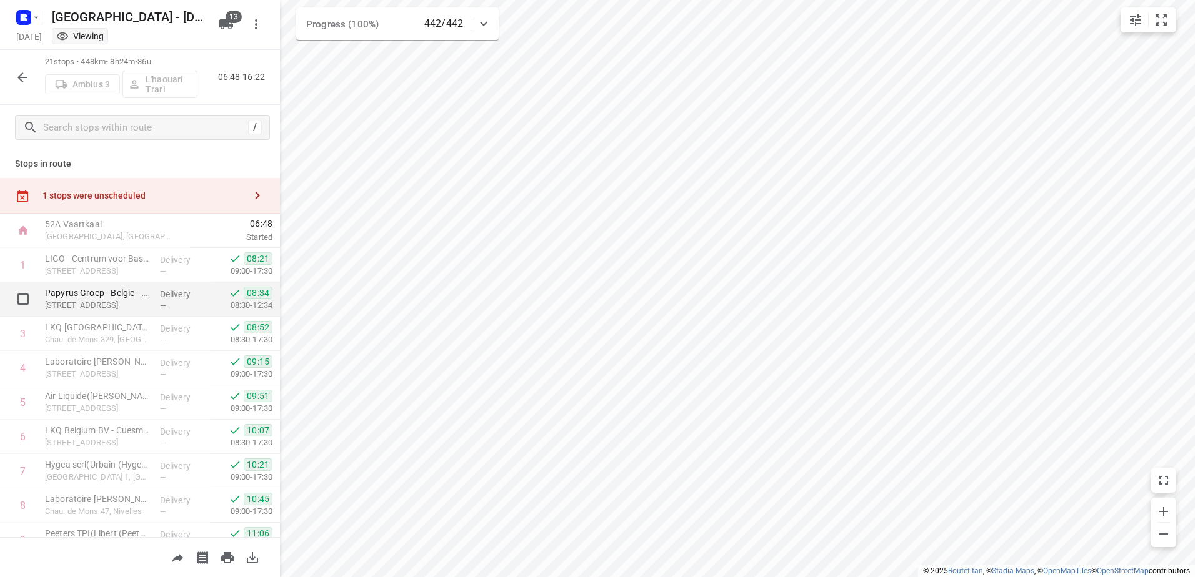
click at [178, 311] on div "Delivery —" at bounding box center [183, 299] width 56 height 34
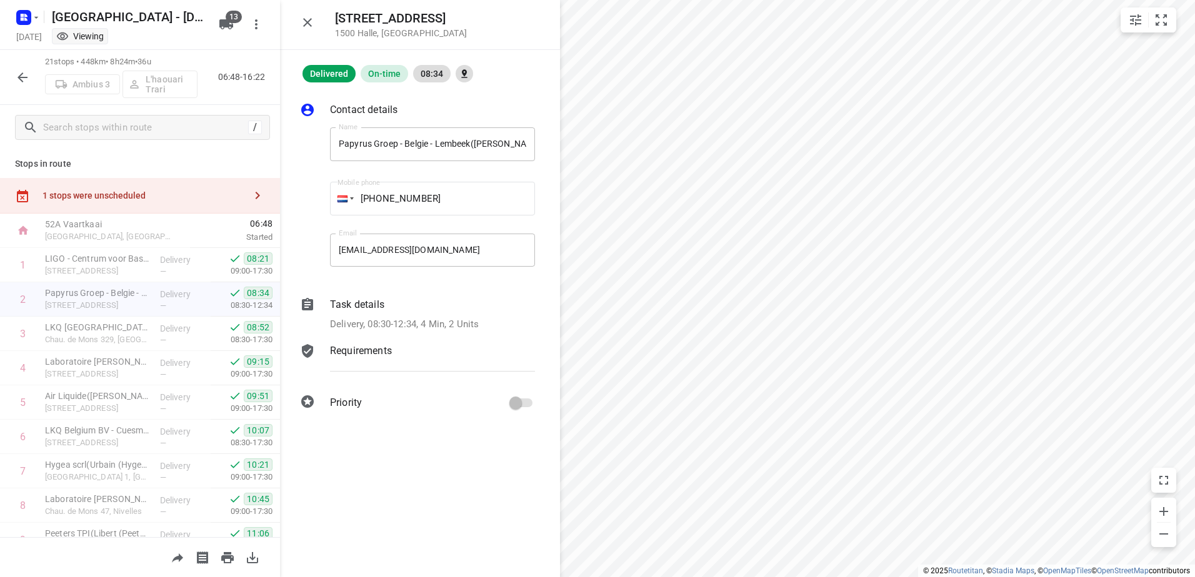
click at [379, 331] on p "Delivery, 08:30-12:34, 4 Min, 2 Units" at bounding box center [404, 324] width 149 height 14
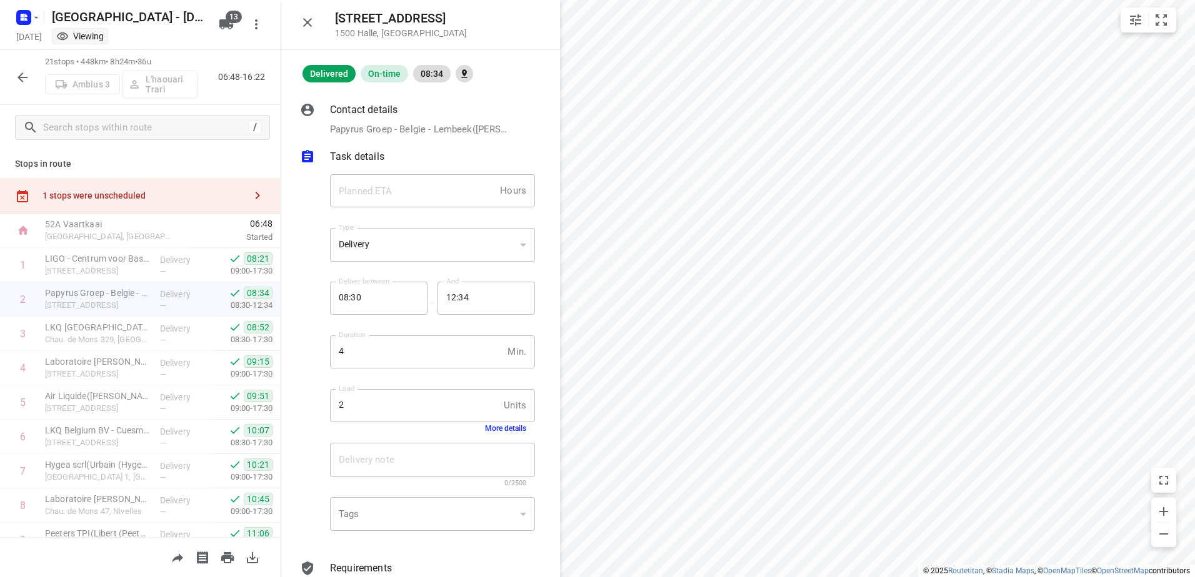
click at [507, 430] on div "Load 2 Units Load More details" at bounding box center [432, 411] width 205 height 44
click at [507, 437] on div "Delivery note x Delivery note 0/2500" at bounding box center [432, 465] width 215 height 59
click at [510, 430] on button "More details" at bounding box center [505, 428] width 41 height 9
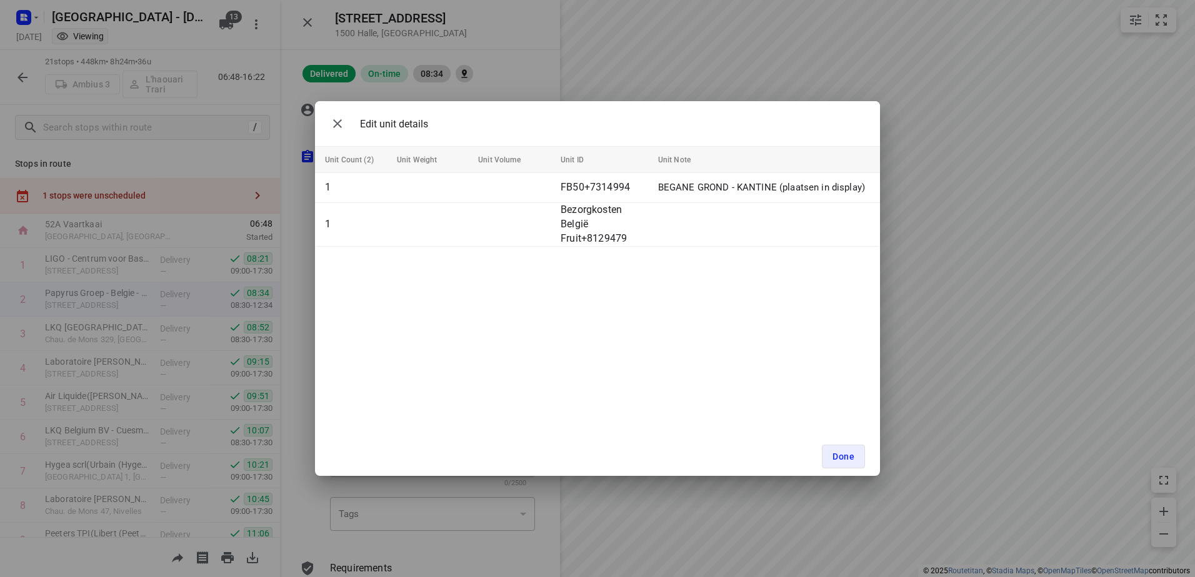
click at [324, 110] on div "Edit unit details" at bounding box center [597, 123] width 565 height 45
click at [334, 119] on icon "button" at bounding box center [337, 123] width 15 height 15
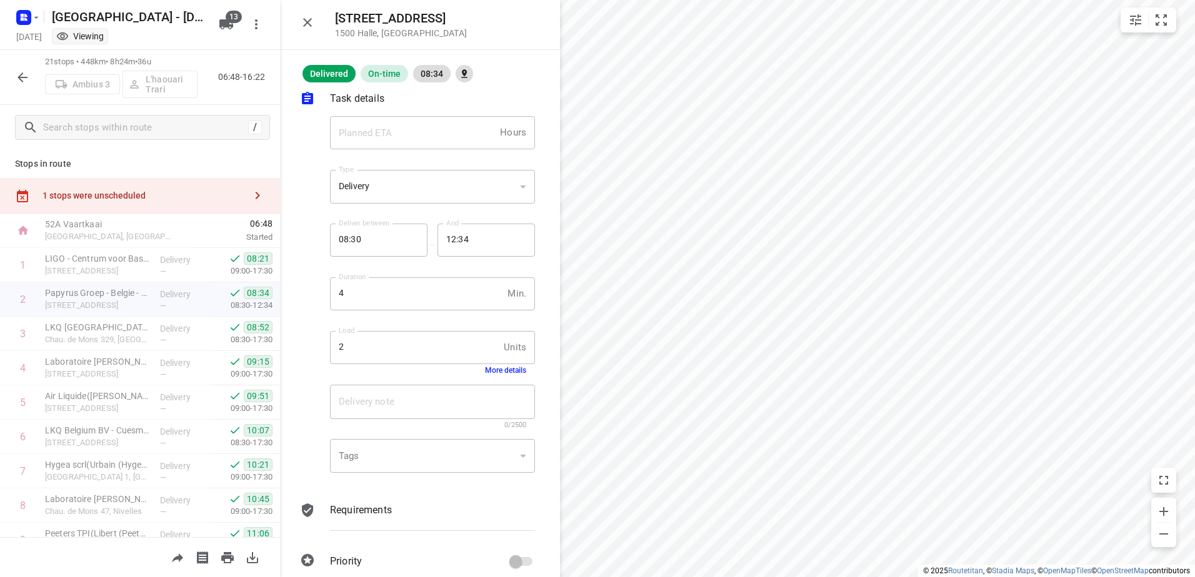
scroll to position [74, 0]
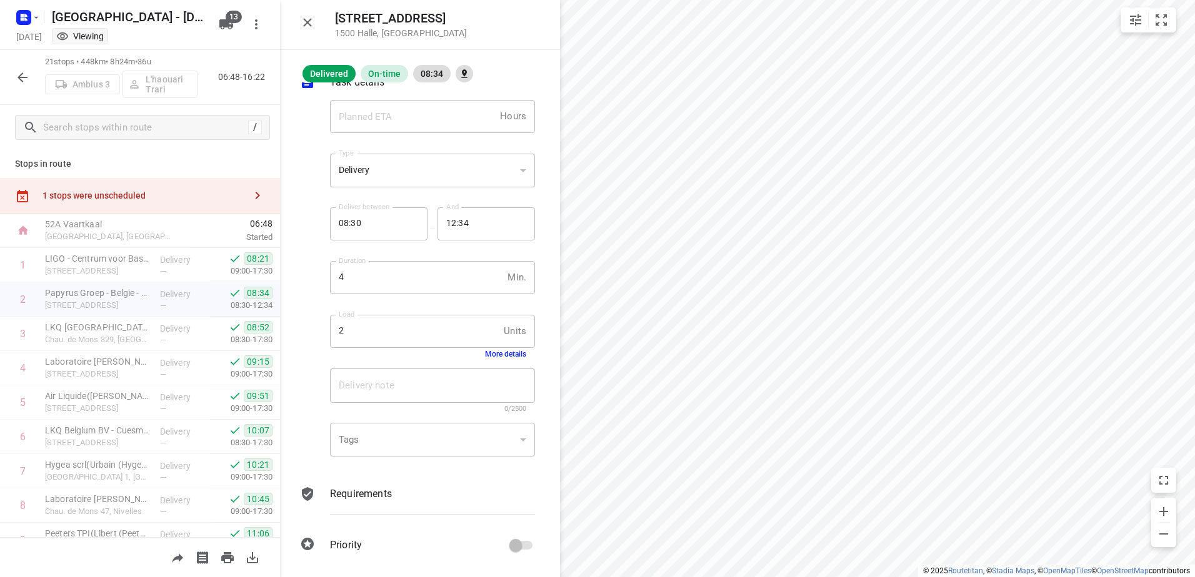
click at [315, 27] on button "button" at bounding box center [307, 22] width 25 height 25
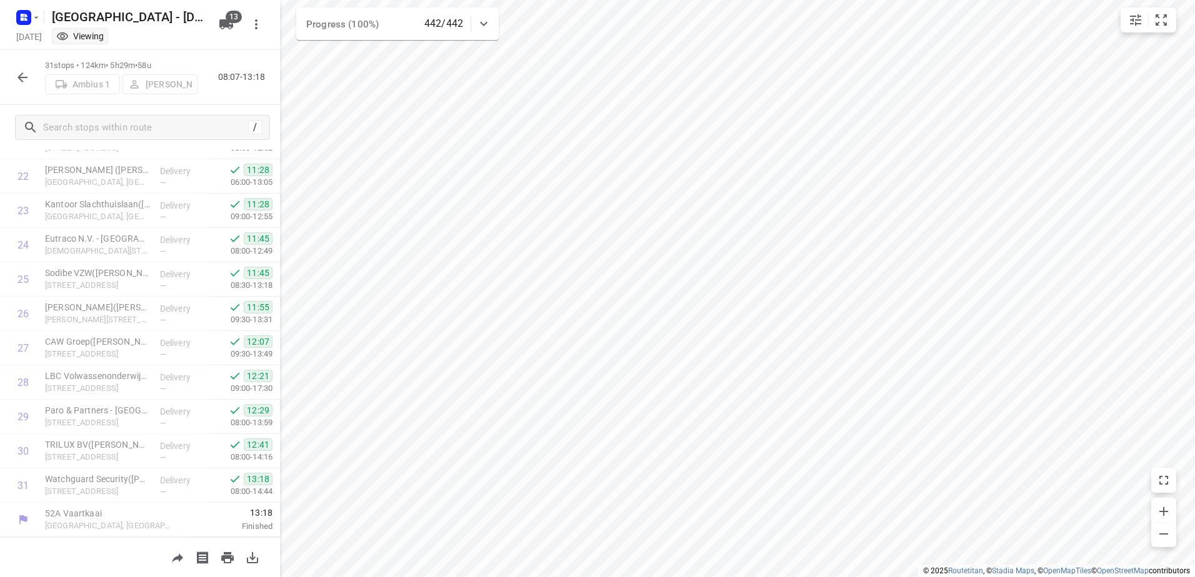
scroll to position [811, 0]
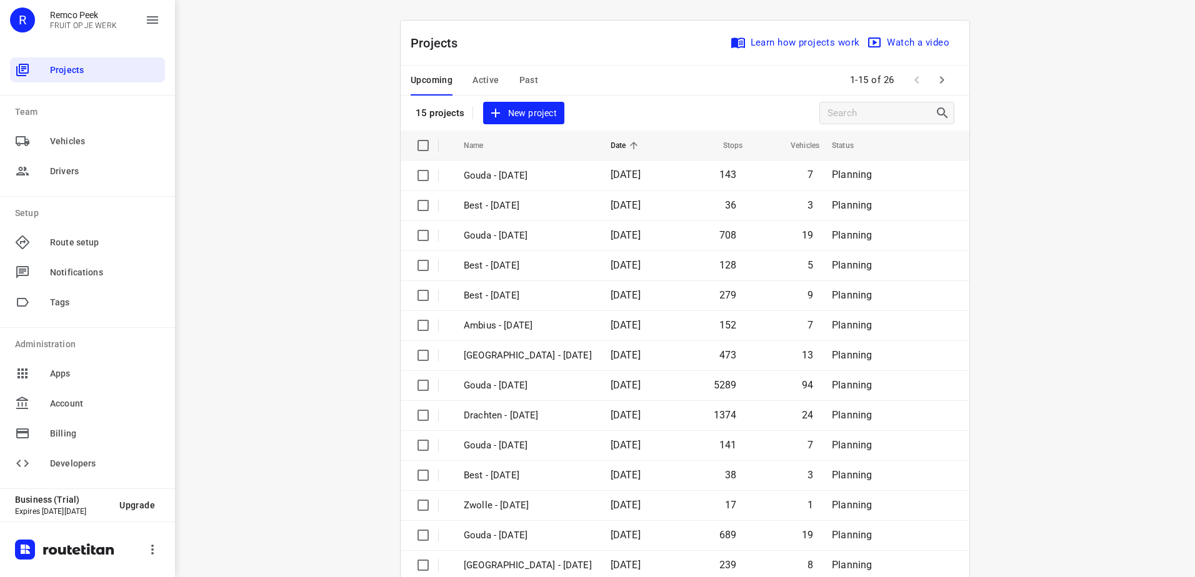
drag, startPoint x: 656, startPoint y: 92, endPoint x: 822, endPoint y: 80, distance: 166.7
click at [660, 89] on div "Upcoming Active Past 1-15 of 26" at bounding box center [685, 81] width 569 height 30
click at [534, 81] on div "Upcoming Active Past" at bounding box center [484, 81] width 147 height 30
click at [519, 85] on span "Past" at bounding box center [528, 80] width 19 height 16
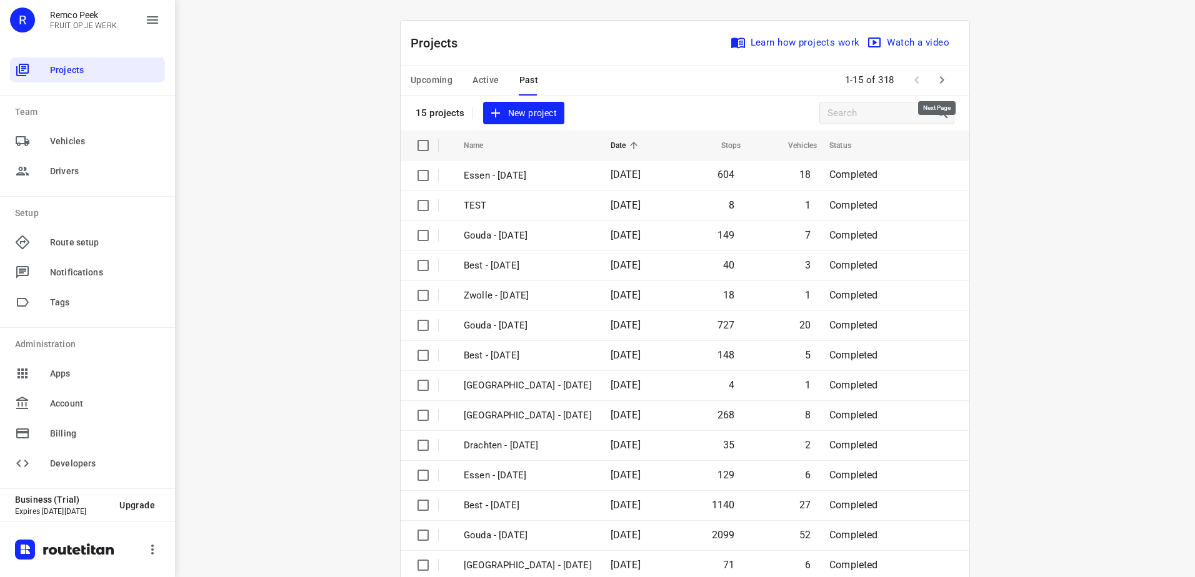
click at [934, 81] on icon "button" at bounding box center [941, 79] width 15 height 15
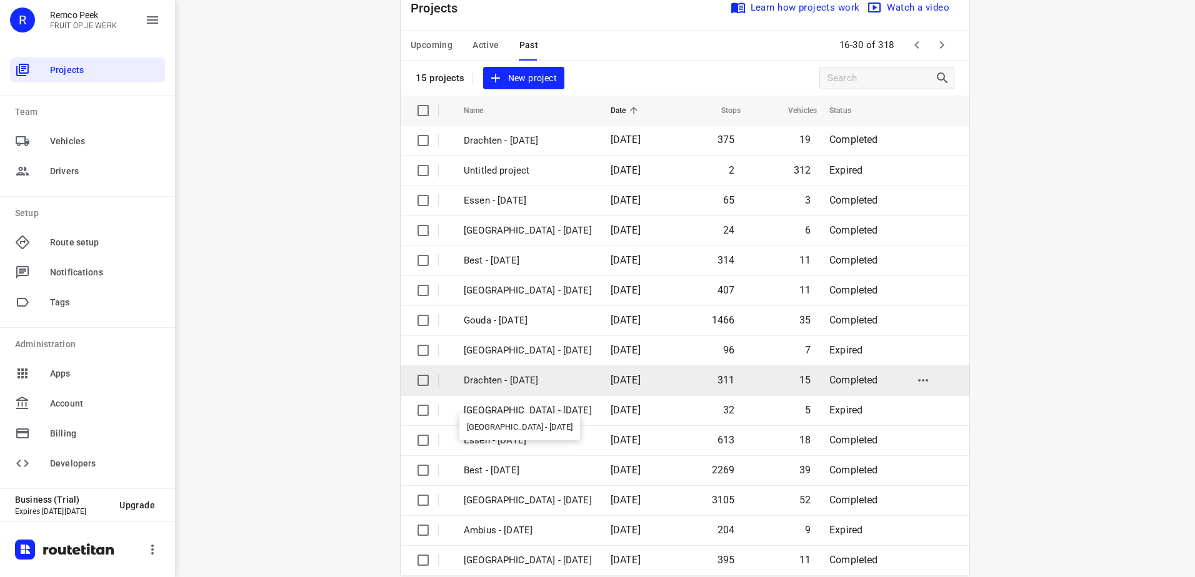
scroll to position [54, 0]
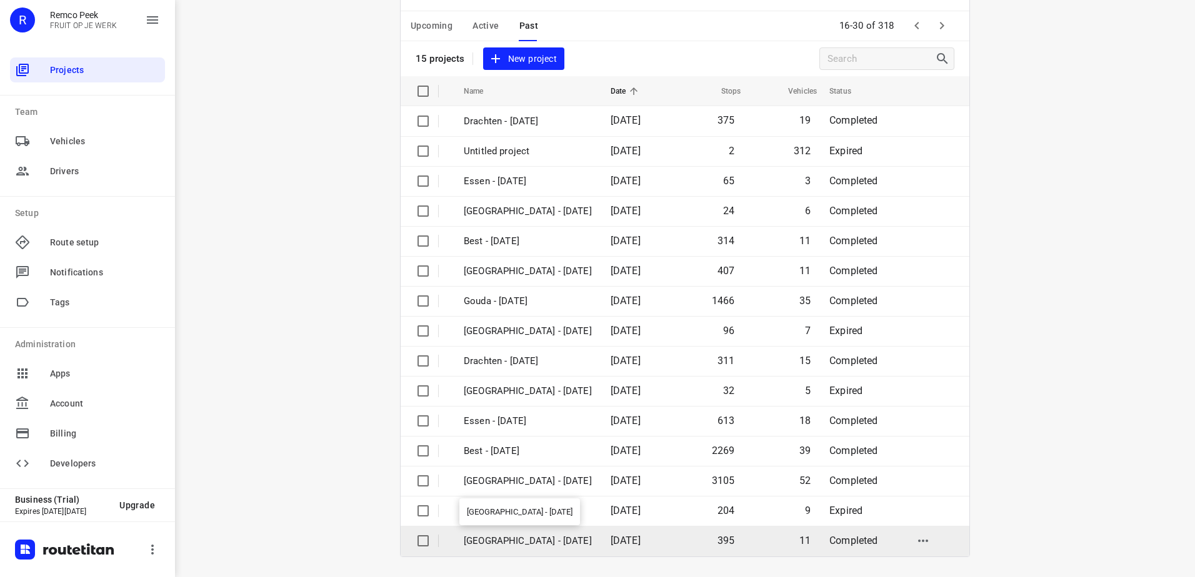
click at [541, 541] on p "[GEOGRAPHIC_DATA] - [DATE]" at bounding box center [528, 541] width 128 height 14
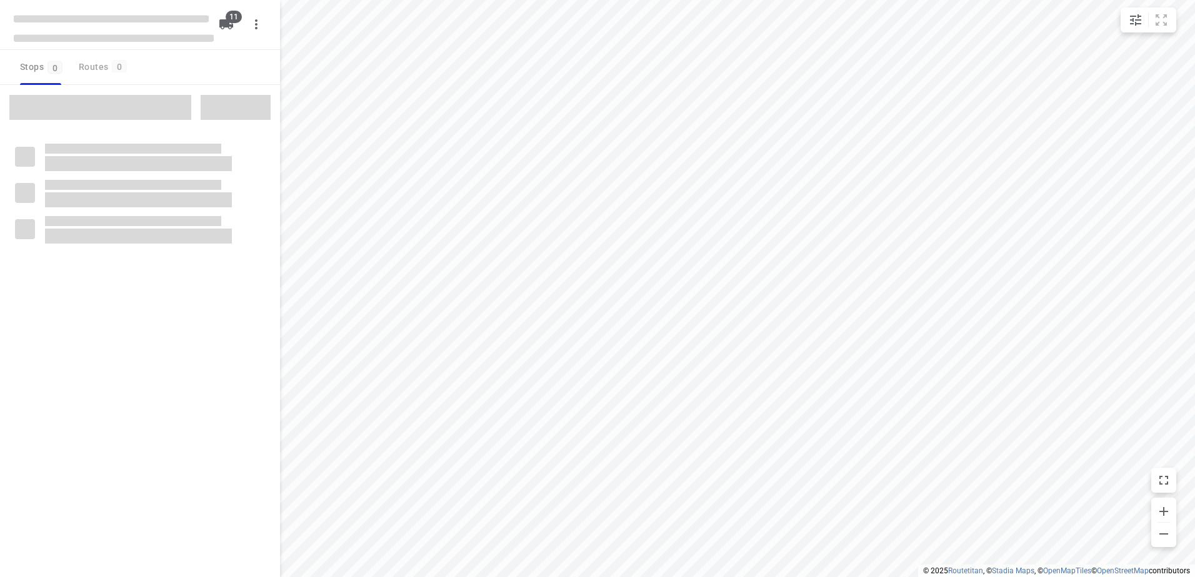
checkbox input "true"
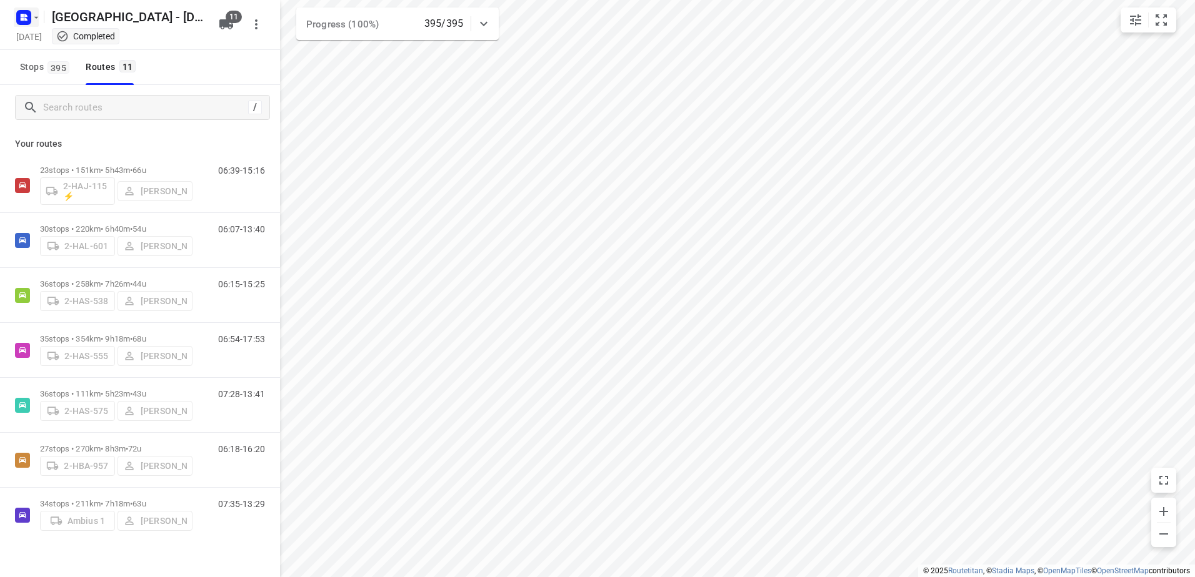
click at [19, 15] on rect "button" at bounding box center [23, 17] width 15 height 15
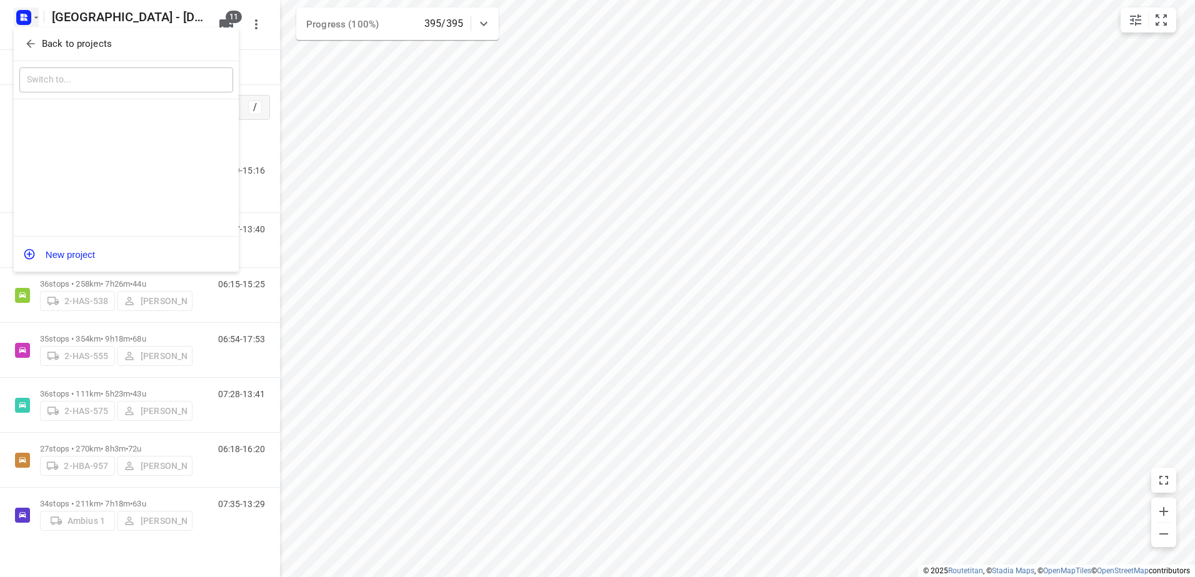
click at [55, 41] on p "Back to projects" at bounding box center [77, 44] width 70 height 14
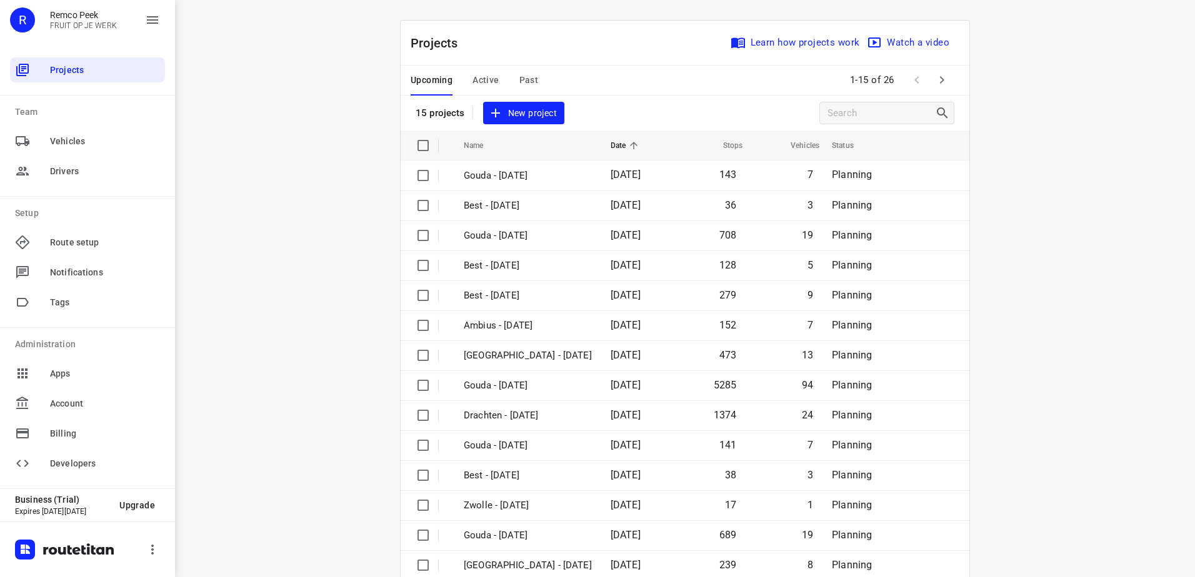
click at [486, 78] on span "Active" at bounding box center [485, 80] width 26 height 16
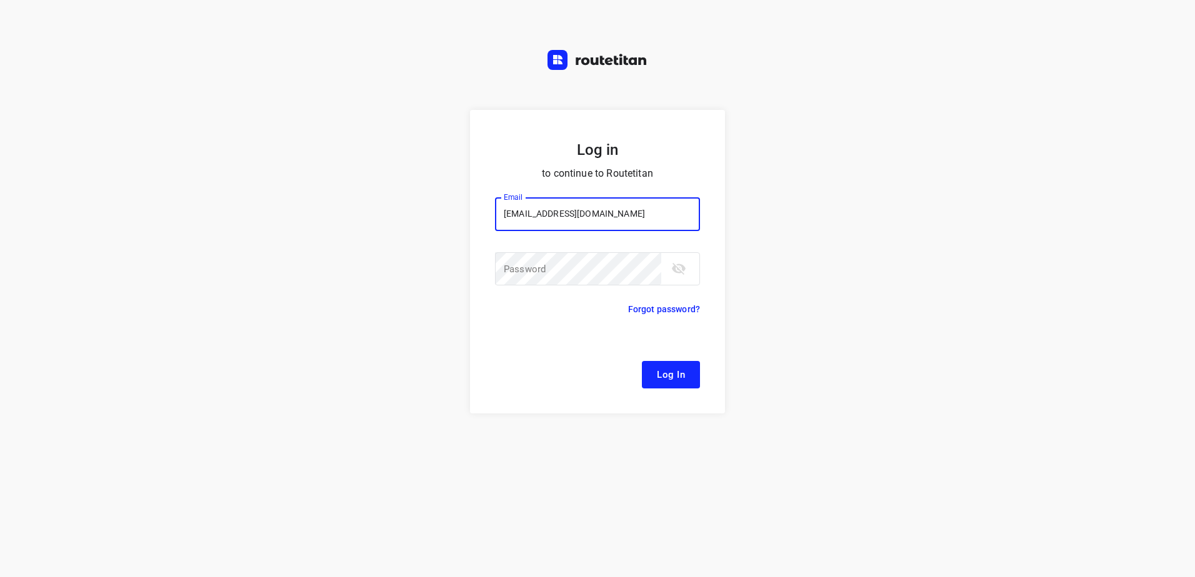
type input "[EMAIL_ADDRESS][DOMAIN_NAME]"
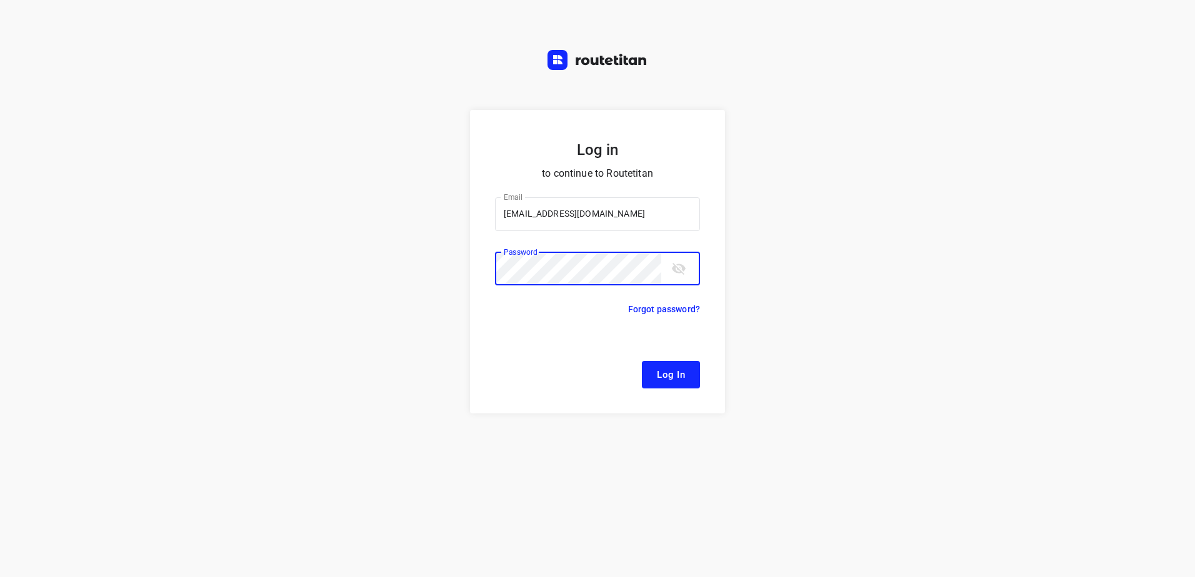
click at [642, 361] on button "Log In" at bounding box center [671, 374] width 58 height 27
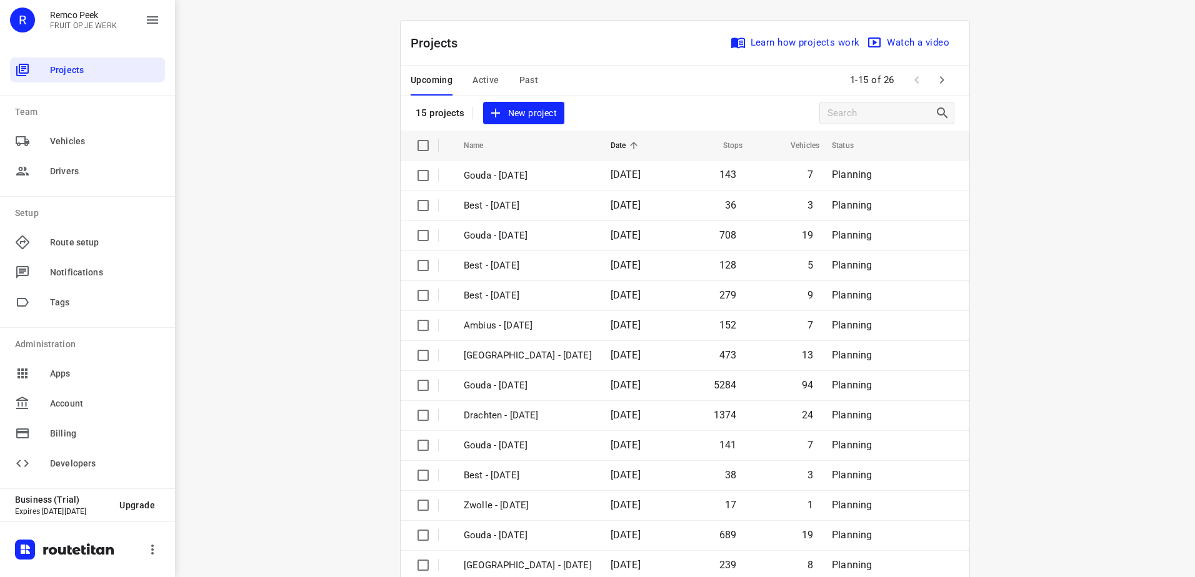
click at [477, 81] on span "Active" at bounding box center [485, 80] width 26 height 16
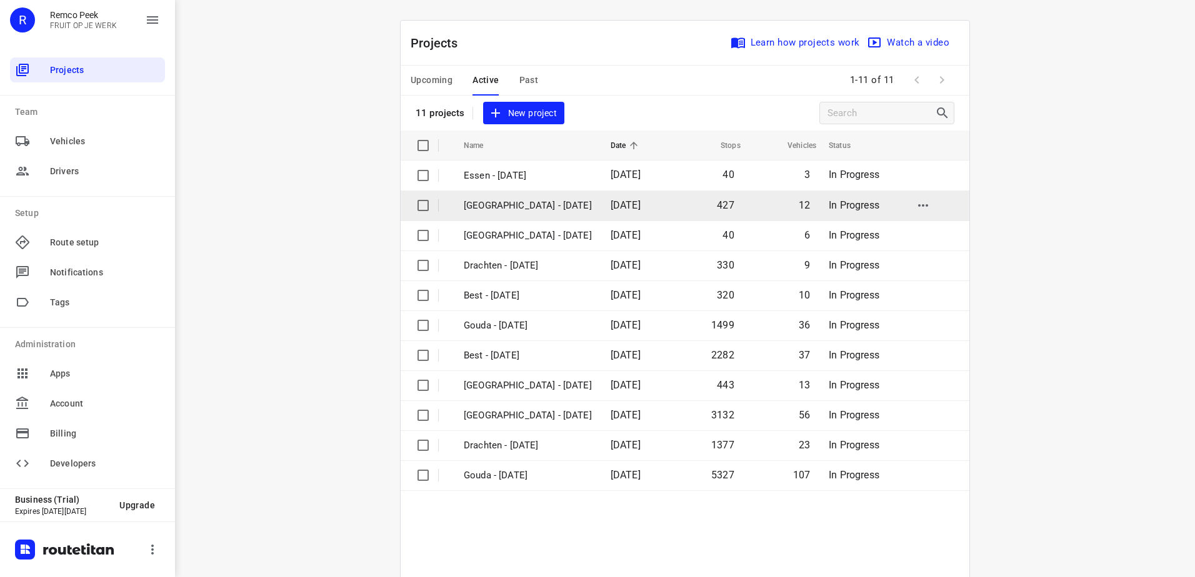
click at [524, 199] on p "[GEOGRAPHIC_DATA] - [DATE]" at bounding box center [528, 206] width 128 height 14
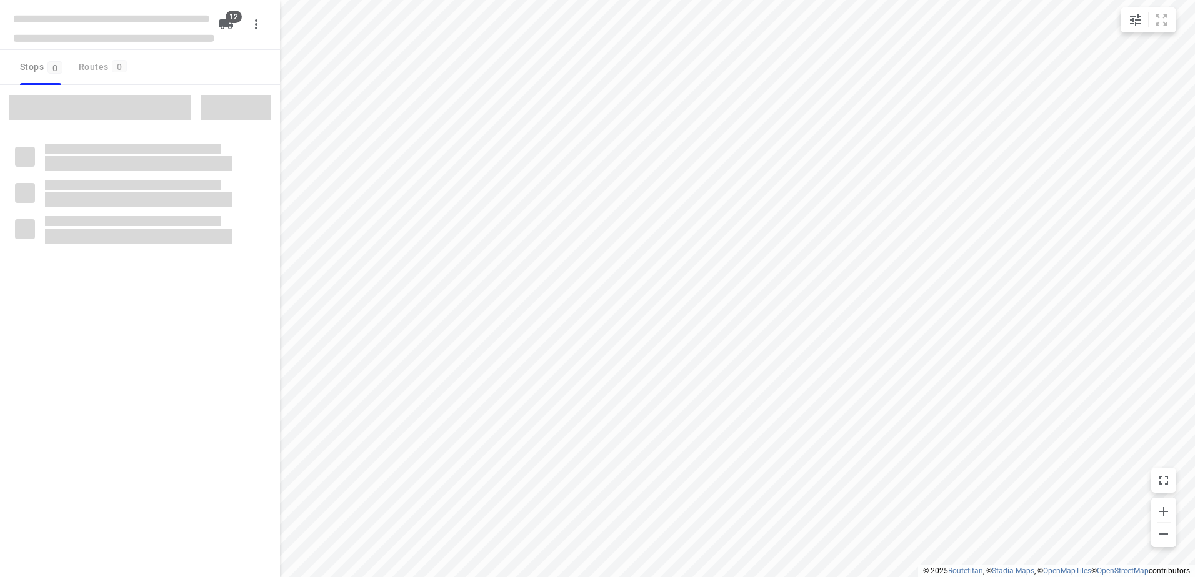
checkbox input "true"
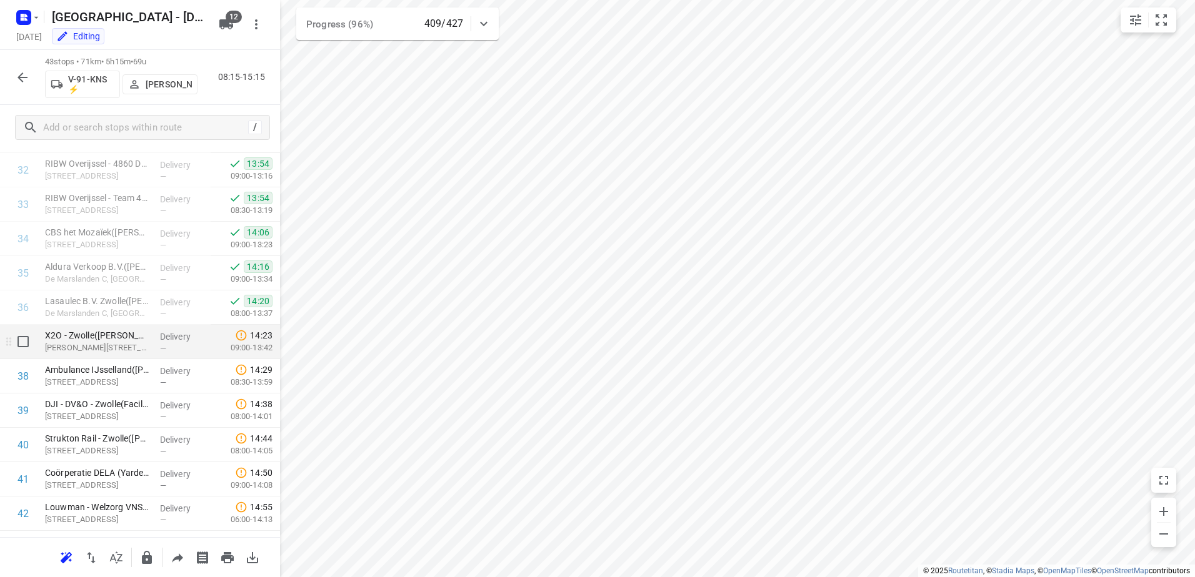
scroll to position [1187, 0]
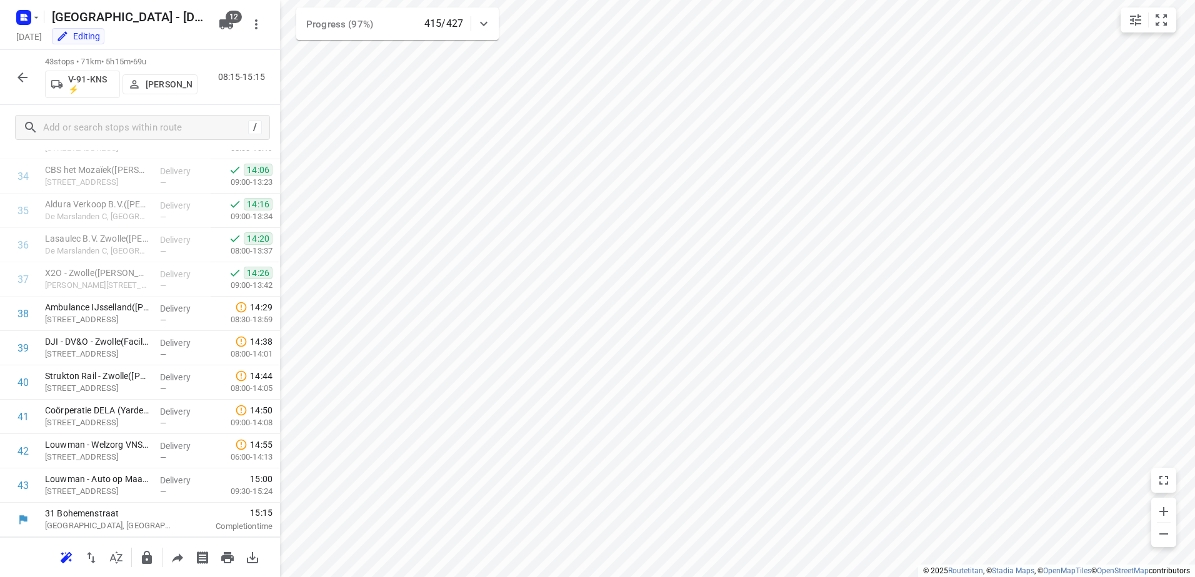
click at [24, 91] on div "43 stops • 71km • 5h15m • 69u V-91-KNS ⚡ [PERSON_NAME] 08:15-15:15" at bounding box center [140, 77] width 280 height 55
click at [13, 76] on button "button" at bounding box center [22, 77] width 25 height 25
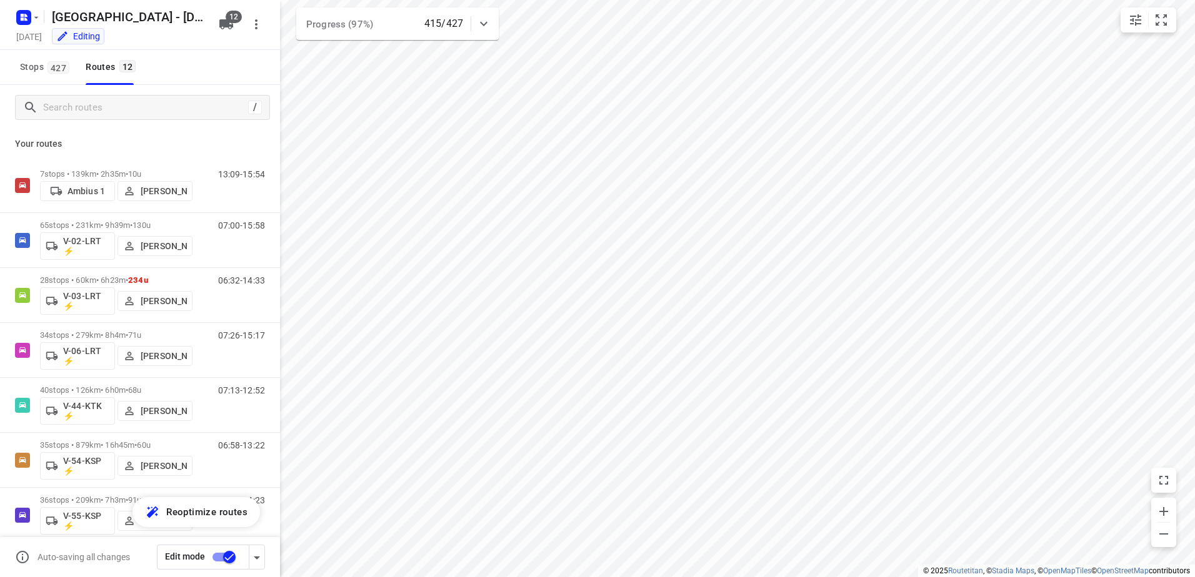
click at [275, 252] on div "i © 2025 Routetitan , © Stadia Maps , © OpenMapTiles © OpenStreetMap contributo…" at bounding box center [597, 288] width 1195 height 577
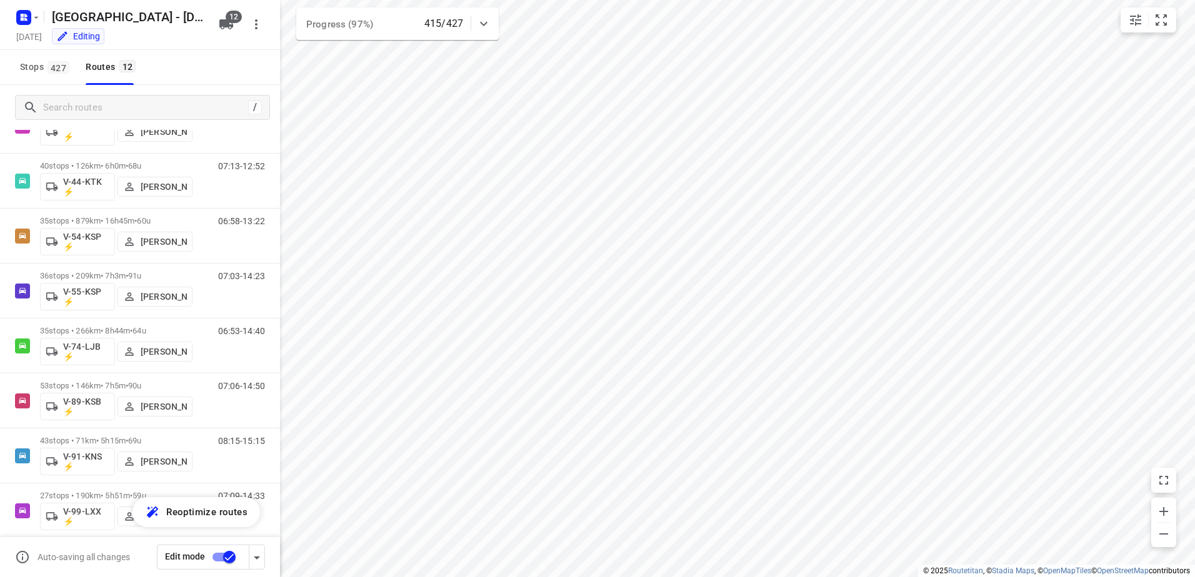
scroll to position [293, 0]
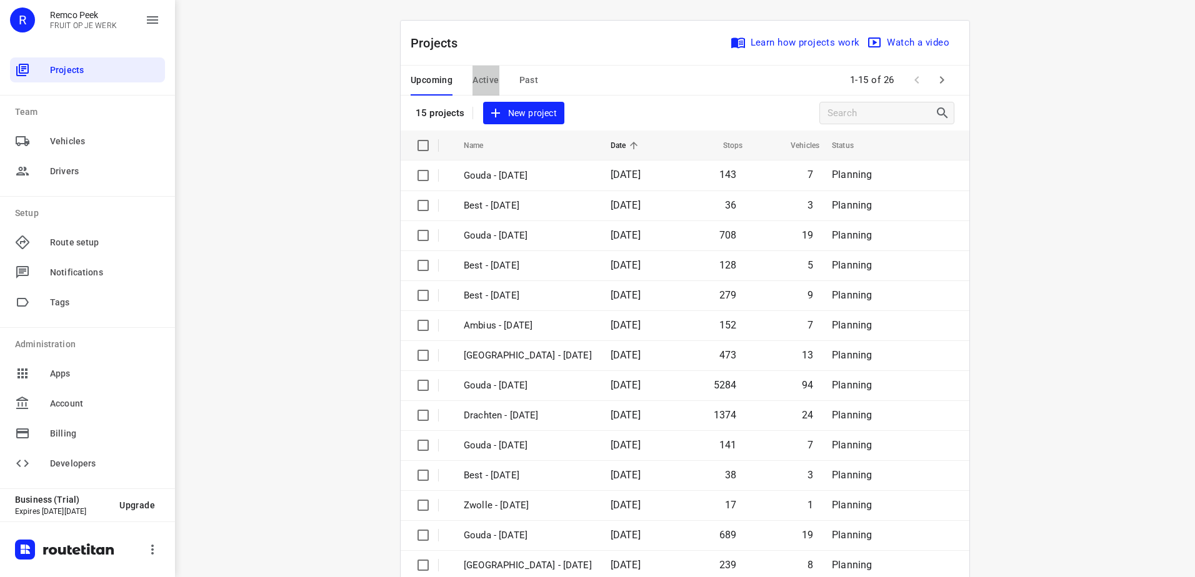
click at [476, 87] on span "Active" at bounding box center [485, 80] width 26 height 16
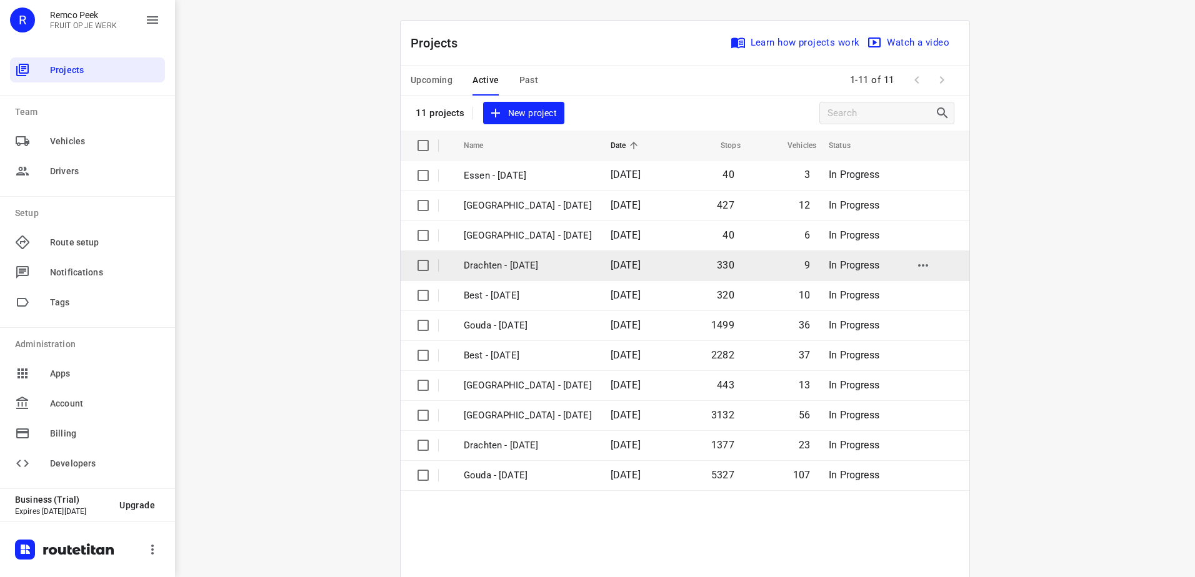
click at [534, 262] on p "Drachten - [DATE]" at bounding box center [528, 266] width 128 height 14
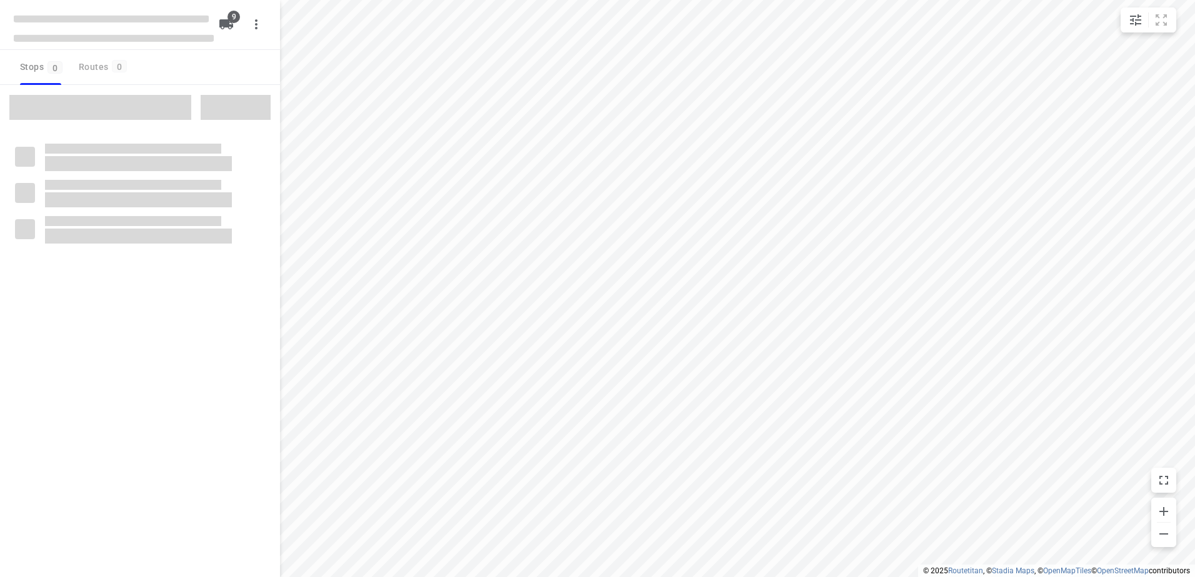
checkbox input "true"
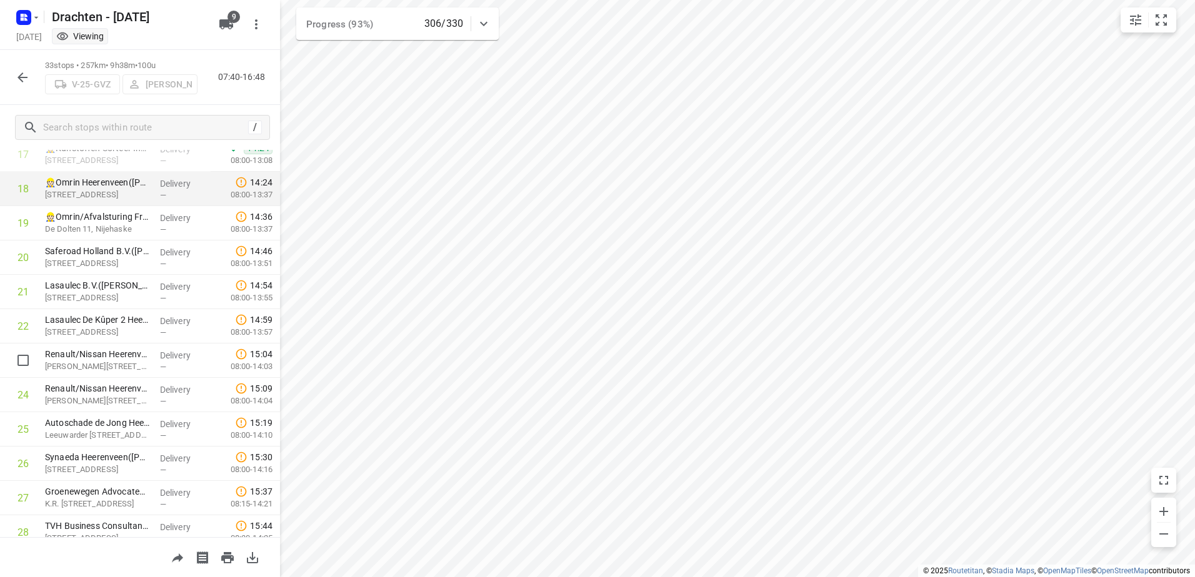
scroll to position [562, 0]
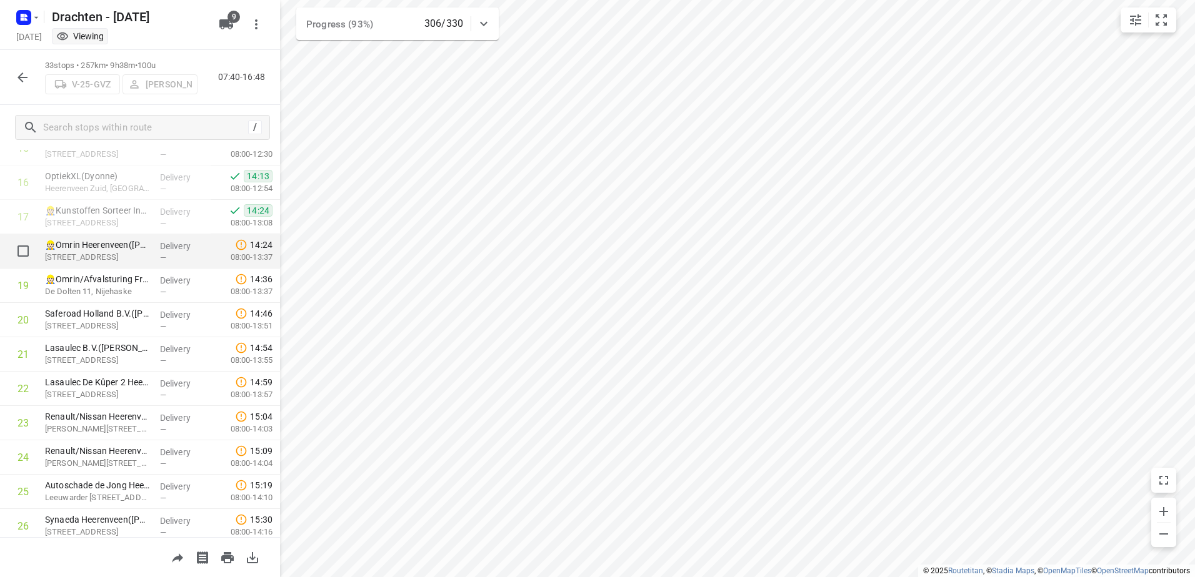
click at [160, 247] on p "Delivery" at bounding box center [183, 246] width 46 height 12
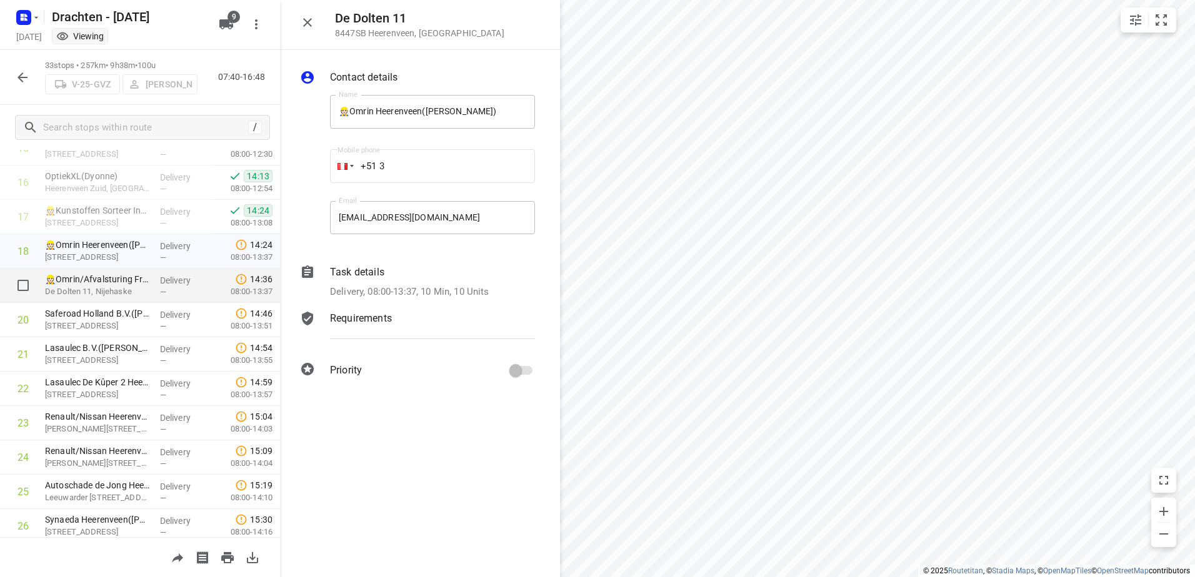
click at [169, 282] on p "Delivery" at bounding box center [183, 280] width 46 height 12
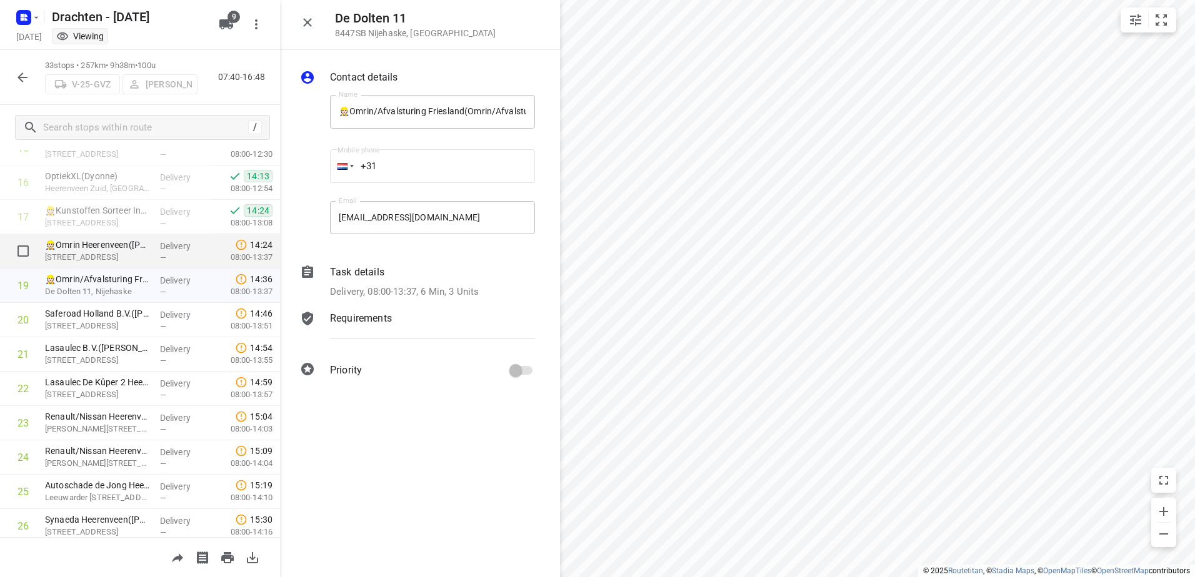
click at [171, 251] on p "Delivery" at bounding box center [183, 246] width 46 height 12
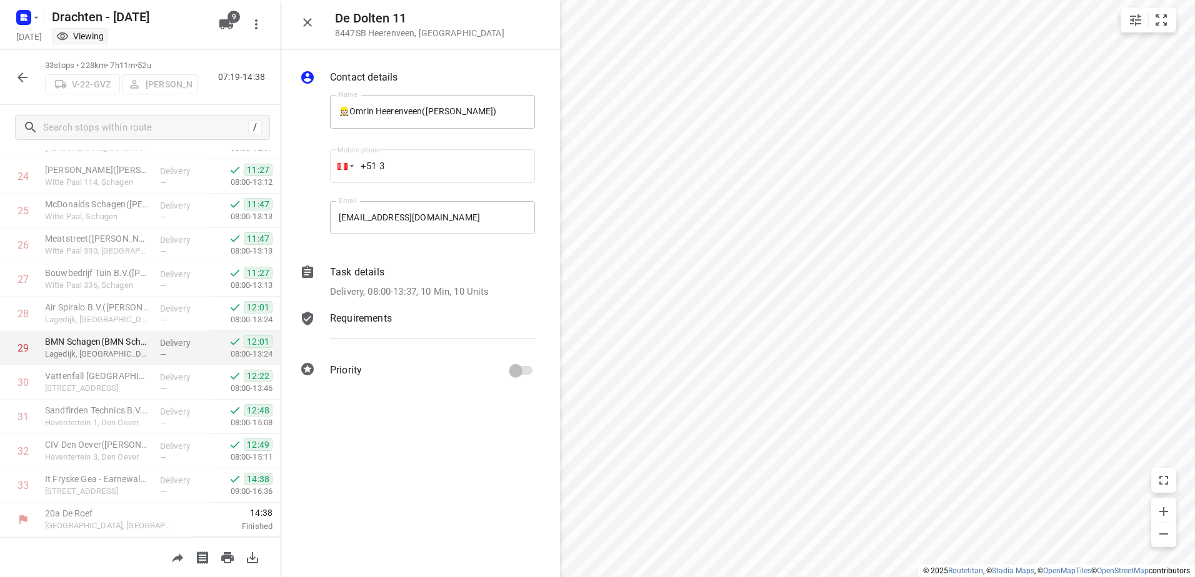
scroll to position [844, 0]
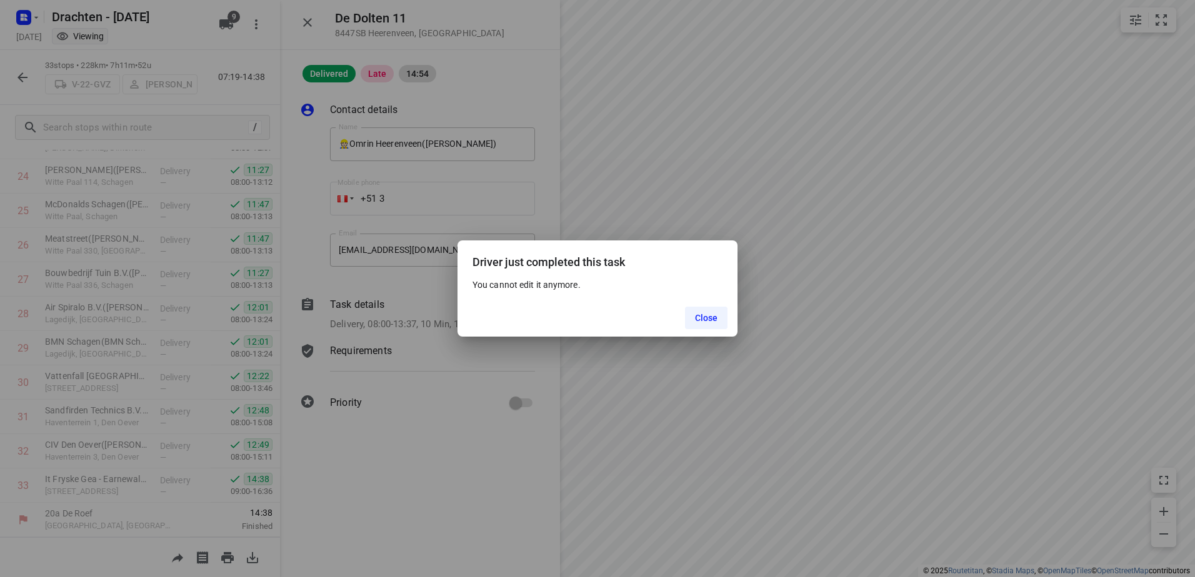
click at [706, 319] on span "Close" at bounding box center [706, 318] width 23 height 10
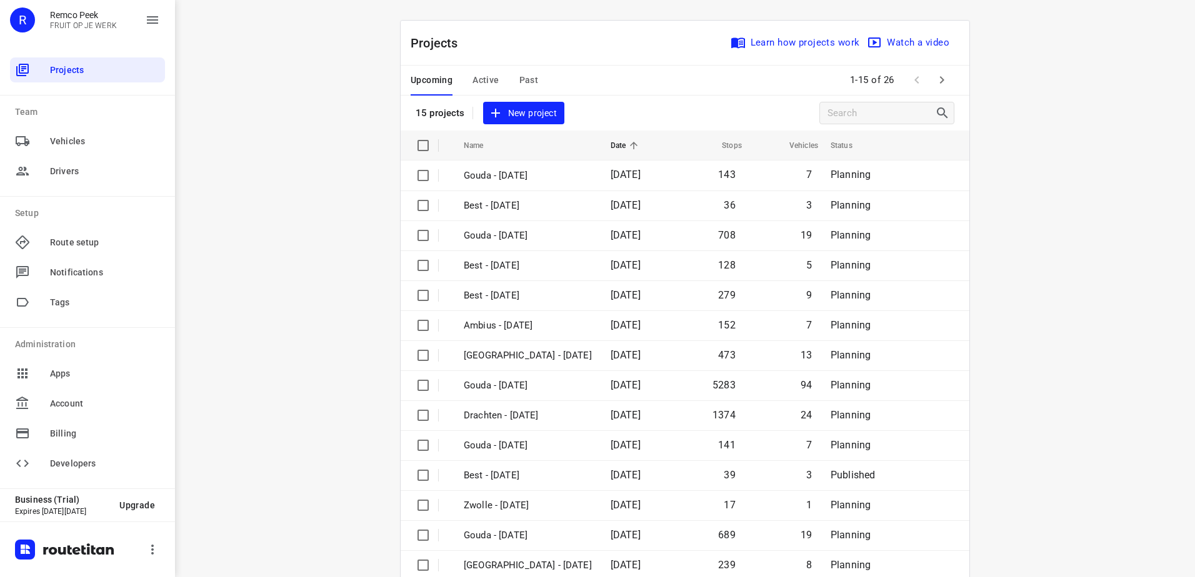
click at [519, 77] on span "Past" at bounding box center [528, 80] width 19 height 16
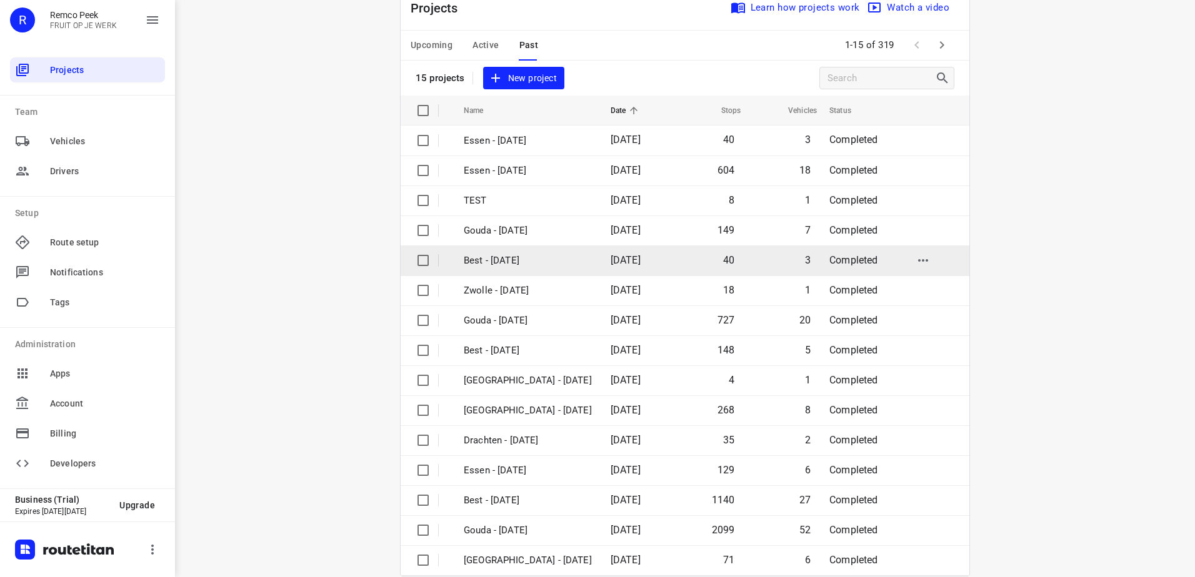
scroll to position [54, 0]
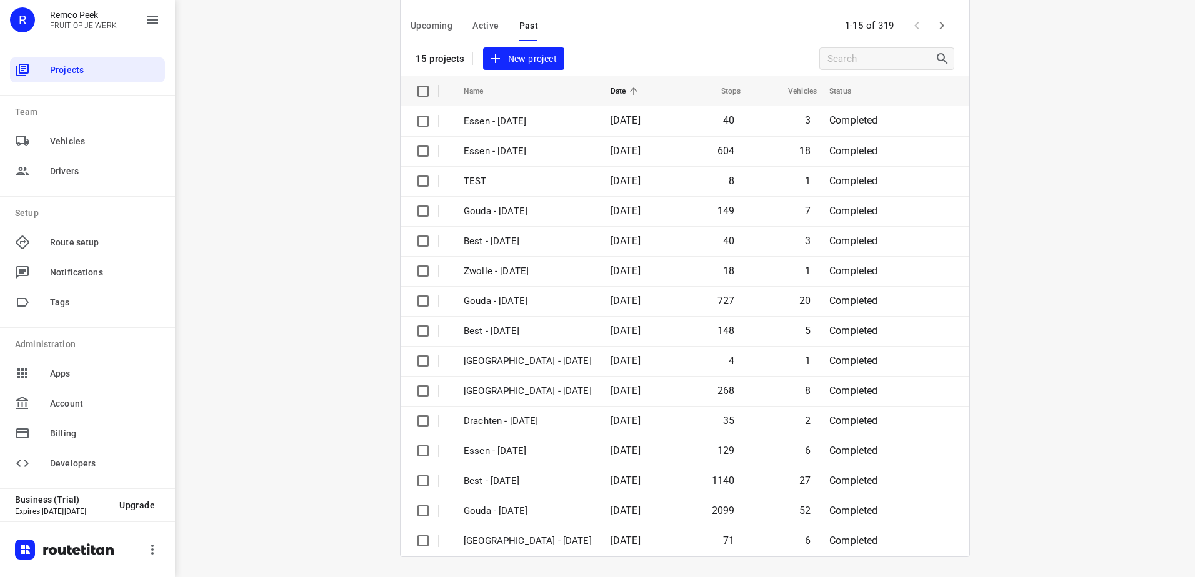
click at [934, 26] on icon "button" at bounding box center [941, 25] width 15 height 15
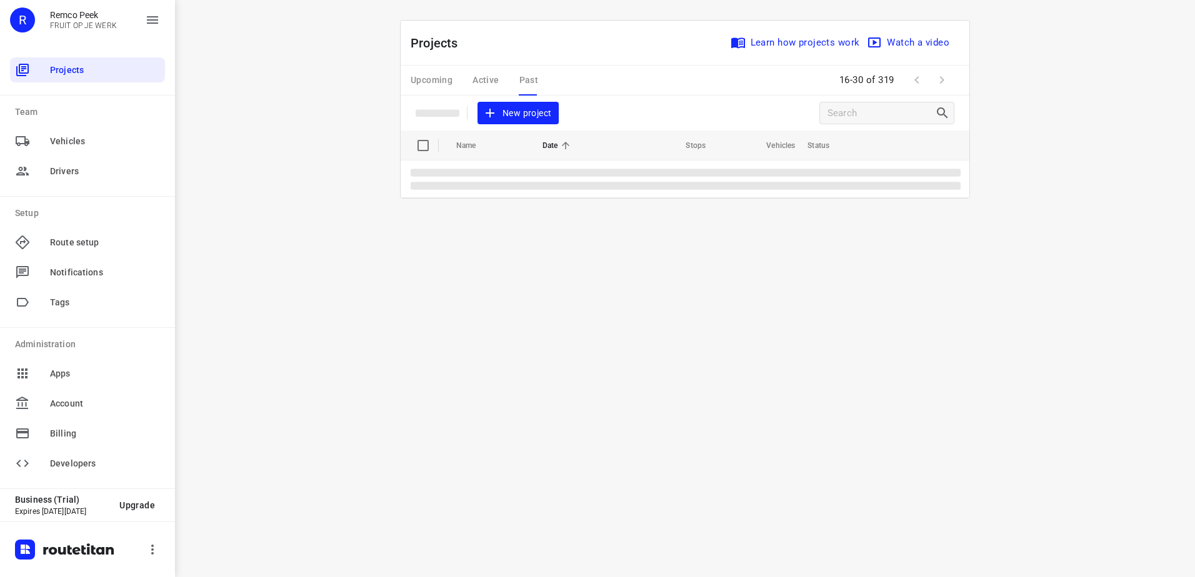
scroll to position [0, 0]
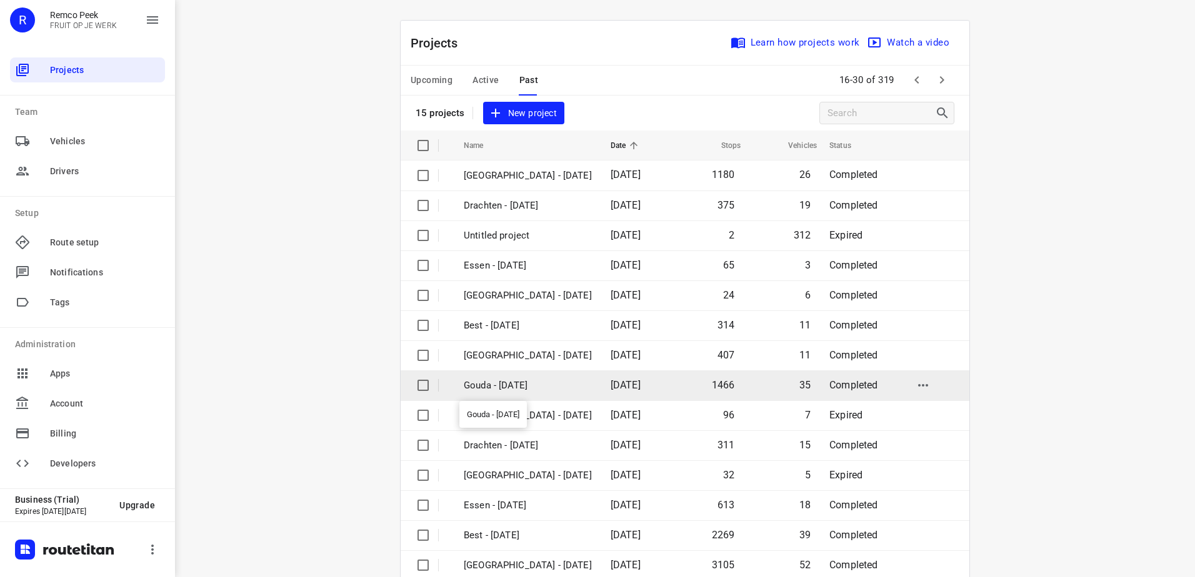
click at [568, 382] on p "Gouda - [DATE]" at bounding box center [528, 386] width 128 height 14
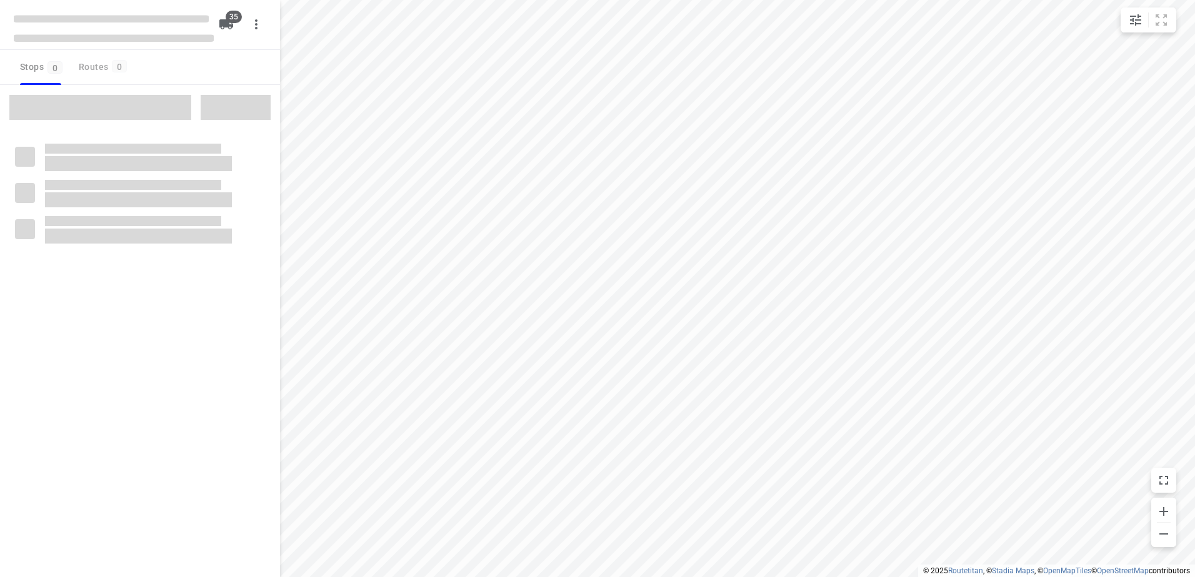
checkbox input "true"
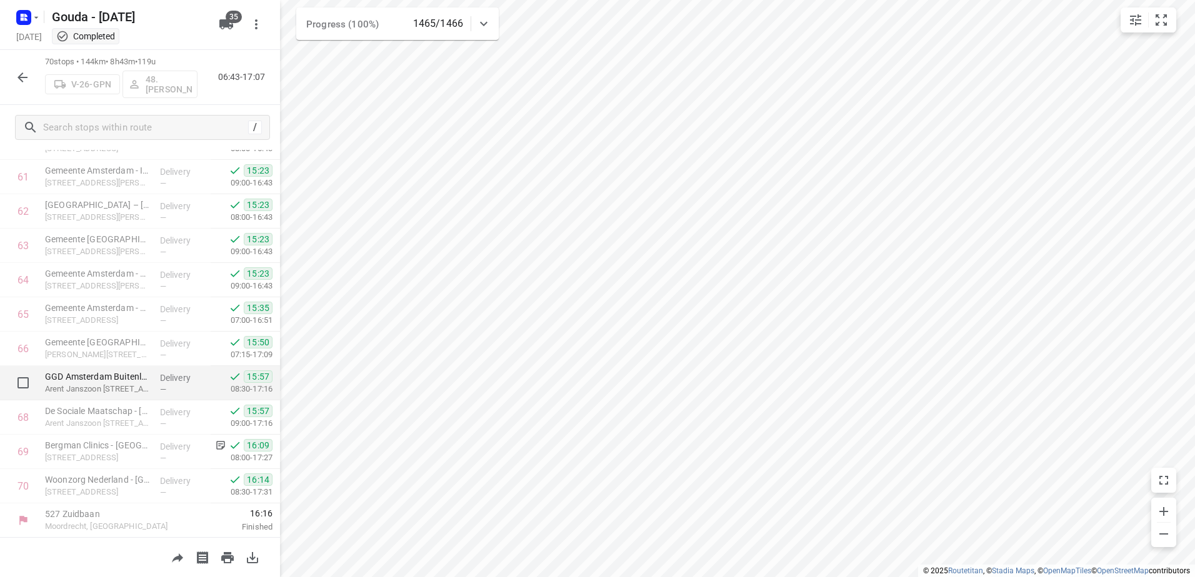
scroll to position [2115, 0]
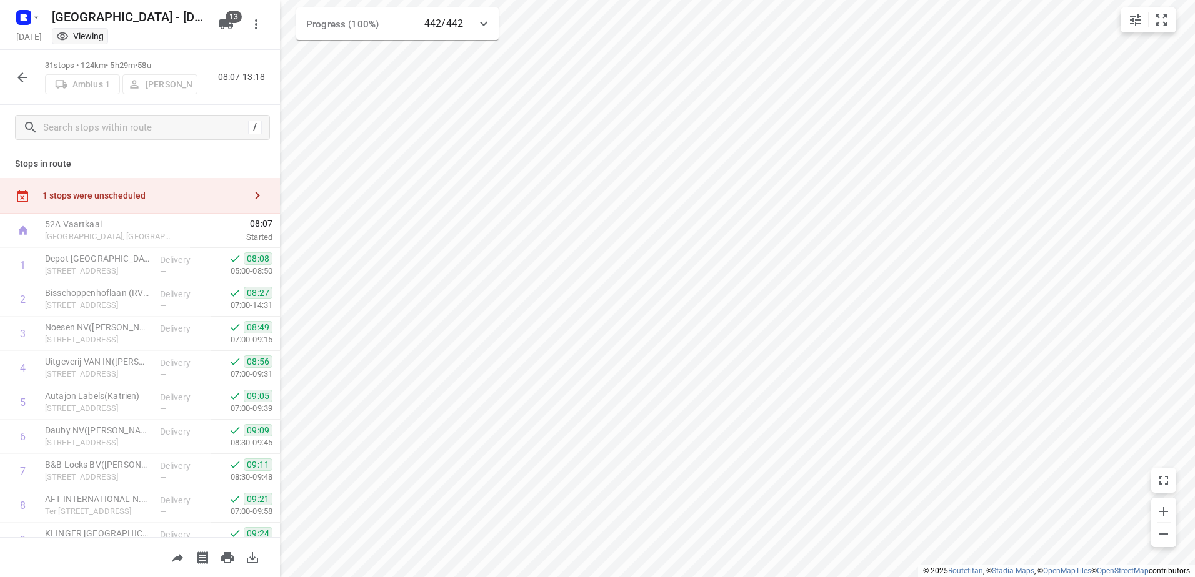
scroll to position [811, 0]
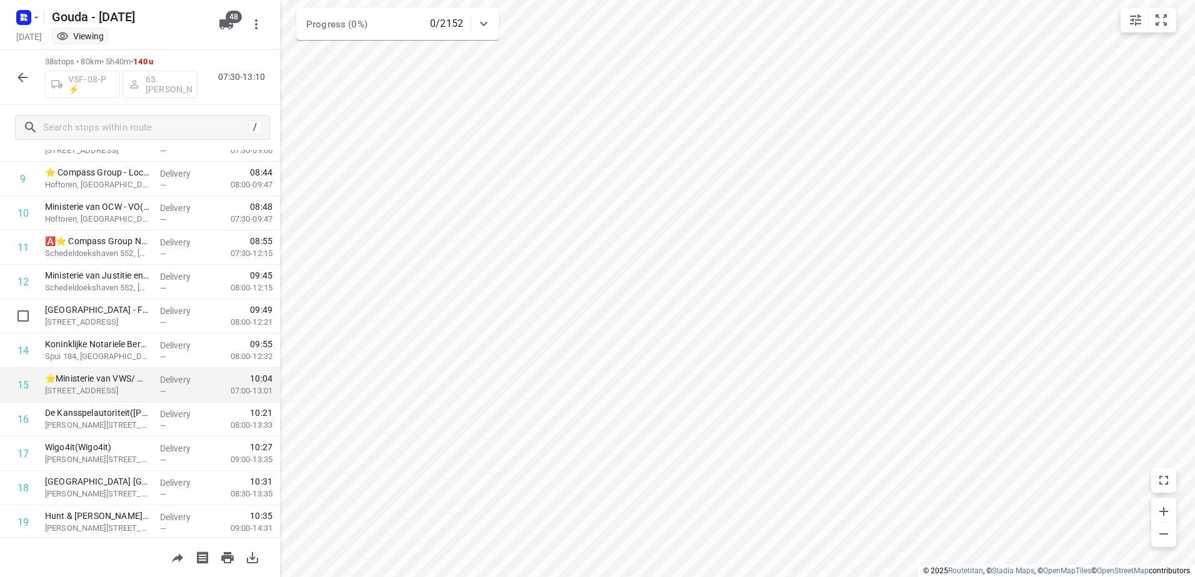
scroll to position [266, 0]
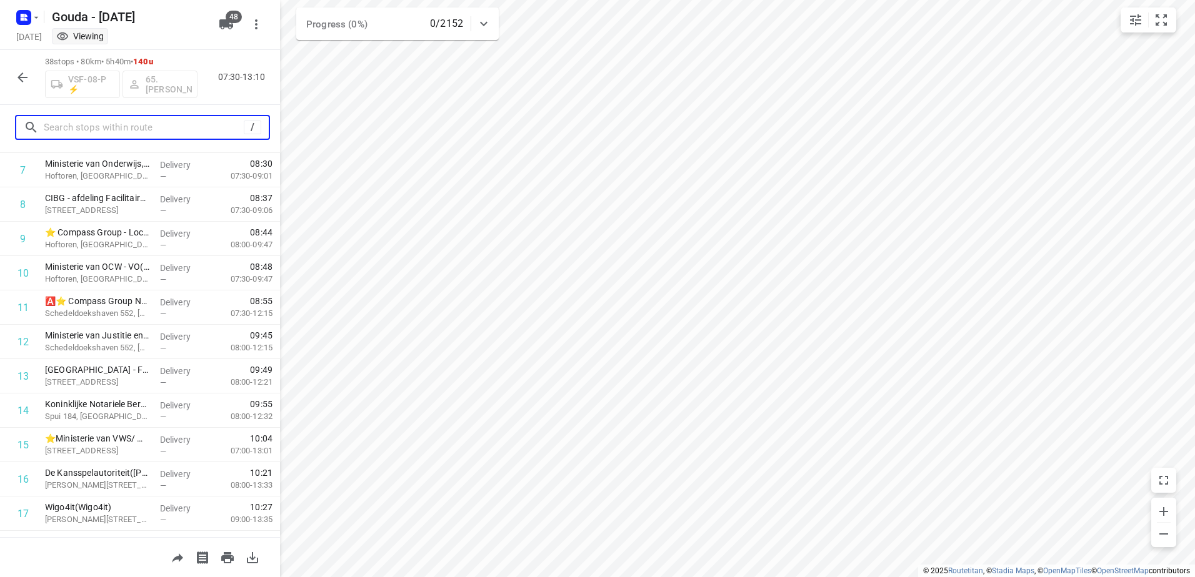
click at [135, 129] on input "text" at bounding box center [144, 127] width 200 height 19
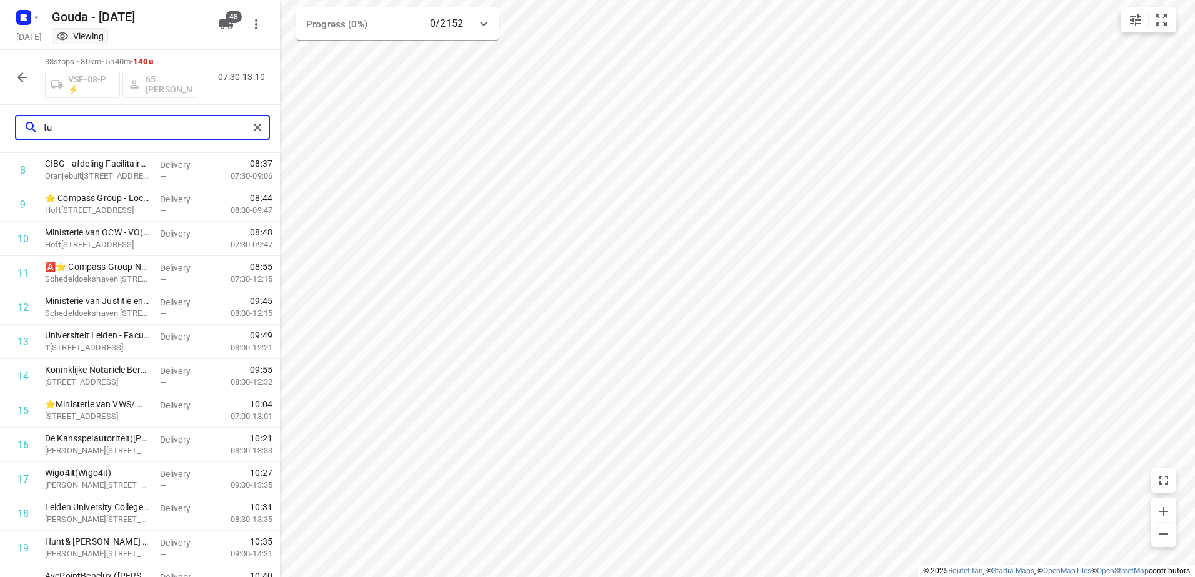
scroll to position [0, 0]
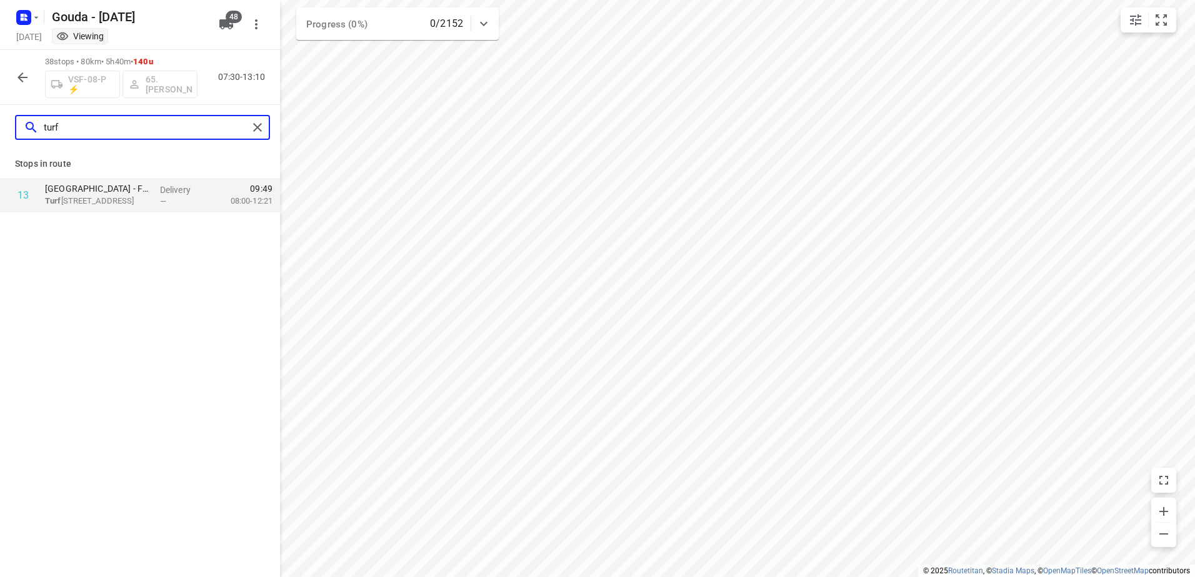
type input "turf"
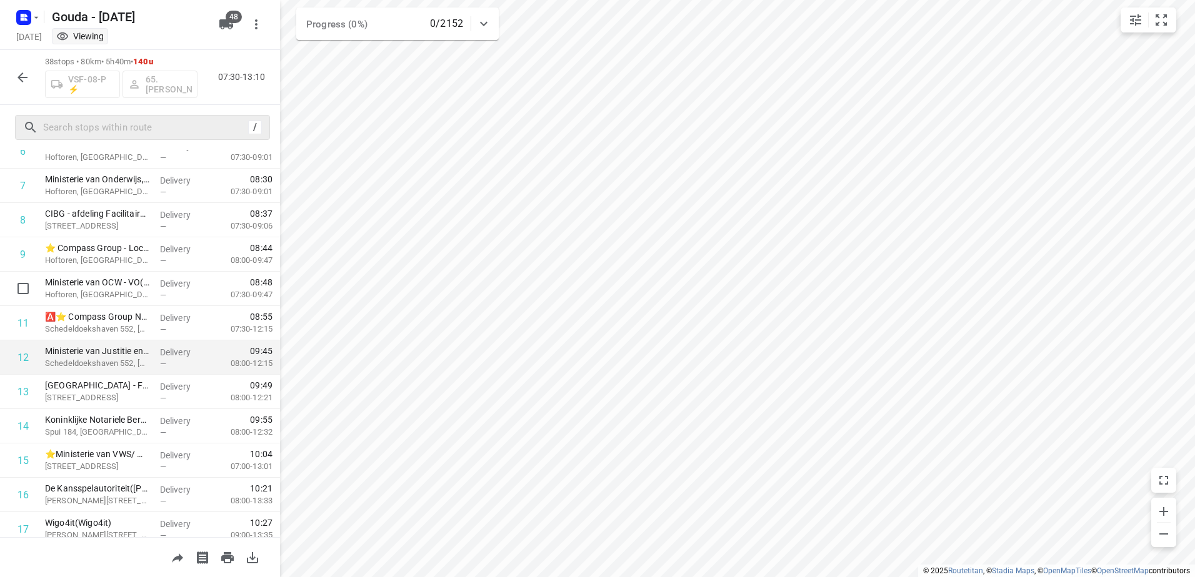
scroll to position [312, 0]
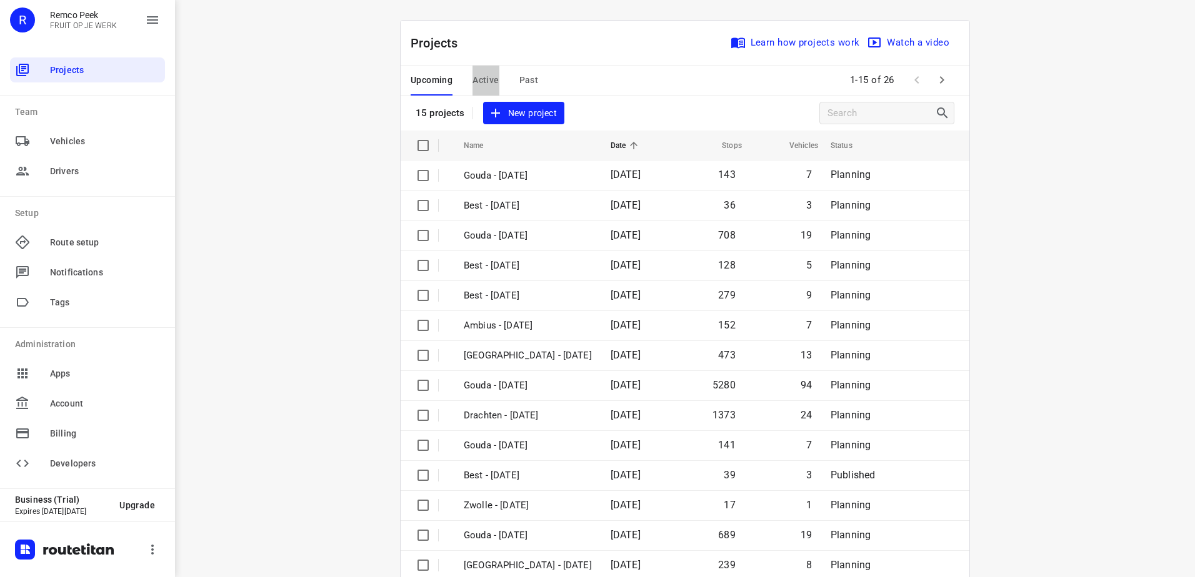
click at [484, 86] on span "Active" at bounding box center [485, 80] width 26 height 16
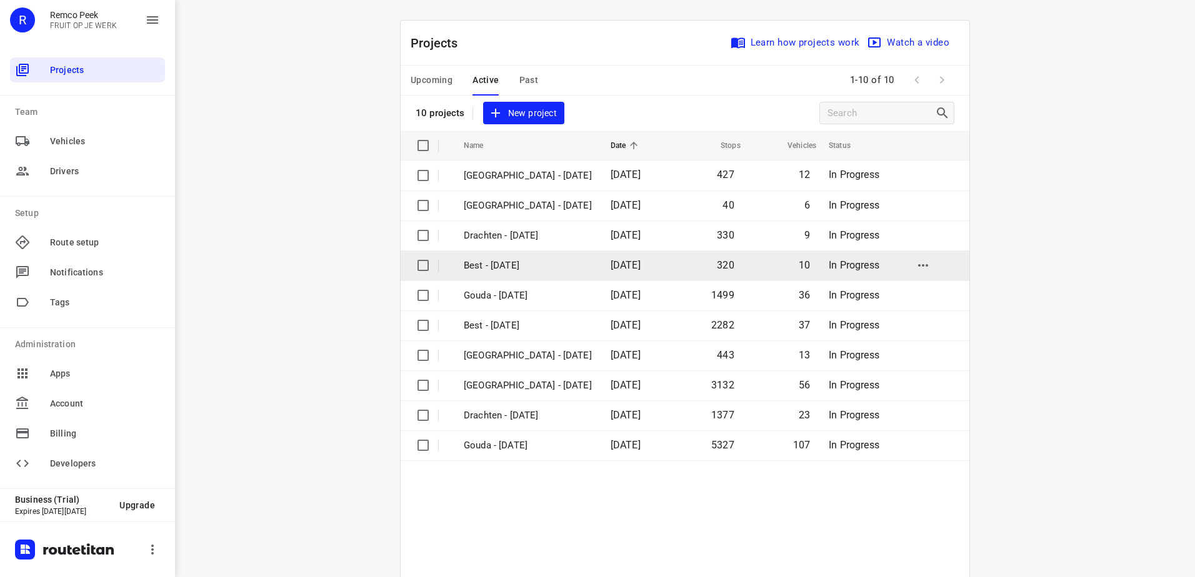
click at [536, 273] on td "Best - [DATE]" at bounding box center [525, 266] width 149 height 30
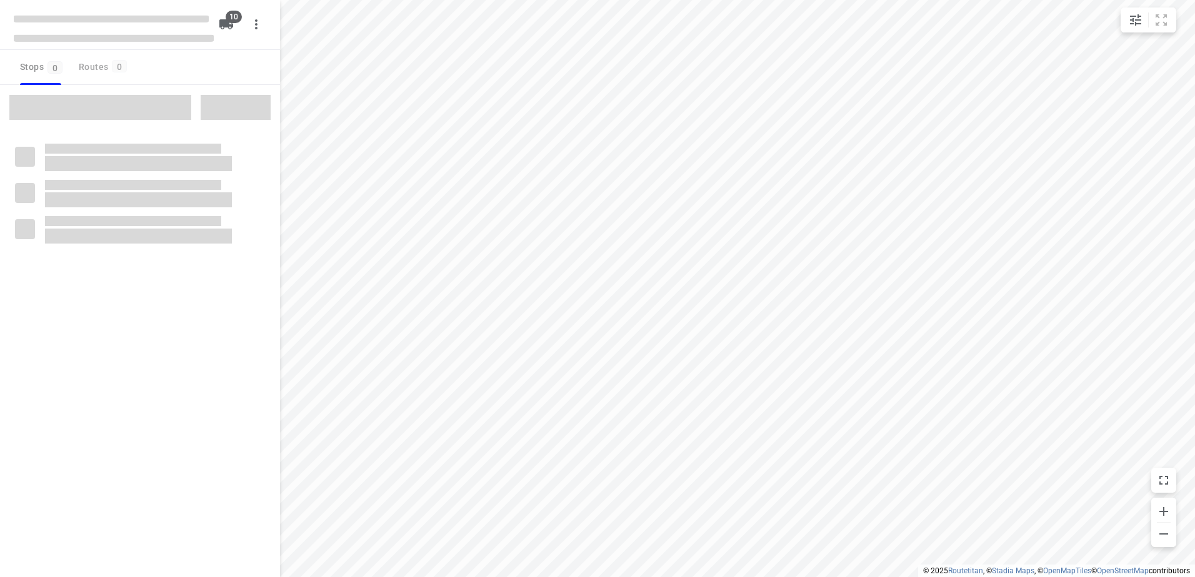
checkbox input "true"
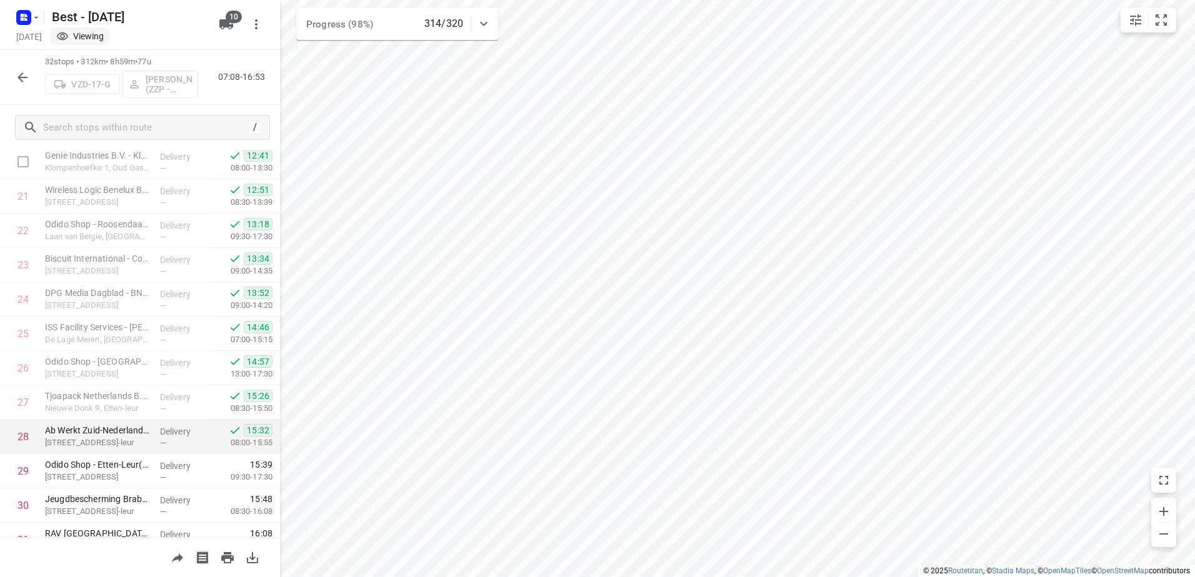
scroll to position [809, 0]
